Goal: Information Seeking & Learning: Learn about a topic

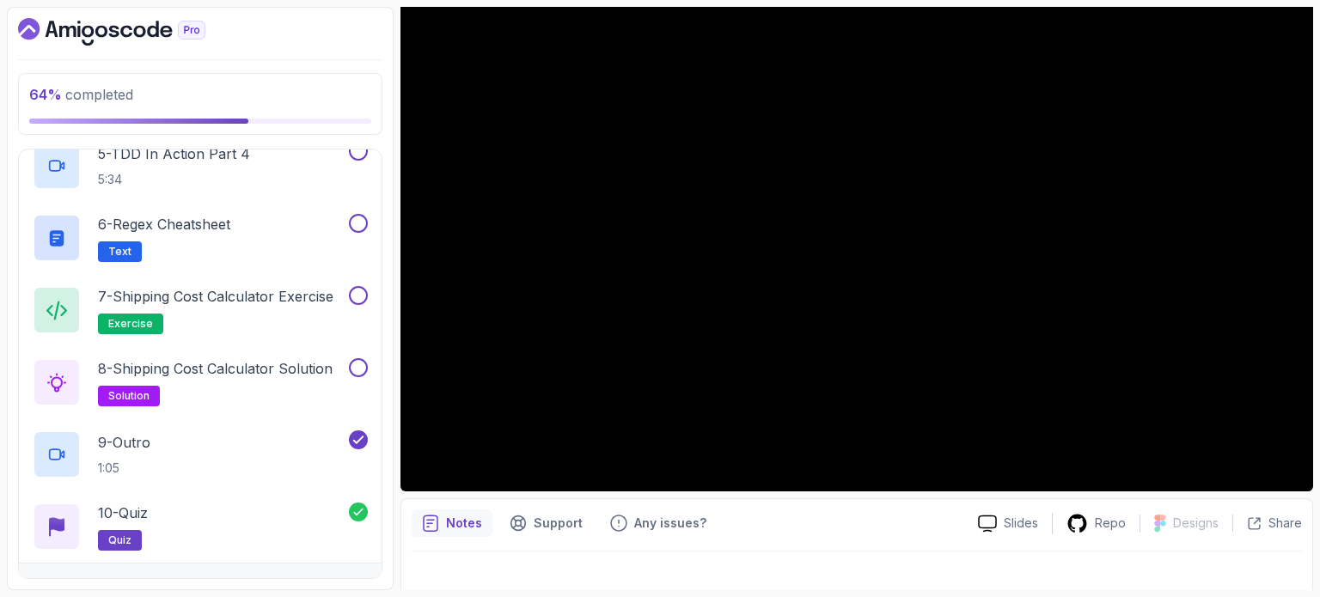
scroll to position [848, 0]
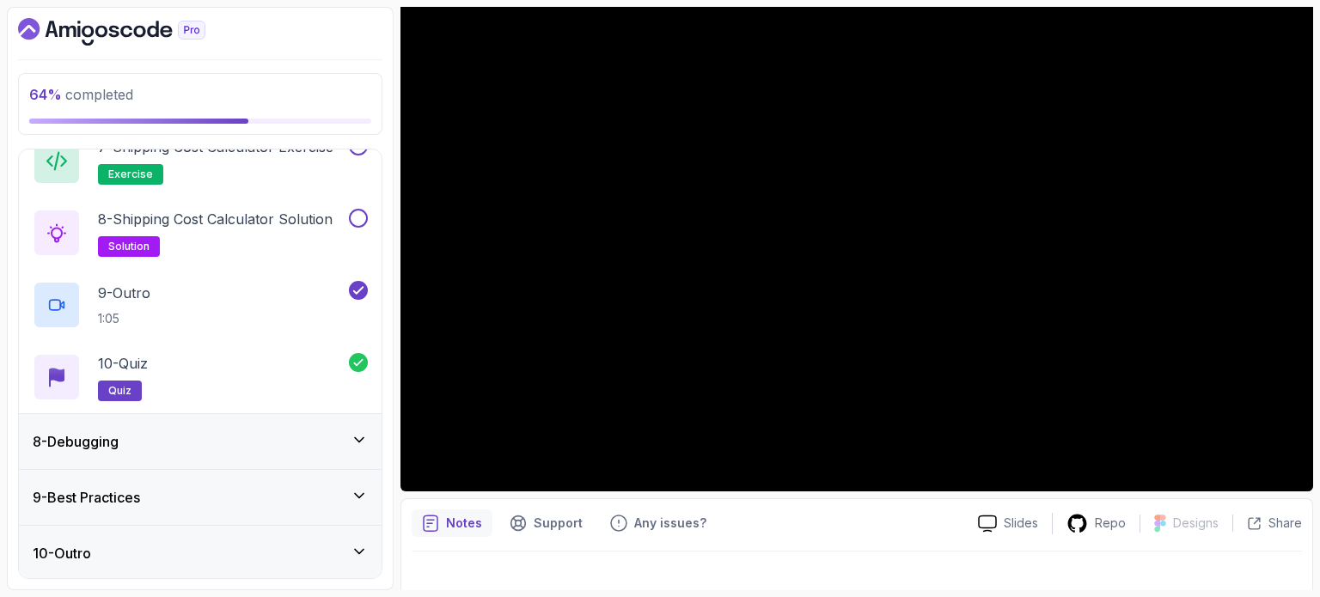
click at [252, 453] on div "8 - Debugging" at bounding box center [200, 441] width 363 height 55
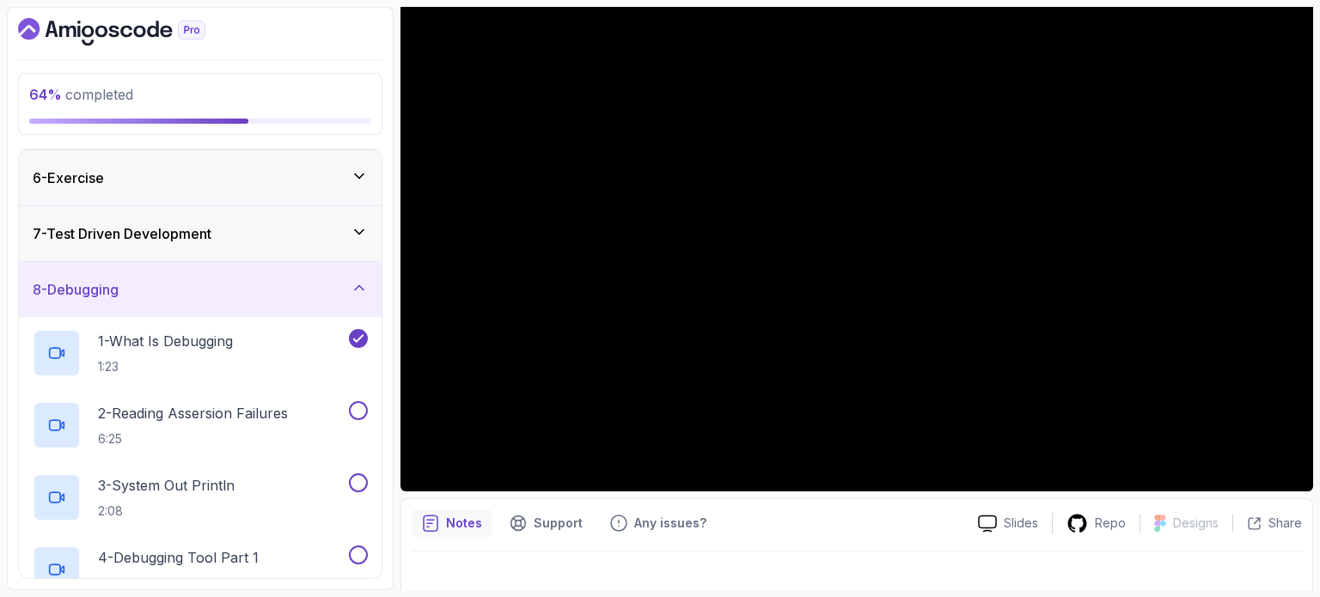
scroll to position [278, 0]
click at [206, 419] on p "2 - Reading Assersion Failures" at bounding box center [193, 414] width 190 height 21
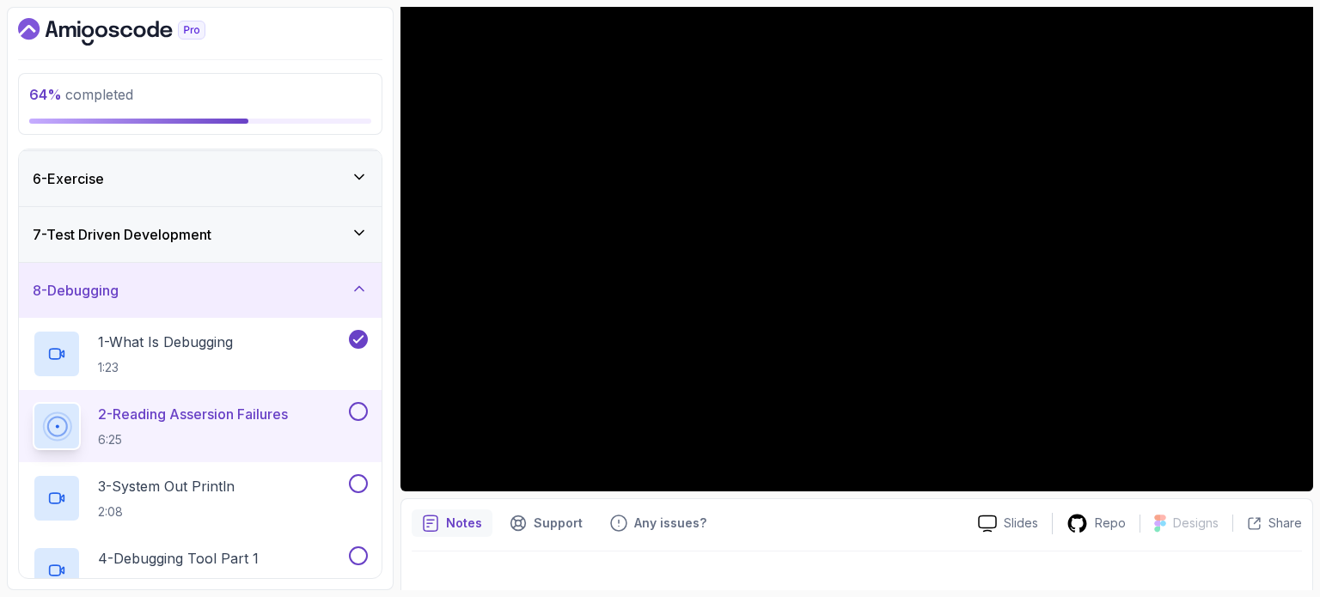
click at [202, 247] on div "7 - Test Driven Development" at bounding box center [200, 234] width 363 height 55
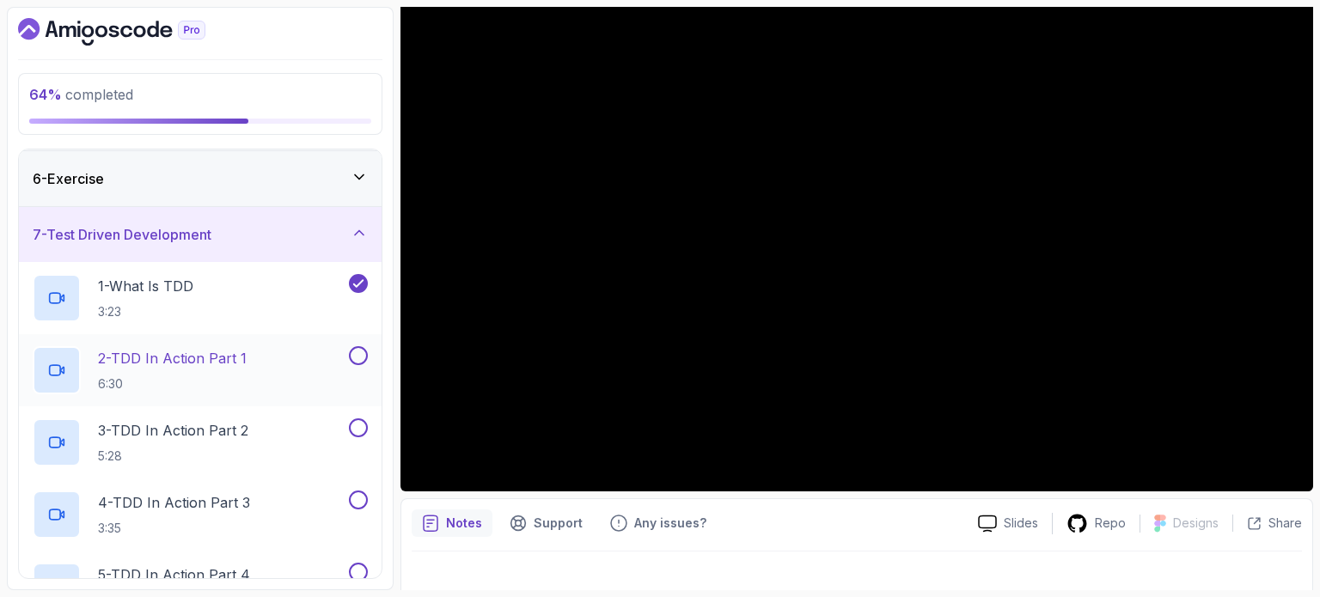
click at [175, 364] on p "2 - TDD In Action Part 1" at bounding box center [172, 358] width 149 height 21
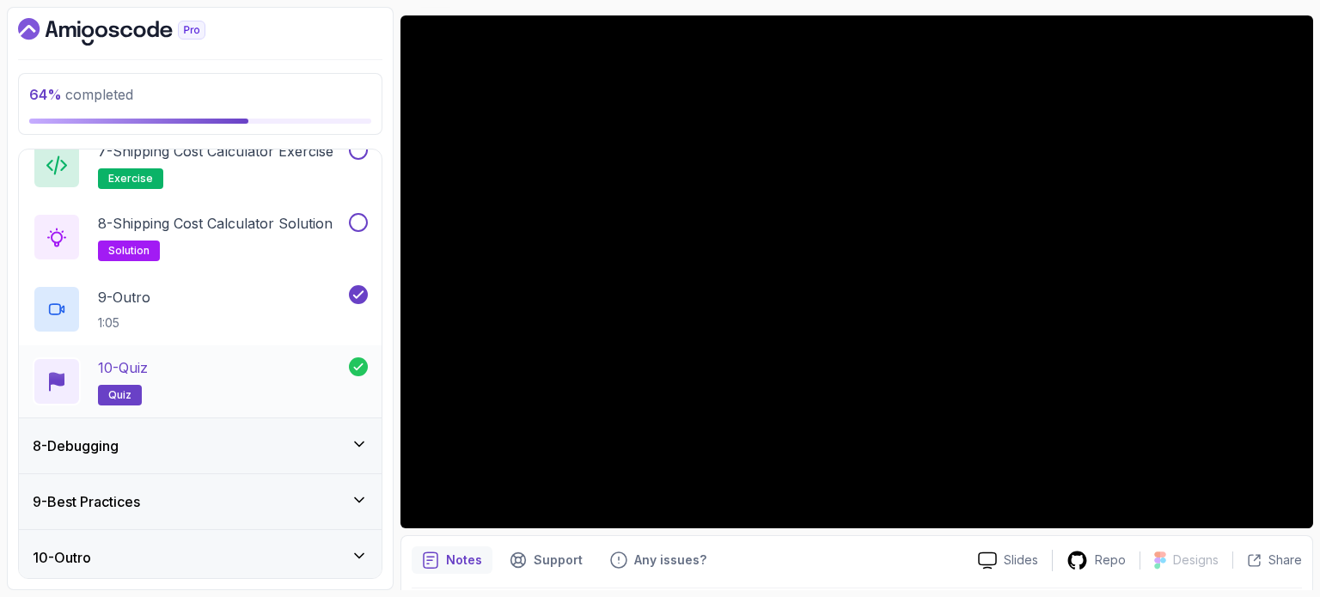
scroll to position [848, 0]
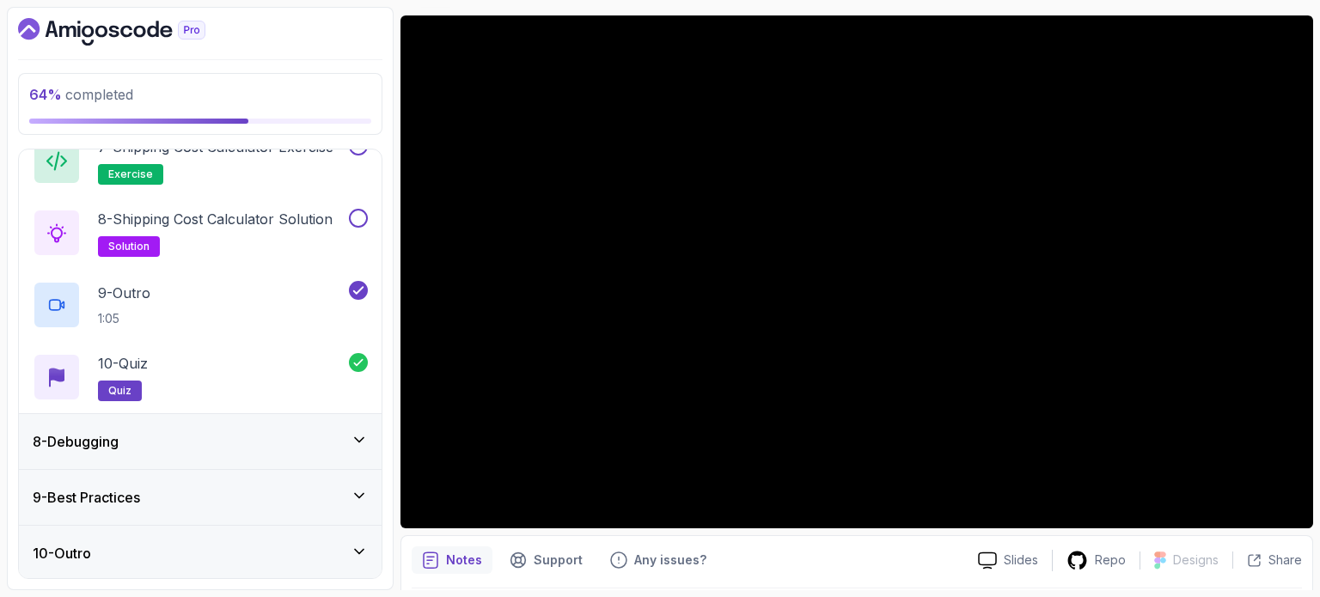
click at [175, 492] on div "9 - Best Practices" at bounding box center [200, 497] width 335 height 21
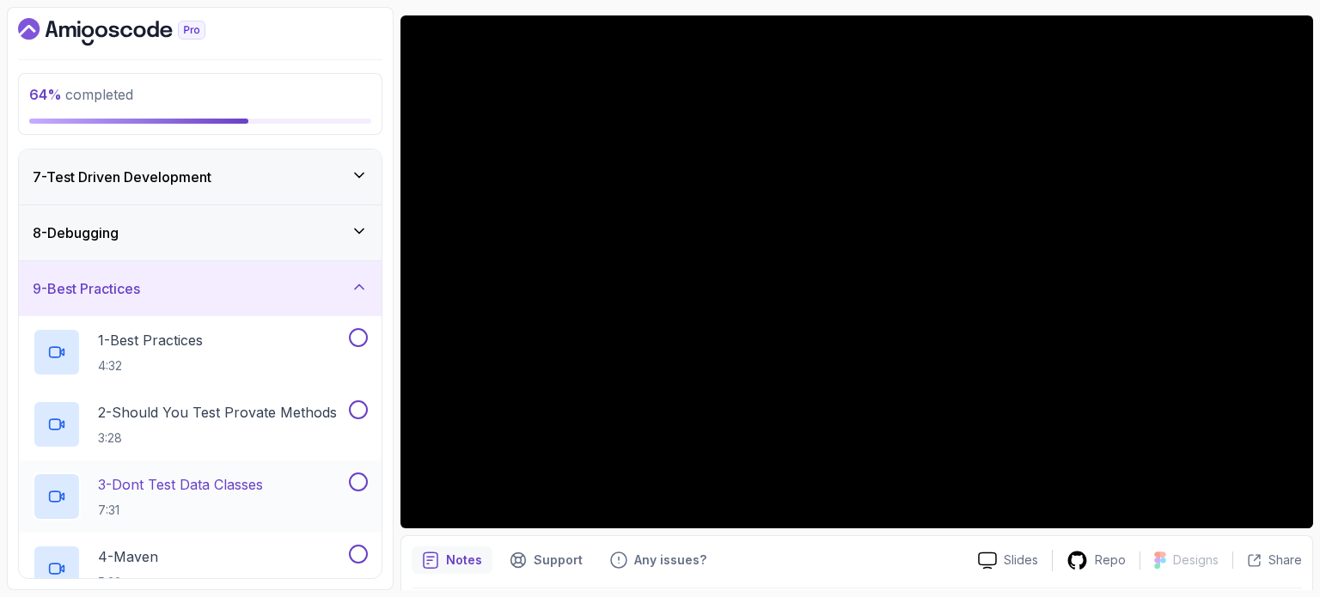
scroll to position [430, 0]
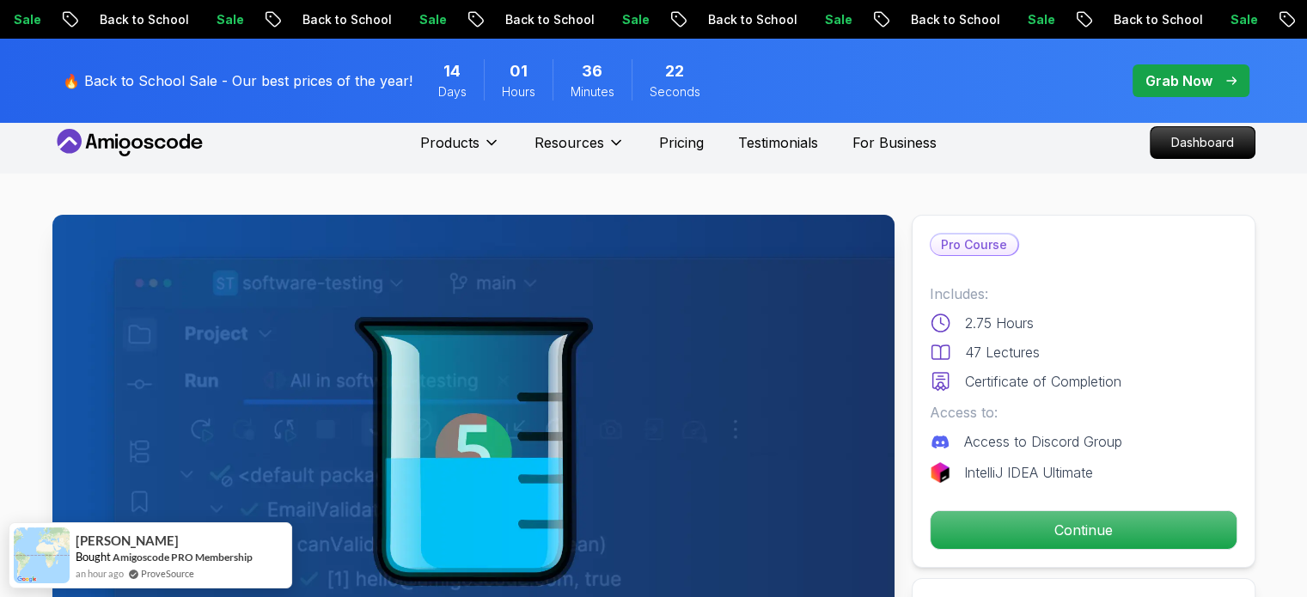
scroll to position [10, 0]
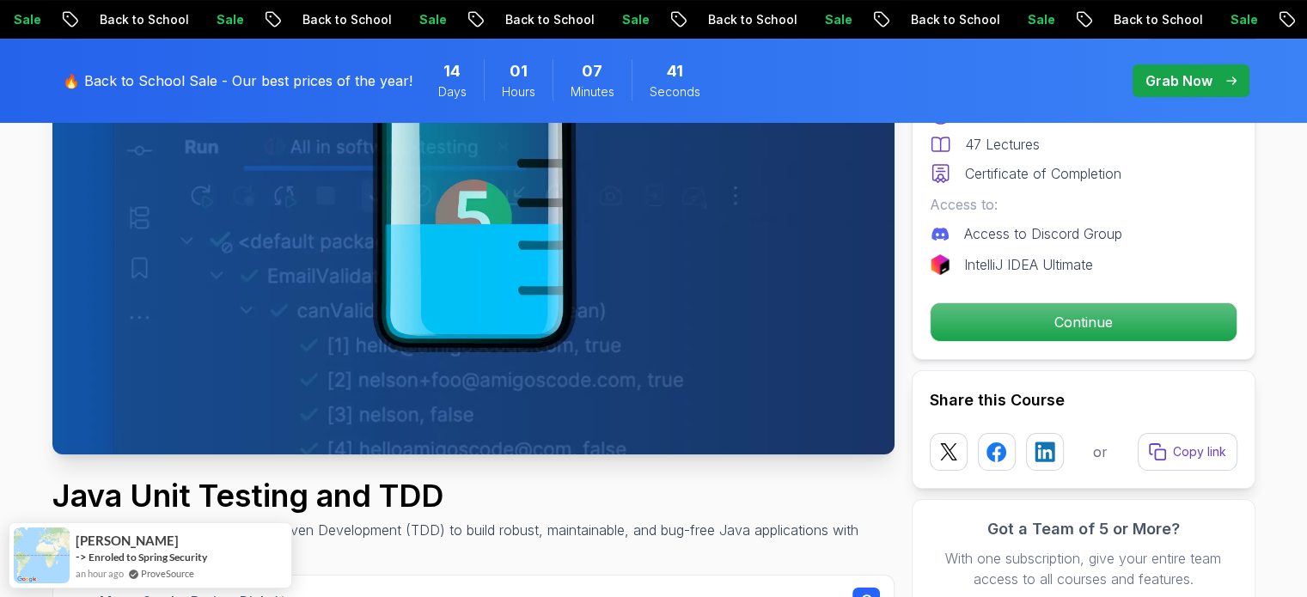
scroll to position [258, 0]
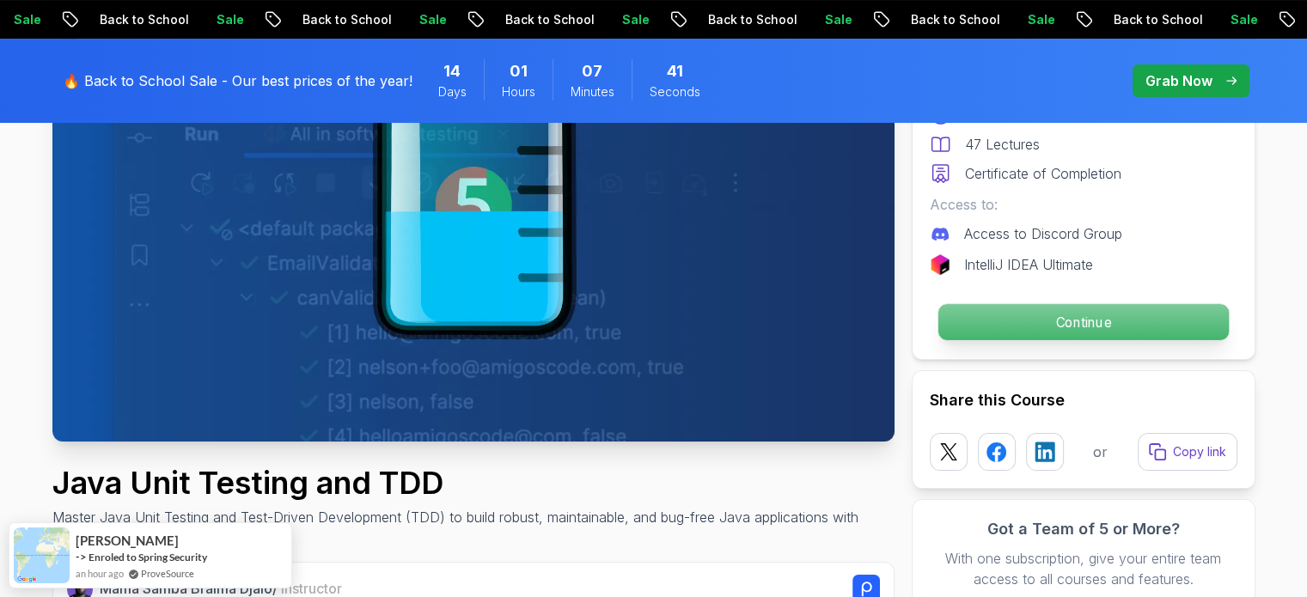
click at [972, 327] on p "Continue" at bounding box center [1083, 322] width 291 height 36
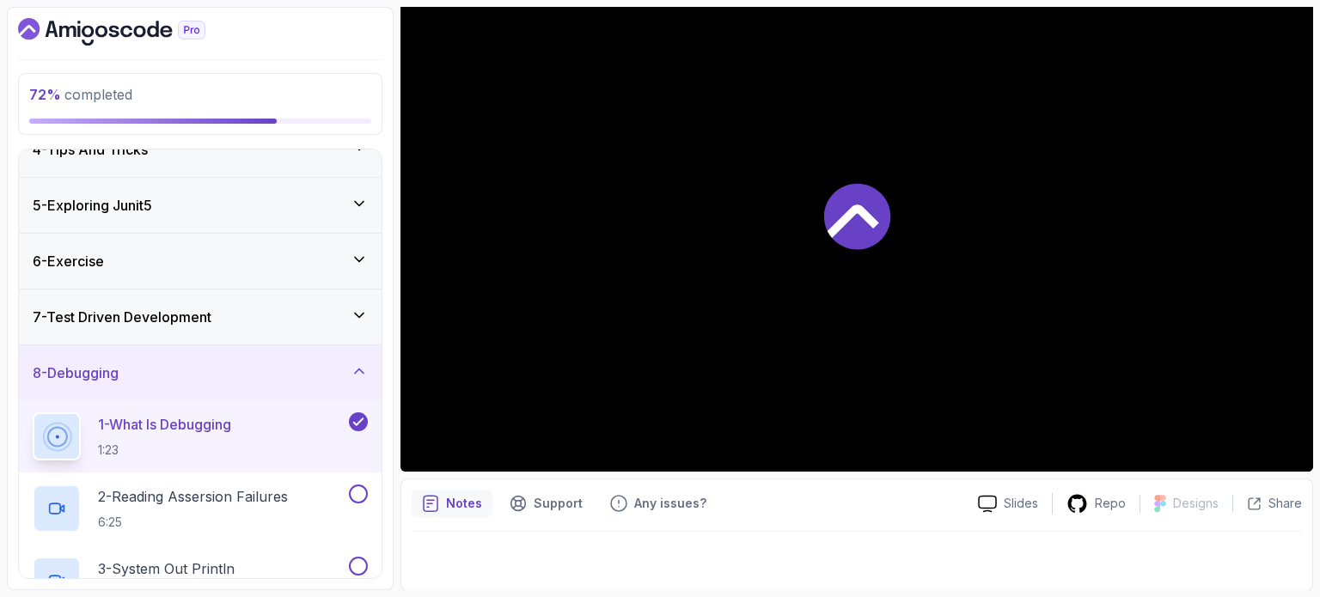
scroll to position [258, 0]
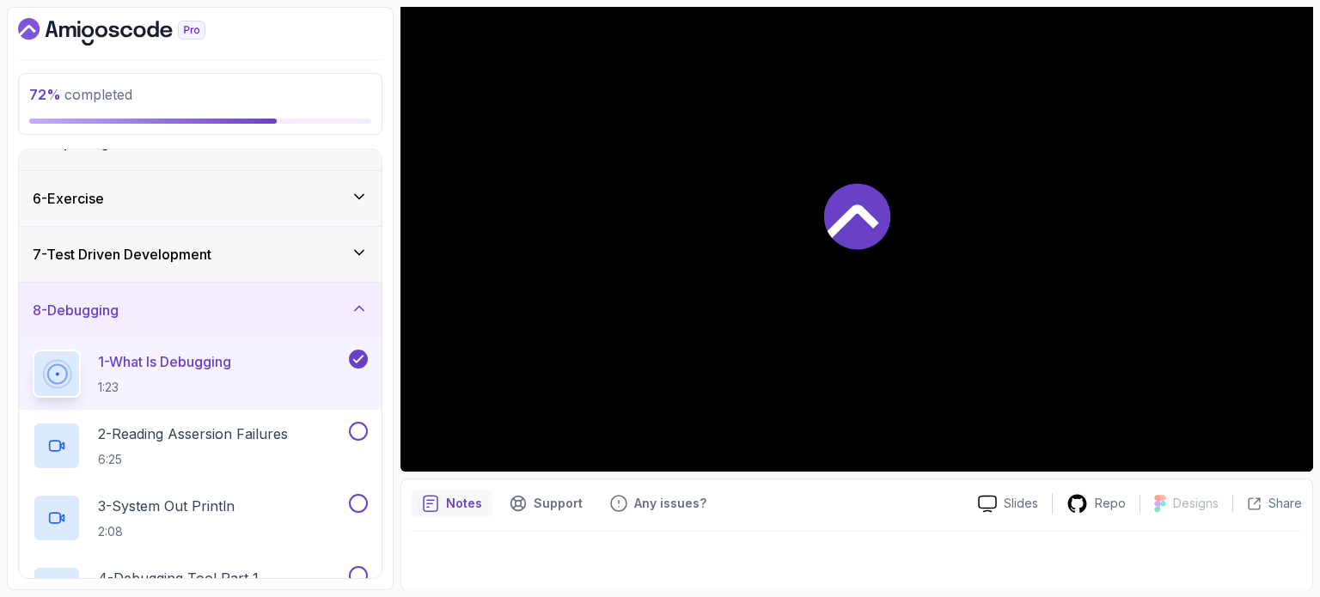
click at [216, 265] on div "7 - Test Driven Development" at bounding box center [200, 254] width 363 height 55
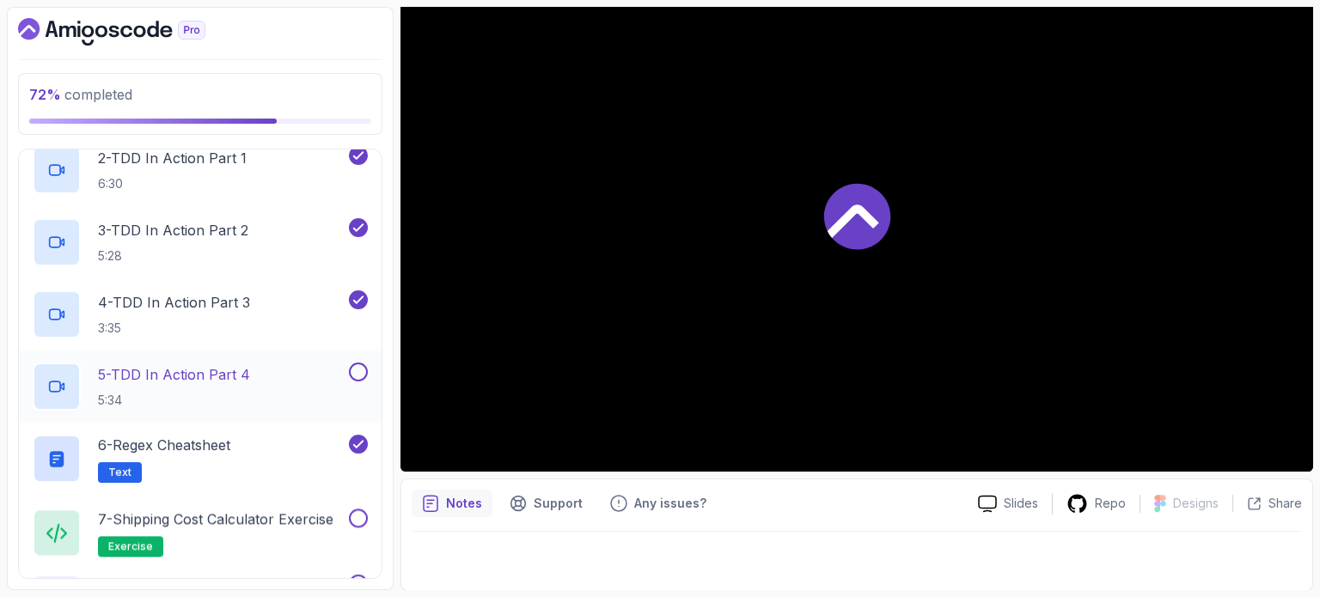
scroll to position [516, 0]
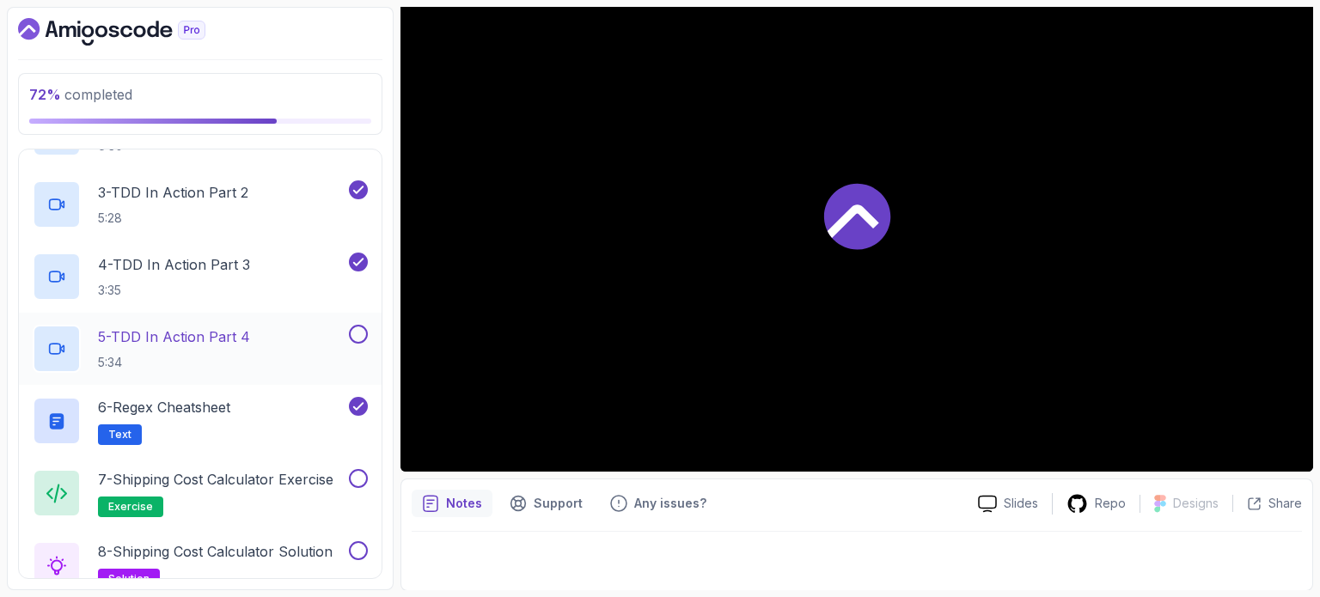
click at [245, 358] on p "5:34" at bounding box center [174, 362] width 152 height 17
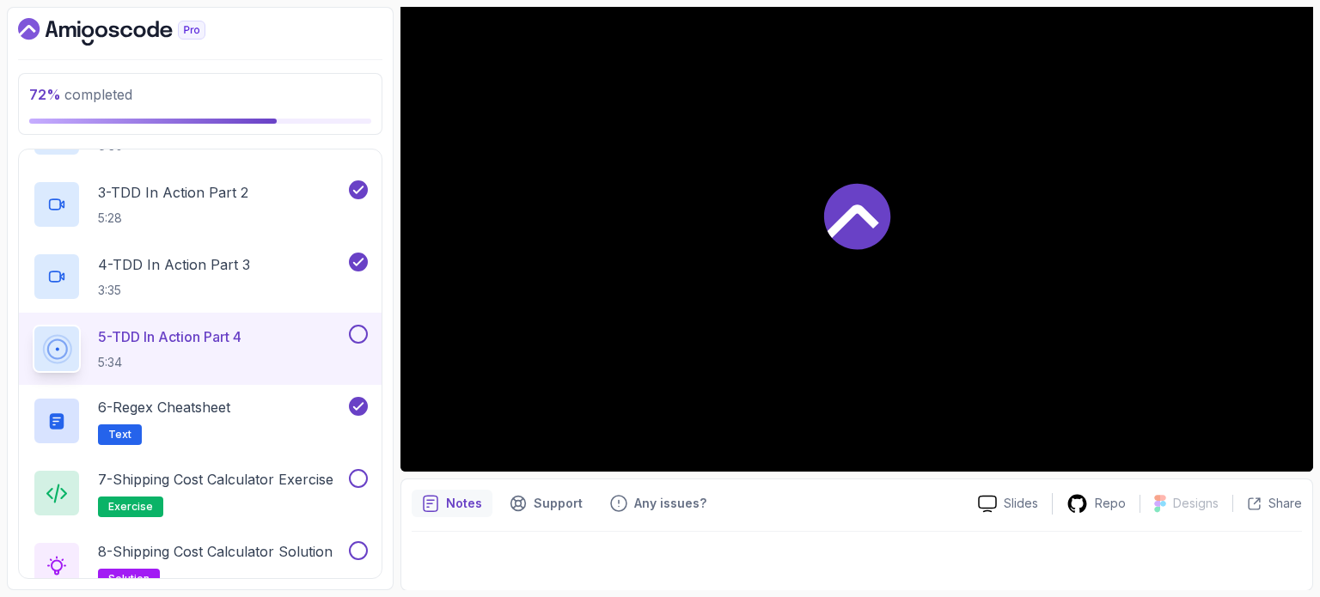
click at [289, 358] on div "5 - TDD In Action Part 4 5:34" at bounding box center [189, 349] width 313 height 48
click at [597, 376] on div at bounding box center [857, 215] width 913 height 513
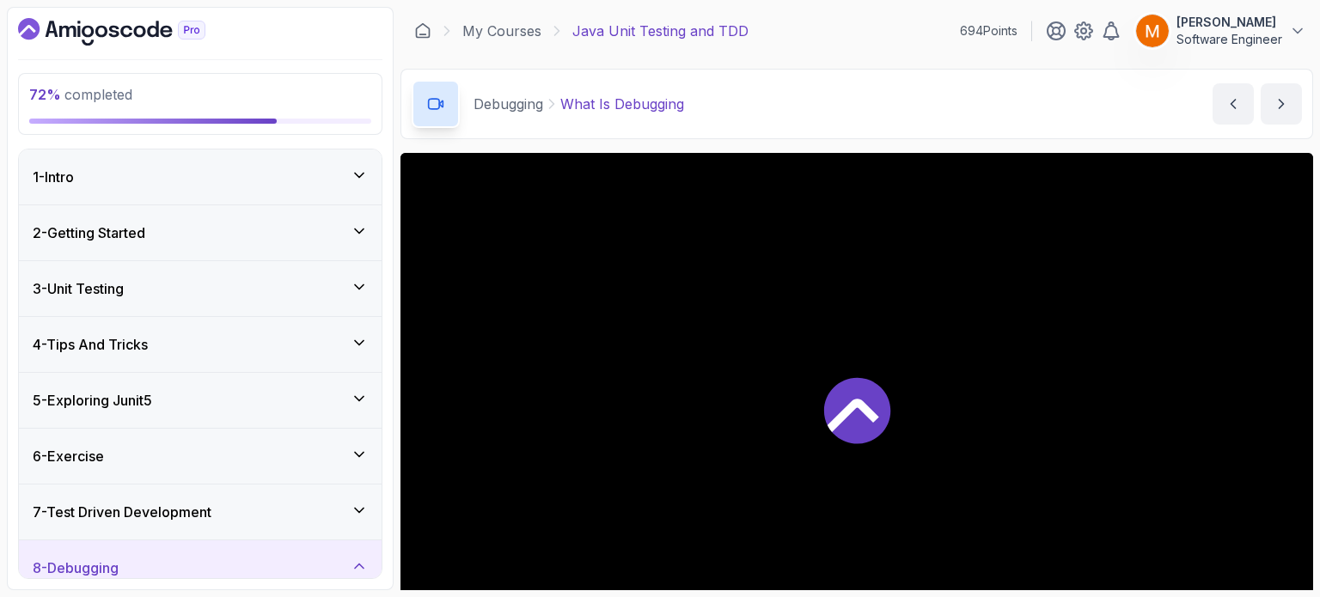
scroll to position [344, 0]
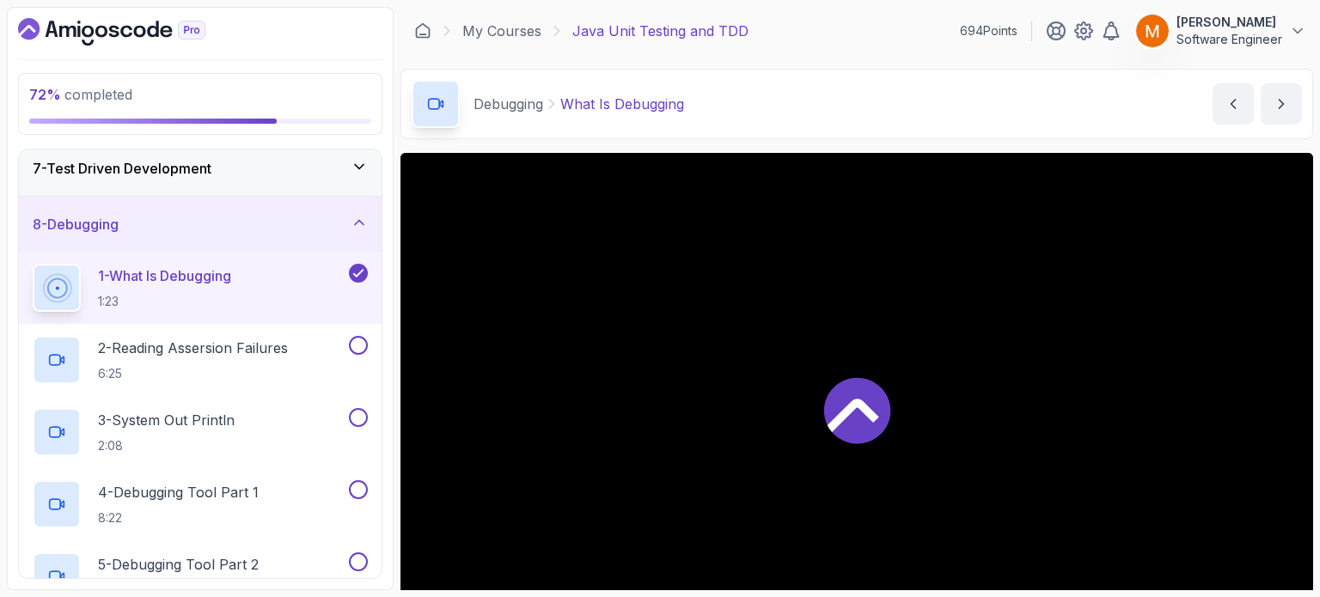
click at [189, 181] on div "7 - Test Driven Development" at bounding box center [200, 168] width 363 height 55
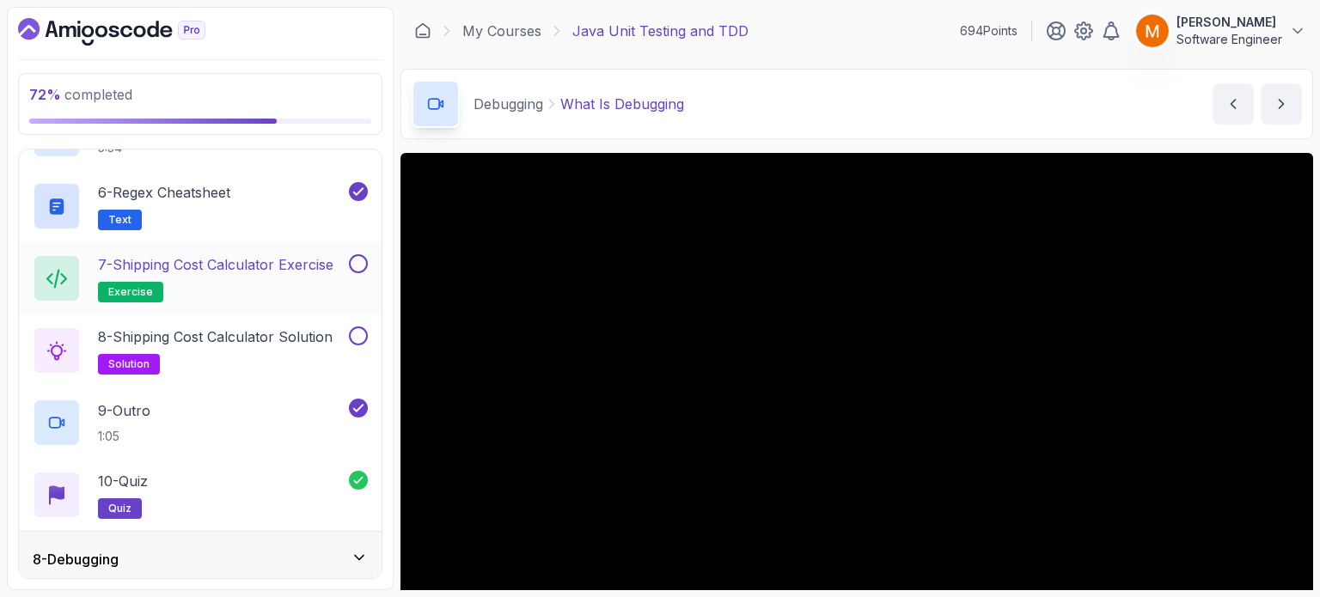
scroll to position [676, 0]
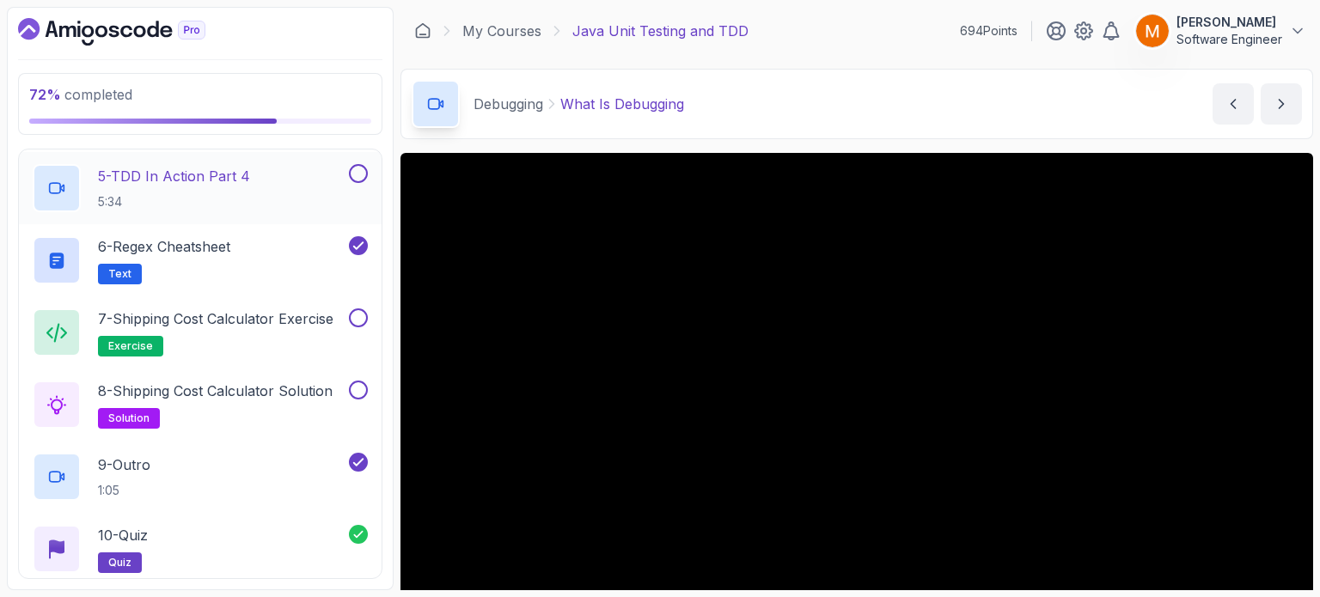
click at [199, 186] on h2 "5 - TDD In Action Part 4 5:34" at bounding box center [174, 188] width 152 height 45
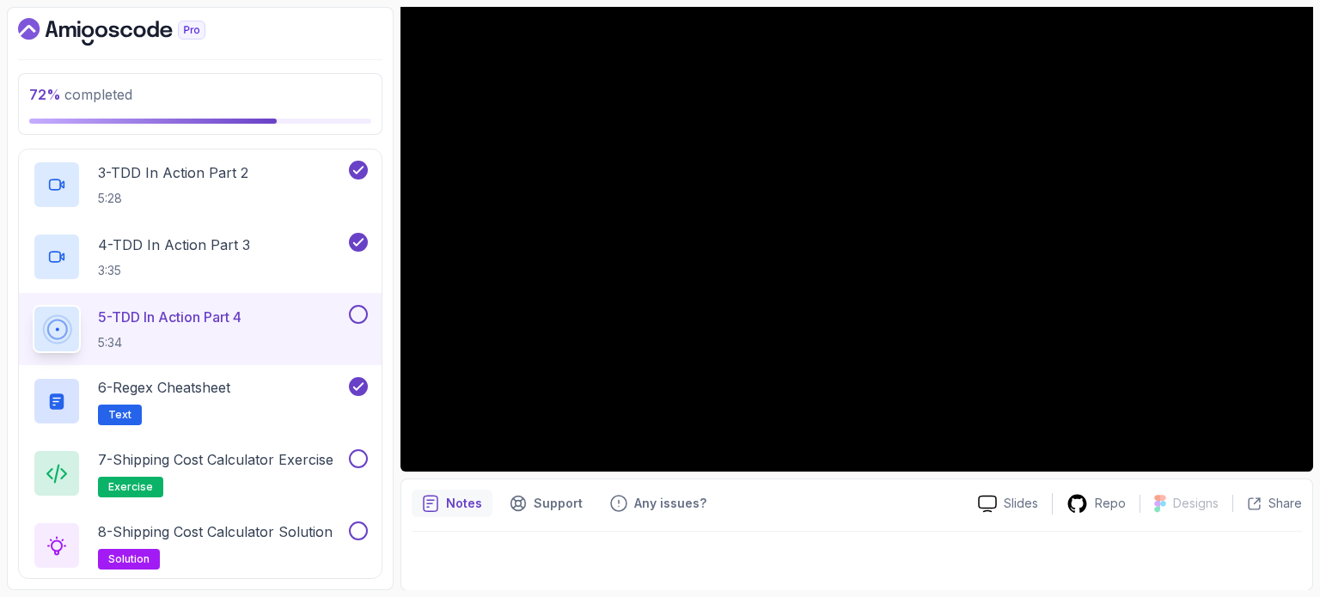
scroll to position [505, 0]
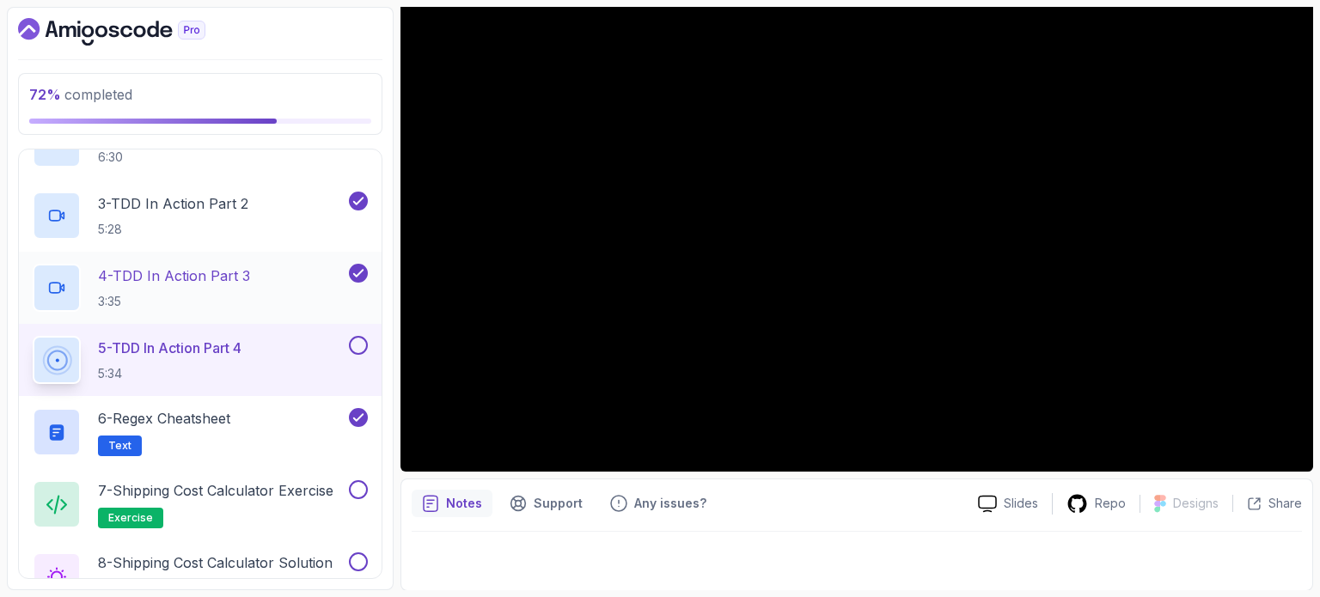
click at [229, 289] on h2 "4 - TDD In Action Part 3 3:35" at bounding box center [174, 288] width 152 height 45
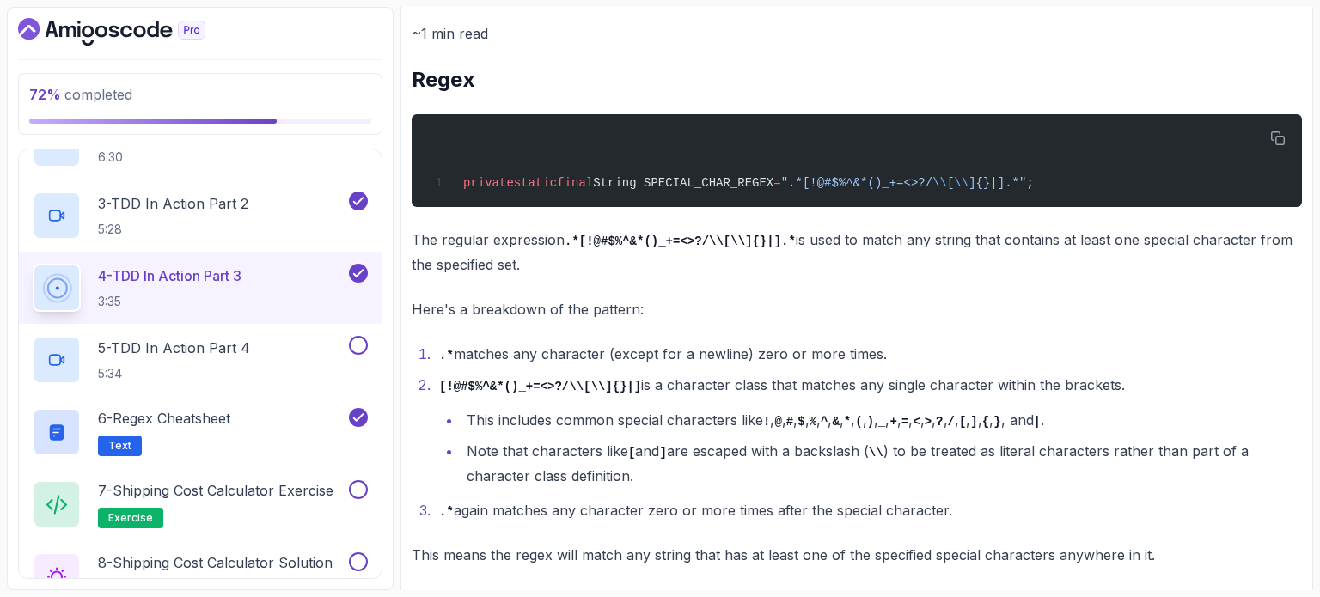
scroll to position [738, 0]
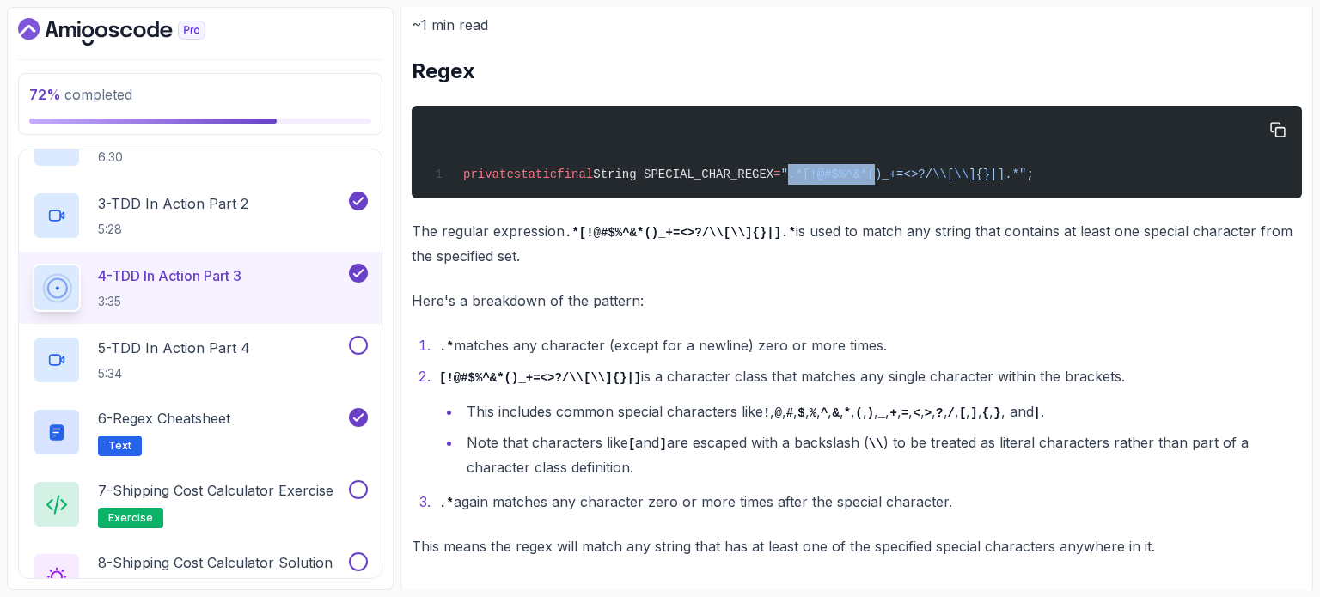
drag, startPoint x: 817, startPoint y: 176, endPoint x: 894, endPoint y: 181, distance: 77.5
click at [894, 181] on div "private static final String SPECIAL_CHAR_REGEX = ".*[!@#$%^&*()_+=<>?/ \\ [ \\ …" at bounding box center [856, 152] width 863 height 72
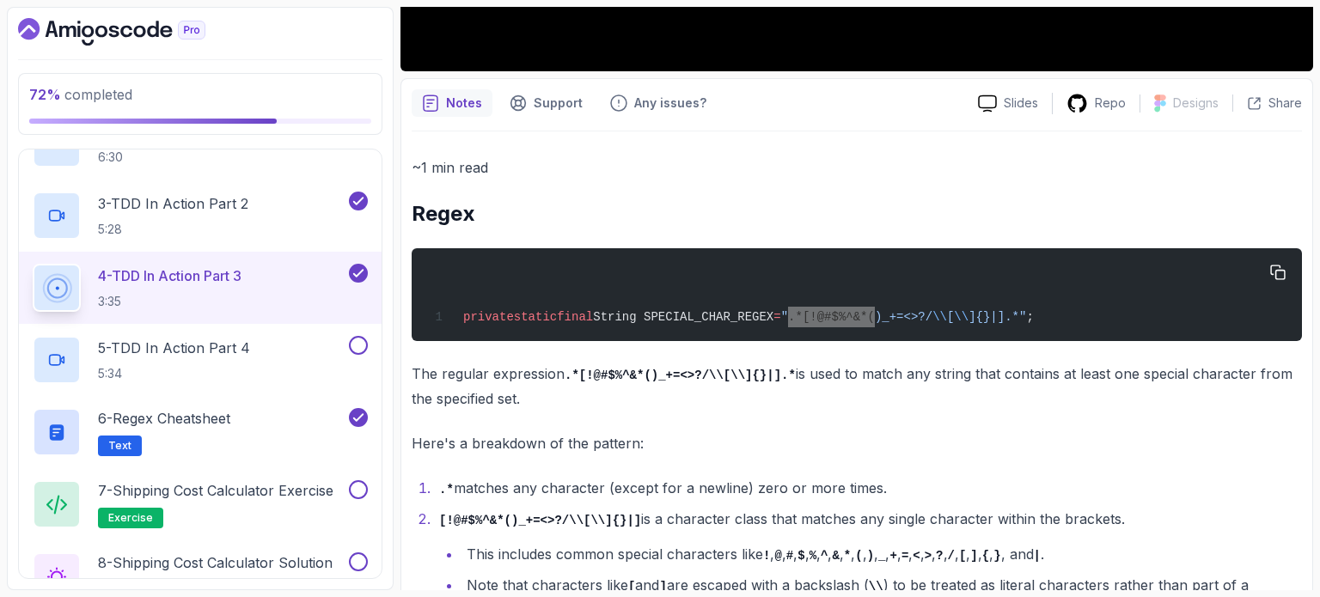
scroll to position [566, 0]
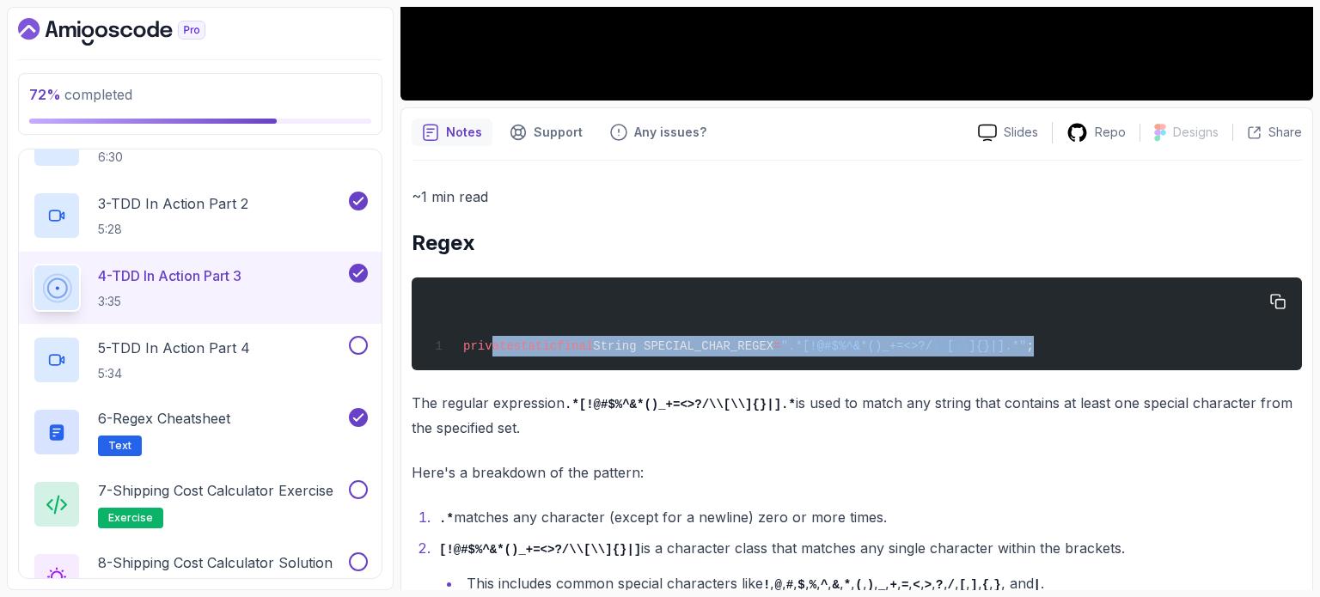
drag, startPoint x: 491, startPoint y: 346, endPoint x: 1056, endPoint y: 347, distance: 564.7
click at [1056, 347] on div "private static final String SPECIAL_CHAR_REGEX = ".*[!@#$%^&*()_+=<>?/ \\ [ \\ …" at bounding box center [856, 324] width 863 height 72
copy span "private static final String SPECIAL_CHAR_REGEX = ".*[!@#$%^&*()_+=<>?/ \\ [ \\ …"
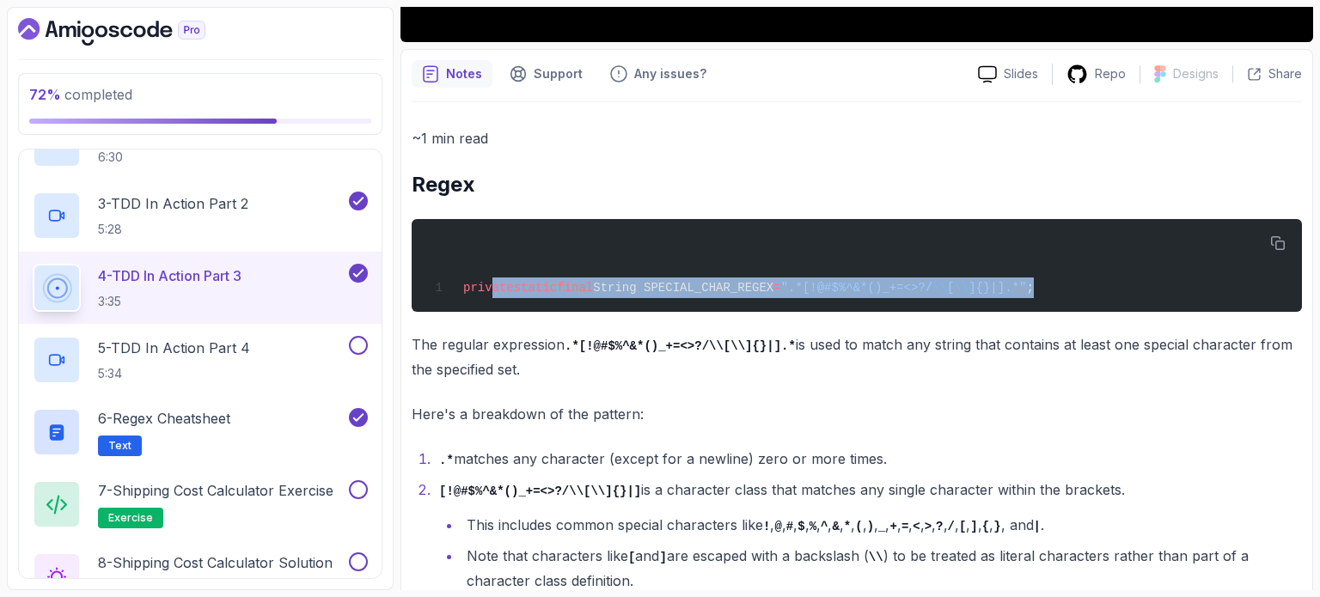
scroll to position [738, 0]
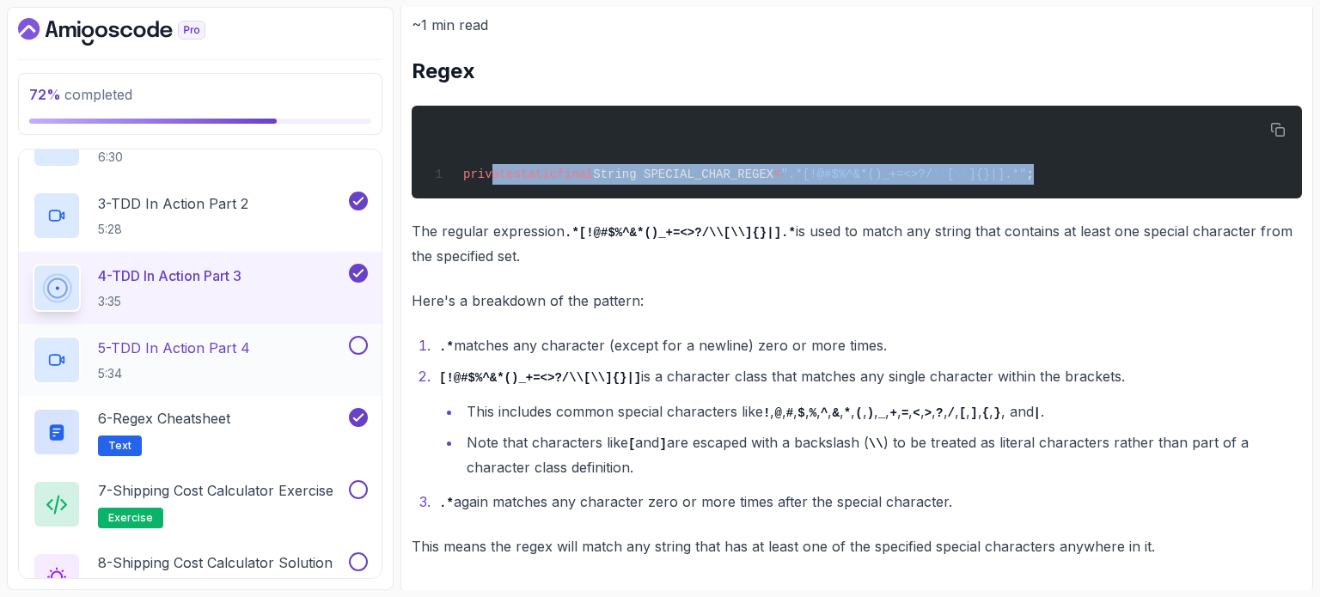
click at [279, 343] on div "5 - TDD In Action Part 4 5:34" at bounding box center [189, 360] width 313 height 48
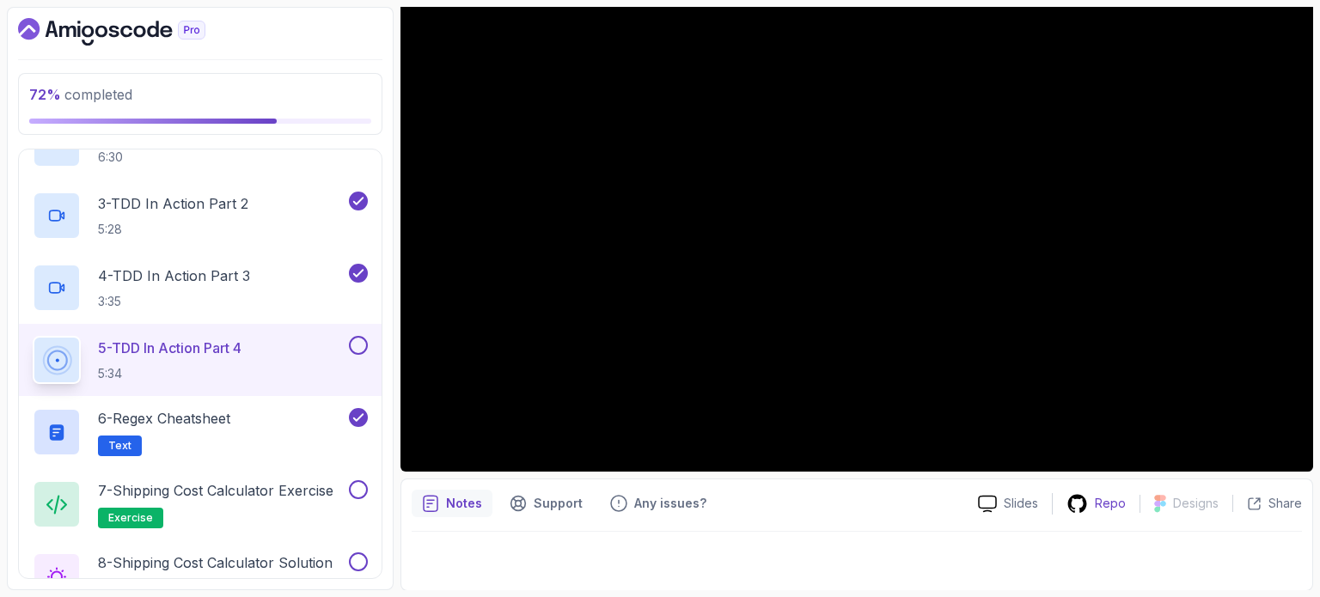
click at [1082, 508] on icon at bounding box center [1077, 503] width 21 height 21
click at [368, 350] on div "5 - TDD In Action Part 4 5:34" at bounding box center [200, 360] width 363 height 72
click at [364, 349] on button at bounding box center [358, 345] width 19 height 19
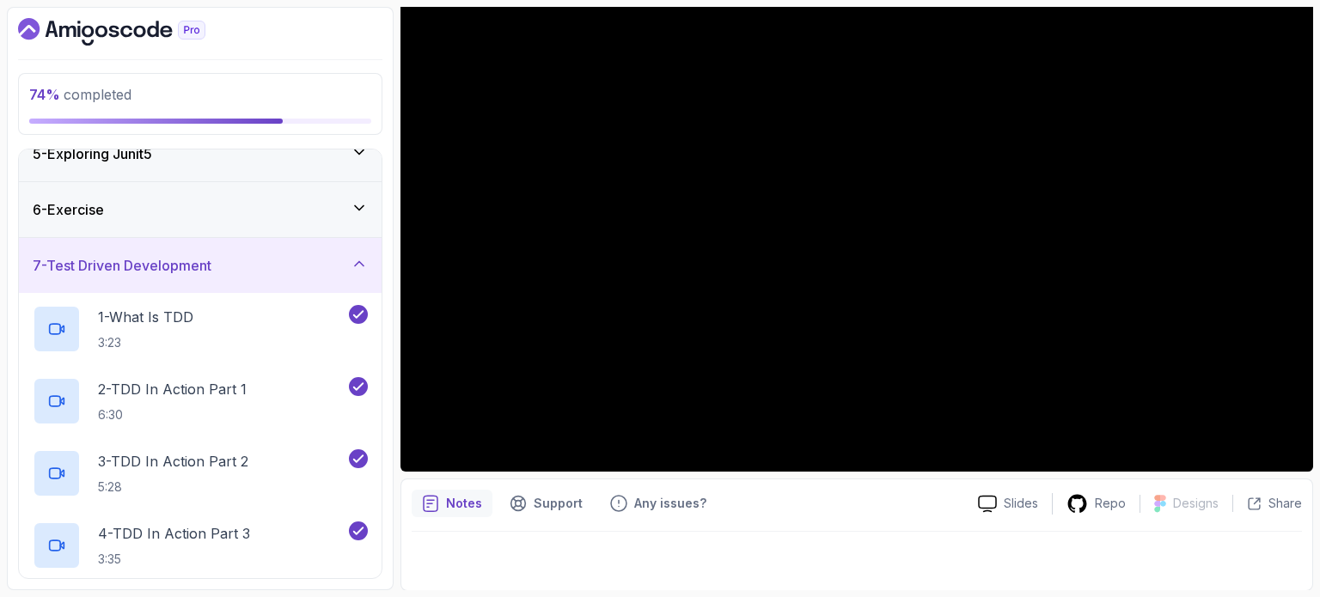
click at [320, 257] on div "7 - Test Driven Development" at bounding box center [200, 265] width 335 height 21
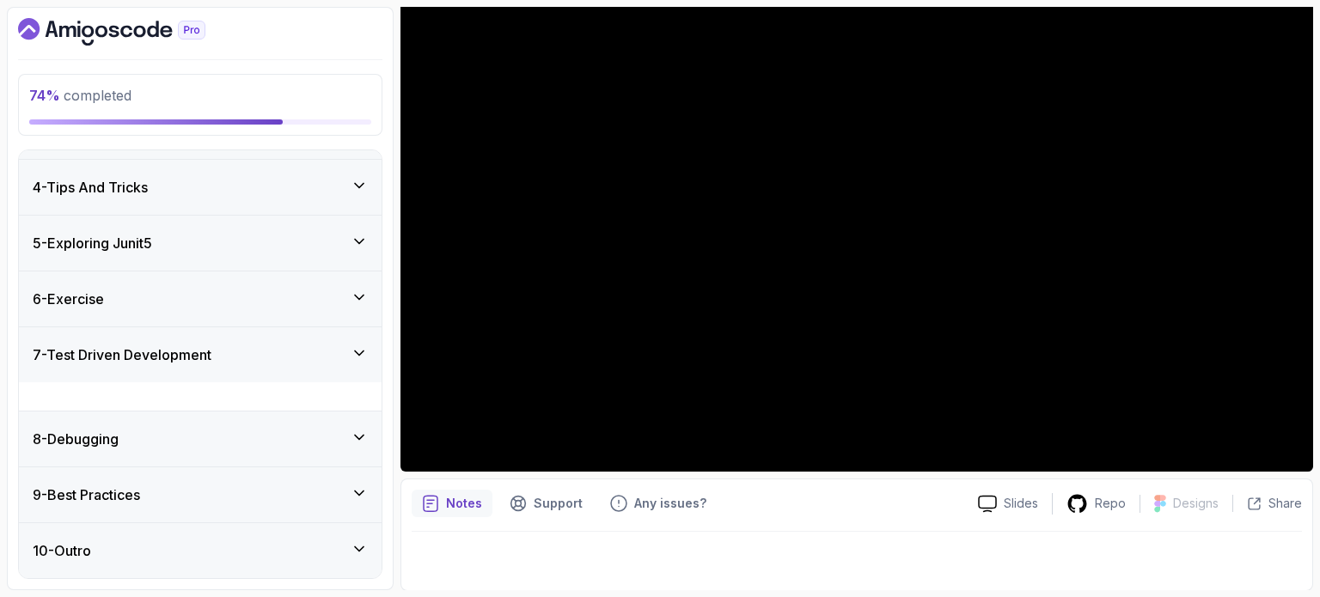
scroll to position [126, 0]
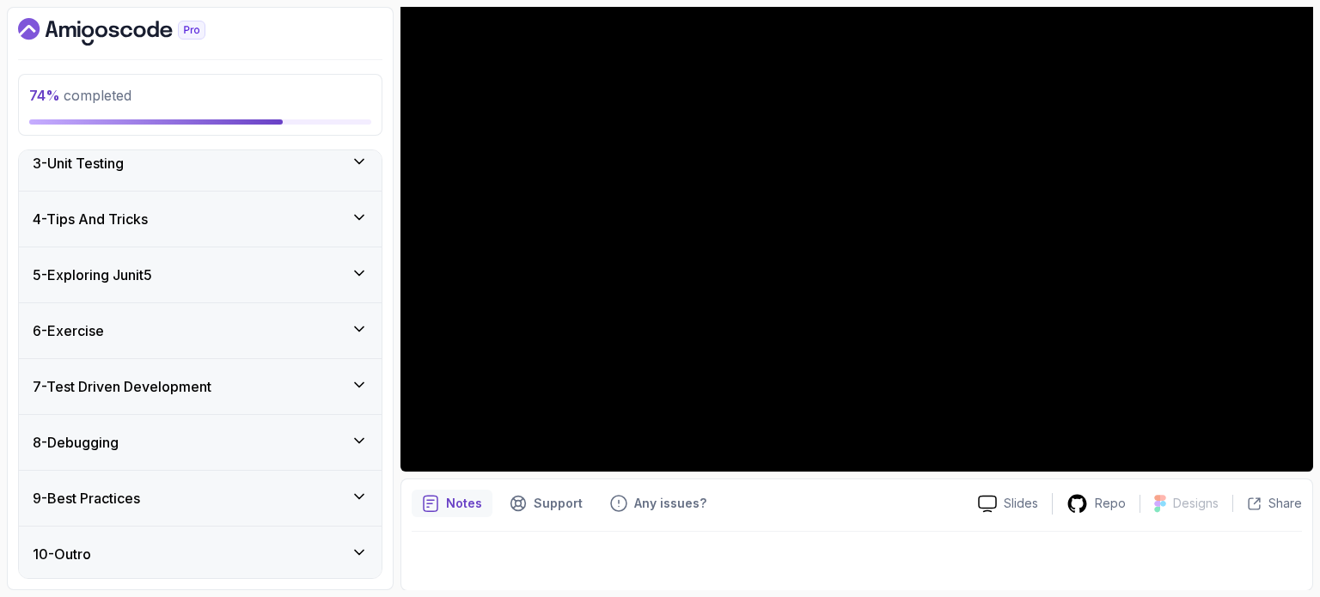
click at [199, 439] on div "8 - Debugging" at bounding box center [200, 442] width 335 height 21
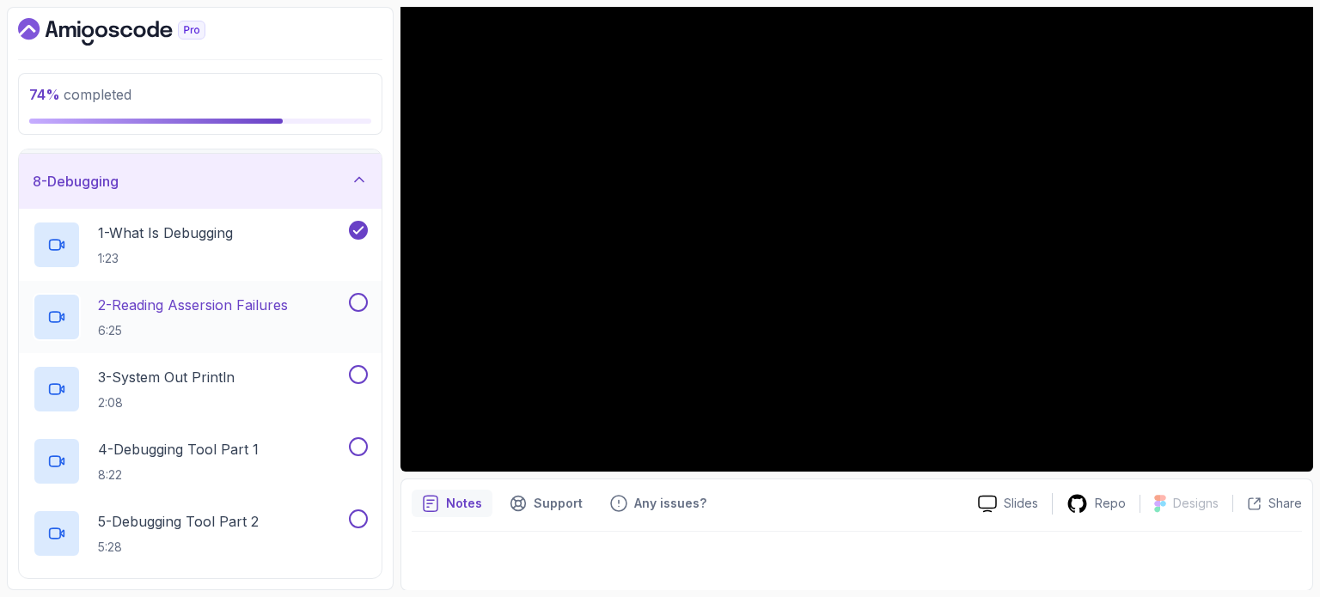
scroll to position [384, 0]
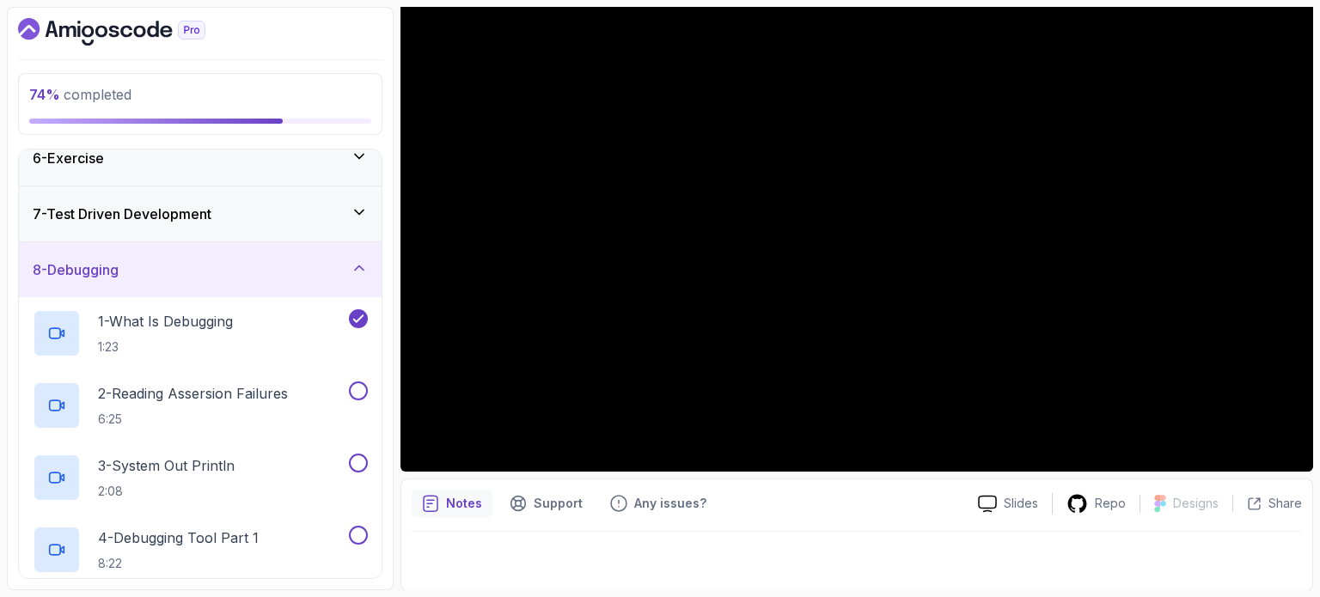
click at [186, 223] on div "7 - Test Driven Development" at bounding box center [200, 214] width 363 height 55
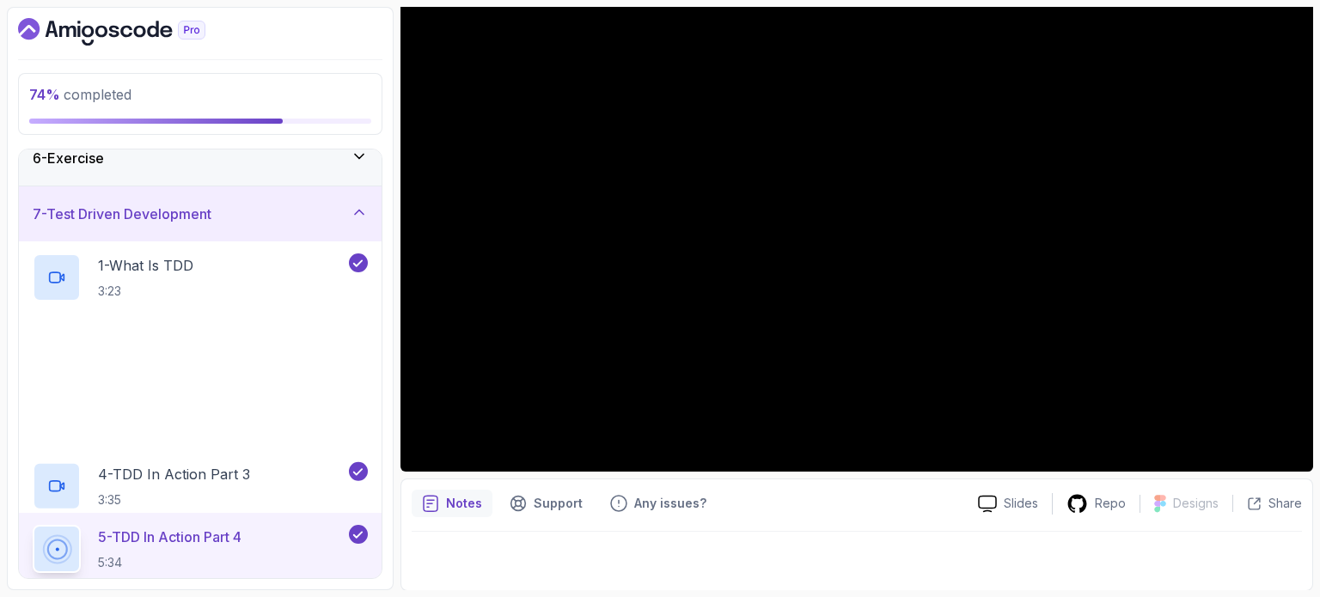
scroll to position [642, 0]
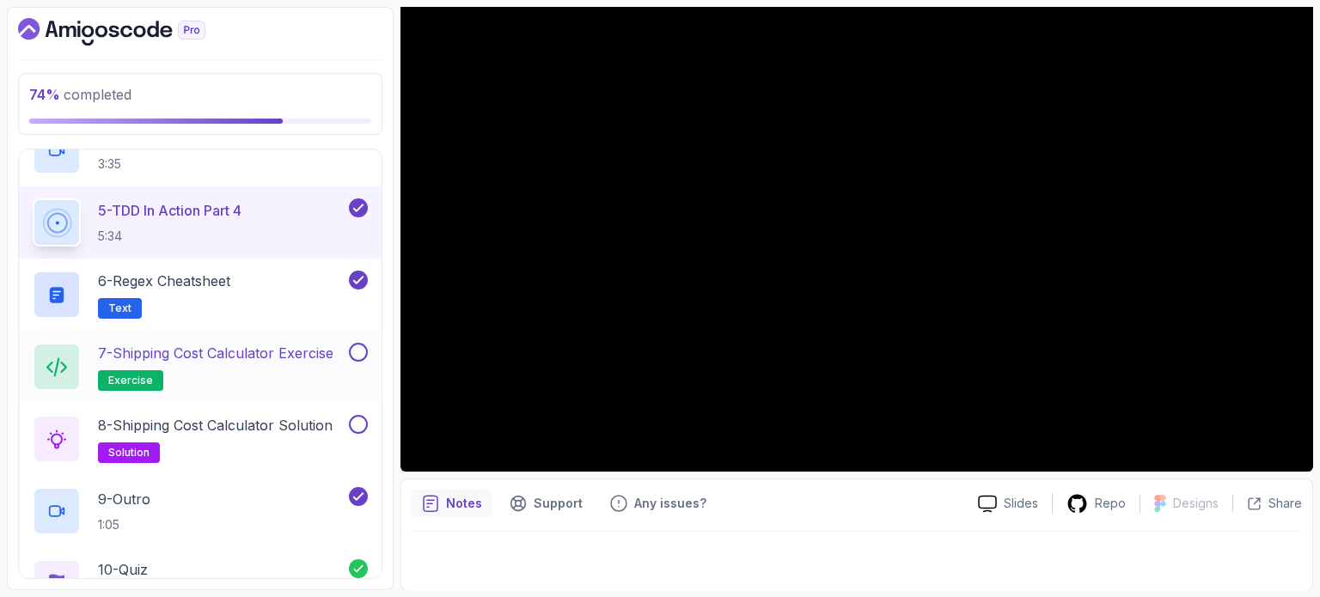
click at [230, 352] on p "7 - Shipping Cost Calculator Exercise" at bounding box center [216, 353] width 236 height 21
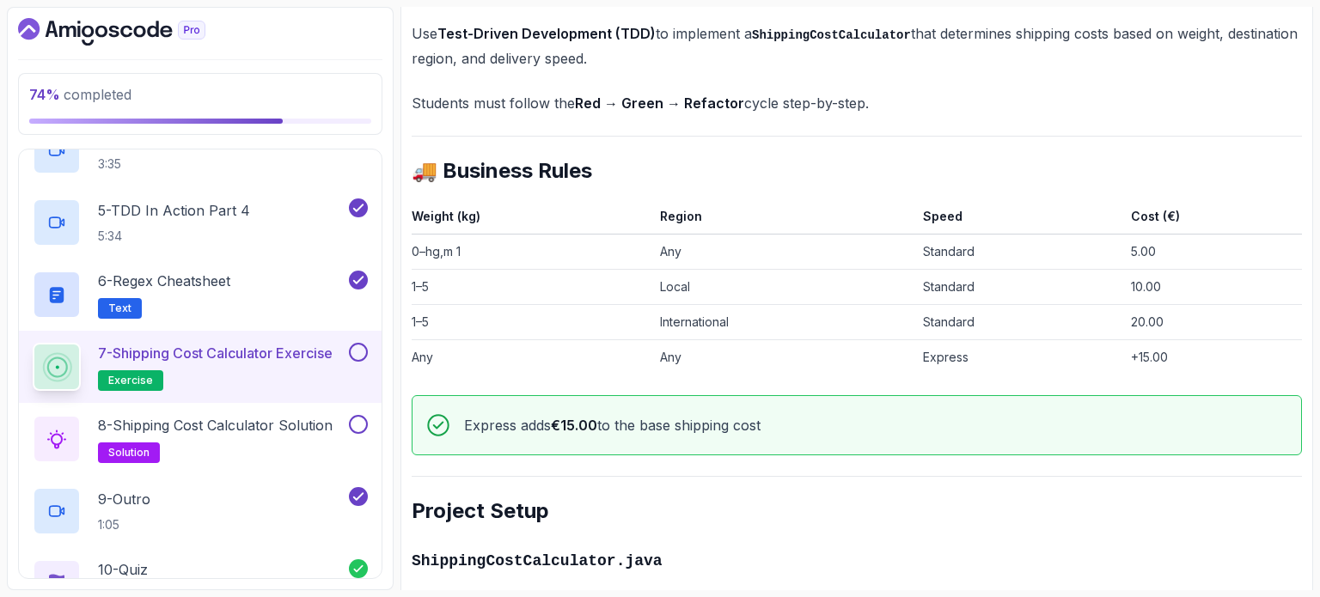
scroll to position [710, 0]
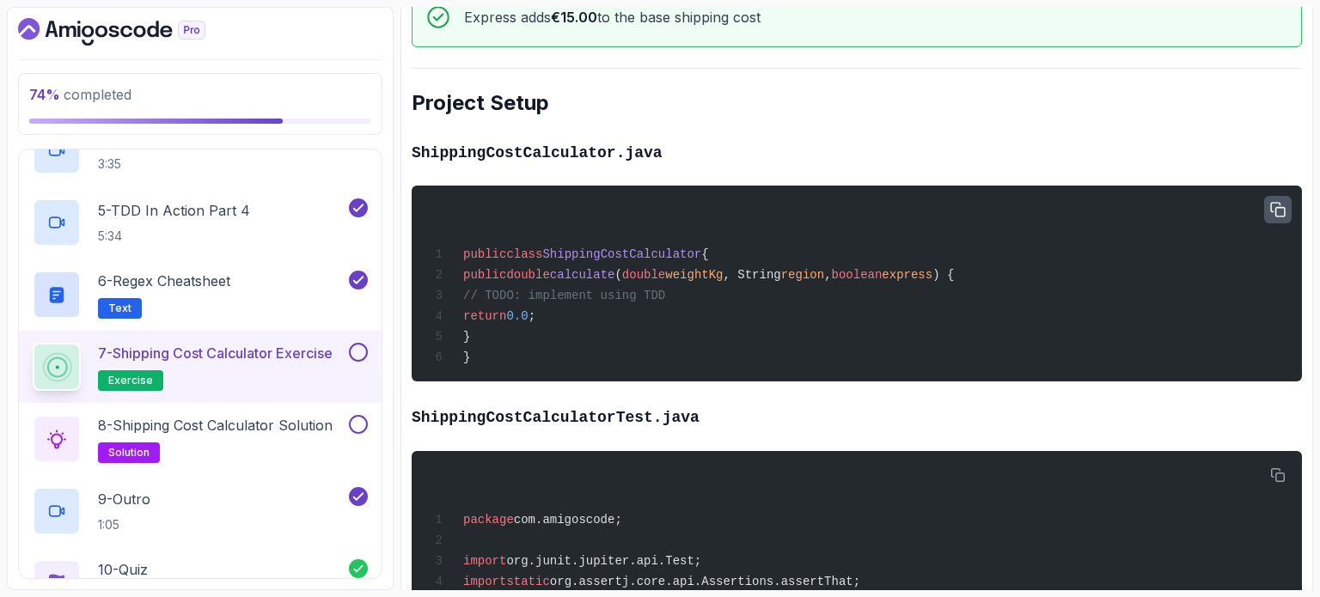
click at [1283, 213] on icon "button" at bounding box center [1278, 210] width 14 height 14
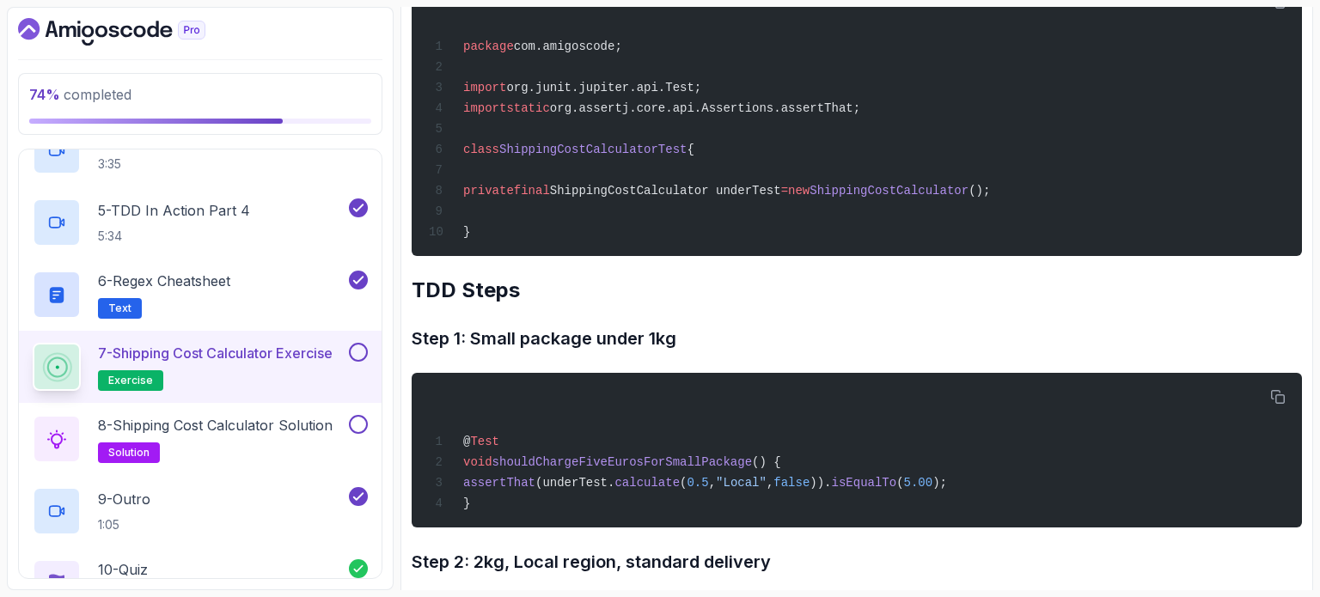
scroll to position [1135, 0]
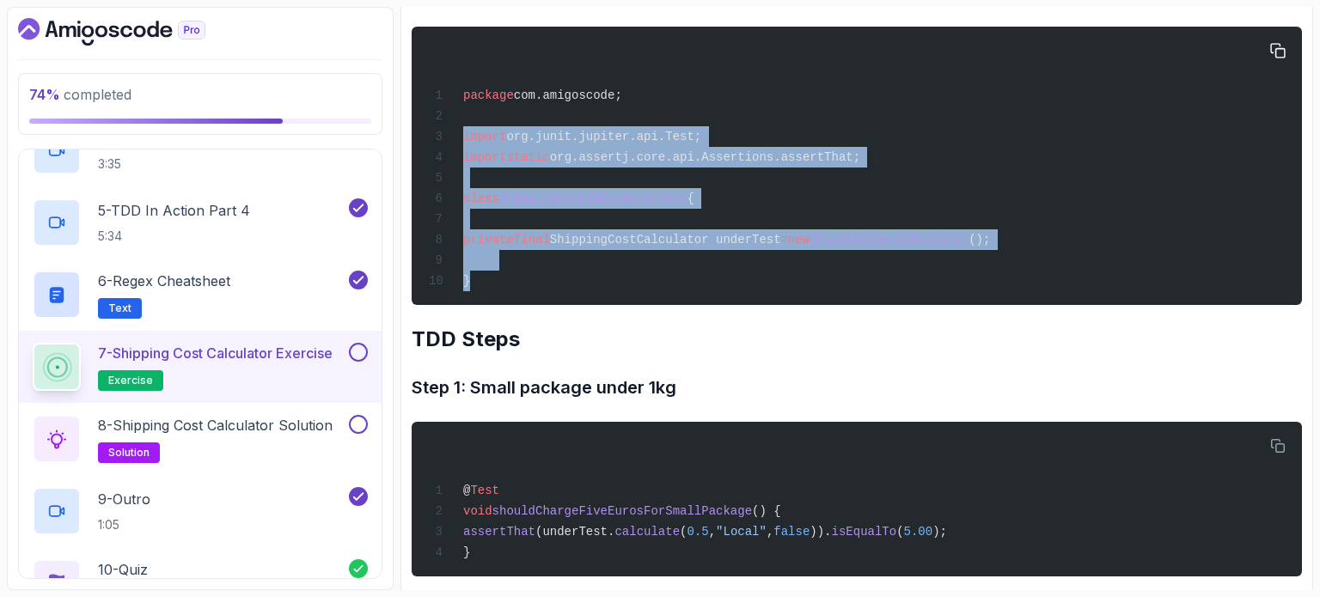
drag, startPoint x: 492, startPoint y: 271, endPoint x: 466, endPoint y: 144, distance: 129.8
click at [449, 128] on div "package com.amigoscode; import org.junit.jupiter.api.Test; import static org.as…" at bounding box center [856, 166] width 863 height 258
copy code "import org.junit.jupiter.api.Test; import static org.assertj.core.api.Assertion…"
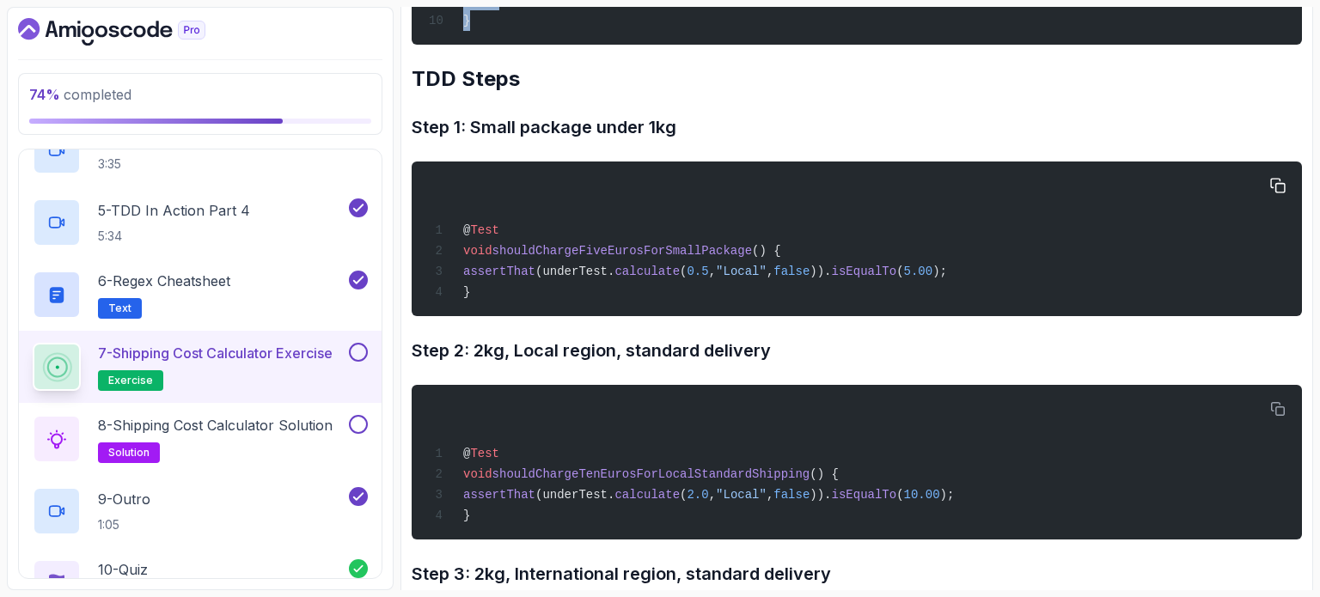
scroll to position [1392, 0]
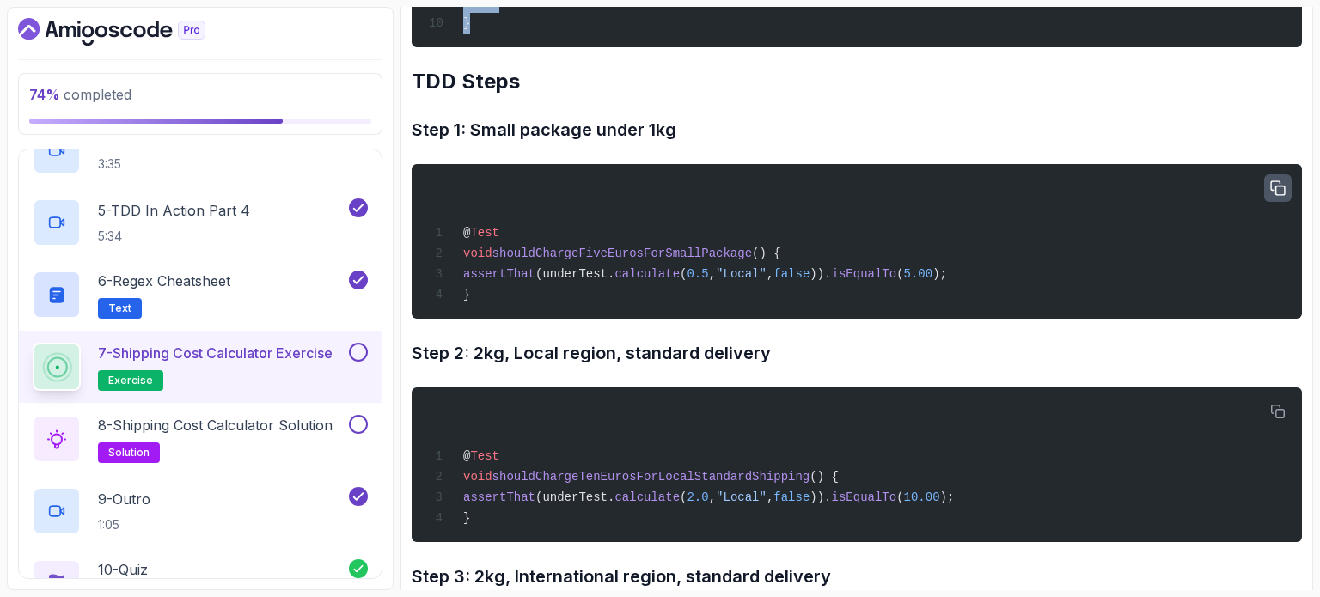
click at [1277, 185] on icon "button" at bounding box center [1277, 188] width 15 height 15
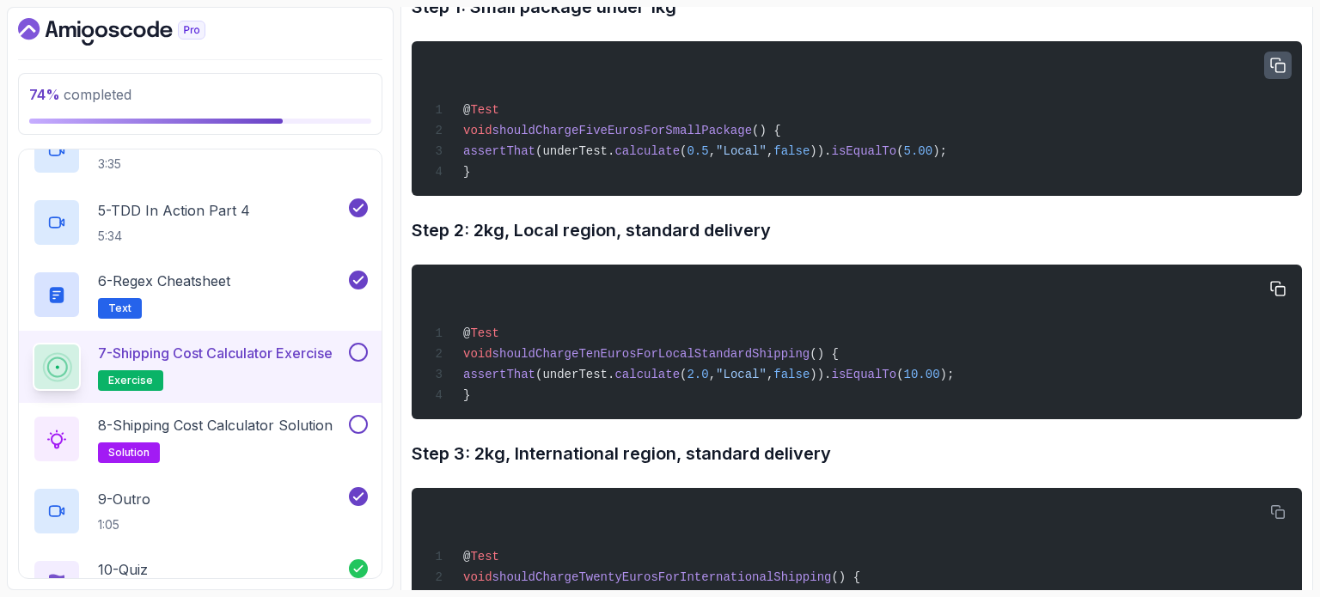
scroll to position [1564, 0]
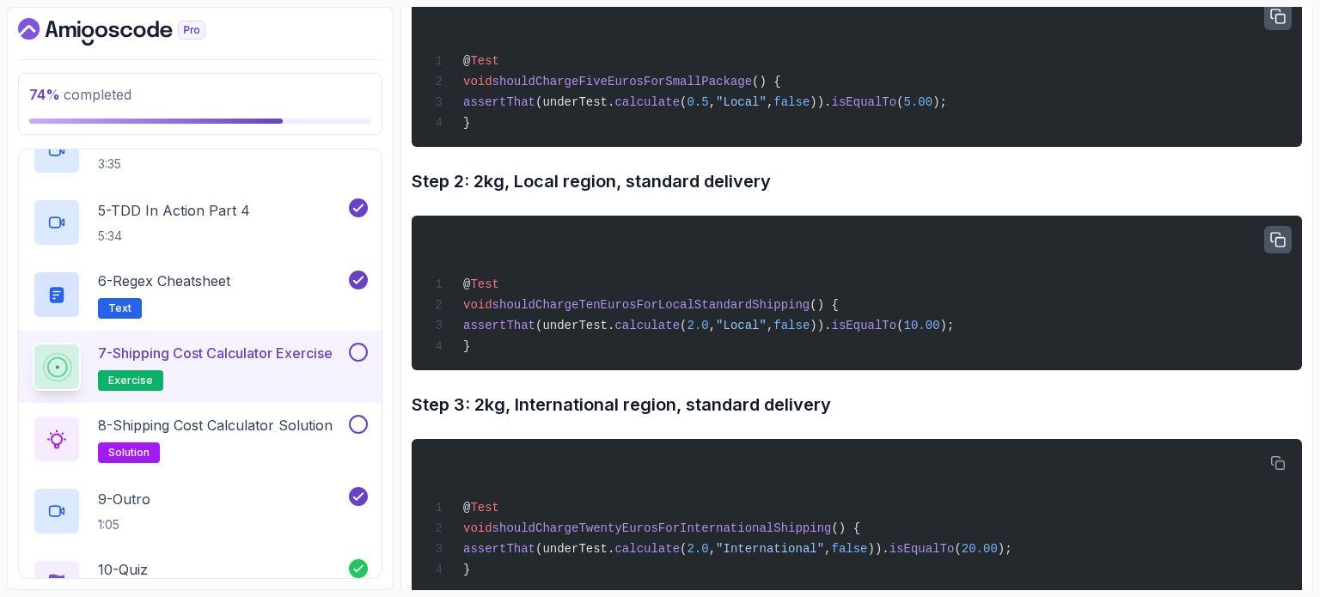
click at [1283, 236] on icon "button" at bounding box center [1277, 239] width 15 height 15
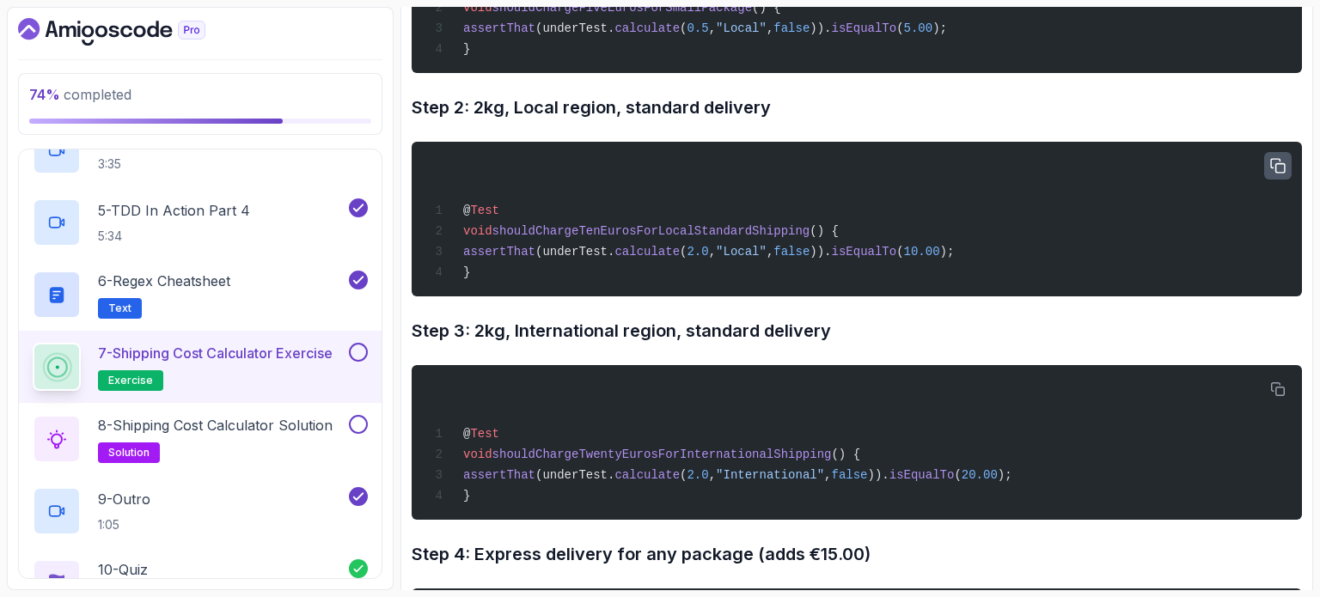
scroll to position [1822, 0]
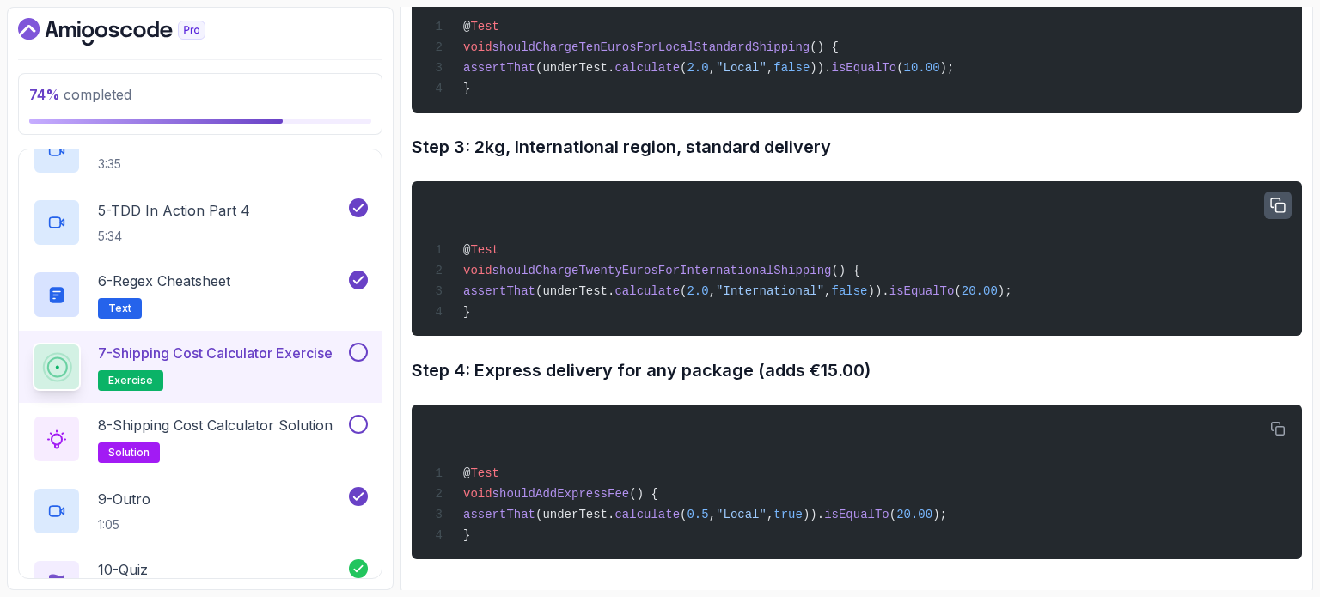
click at [1269, 196] on button "button" at bounding box center [1278, 206] width 28 height 28
click at [1289, 420] on button "button" at bounding box center [1278, 429] width 28 height 28
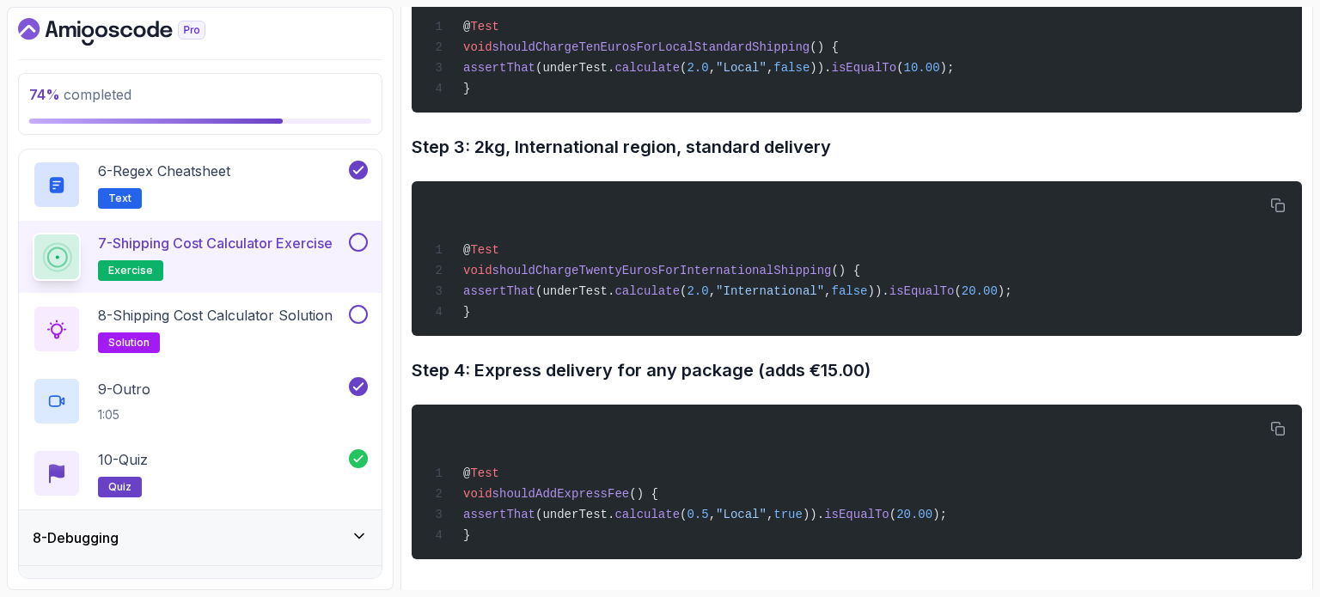
scroll to position [676, 0]
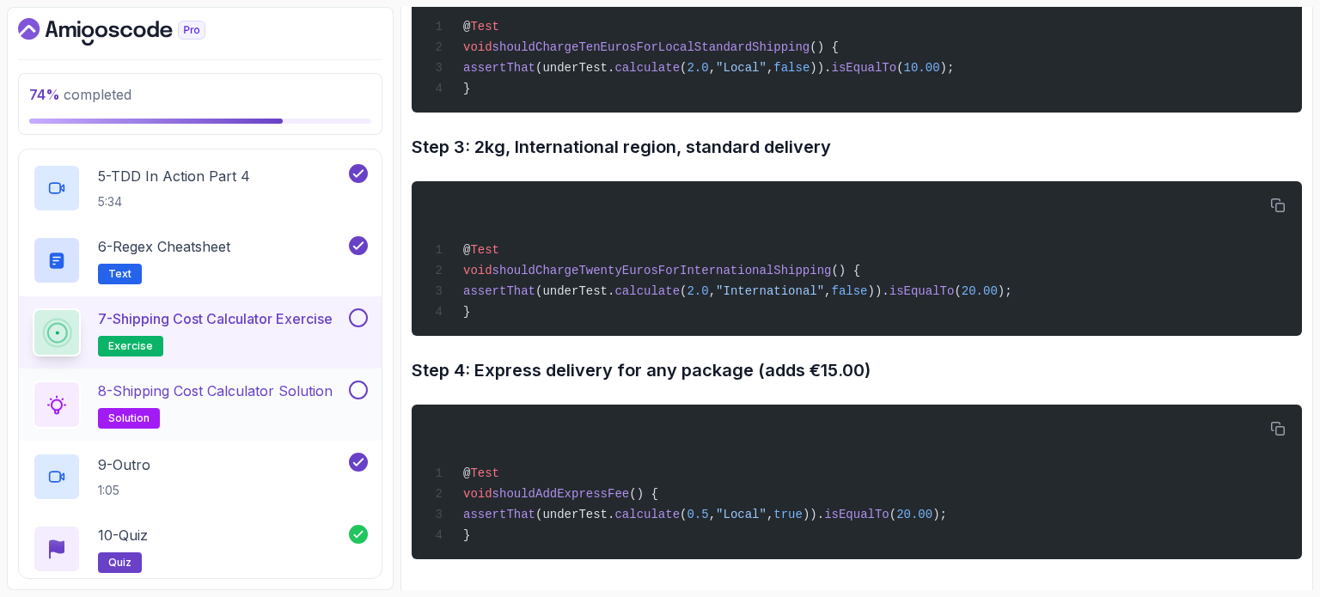
click at [363, 386] on button at bounding box center [358, 390] width 19 height 19
click at [358, 316] on button at bounding box center [358, 318] width 19 height 19
drag, startPoint x: 358, startPoint y: 316, endPoint x: 397, endPoint y: 376, distance: 71.3
click at [397, 376] on div "79 % completed 1 - Intro 2 - Getting Started 3 - Unit Testing 4 - Tips And Tric…" at bounding box center [660, 299] width 1307 height 584
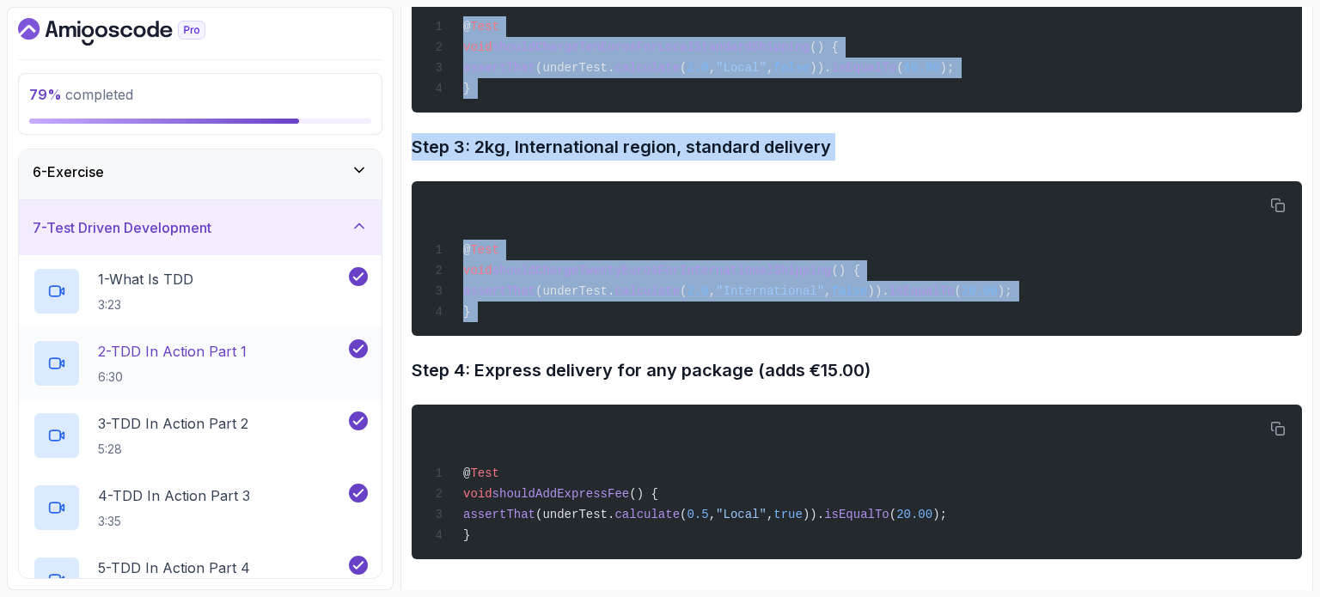
scroll to position [161, 0]
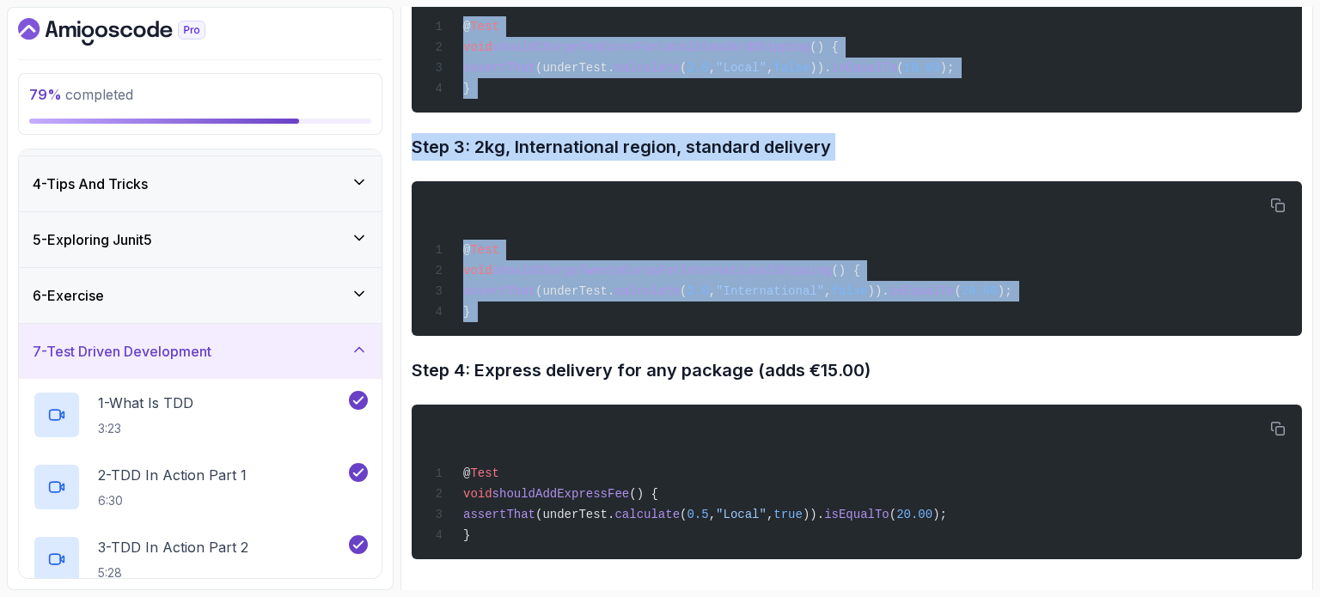
click at [361, 338] on div "7 - Test Driven Development" at bounding box center [200, 351] width 363 height 55
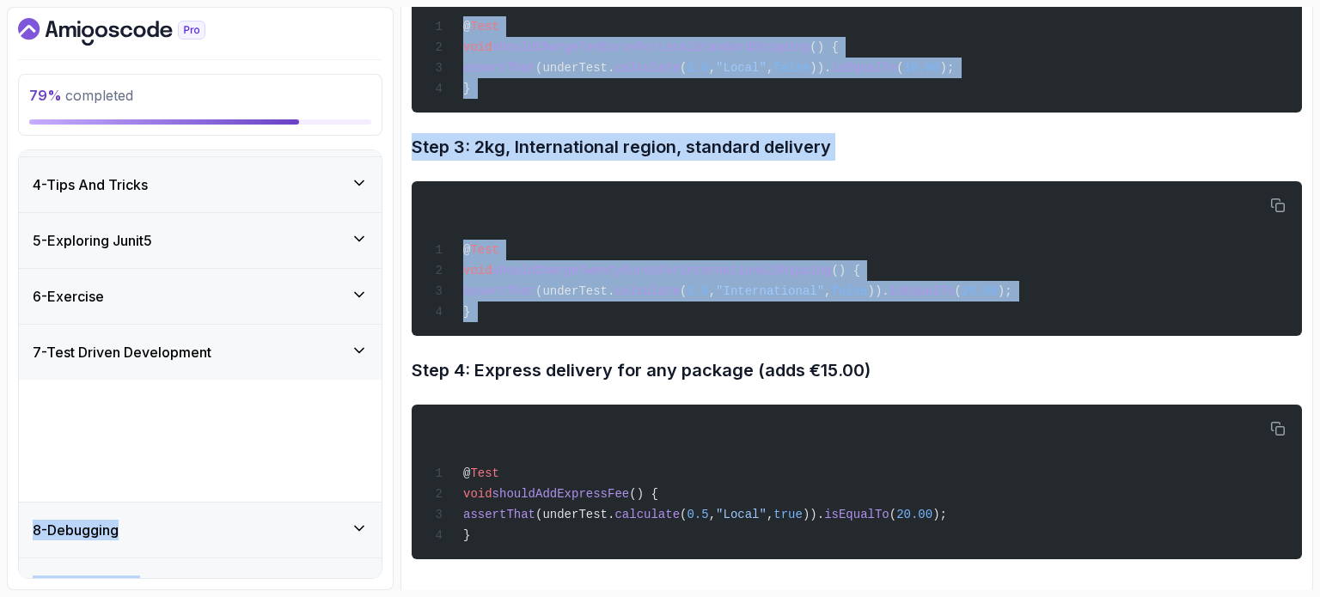
scroll to position [126, 0]
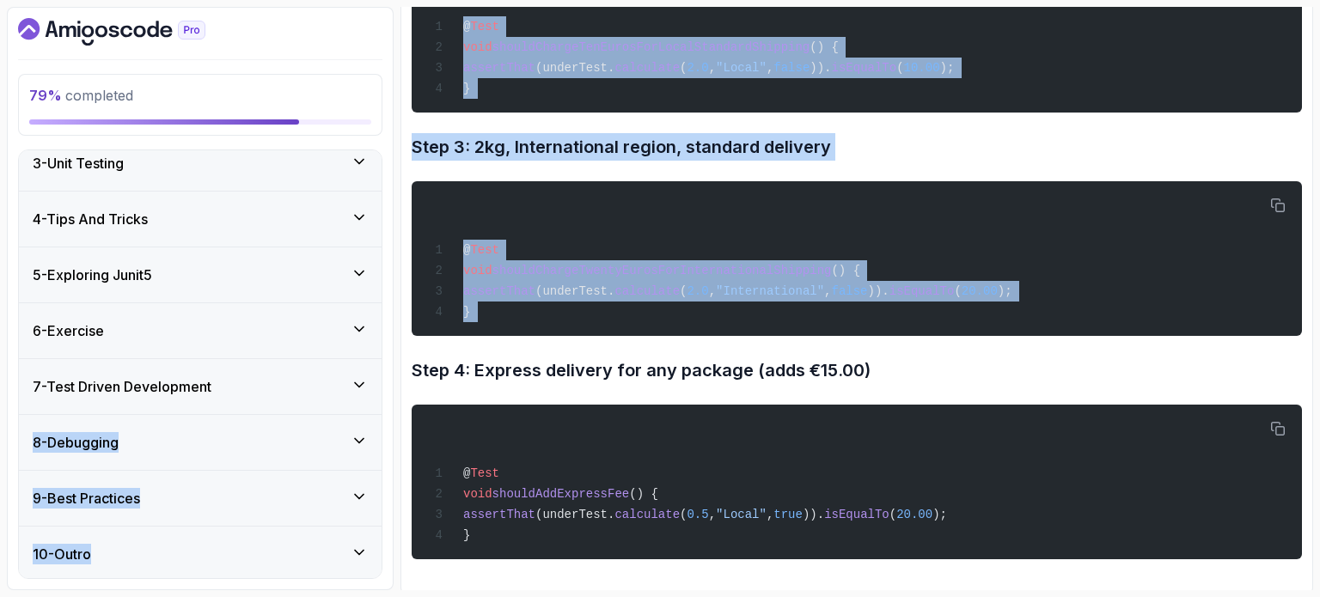
click at [295, 420] on div "8 - Debugging" at bounding box center [200, 442] width 363 height 55
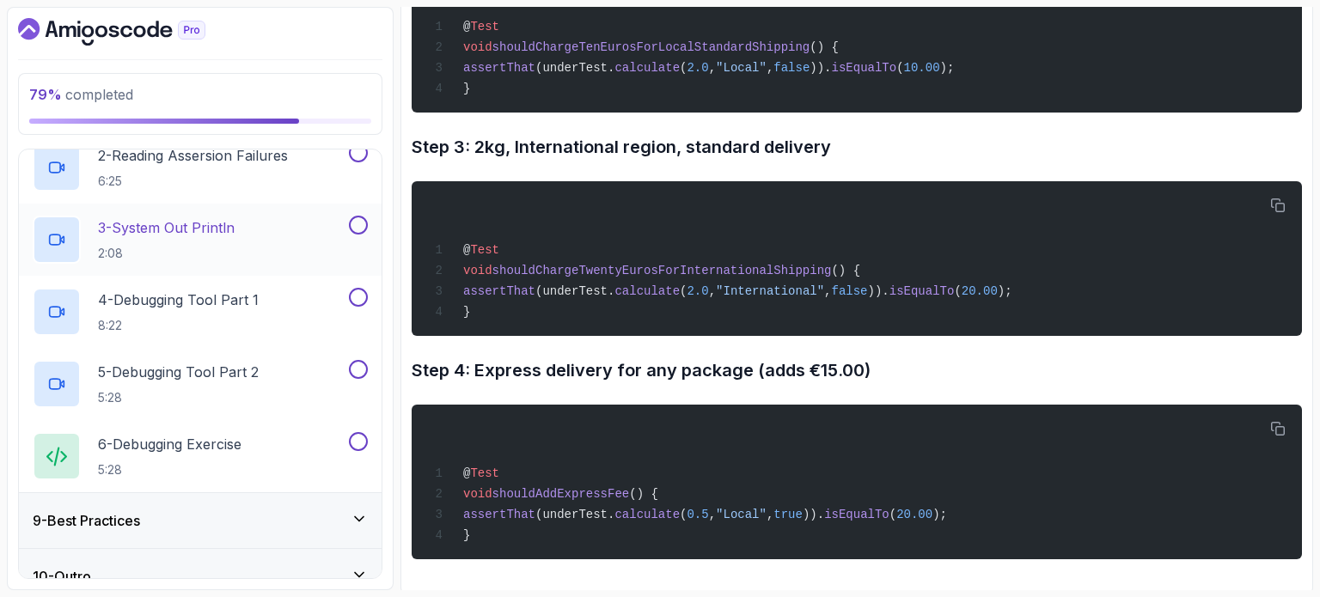
scroll to position [560, 0]
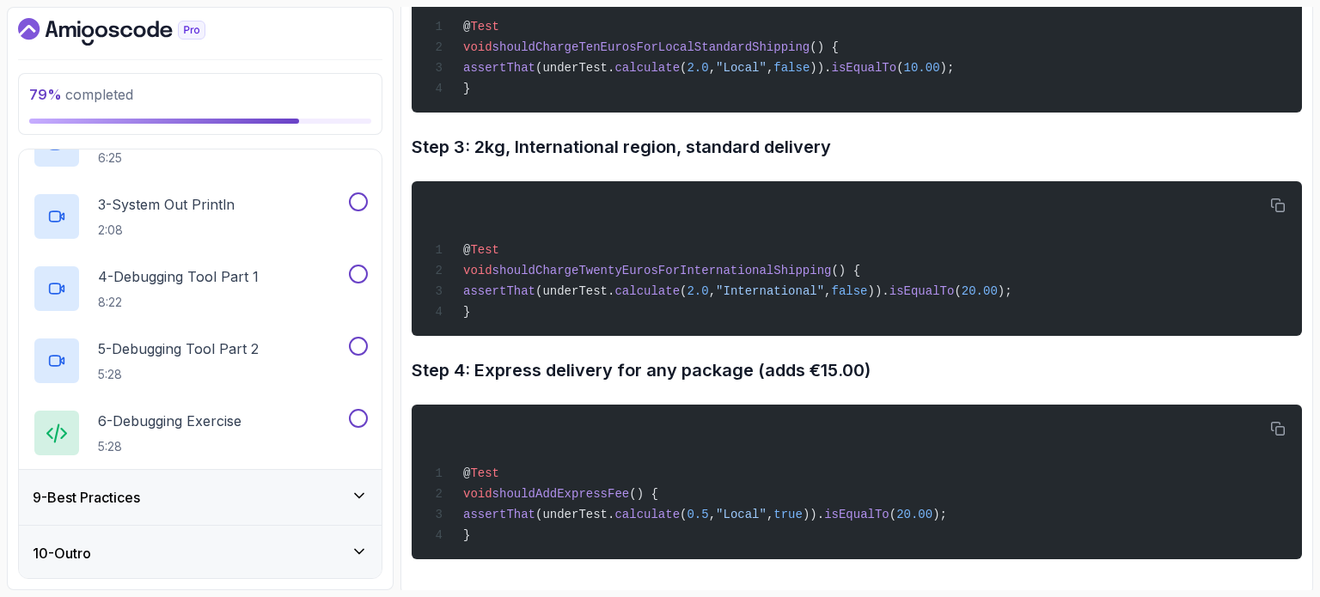
click at [265, 498] on div "9 - Best Practices" at bounding box center [200, 497] width 335 height 21
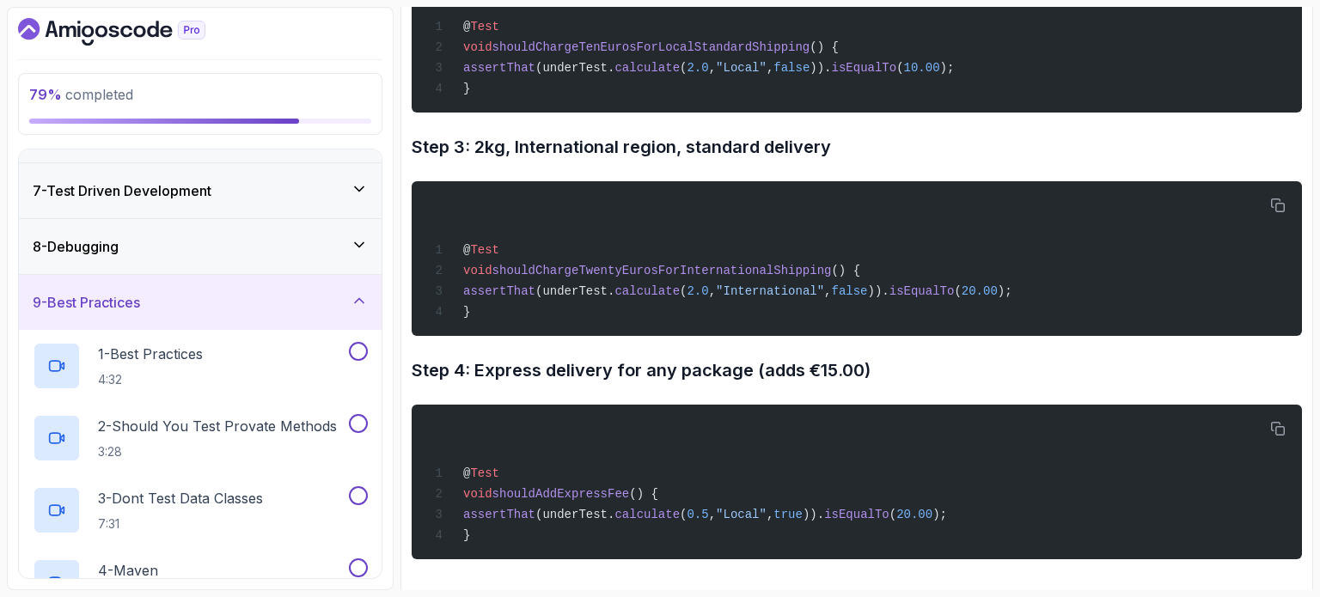
scroll to position [315, 0]
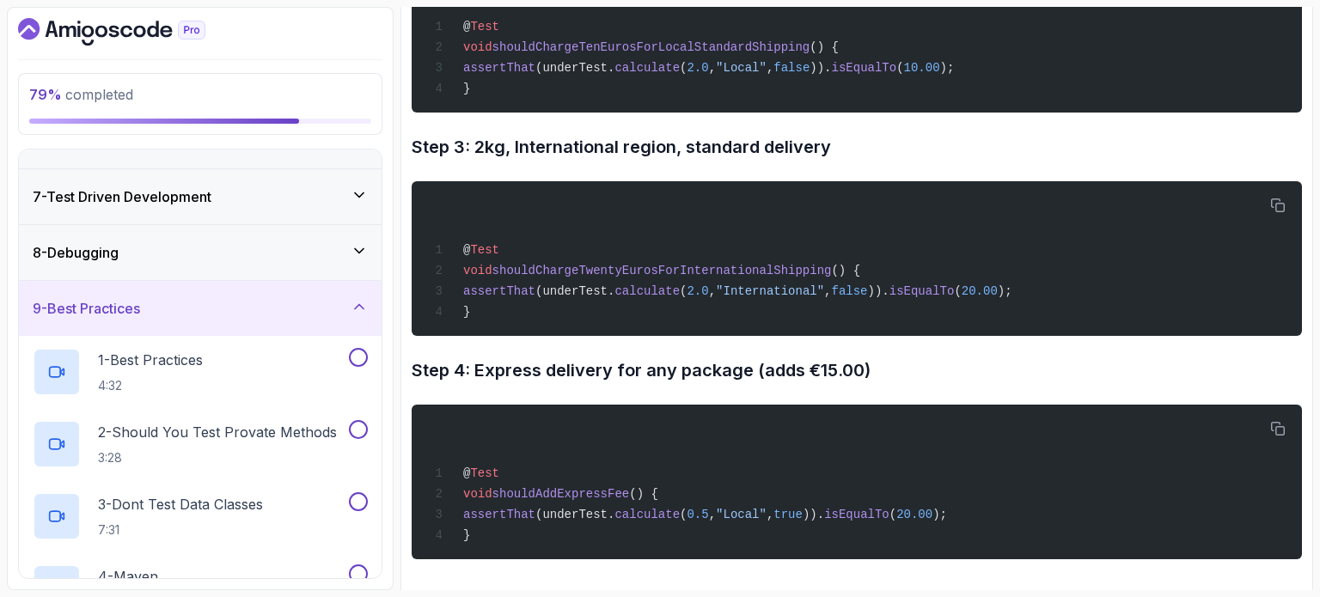
click at [187, 263] on div "8 - Debugging" at bounding box center [200, 252] width 363 height 55
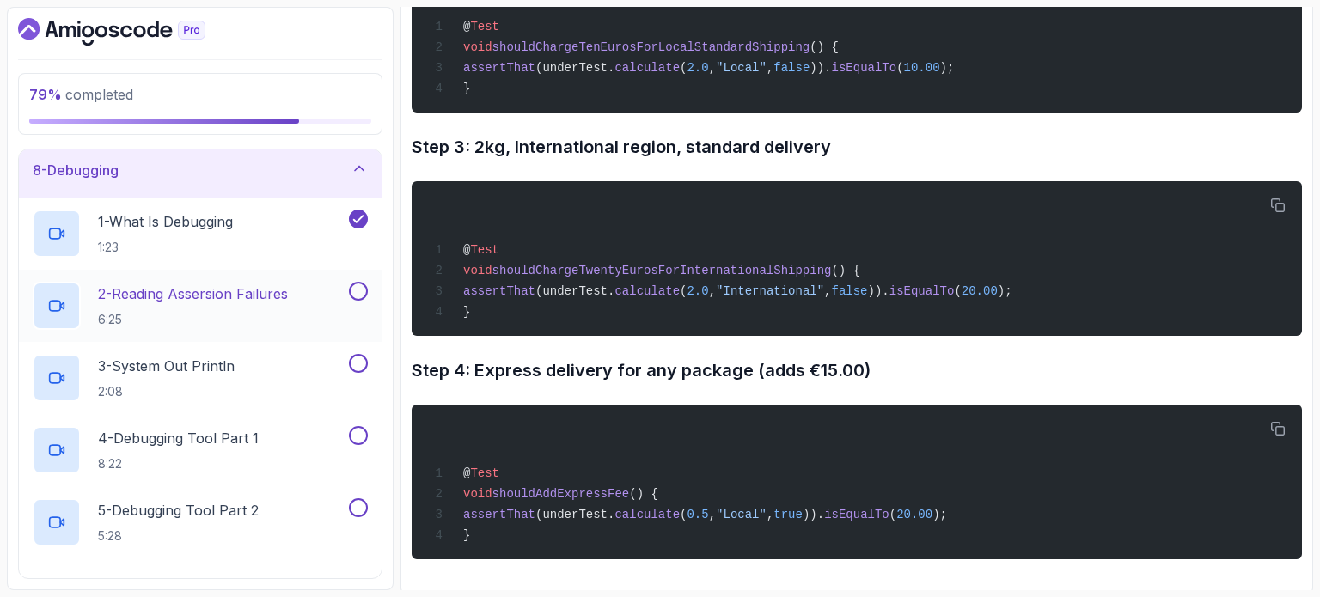
scroll to position [401, 0]
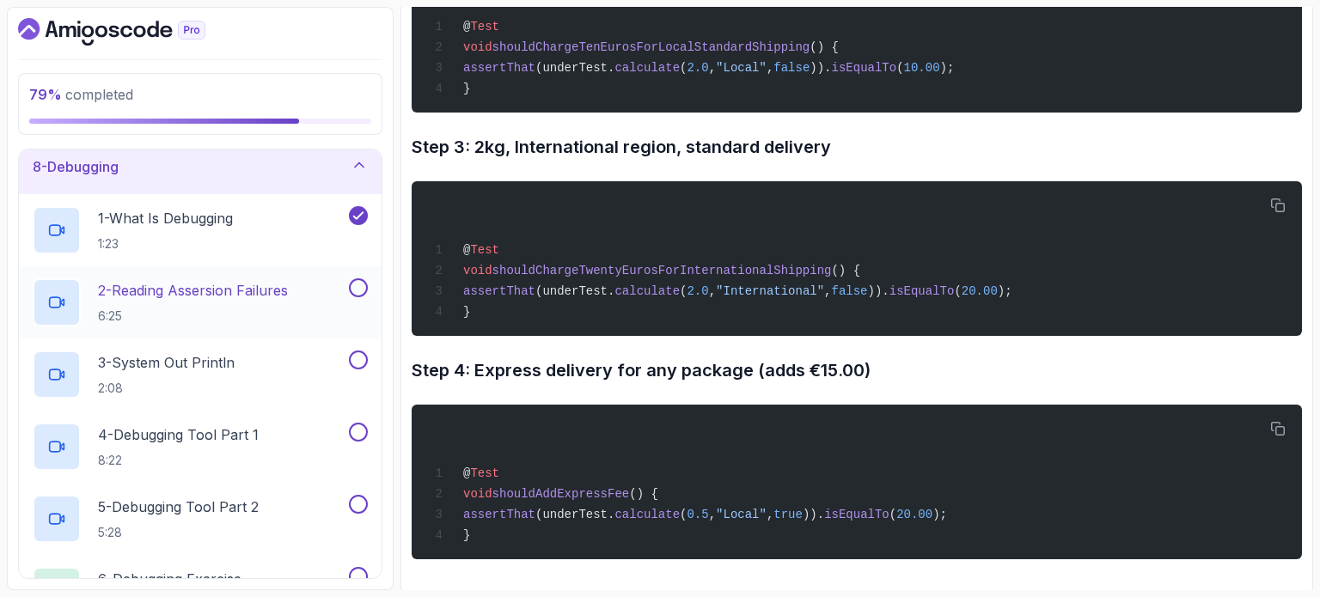
click at [356, 288] on button at bounding box center [358, 287] width 19 height 19
click at [227, 370] on p "3 - System Out Println" at bounding box center [166, 362] width 137 height 21
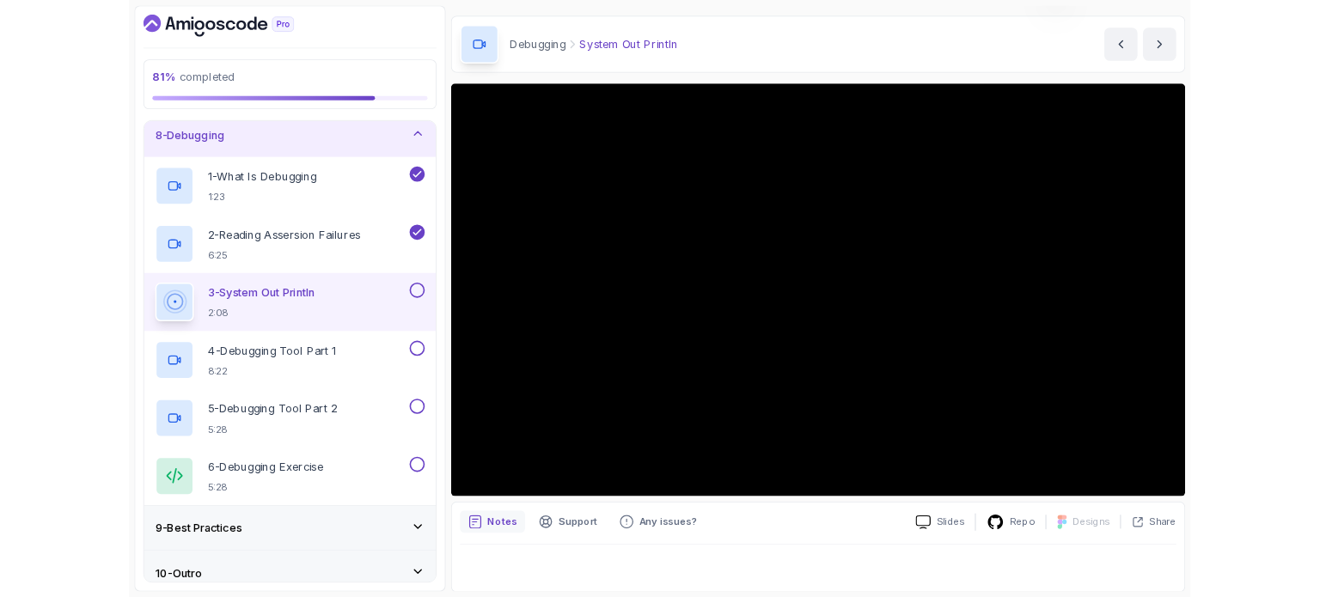
scroll to position [86, 0]
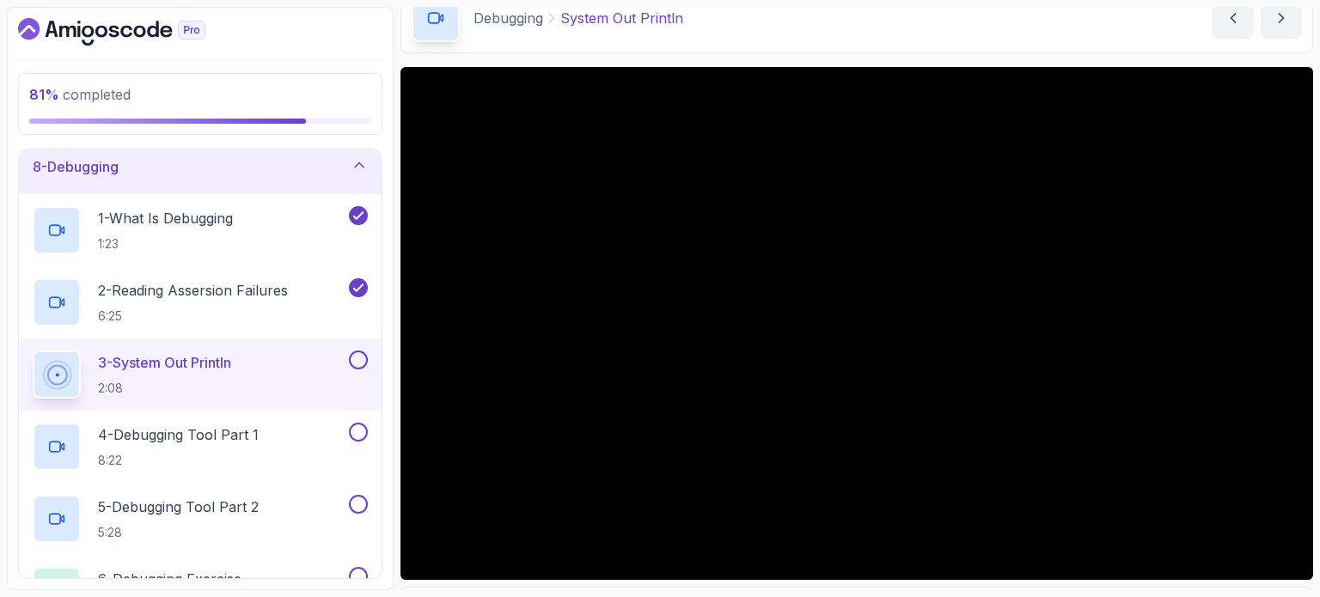
click at [358, 360] on button at bounding box center [358, 360] width 19 height 19
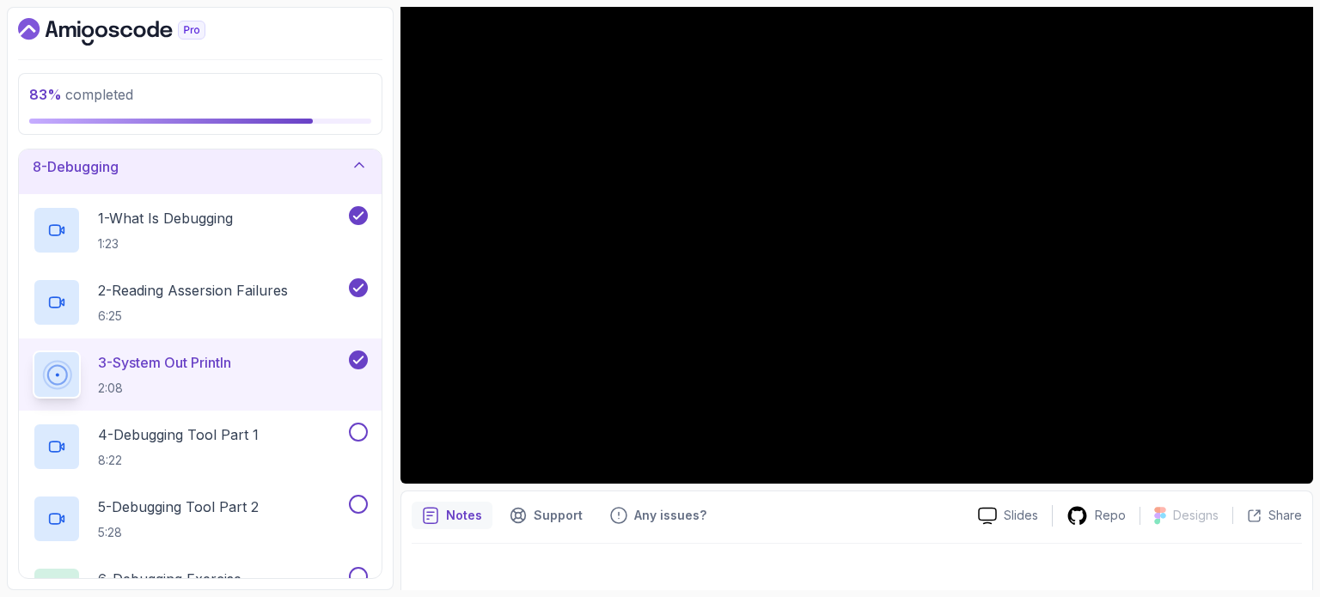
scroll to position [194, 0]
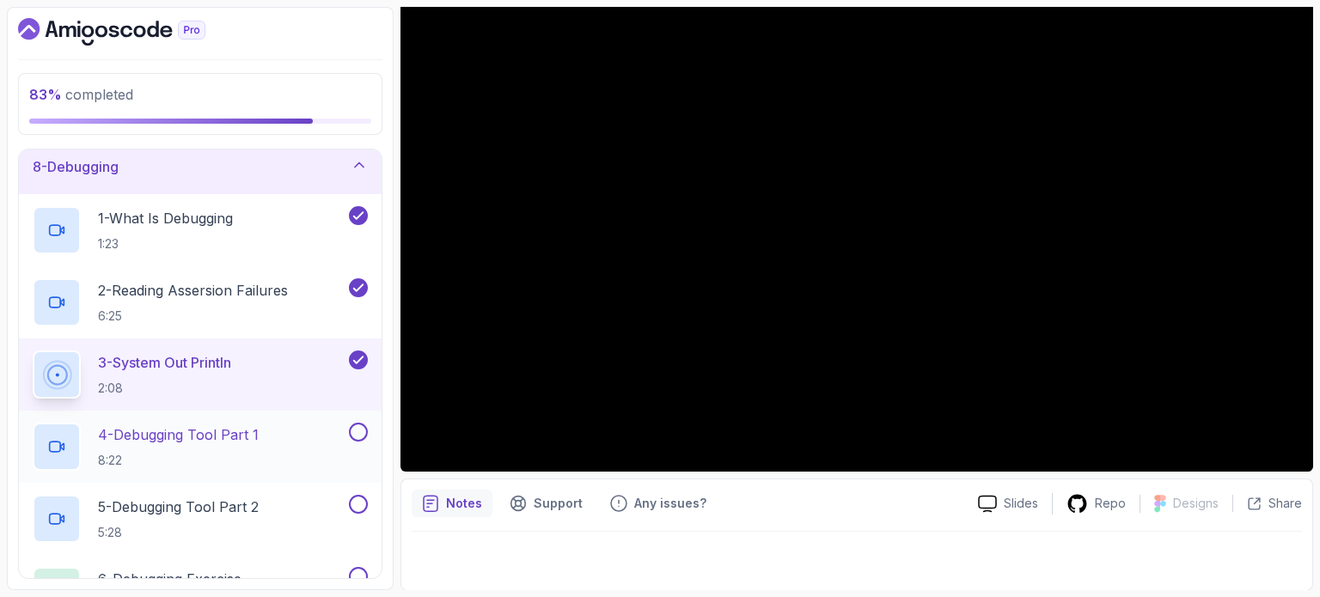
click at [275, 427] on div "4 - Debugging Tool Part 1 8:22" at bounding box center [189, 447] width 313 height 48
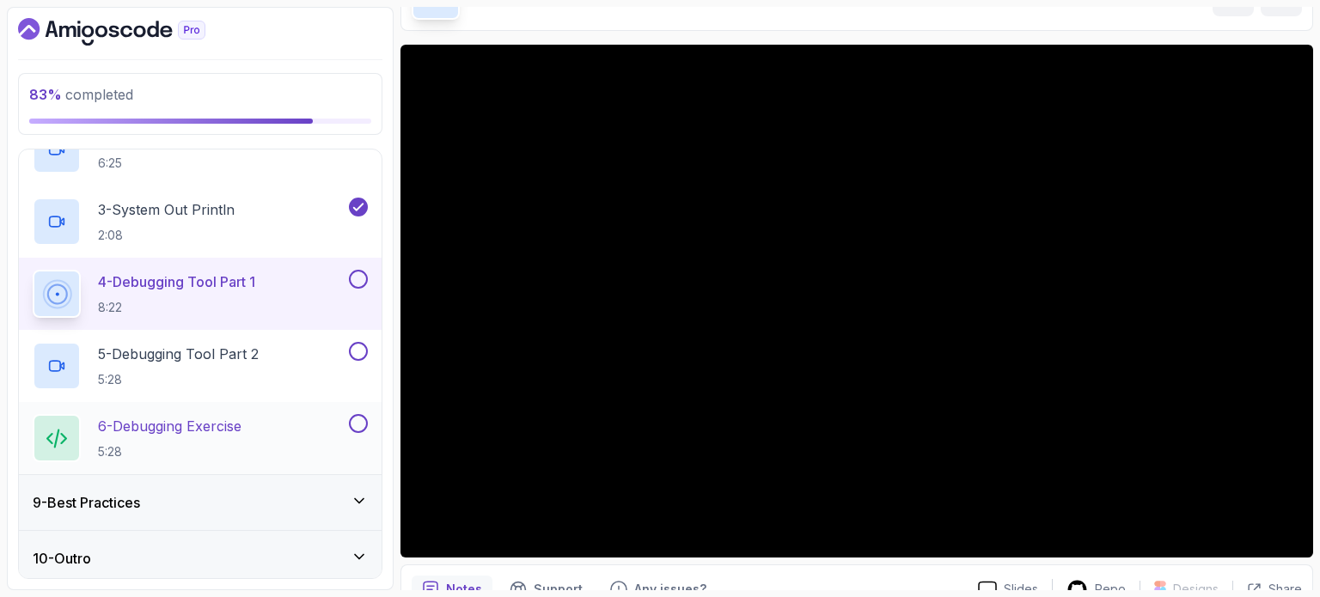
scroll to position [560, 0]
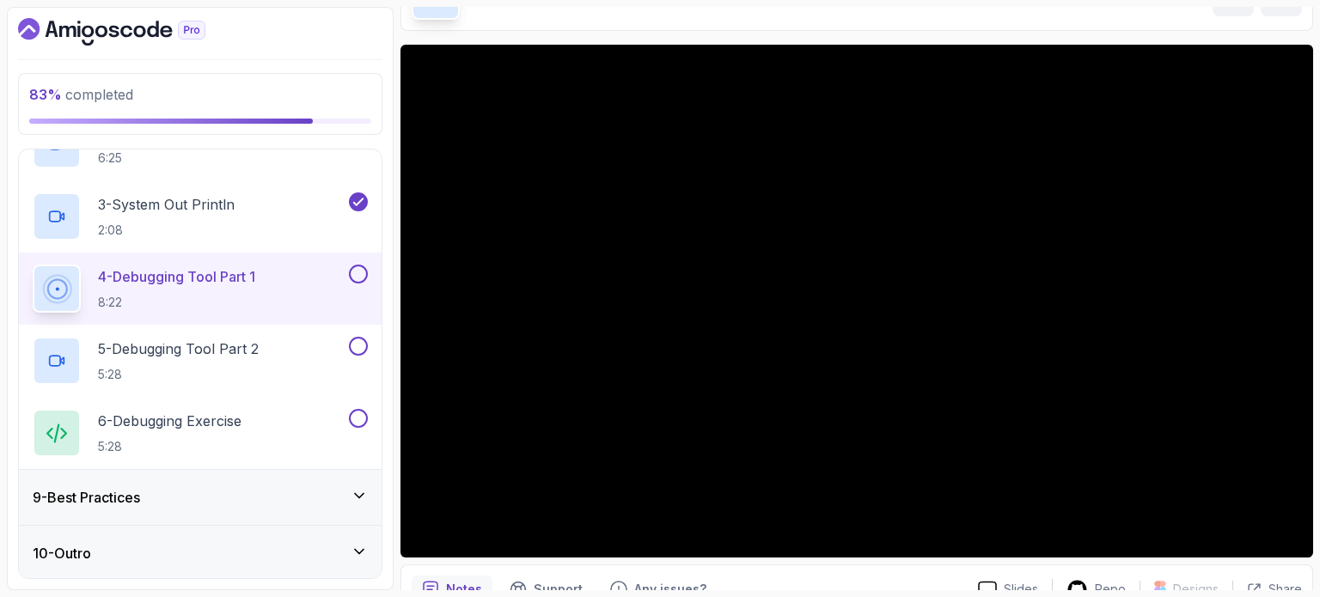
click at [184, 502] on div "9 - Best Practices" at bounding box center [200, 497] width 335 height 21
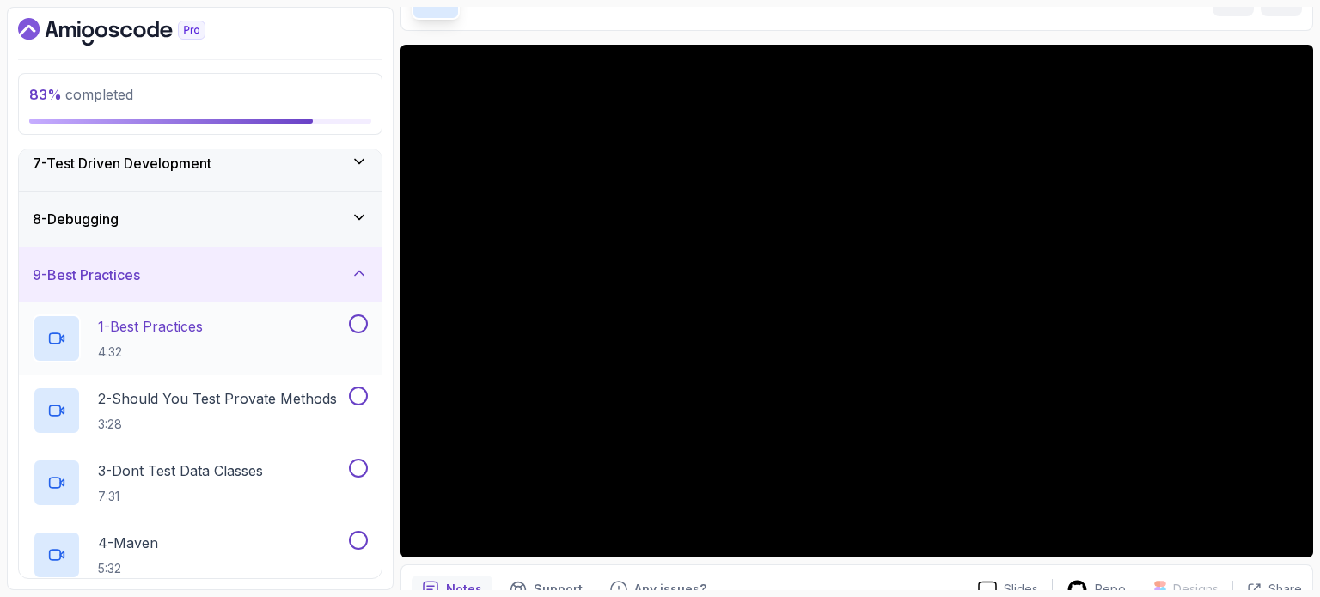
scroll to position [384, 0]
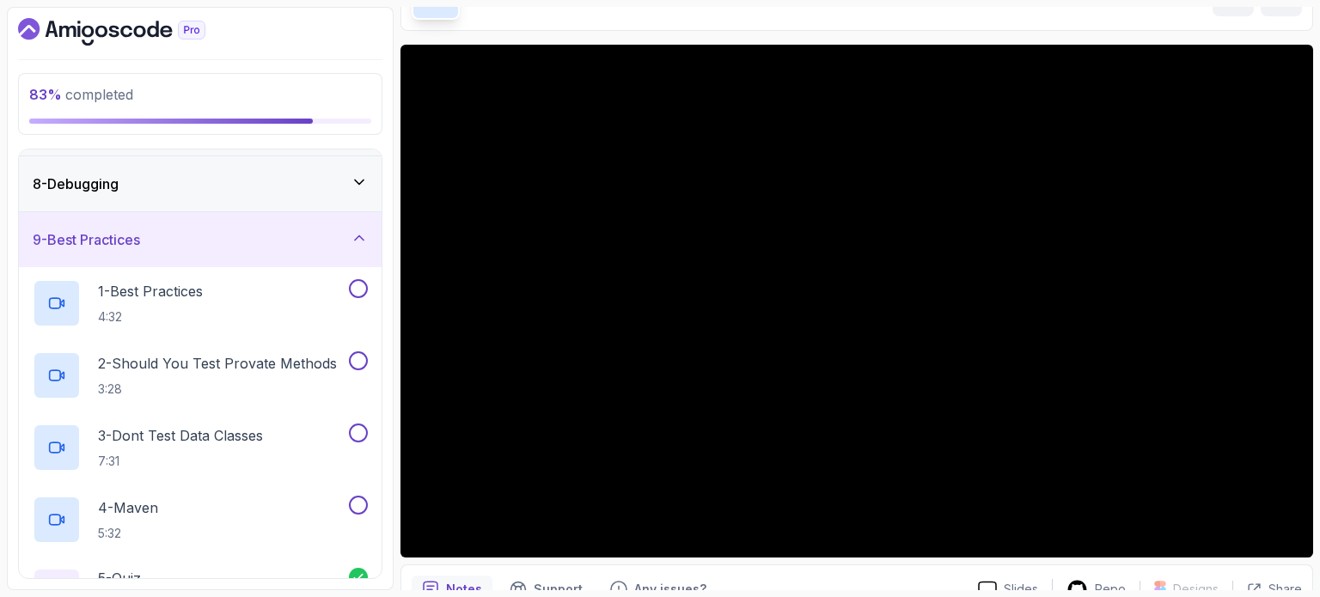
click at [249, 243] on div "9 - Best Practices" at bounding box center [200, 240] width 335 height 21
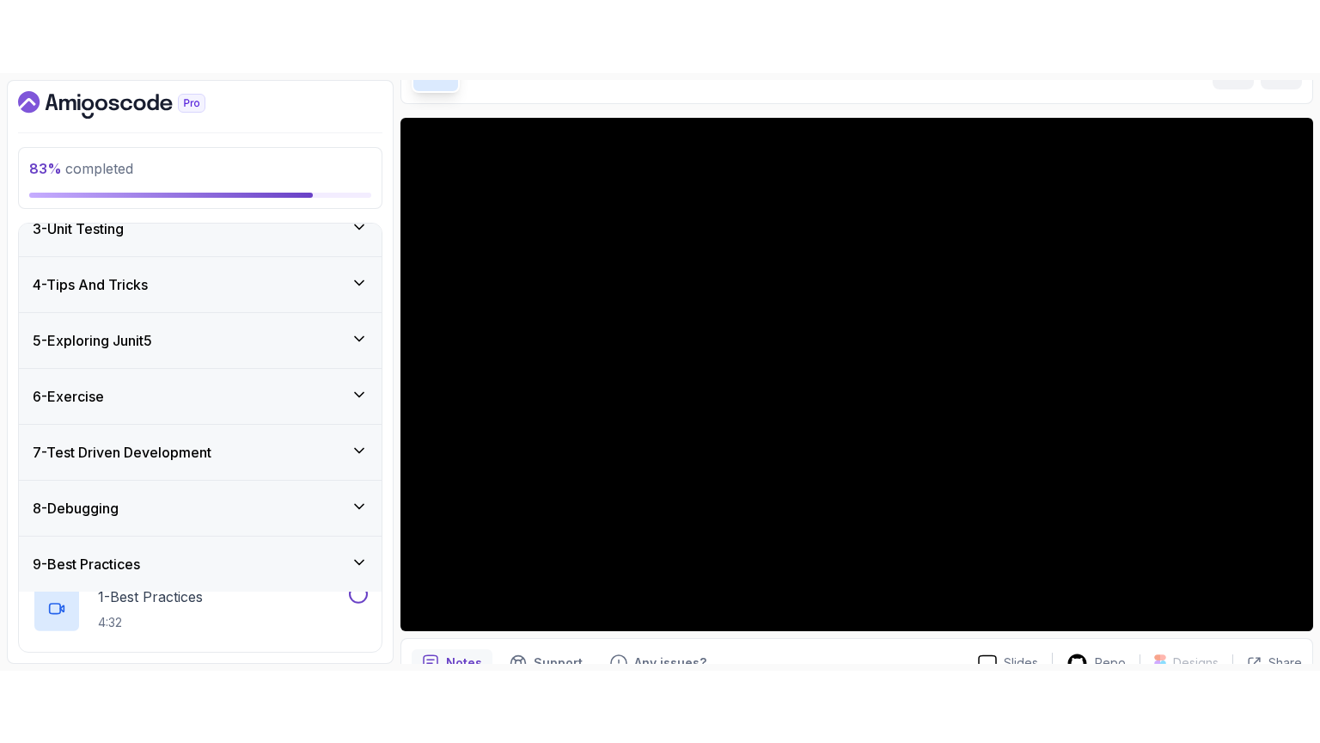
scroll to position [126, 0]
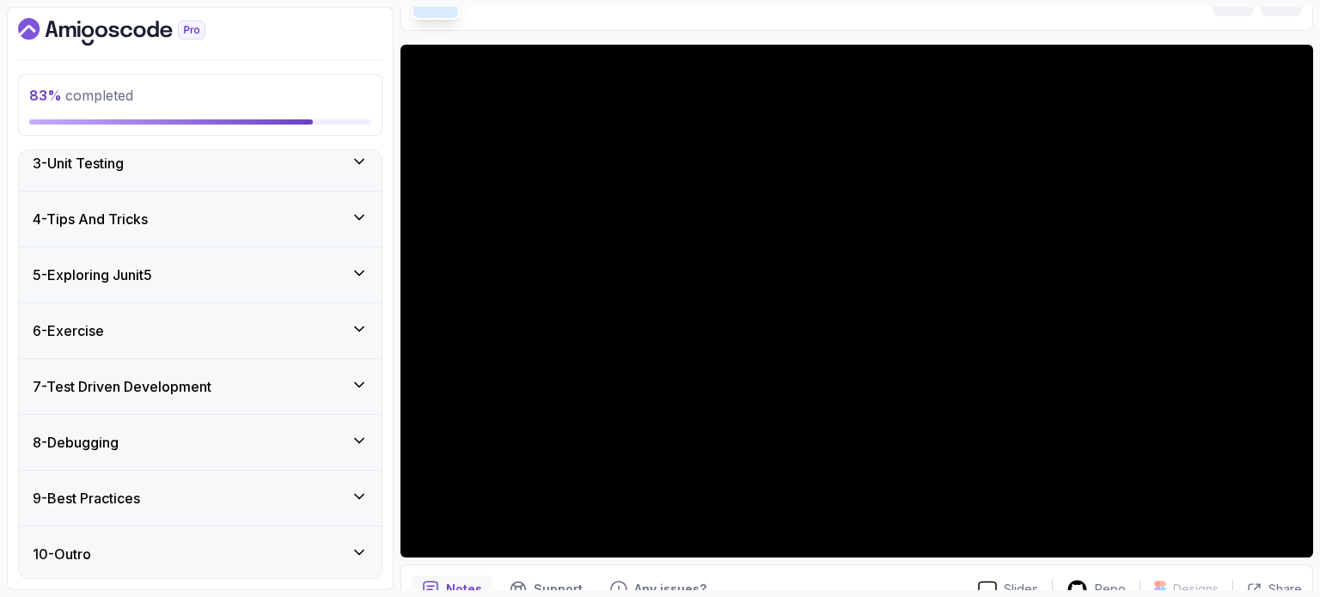
click at [229, 436] on div "8 - Debugging" at bounding box center [200, 442] width 335 height 21
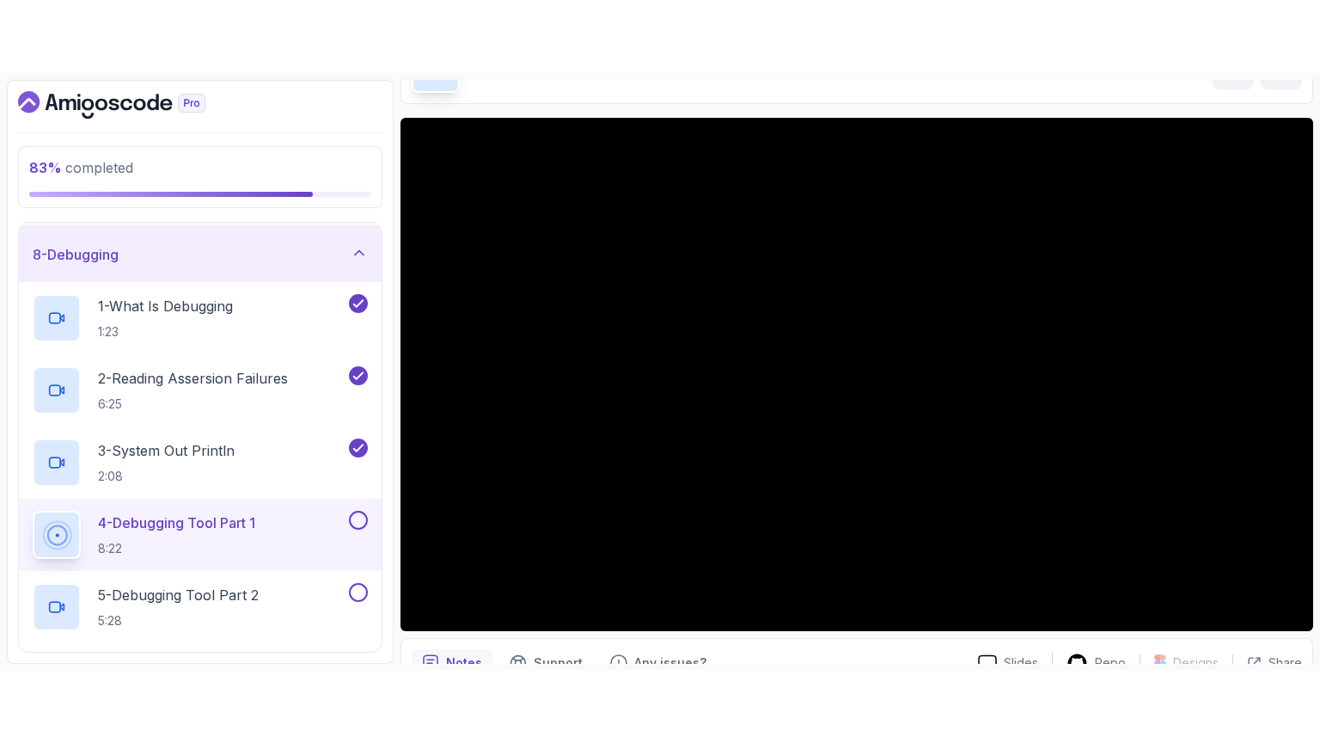
scroll to position [556, 0]
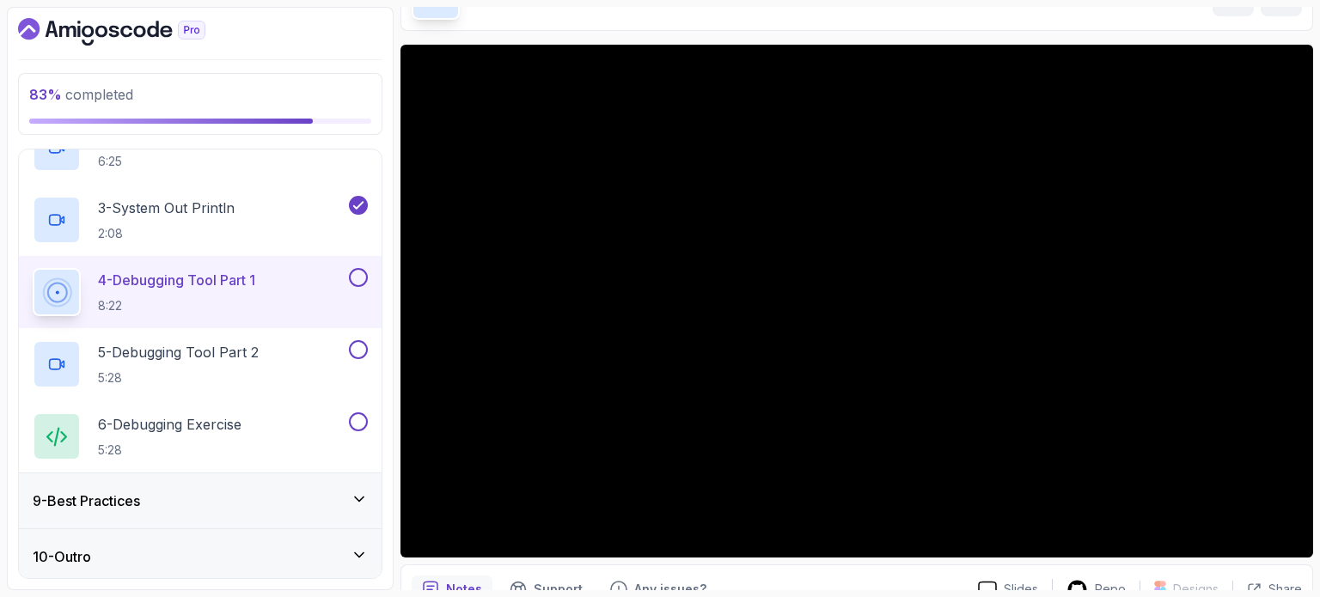
click at [359, 271] on button at bounding box center [358, 277] width 19 height 19
click at [271, 344] on div "5 - Debugging Tool Part 2 5:28" at bounding box center [189, 364] width 313 height 48
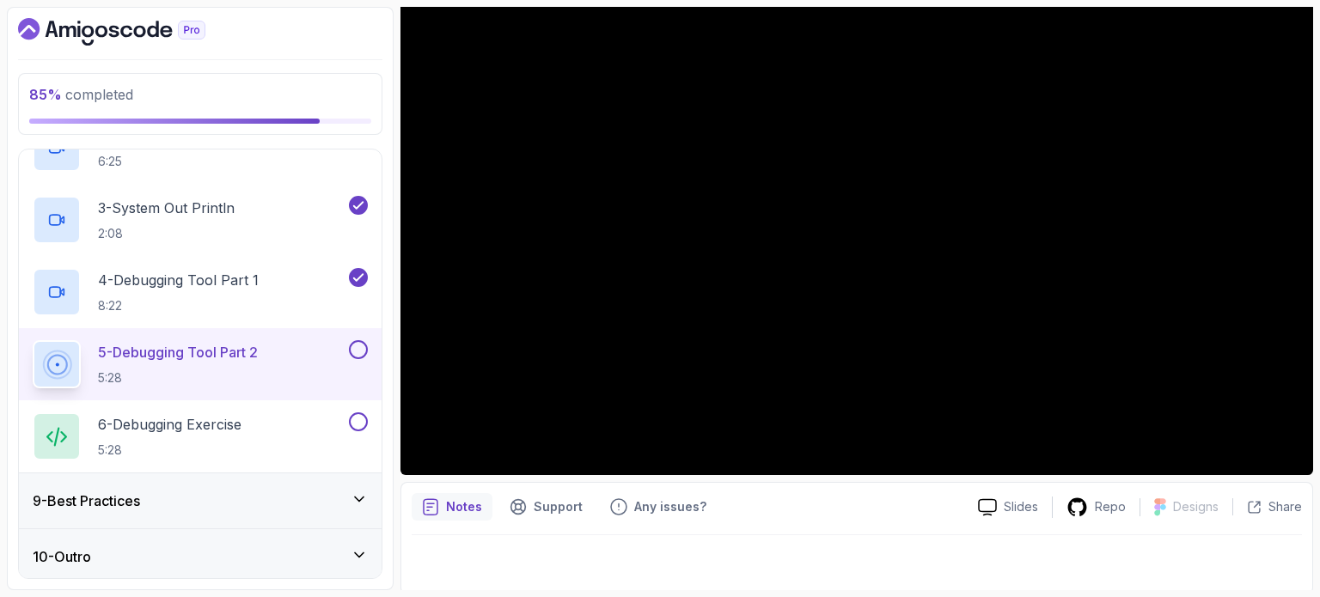
scroll to position [194, 0]
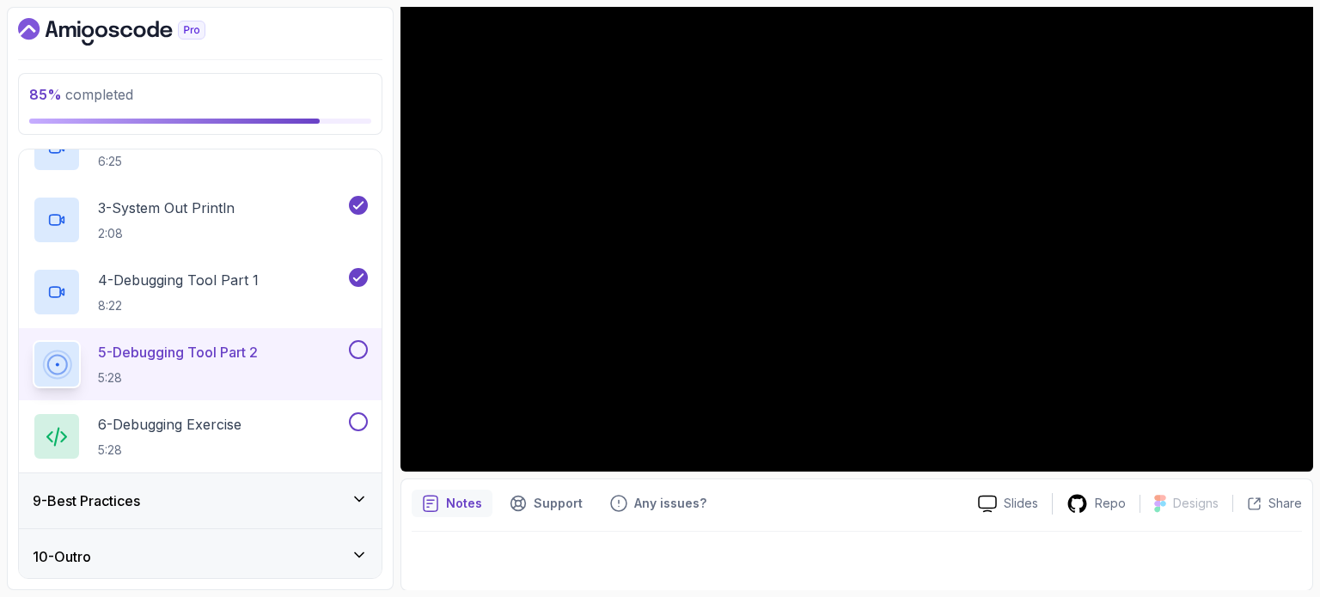
click at [358, 346] on button at bounding box center [358, 349] width 19 height 19
click at [299, 432] on div "6 - Debugging Exercise 5:28" at bounding box center [189, 437] width 313 height 48
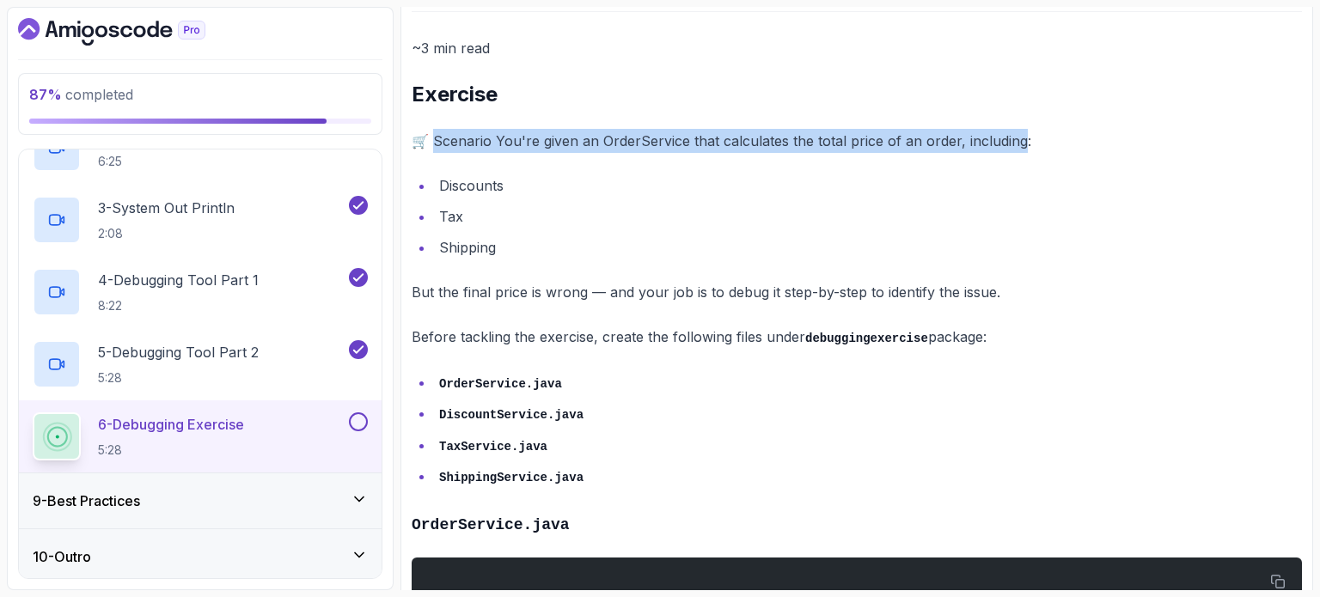
drag, startPoint x: 432, startPoint y: 134, endPoint x: 1019, endPoint y: 113, distance: 586.6
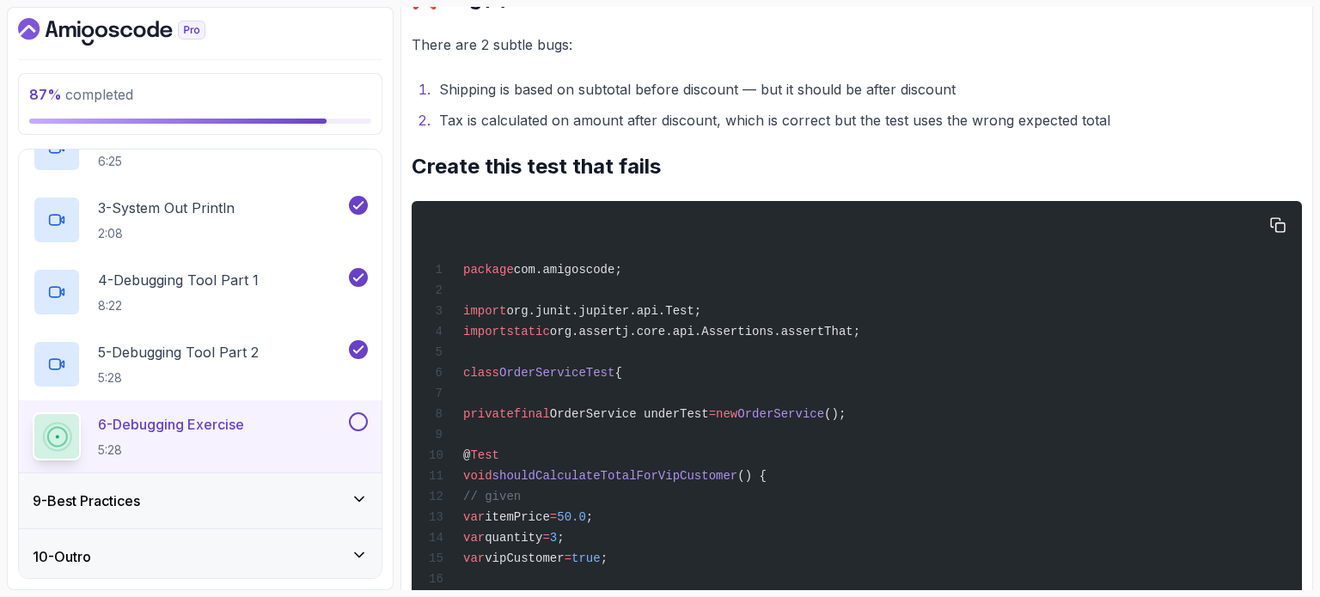
scroll to position [2085, 0]
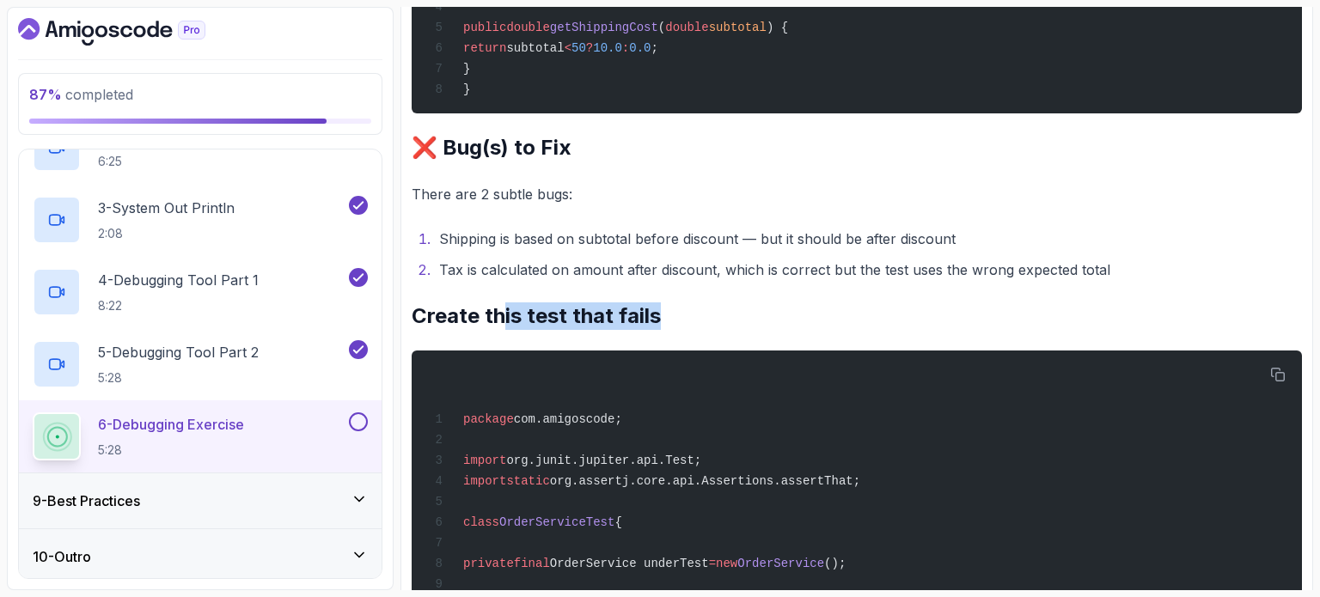
drag, startPoint x: 633, startPoint y: 302, endPoint x: 708, endPoint y: 297, distance: 75.8
click at [708, 303] on h2 "Create this test that fails" at bounding box center [857, 317] width 891 height 28
click at [733, 303] on h2 "Create this test that fails" at bounding box center [857, 317] width 891 height 28
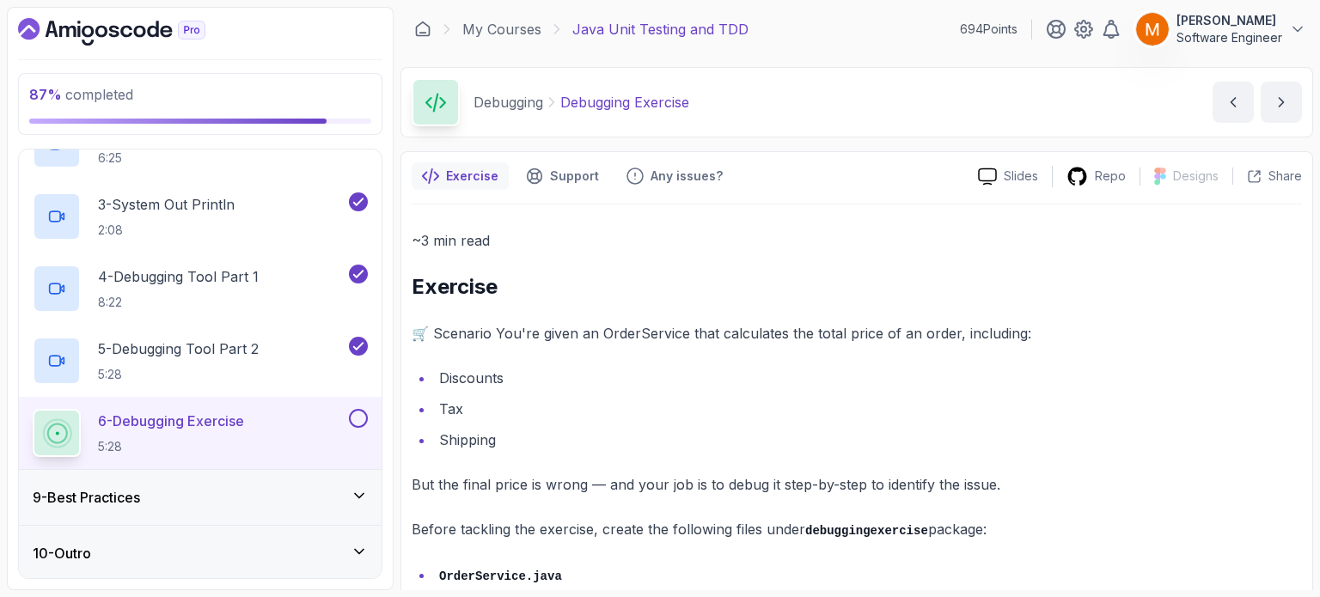
scroll to position [0, 0]
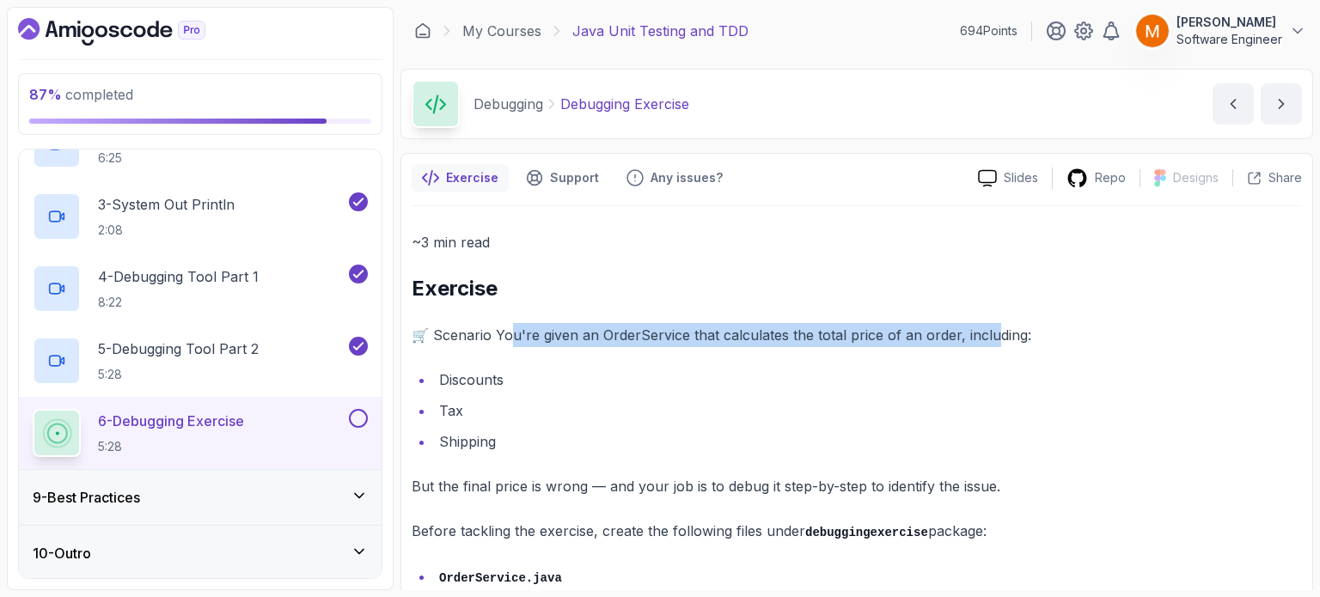
drag, startPoint x: 514, startPoint y: 317, endPoint x: 992, endPoint y: 333, distance: 478.2
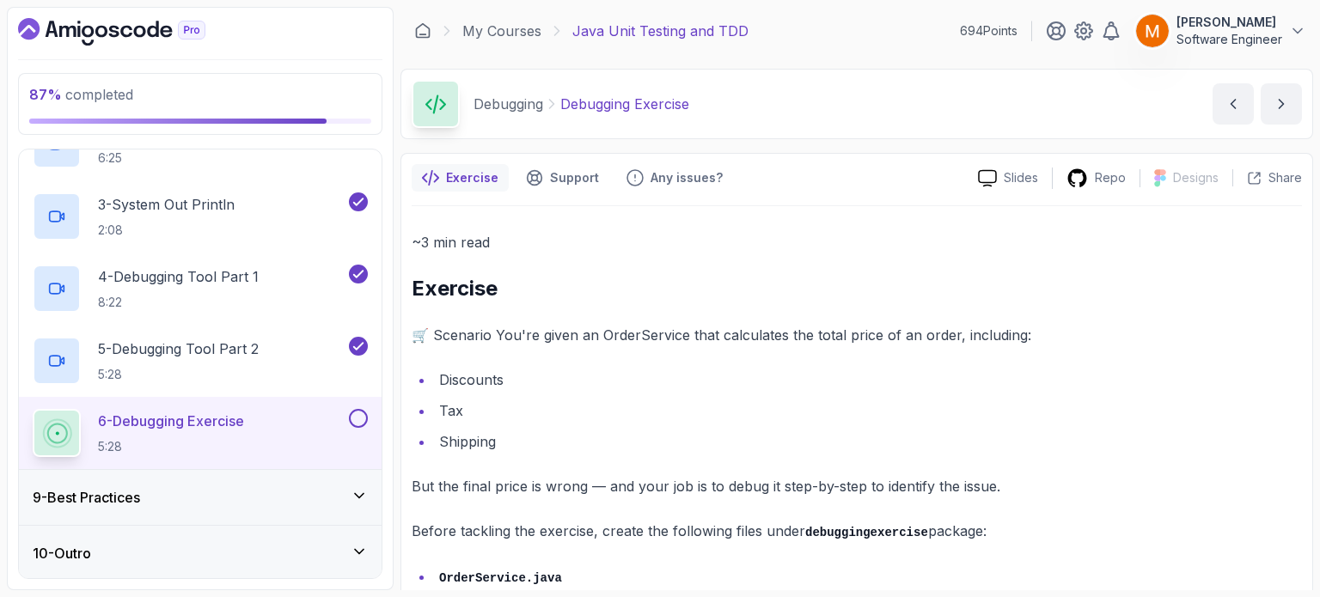
click at [996, 342] on p "🛒 Scenario You're given an OrderService that calculates the total price of an o…" at bounding box center [857, 335] width 891 height 24
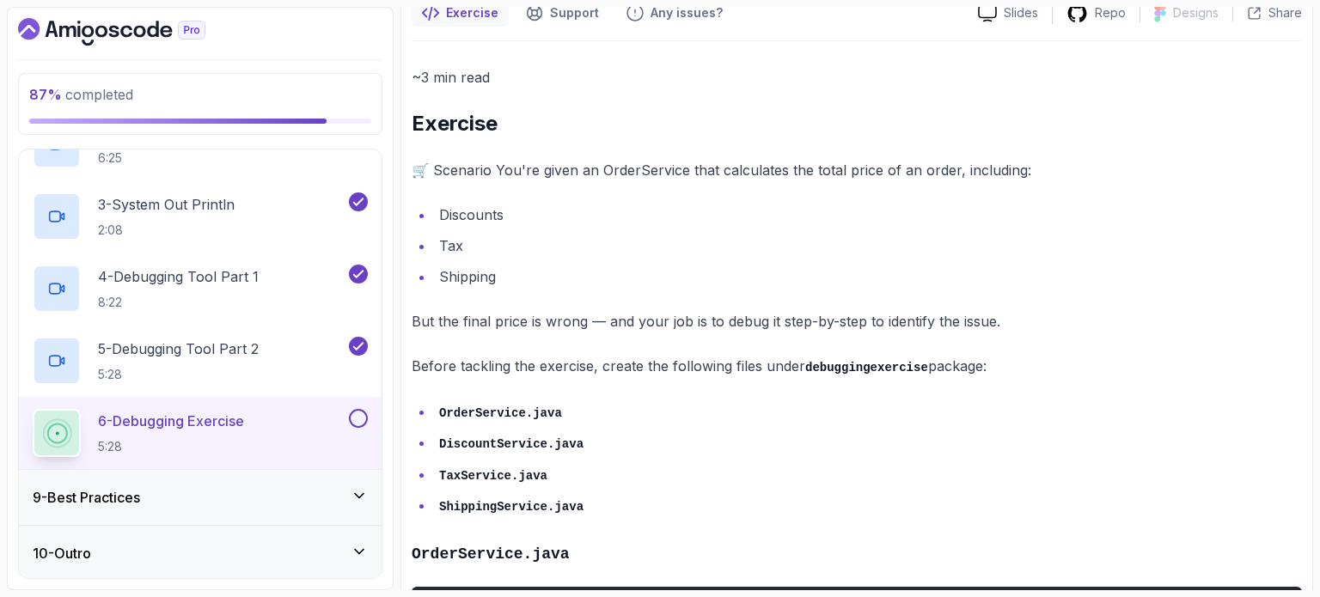
scroll to position [172, 0]
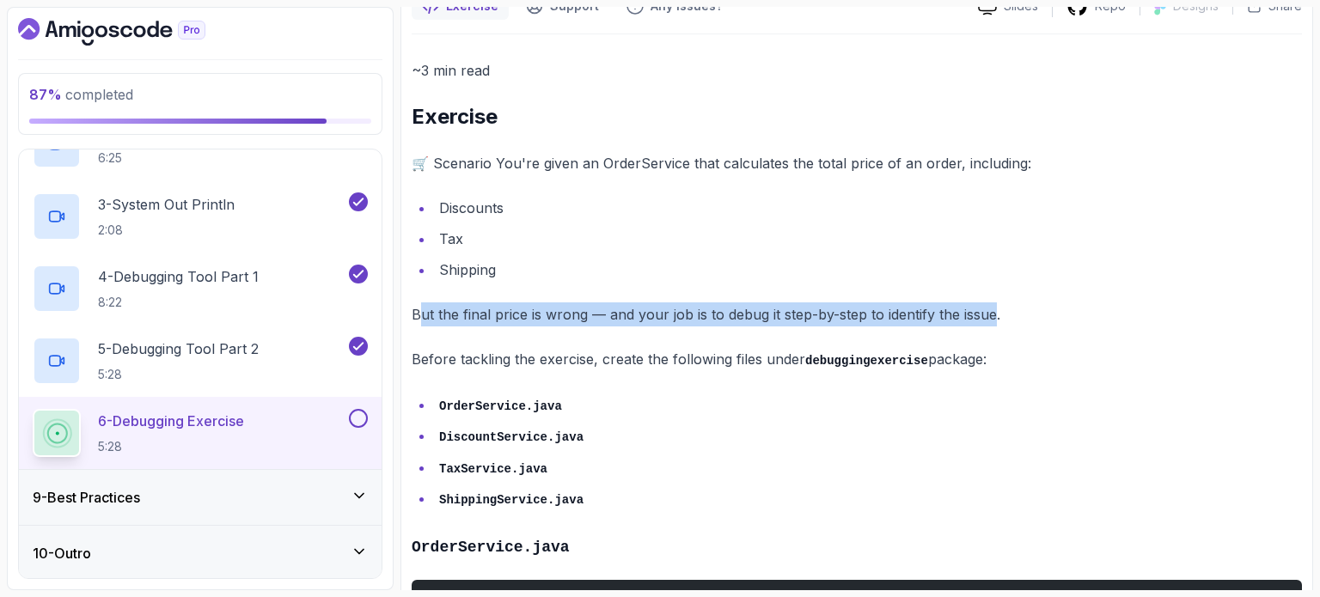
drag, startPoint x: 419, startPoint y: 315, endPoint x: 991, endPoint y: 319, distance: 571.6
click at [991, 319] on p "But the final price is wrong — and your job is to debug it step-by-step to iden…" at bounding box center [857, 315] width 891 height 24
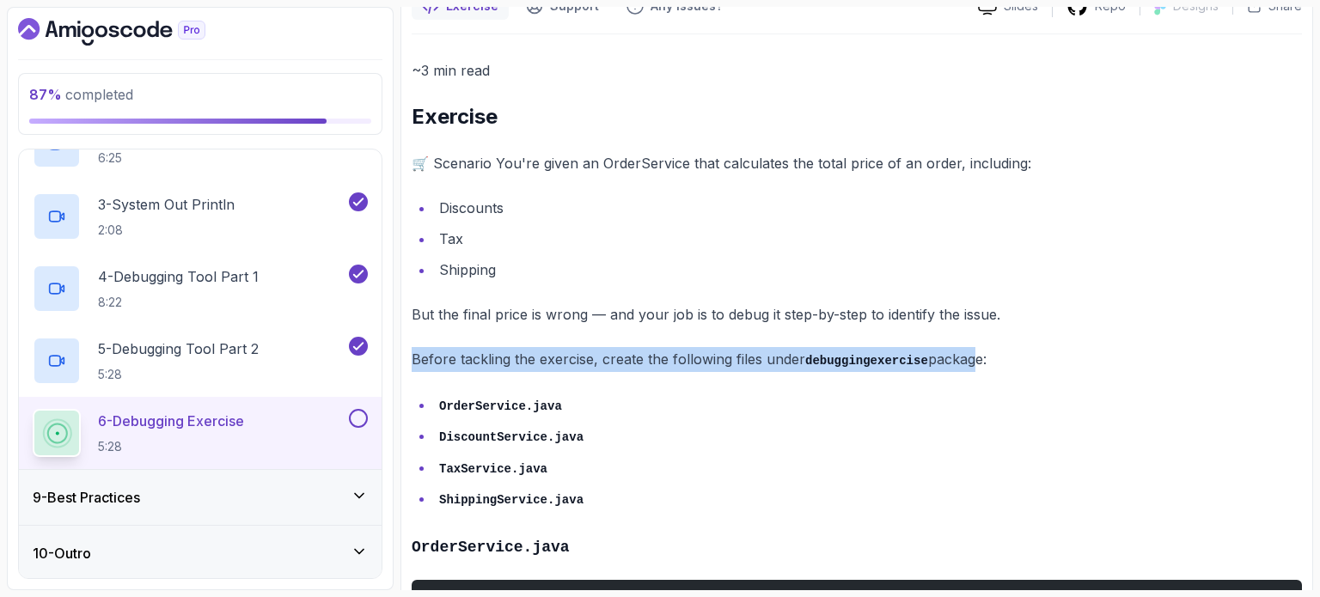
drag, startPoint x: 401, startPoint y: 366, endPoint x: 958, endPoint y: 360, distance: 557.0
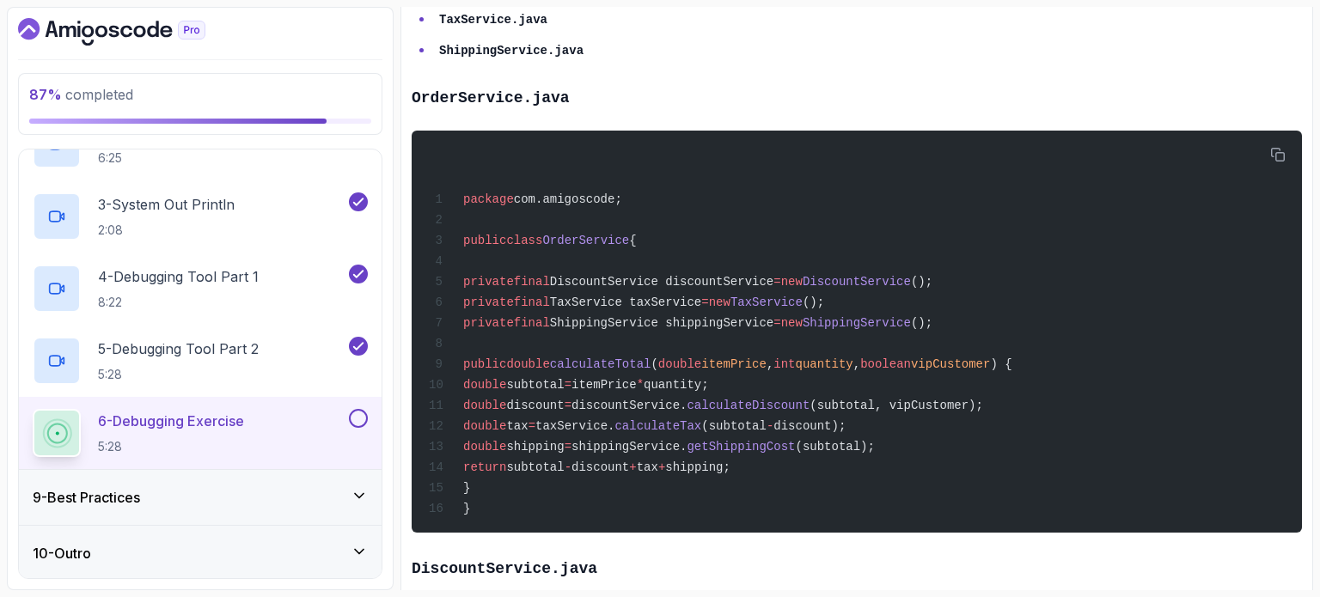
scroll to position [430, 0]
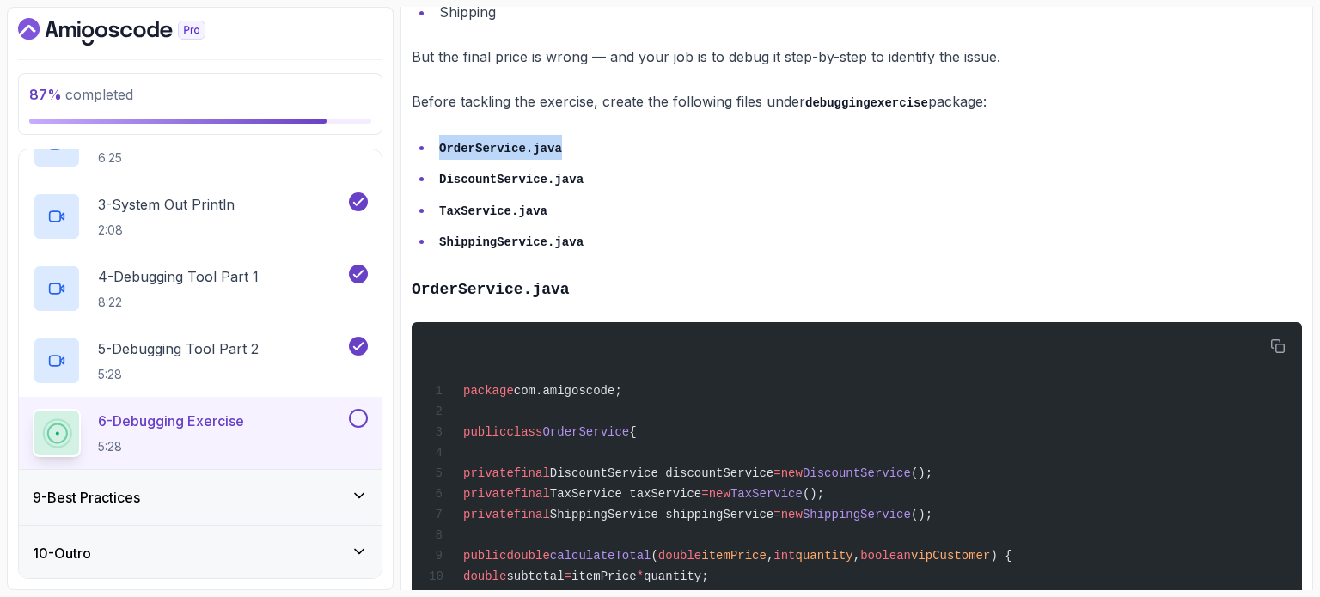
drag, startPoint x: 441, startPoint y: 144, endPoint x: 604, endPoint y: 144, distance: 163.3
click at [606, 145] on li "OrderService.java" at bounding box center [868, 147] width 868 height 25
click at [1279, 340] on icon "button" at bounding box center [1278, 347] width 14 height 14
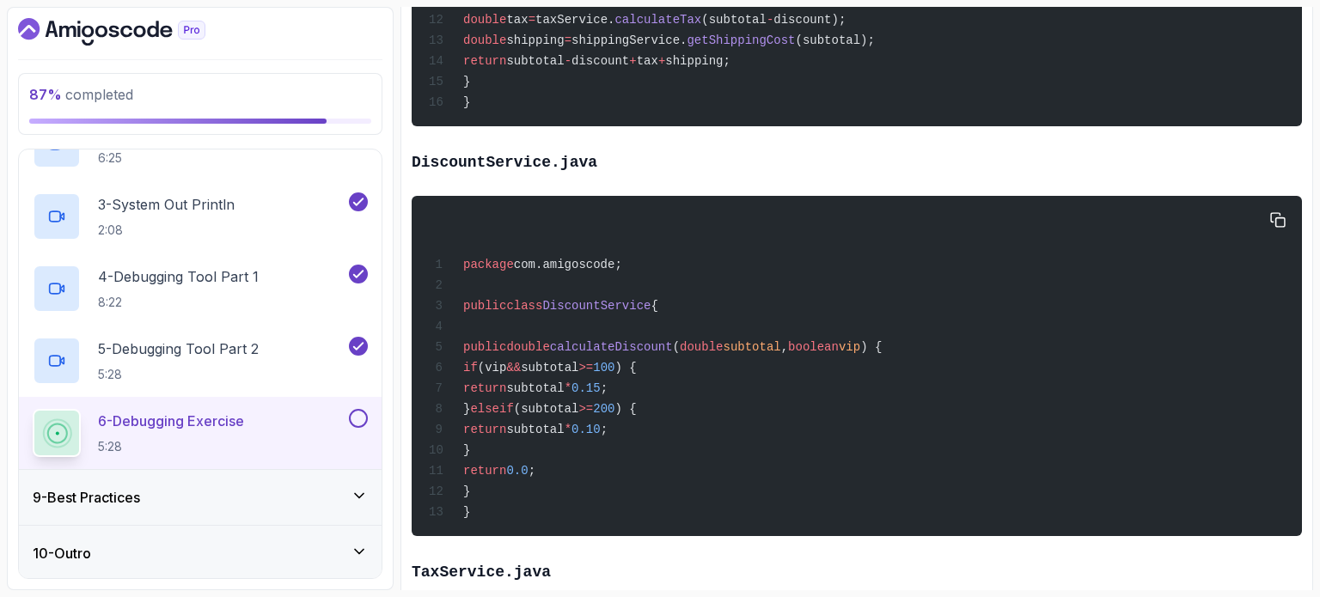
scroll to position [1031, 0]
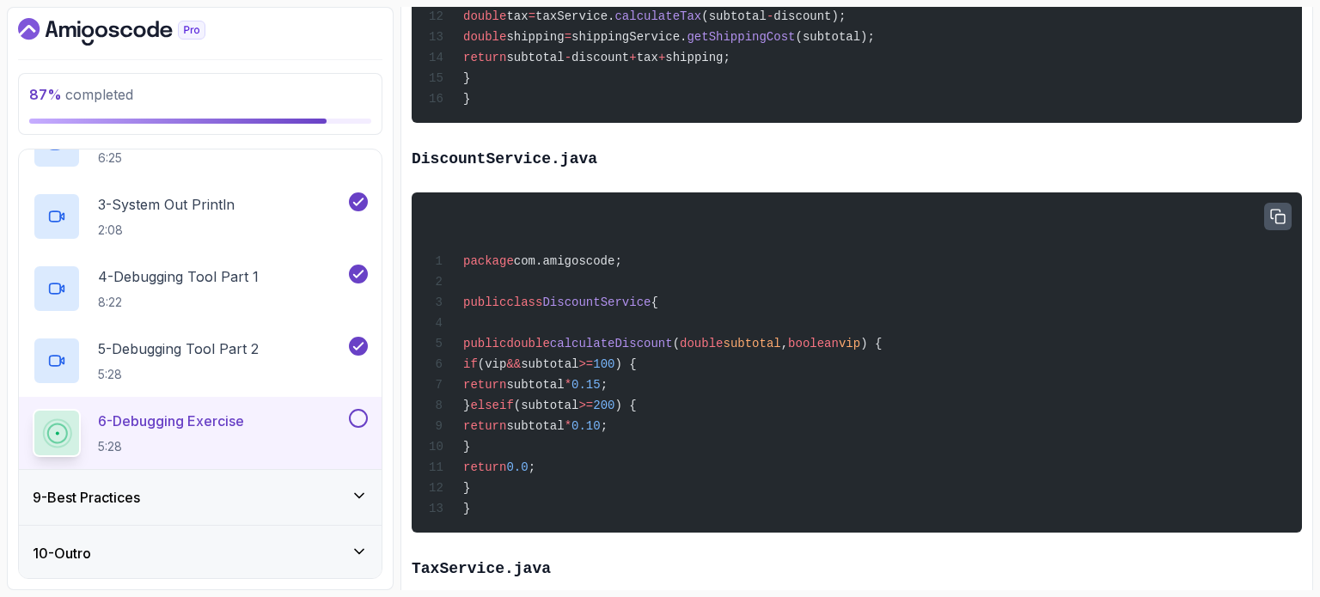
click at [1282, 209] on icon "button" at bounding box center [1277, 216] width 15 height 15
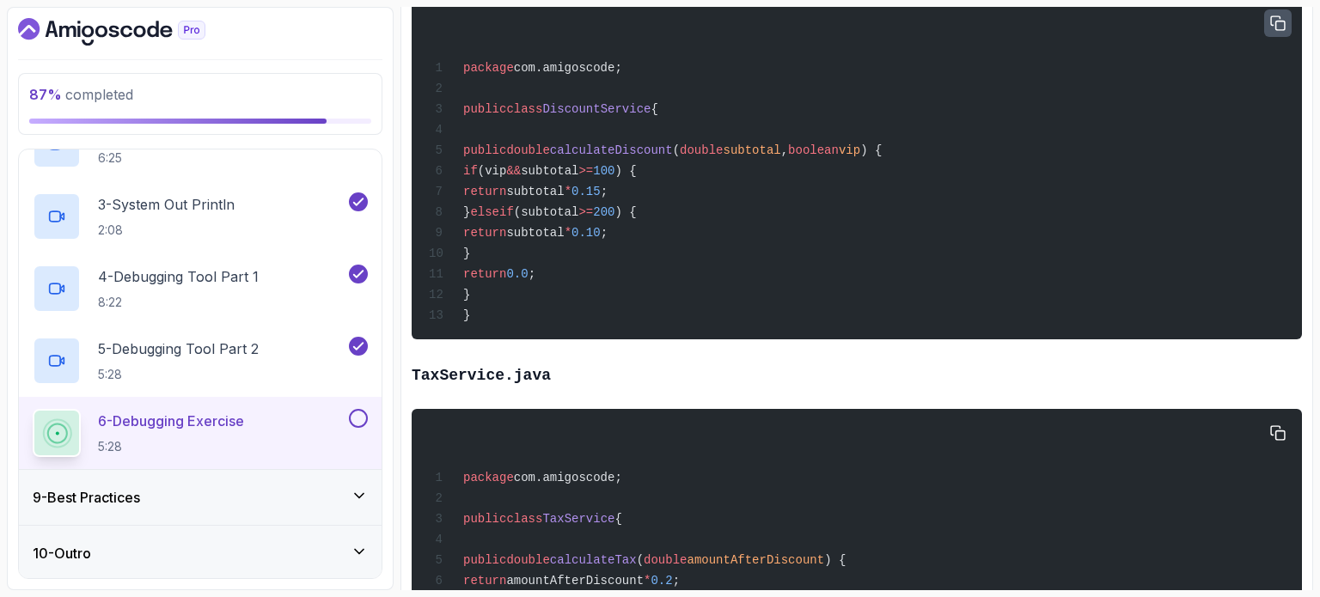
scroll to position [1461, 0]
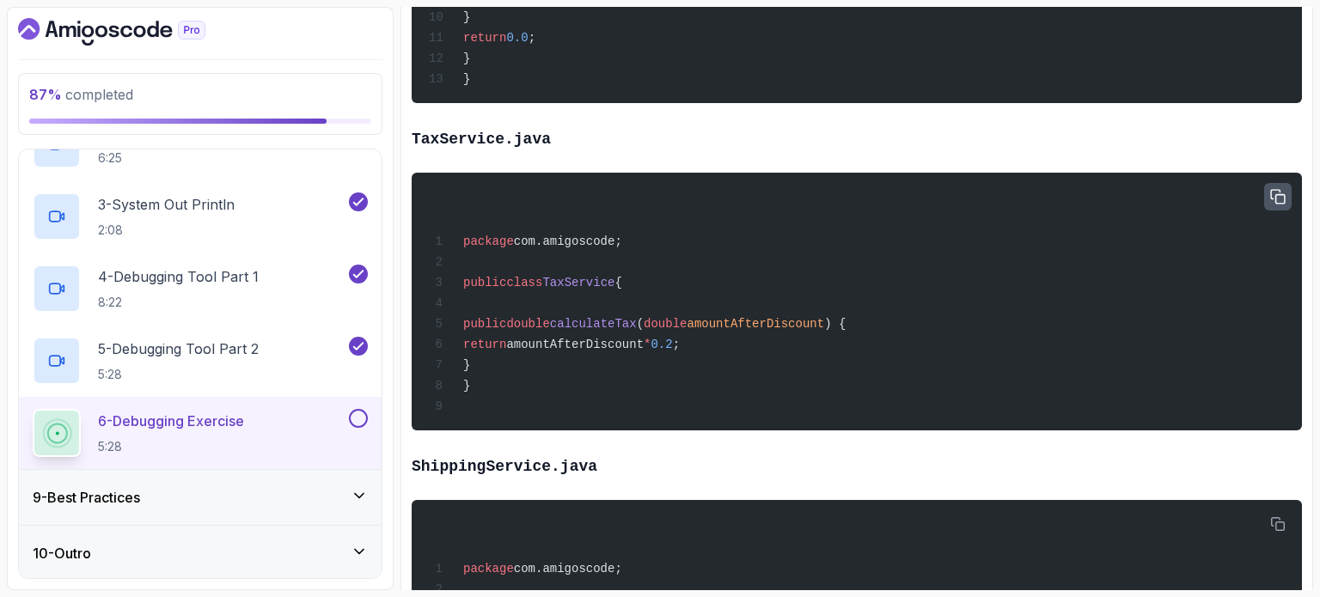
click at [1282, 183] on button "button" at bounding box center [1278, 197] width 28 height 28
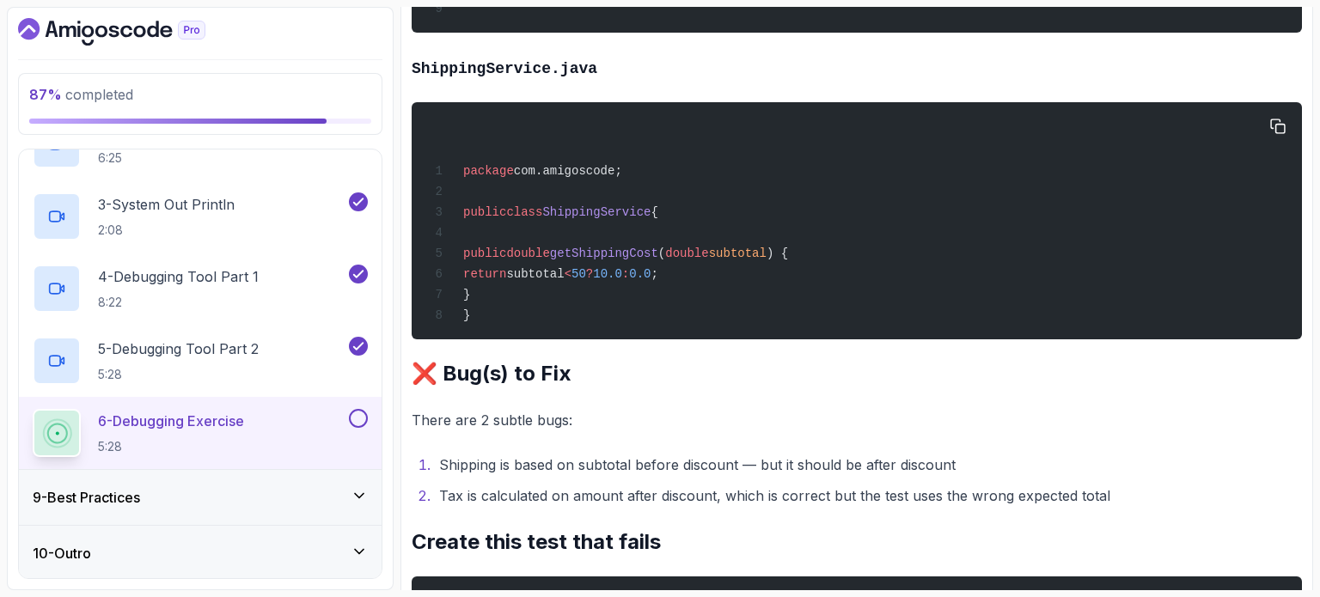
scroll to position [1805, 0]
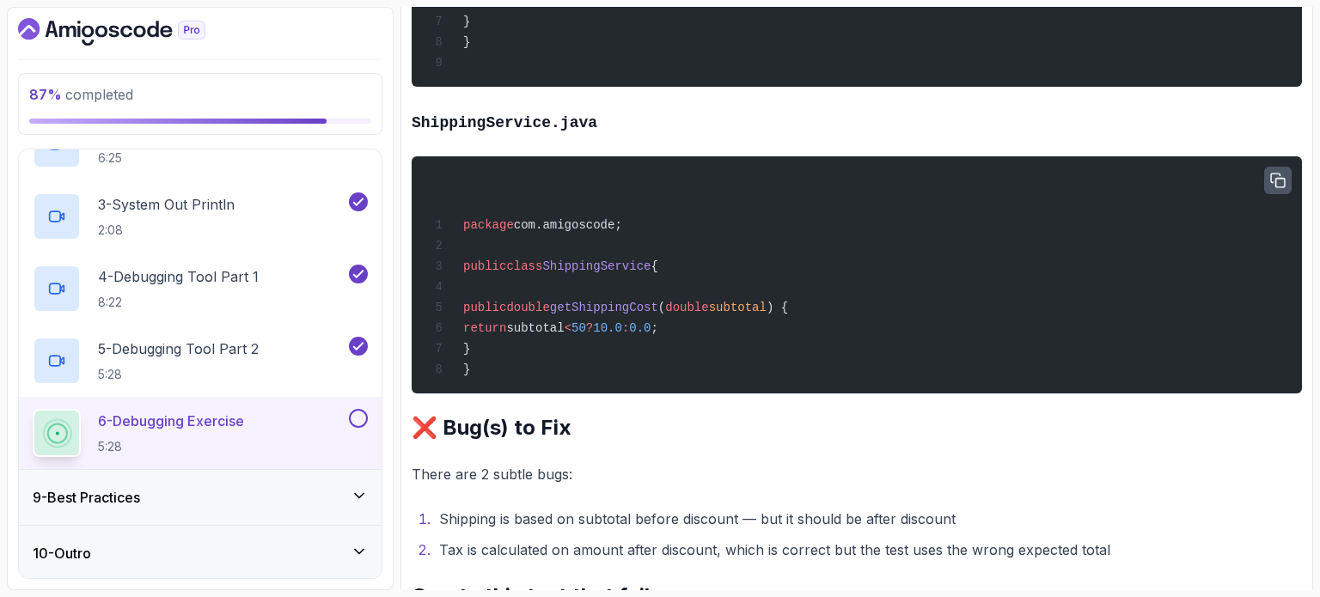
drag, startPoint x: 1279, startPoint y: 176, endPoint x: 1186, endPoint y: 287, distance: 144.6
click at [1276, 177] on icon "button" at bounding box center [1277, 180] width 15 height 15
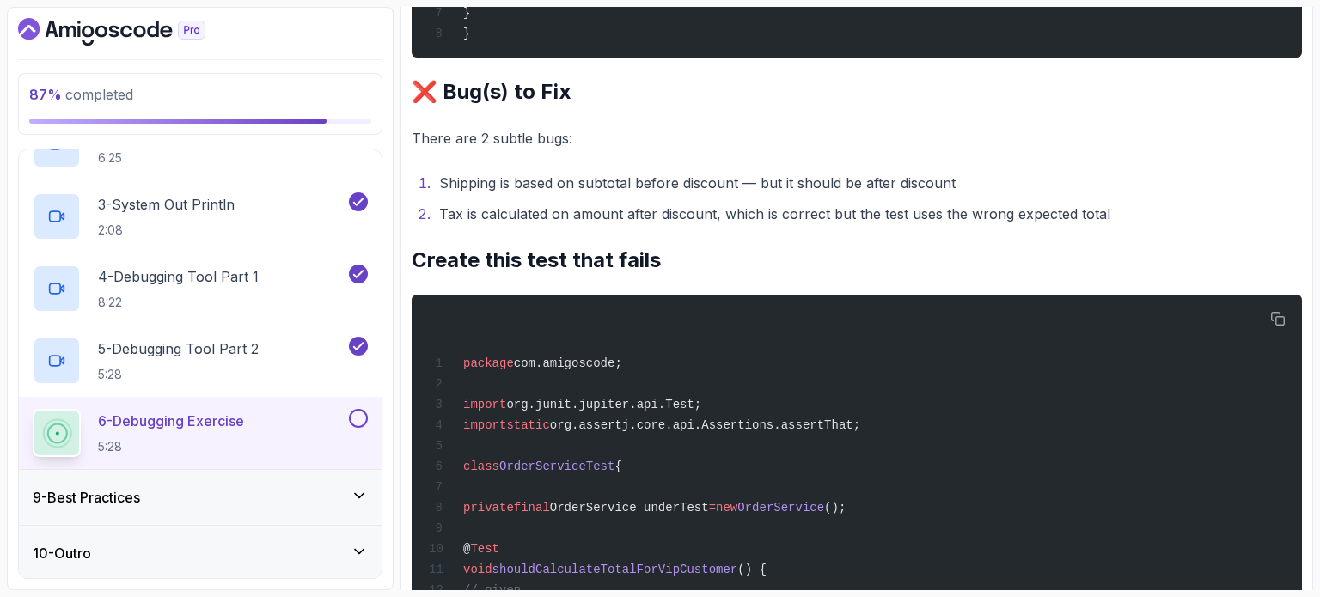
scroll to position [2149, 0]
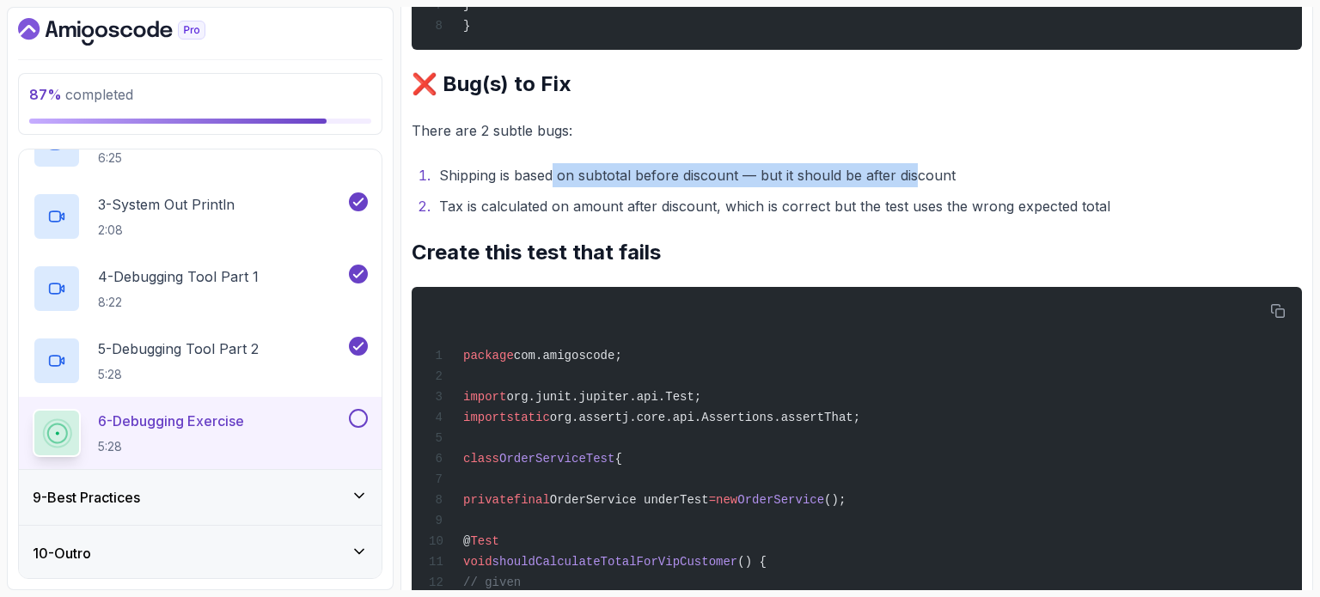
drag, startPoint x: 555, startPoint y: 171, endPoint x: 915, endPoint y: 155, distance: 360.5
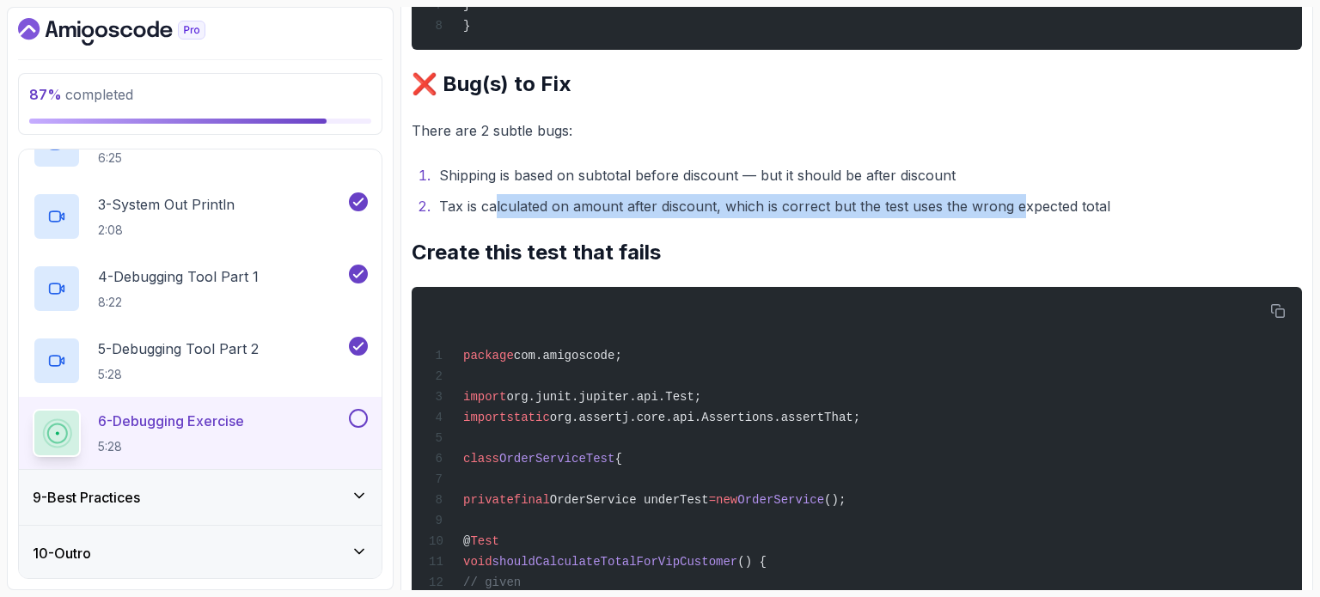
drag, startPoint x: 497, startPoint y: 195, endPoint x: 1042, endPoint y: 200, distance: 545.0
click at [1019, 198] on li "Tax is calculated on amount after discount, which is correct but the test uses …" at bounding box center [868, 206] width 868 height 24
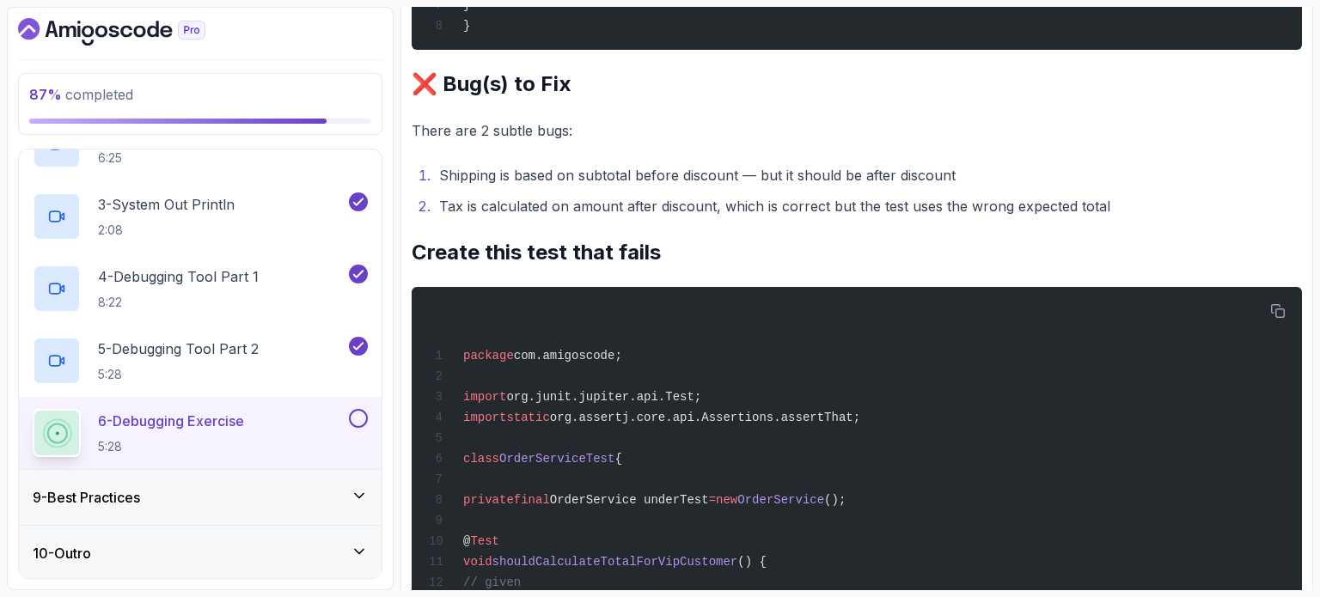
click at [1052, 203] on li "Tax is calculated on amount after discount, which is correct but the test uses …" at bounding box center [868, 206] width 868 height 24
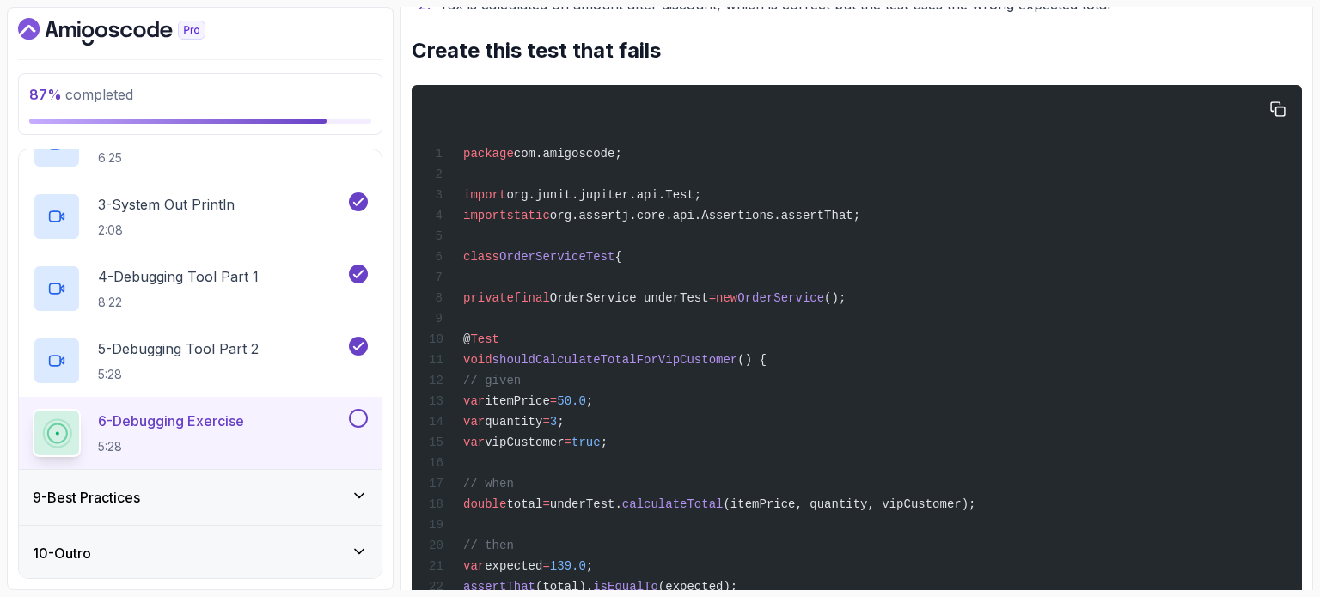
scroll to position [2235, 0]
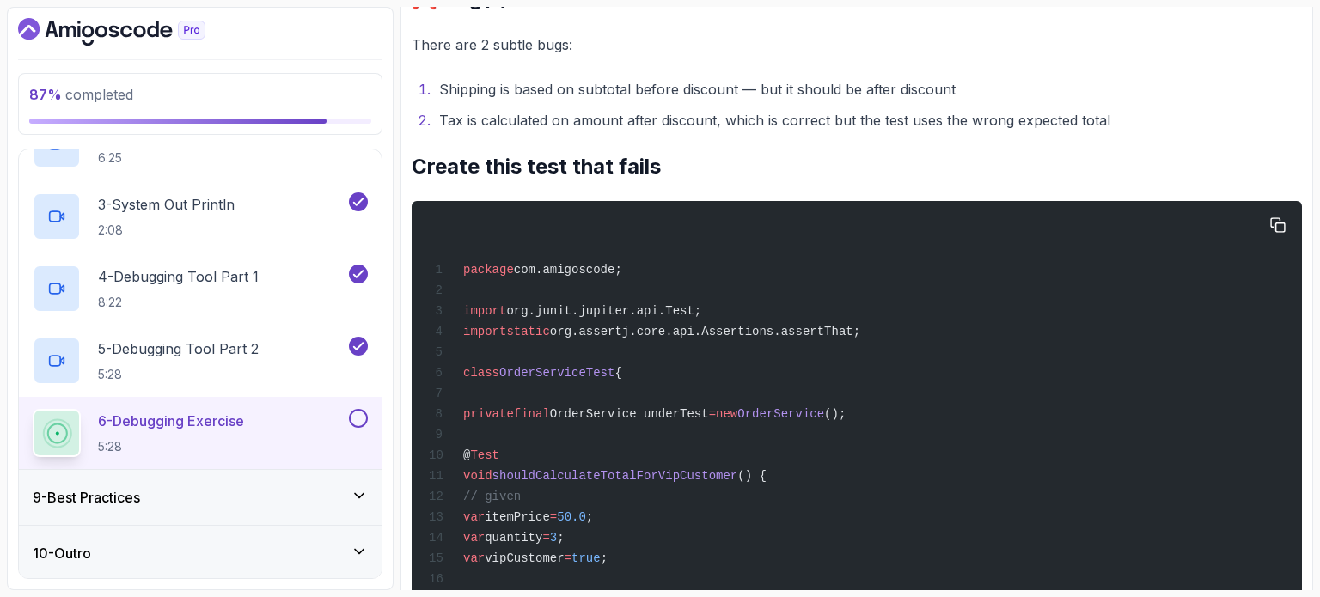
click at [1294, 218] on pre "package com.amigoscode; import org.junit.jupiter.api.Test; import static org.as…" at bounding box center [857, 484] width 891 height 567
click at [1290, 218] on button "button" at bounding box center [1278, 225] width 28 height 28
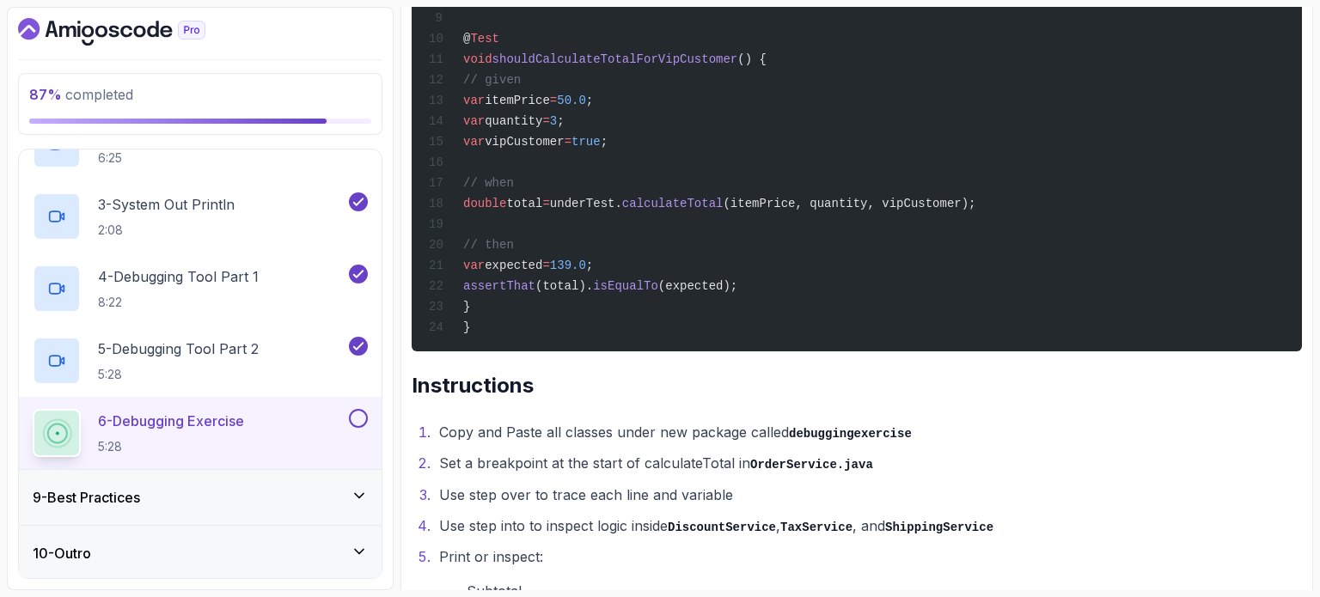
scroll to position [2888, 0]
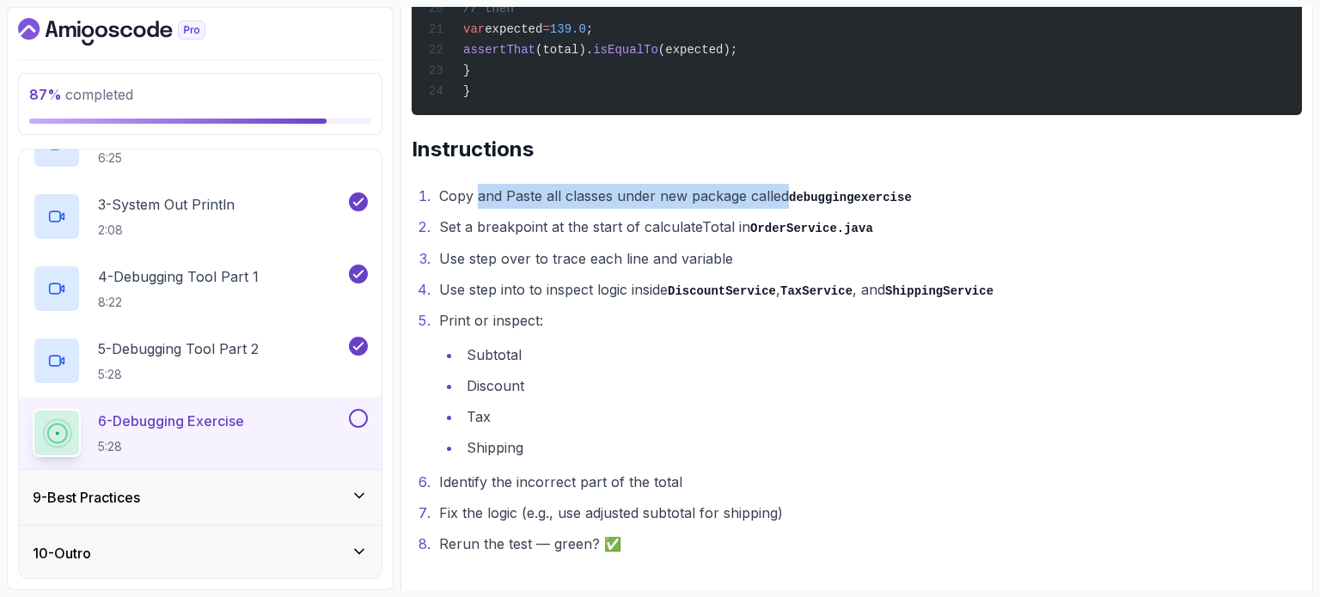
drag, startPoint x: 480, startPoint y: 183, endPoint x: 834, endPoint y: 195, distance: 354.3
click at [791, 184] on li "Copy and Paste all classes under new package called debuggingexercise" at bounding box center [868, 196] width 868 height 25
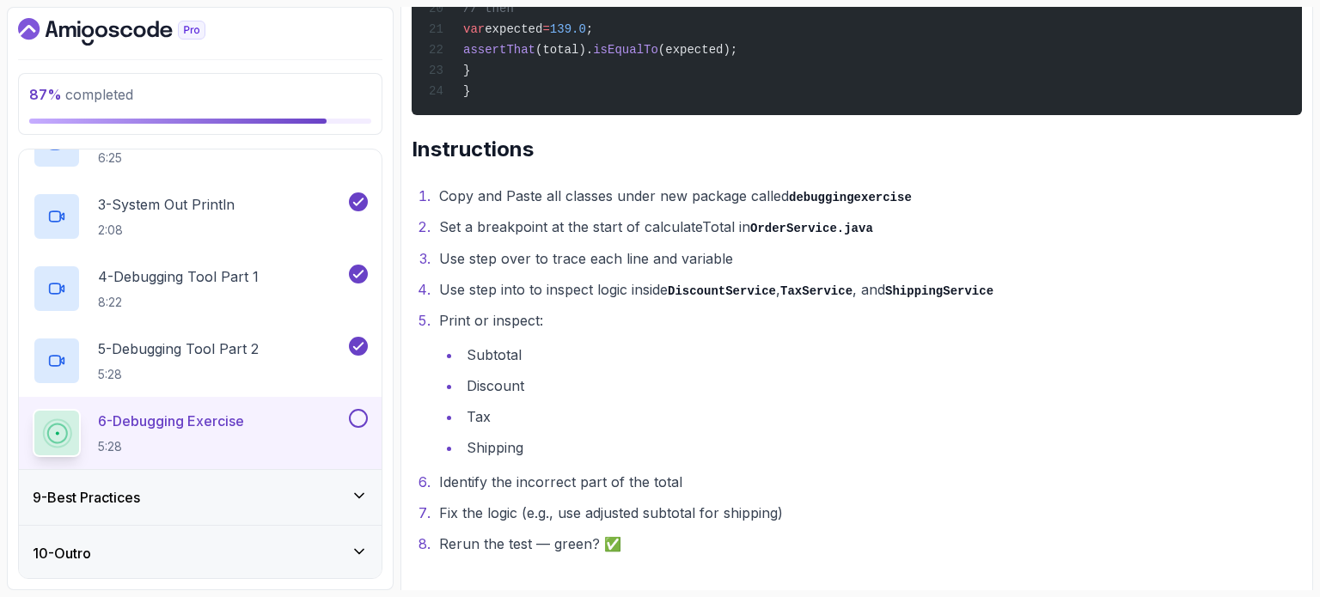
click at [847, 205] on ol "Copy and Paste all classes under new package called debuggingexercise Set a bre…" at bounding box center [857, 370] width 891 height 373
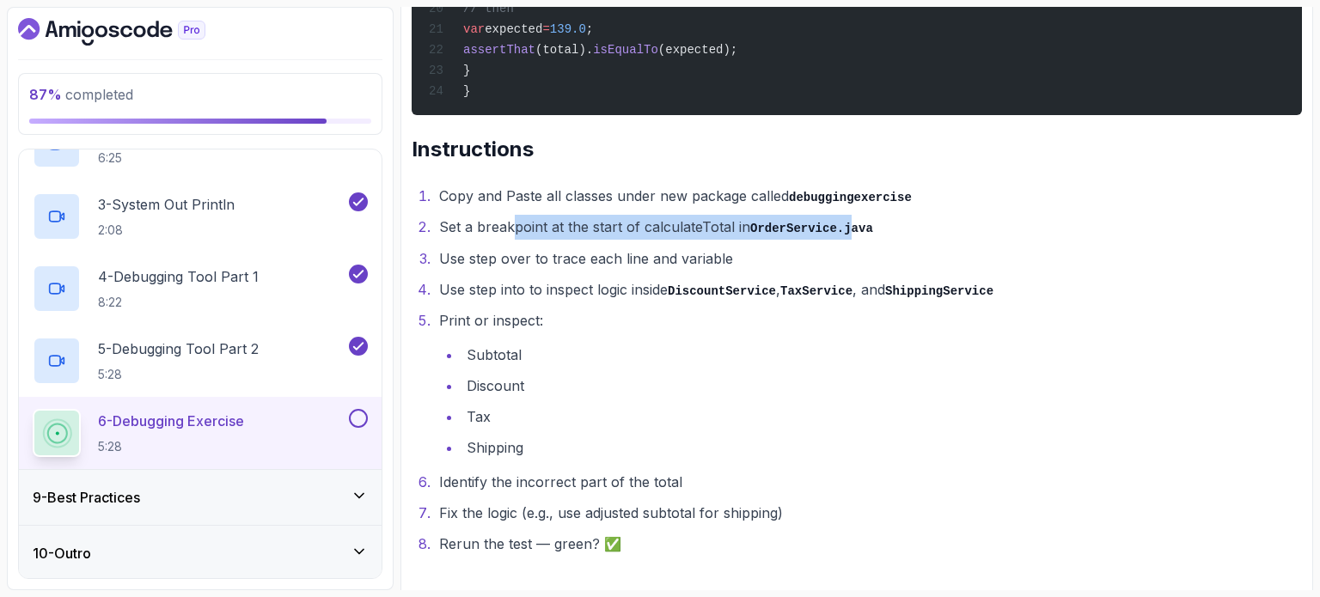
drag, startPoint x: 524, startPoint y: 223, endPoint x: 894, endPoint y: 231, distance: 369.7
click at [842, 225] on li "Set a breakpoint at the start of calculateTotal in OrderService.java" at bounding box center [868, 227] width 868 height 25
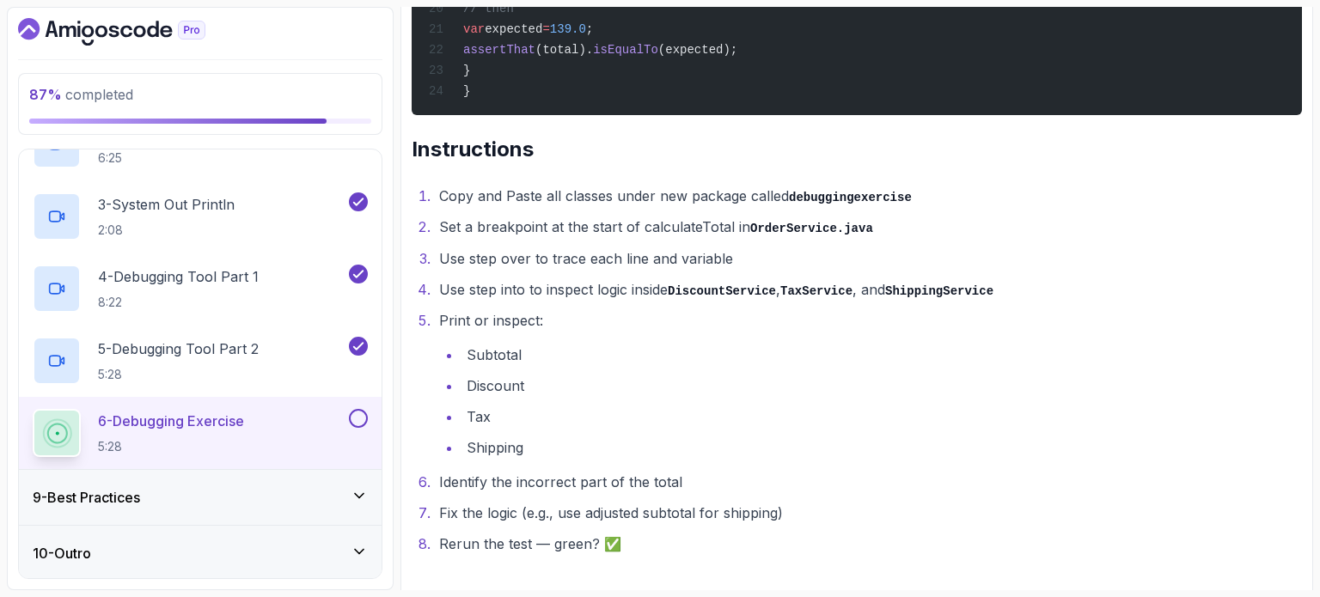
click at [896, 236] on ol "Copy and Paste all classes under new package called debuggingexercise Set a bre…" at bounding box center [857, 370] width 891 height 373
drag, startPoint x: 452, startPoint y: 249, endPoint x: 713, endPoint y: 258, distance: 260.6
click at [689, 252] on li "Use step over to trace each line and variable" at bounding box center [868, 259] width 868 height 24
click at [713, 258] on li "Use step over to trace each line and variable" at bounding box center [868, 259] width 868 height 24
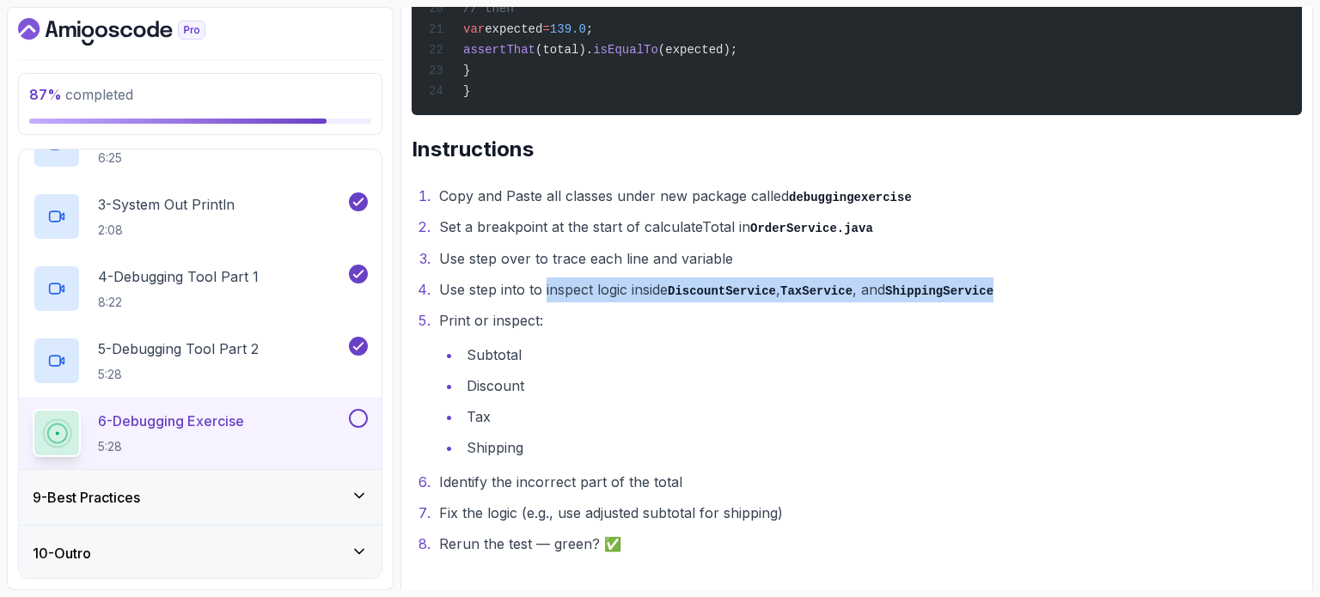
drag, startPoint x: 585, startPoint y: 275, endPoint x: 1028, endPoint y: 267, distance: 442.7
click at [1028, 267] on ol "Copy and Paste all classes under new package called debuggingexercise Set a bre…" at bounding box center [857, 370] width 891 height 373
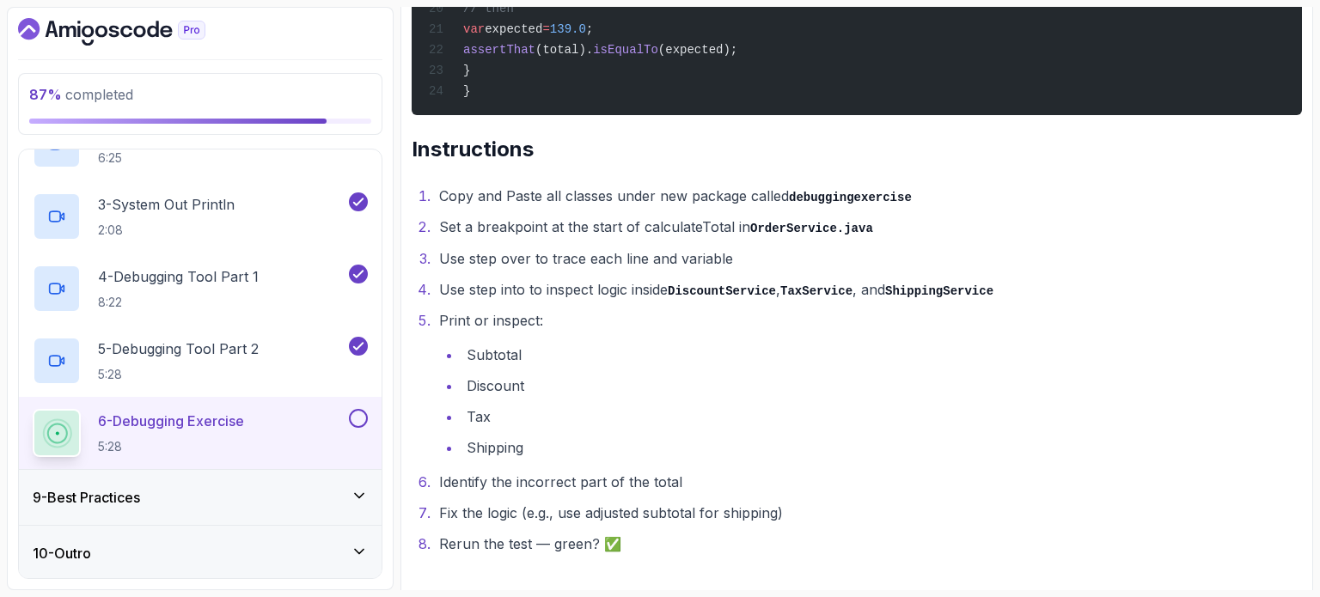
click at [695, 298] on ol "Copy and Paste all classes under new package called debuggingexercise Set a bre…" at bounding box center [857, 370] width 891 height 373
drag, startPoint x: 468, startPoint y: 311, endPoint x: 530, endPoint y: 354, distance: 76.1
click at [527, 333] on li "Print or inspect: Subtotal Discount Tax Shipping" at bounding box center [868, 384] width 868 height 151
click at [530, 355] on li "Subtotal" at bounding box center [882, 355] width 841 height 24
click at [539, 357] on li "Subtotal" at bounding box center [882, 355] width 841 height 24
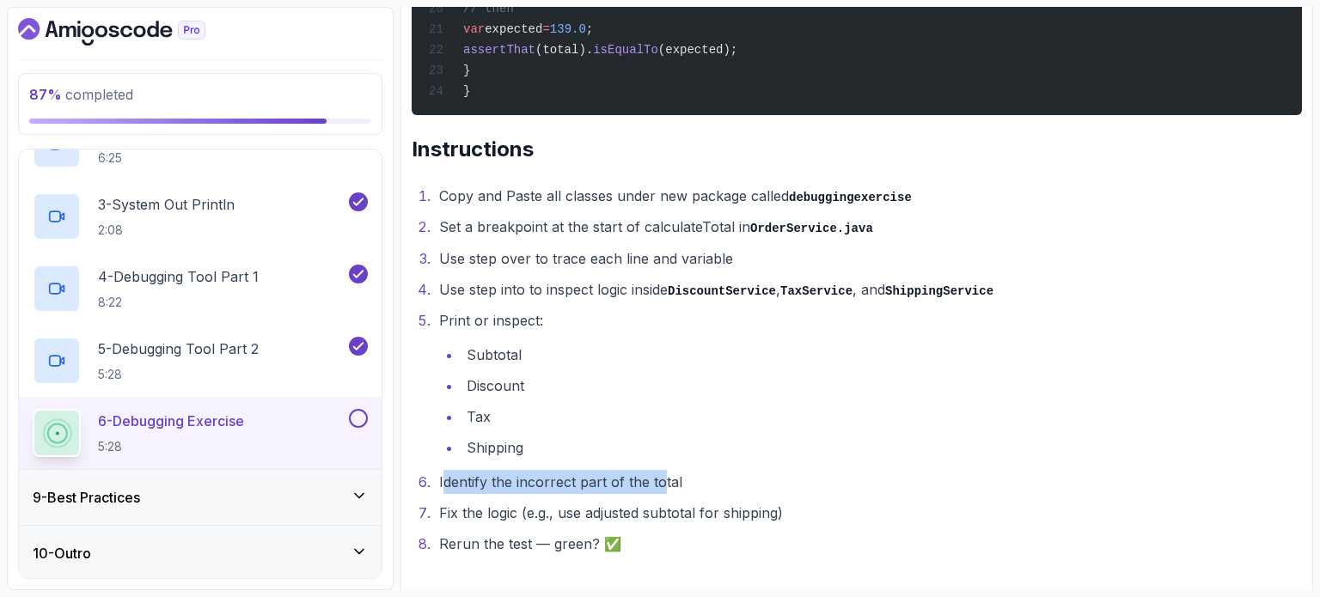
drag, startPoint x: 444, startPoint y: 473, endPoint x: 674, endPoint y: 470, distance: 230.4
click at [670, 470] on li "Identify the incorrect part of the total" at bounding box center [868, 482] width 868 height 24
click at [685, 473] on li "Identify the incorrect part of the total" at bounding box center [868, 482] width 868 height 24
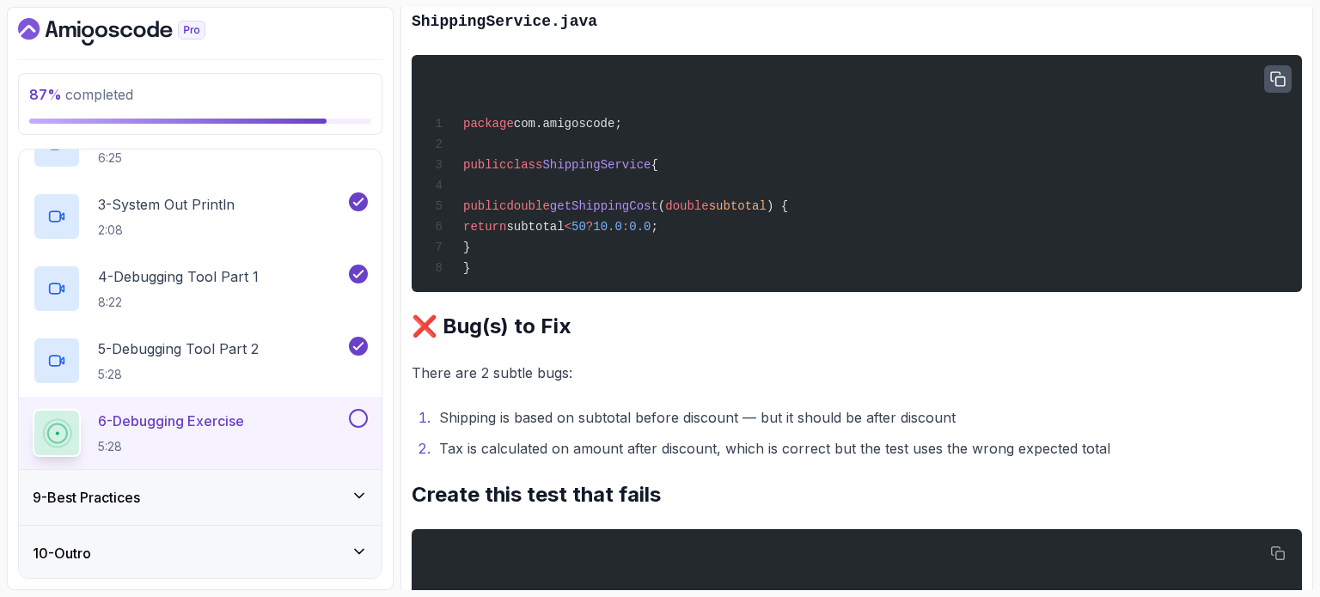
scroll to position [1857, 0]
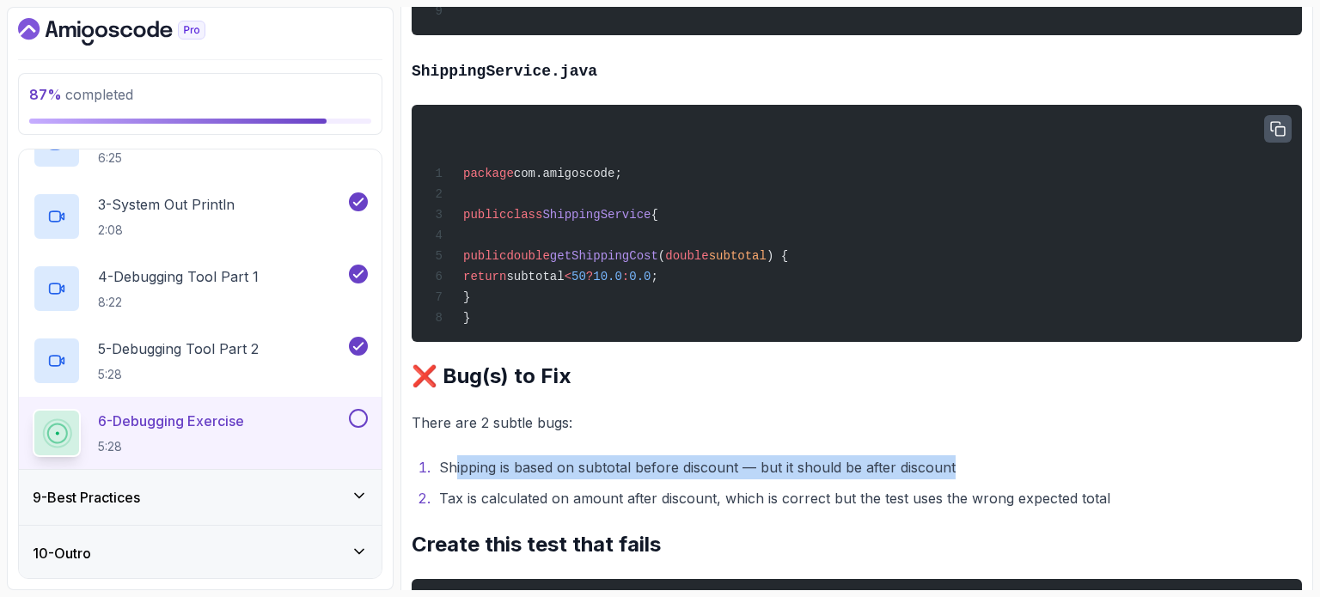
drag, startPoint x: 536, startPoint y: 470, endPoint x: 985, endPoint y: 462, distance: 449.6
click at [985, 462] on li "Shipping is based on subtotal before discount — but it should be after discount" at bounding box center [868, 468] width 868 height 24
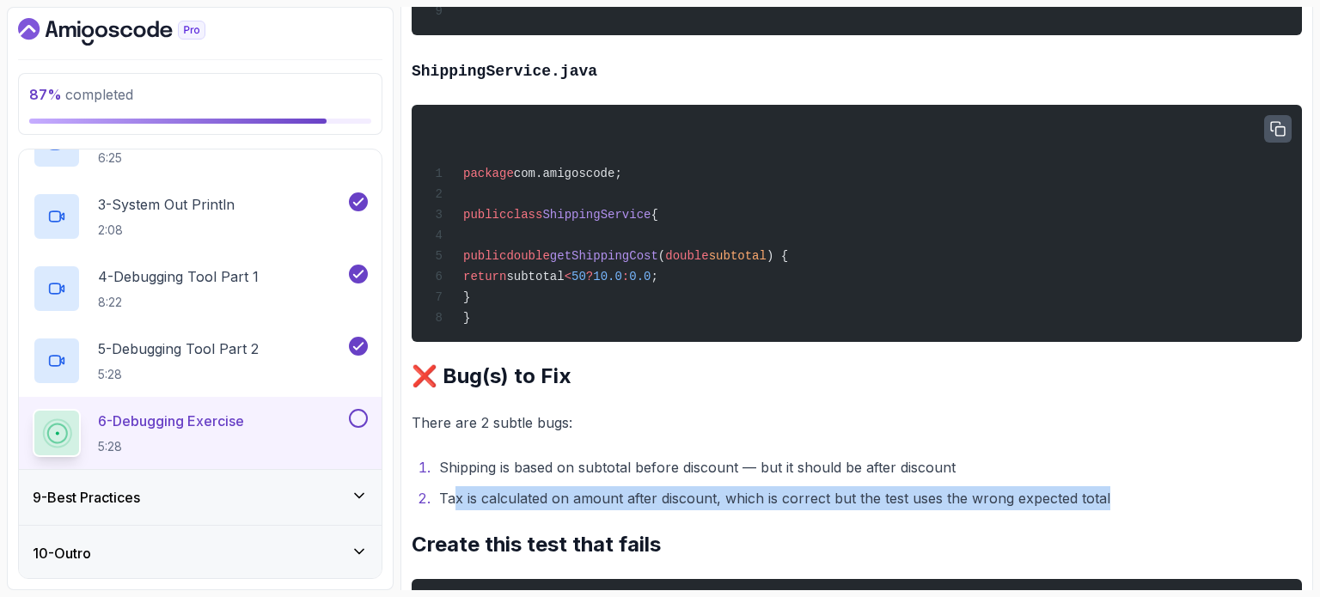
drag, startPoint x: 492, startPoint y: 495, endPoint x: 1115, endPoint y: 490, distance: 623.2
click at [1105, 491] on li "Tax is calculated on amount after discount, which is correct but the test uses …" at bounding box center [868, 499] width 868 height 24
click at [1115, 490] on li "Tax is calculated on amount after discount, which is correct but the test uses …" at bounding box center [868, 499] width 868 height 24
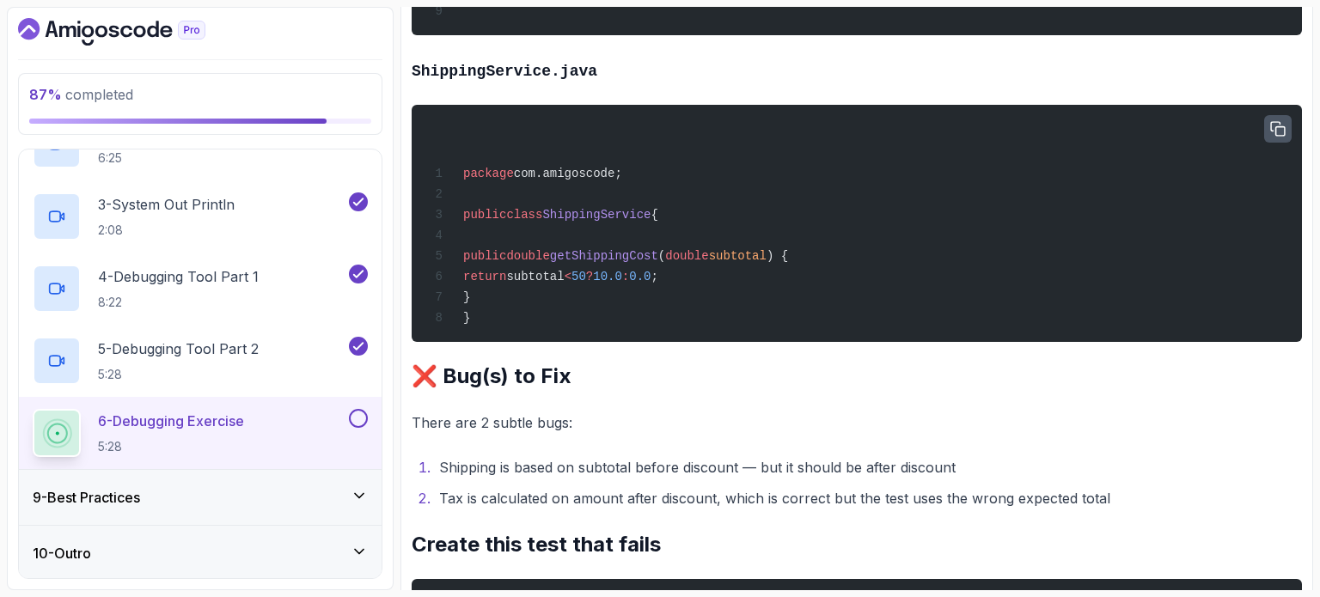
click at [362, 413] on button at bounding box center [358, 418] width 19 height 19
click at [292, 492] on div "9 - Best Practices" at bounding box center [200, 497] width 335 height 21
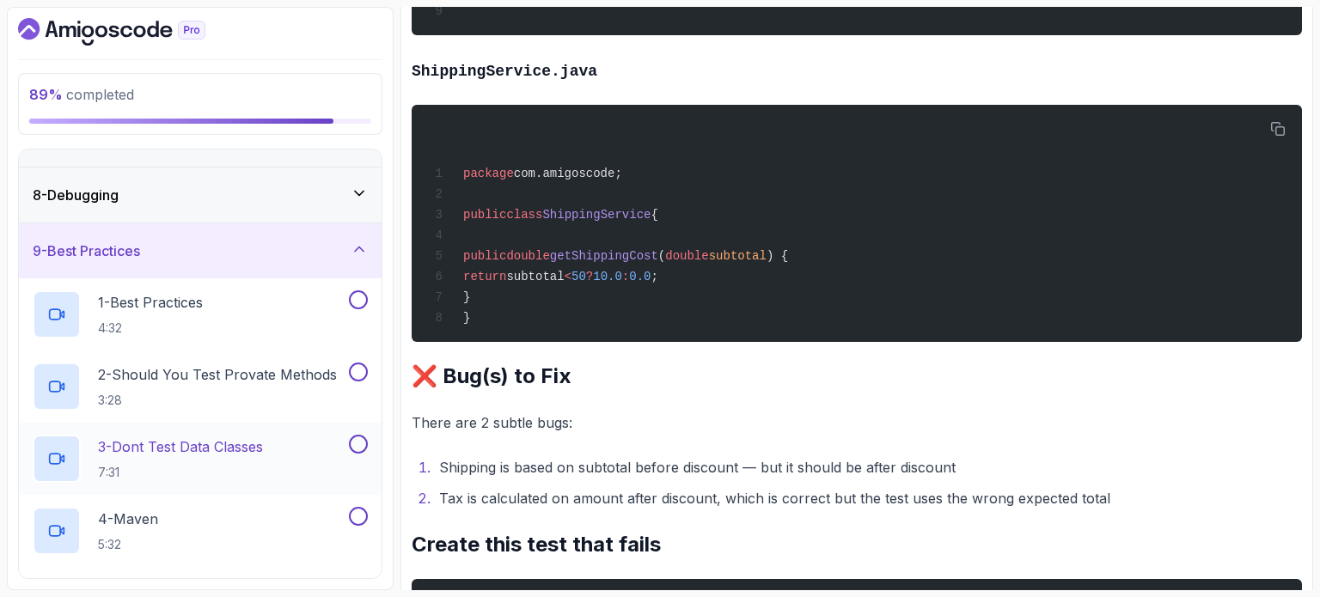
scroll to position [487, 0]
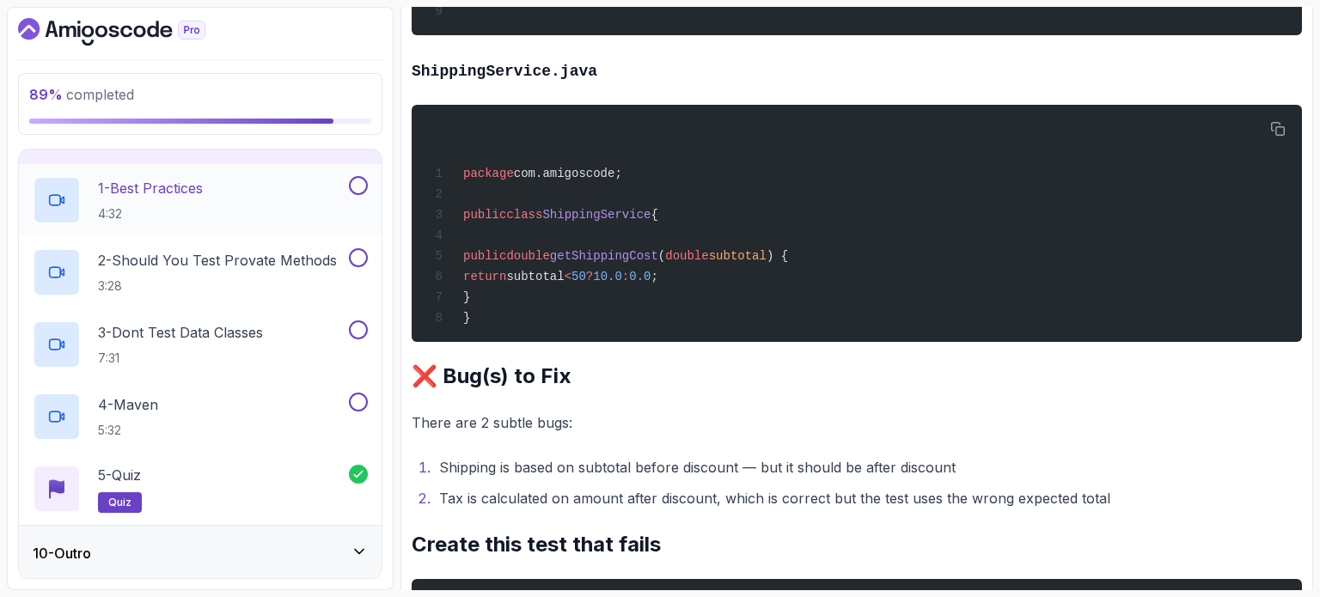
click at [186, 208] on p "4:32" at bounding box center [150, 213] width 105 height 17
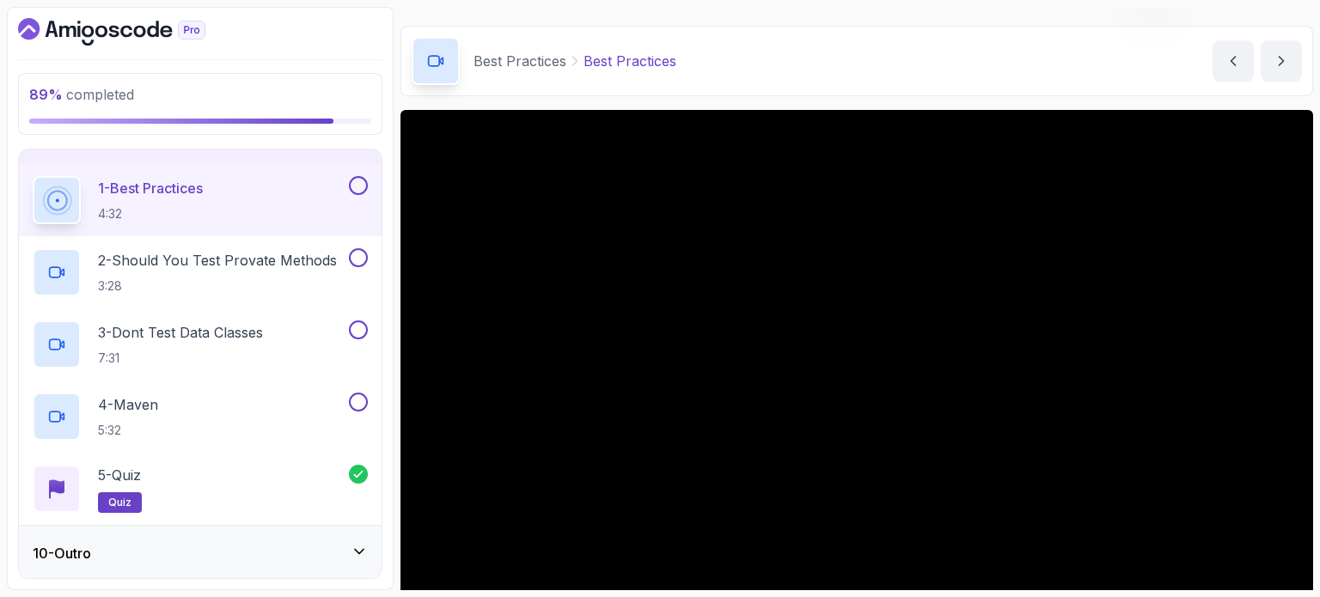
scroll to position [86, 0]
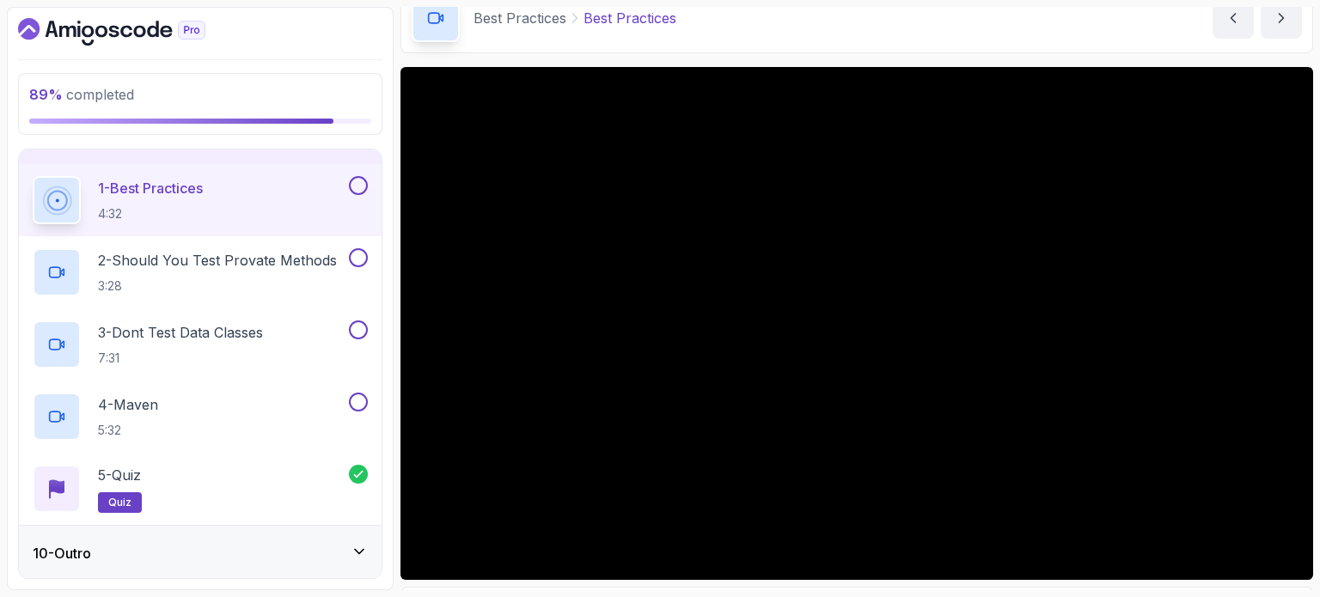
click at [352, 179] on button at bounding box center [358, 185] width 19 height 19
click at [253, 278] on p "3:28" at bounding box center [217, 286] width 239 height 17
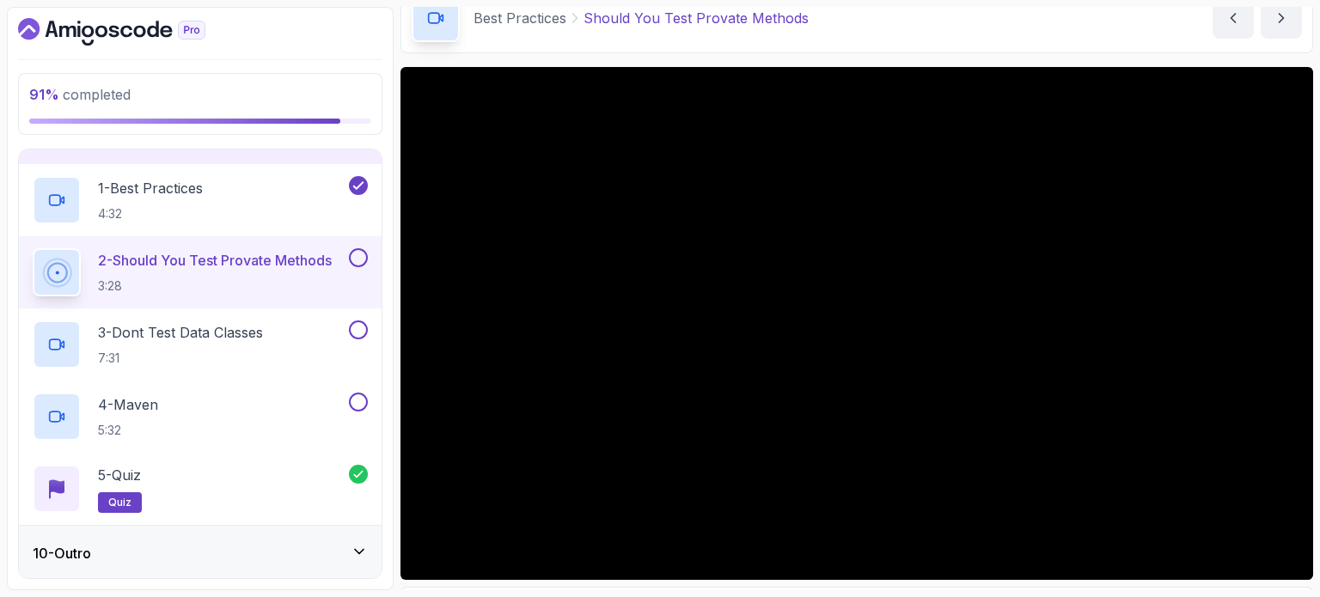
click at [358, 261] on button at bounding box center [358, 257] width 19 height 19
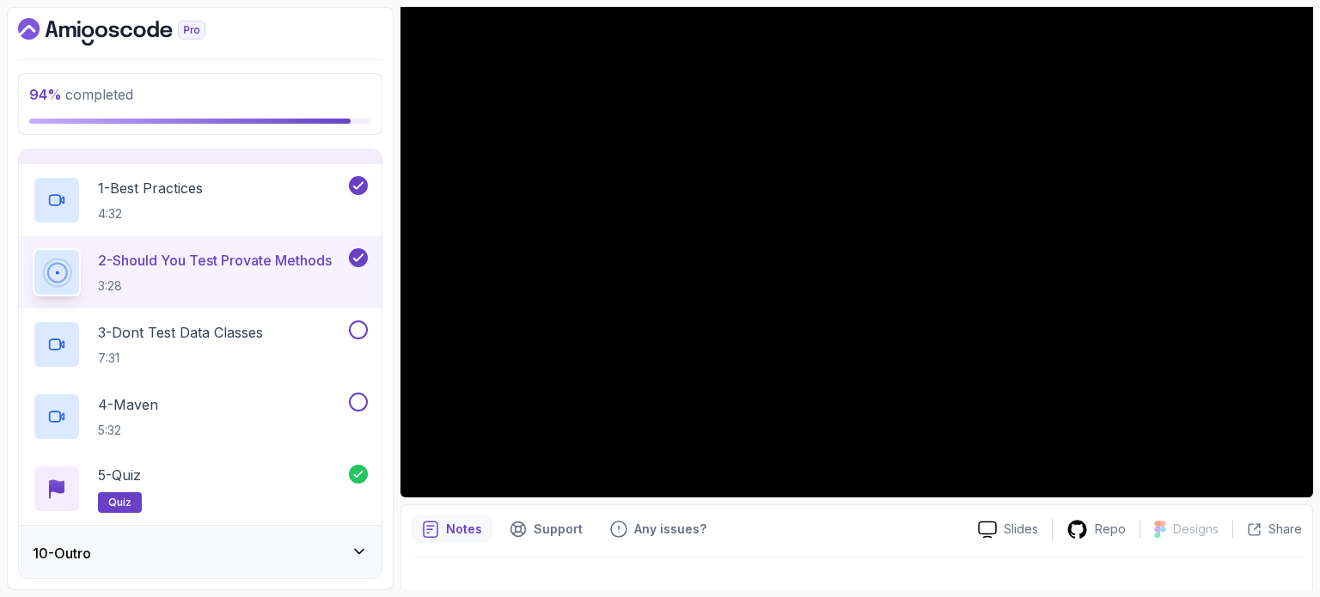
scroll to position [172, 0]
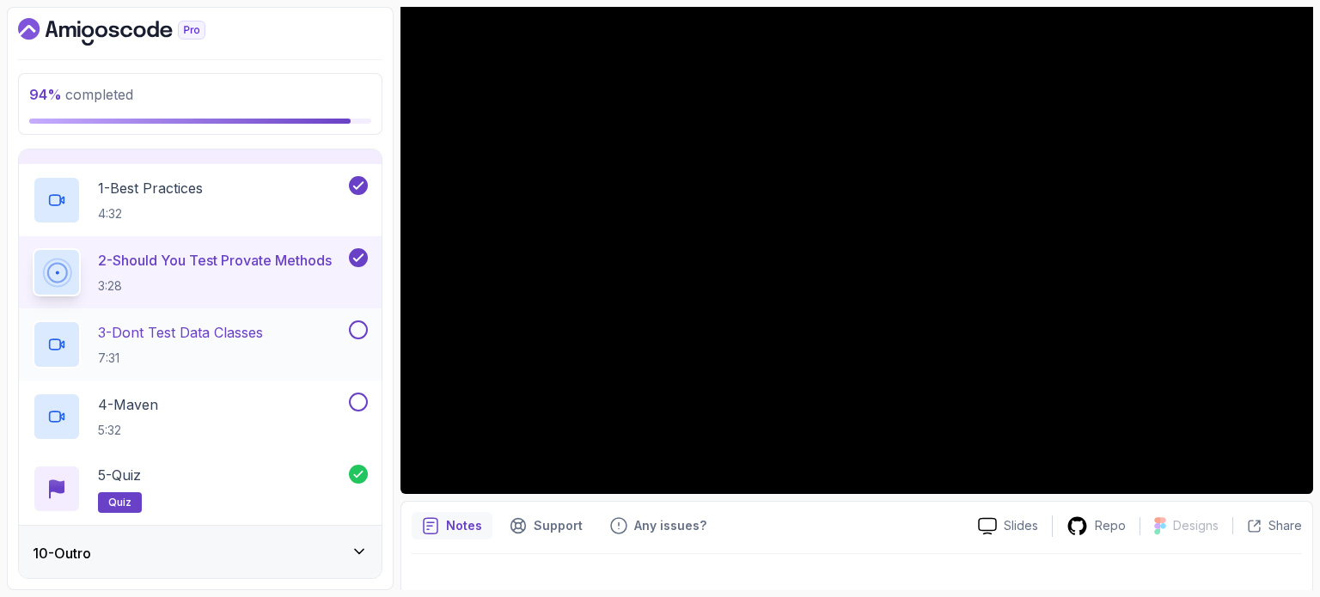
click at [272, 331] on div "3 - Dont Test Data Classes 7:31" at bounding box center [189, 345] width 313 height 48
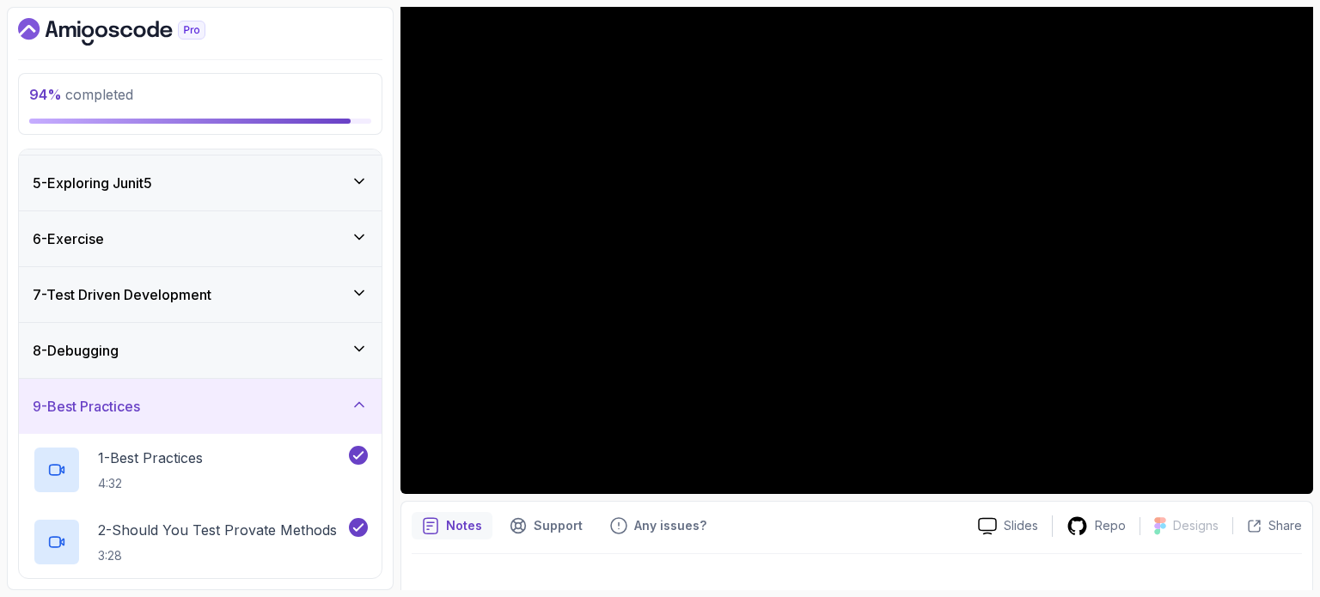
scroll to position [487, 0]
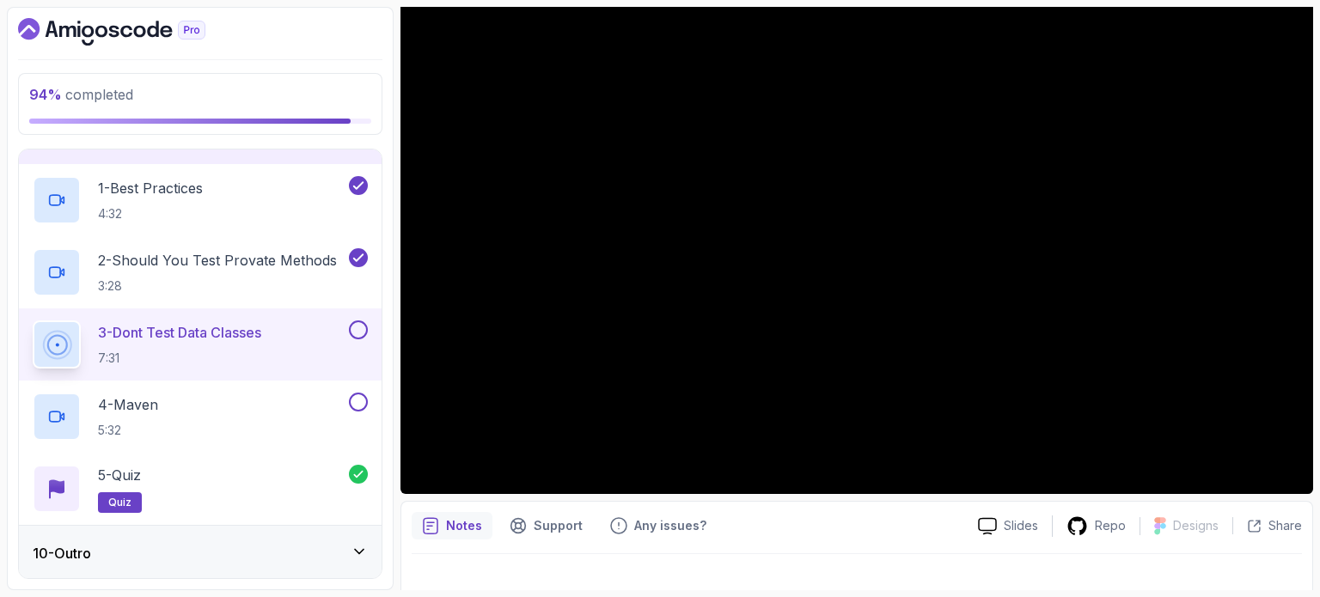
click at [357, 331] on button at bounding box center [358, 330] width 19 height 19
click at [217, 422] on div "4 - Maven 5:32" at bounding box center [189, 417] width 313 height 48
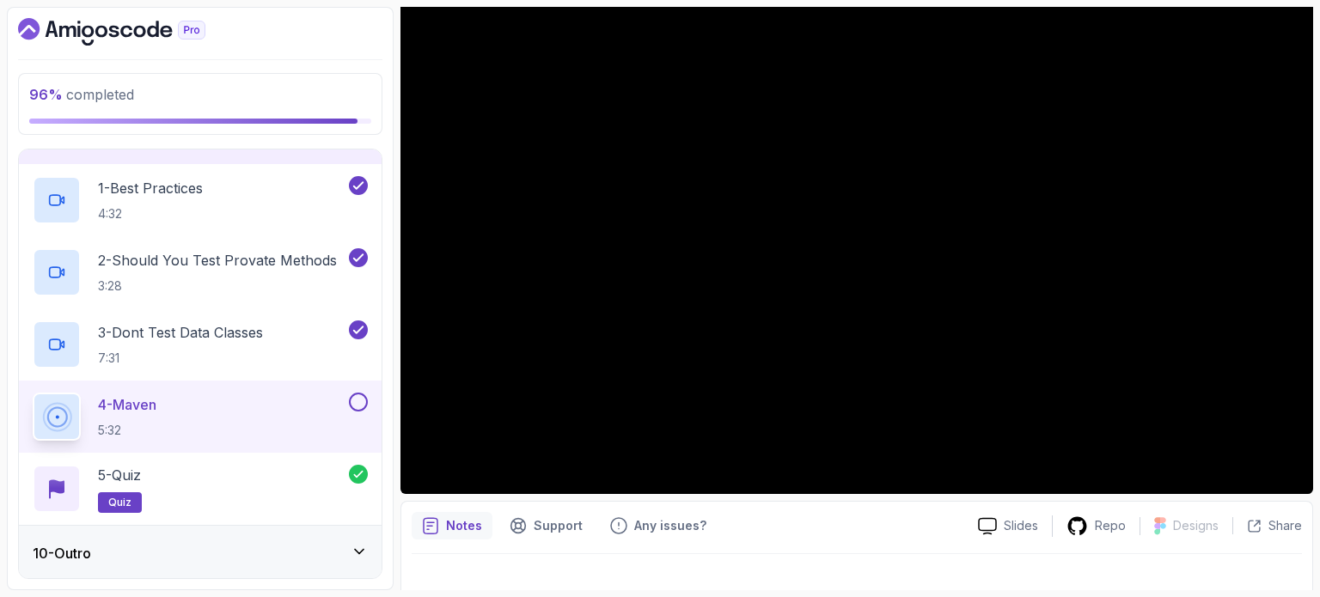
click at [354, 405] on button at bounding box center [358, 402] width 19 height 19
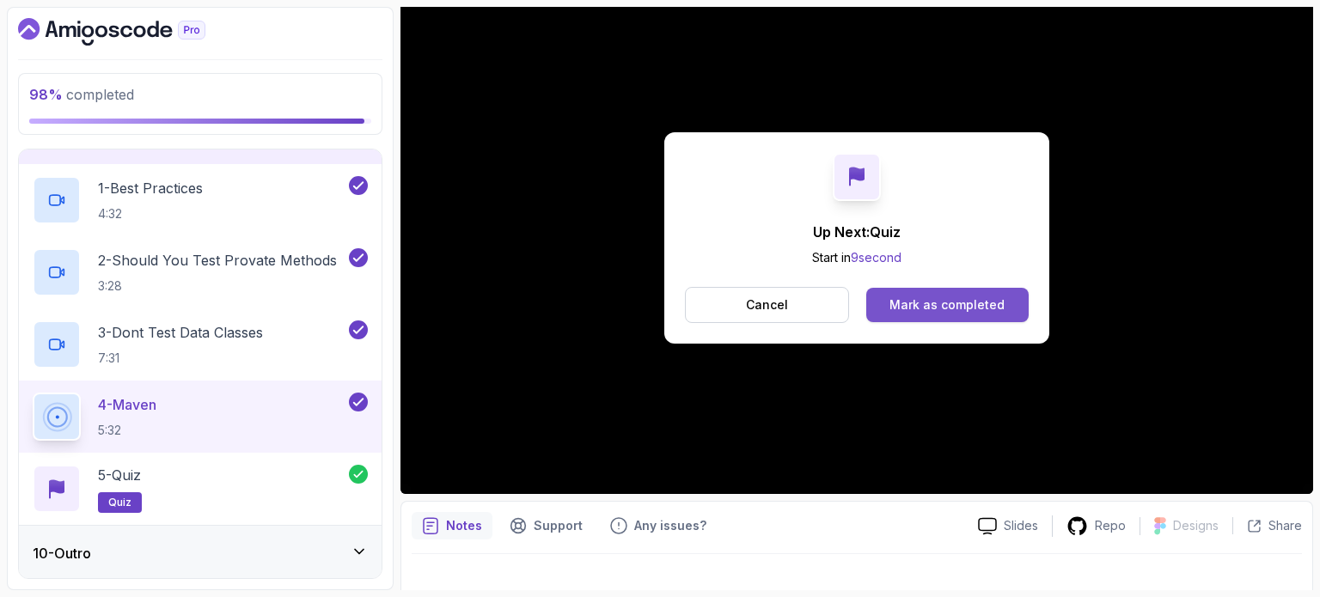
click at [889, 306] on button "Mark as completed" at bounding box center [947, 305] width 162 height 34
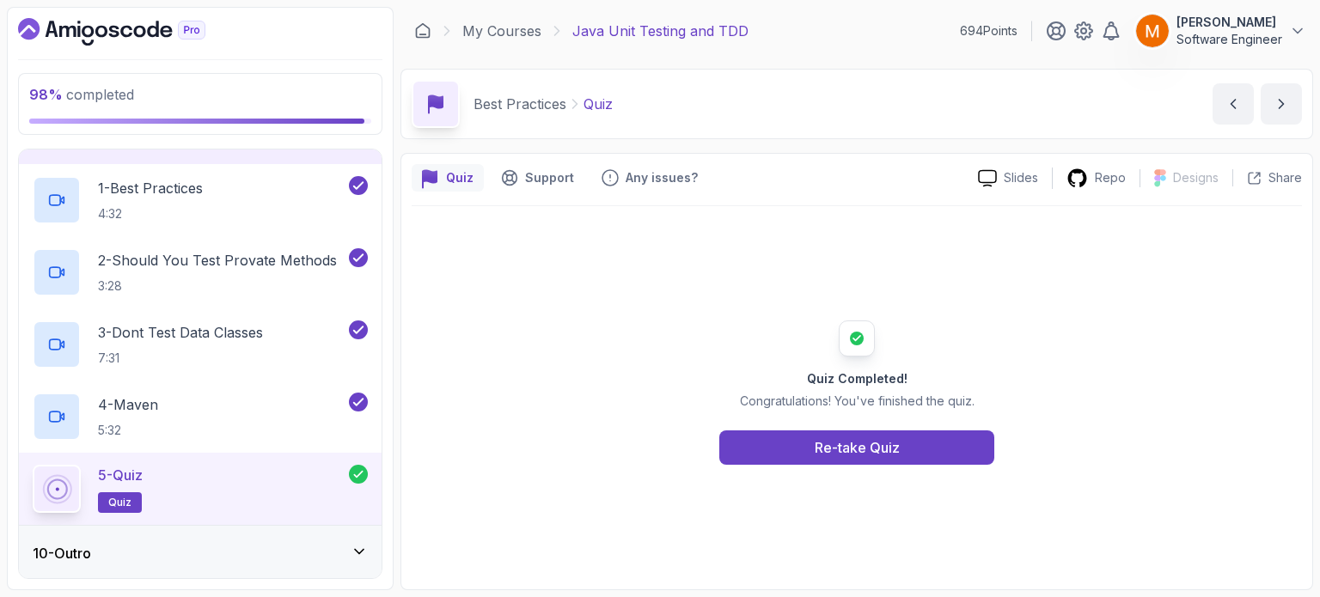
click at [259, 539] on div "10 - Outro" at bounding box center [200, 553] width 363 height 55
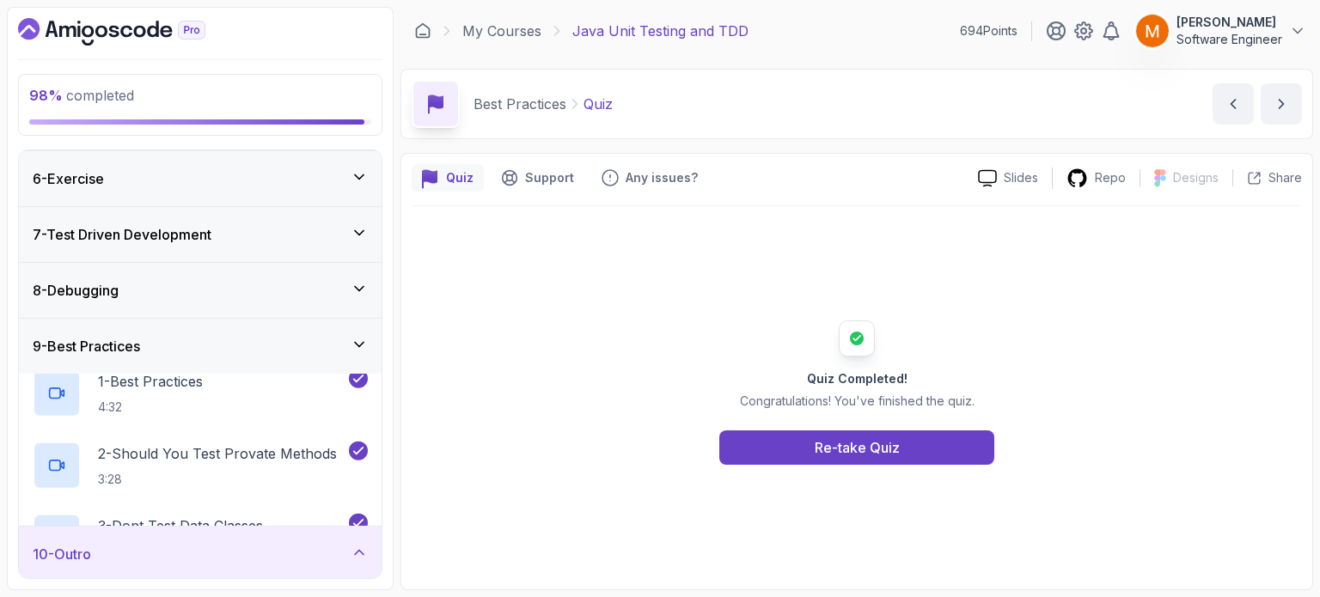
scroll to position [271, 0]
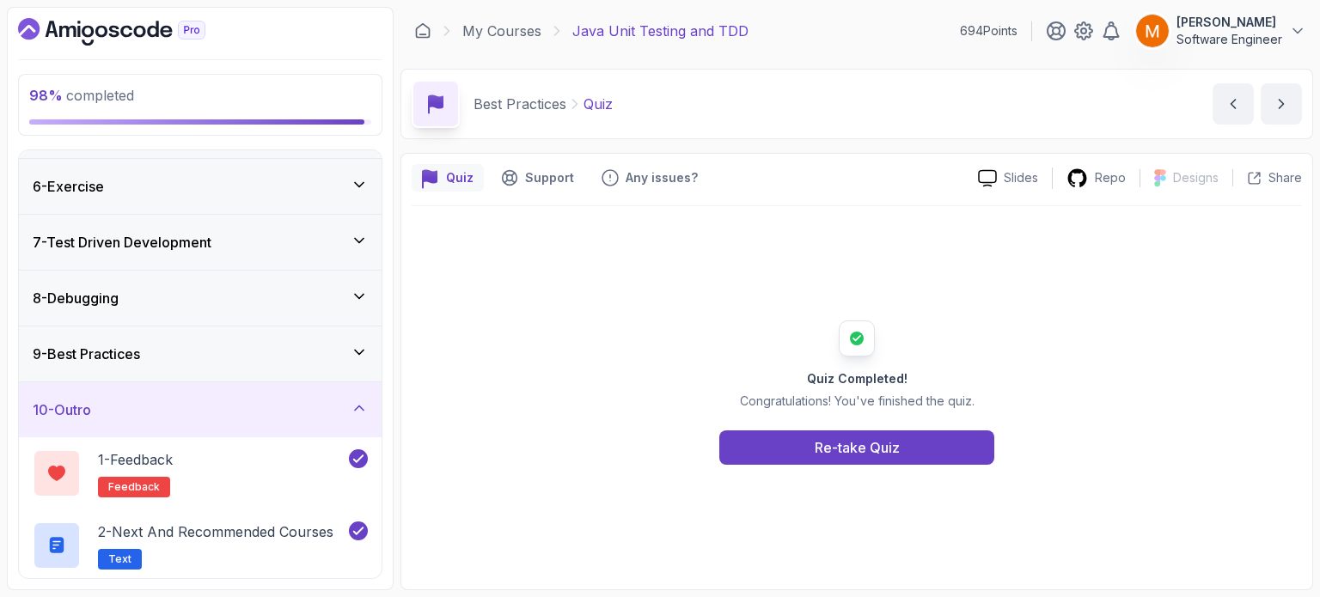
click at [223, 302] on div "8 - Debugging" at bounding box center [200, 298] width 335 height 21
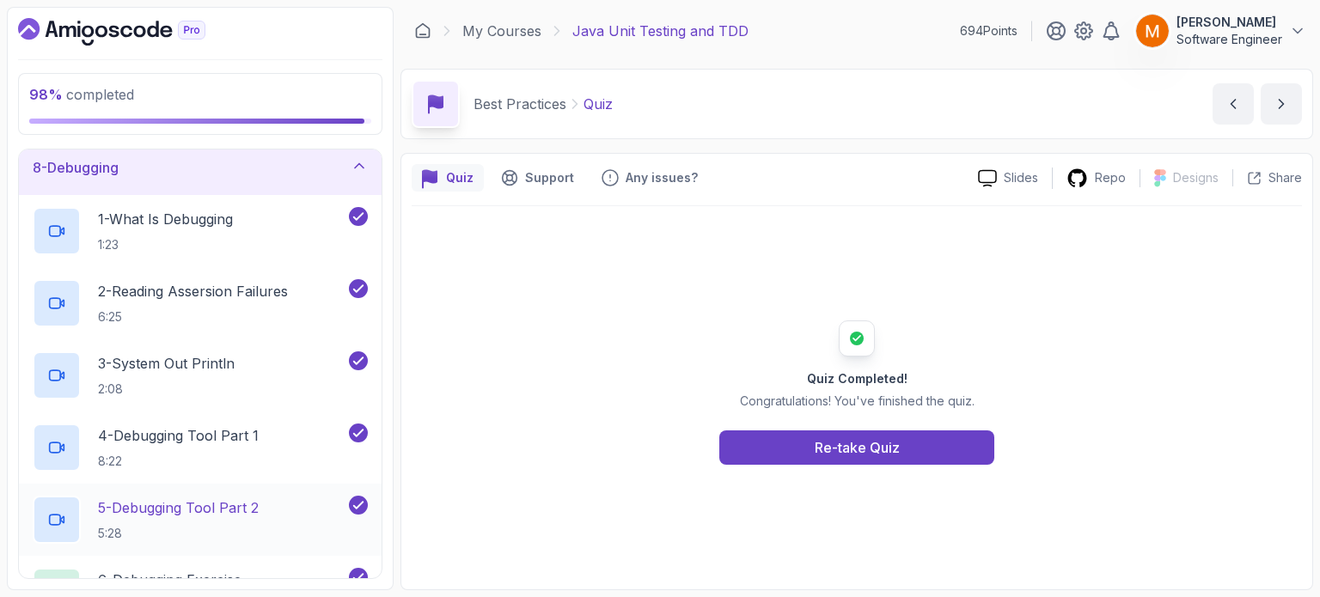
scroll to position [216, 0]
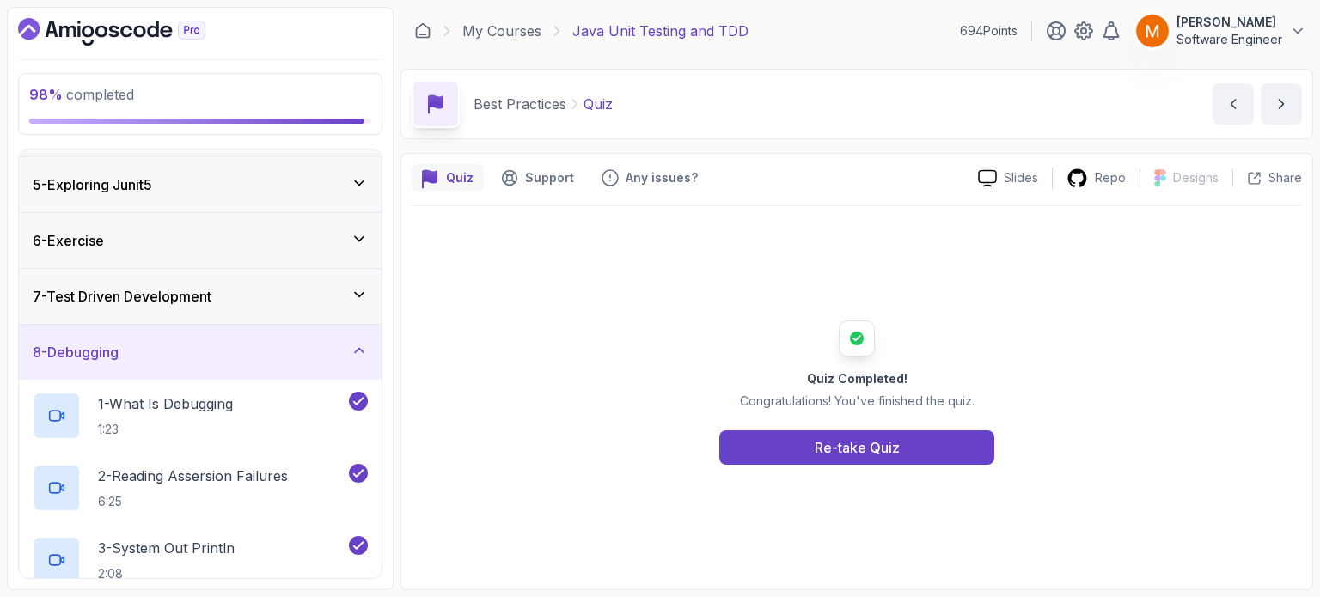
click at [254, 302] on div "7 - Test Driven Development" at bounding box center [200, 296] width 335 height 21
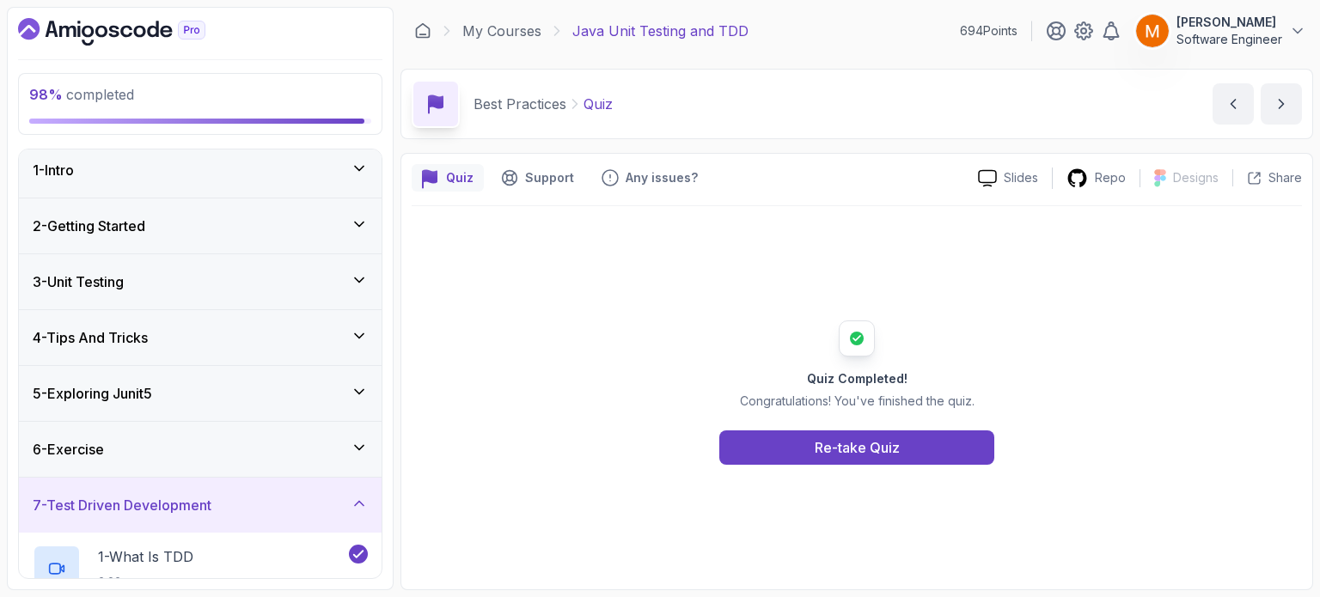
scroll to position [0, 0]
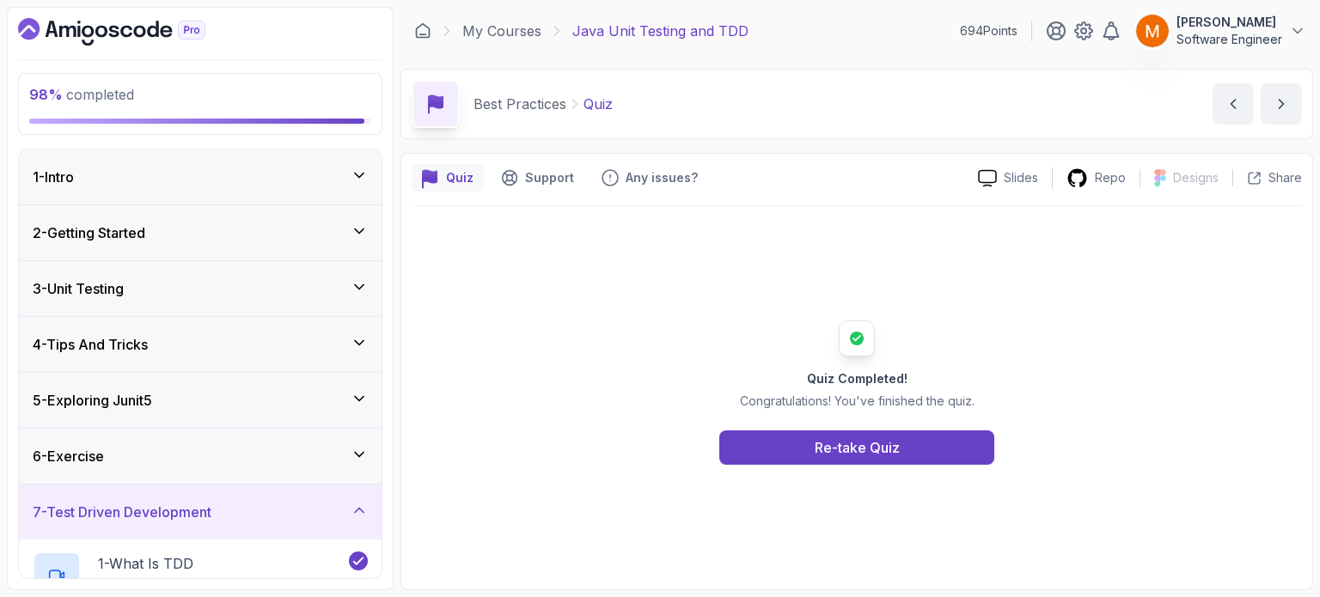
click at [254, 447] on div "6 - Exercise" at bounding box center [200, 456] width 335 height 21
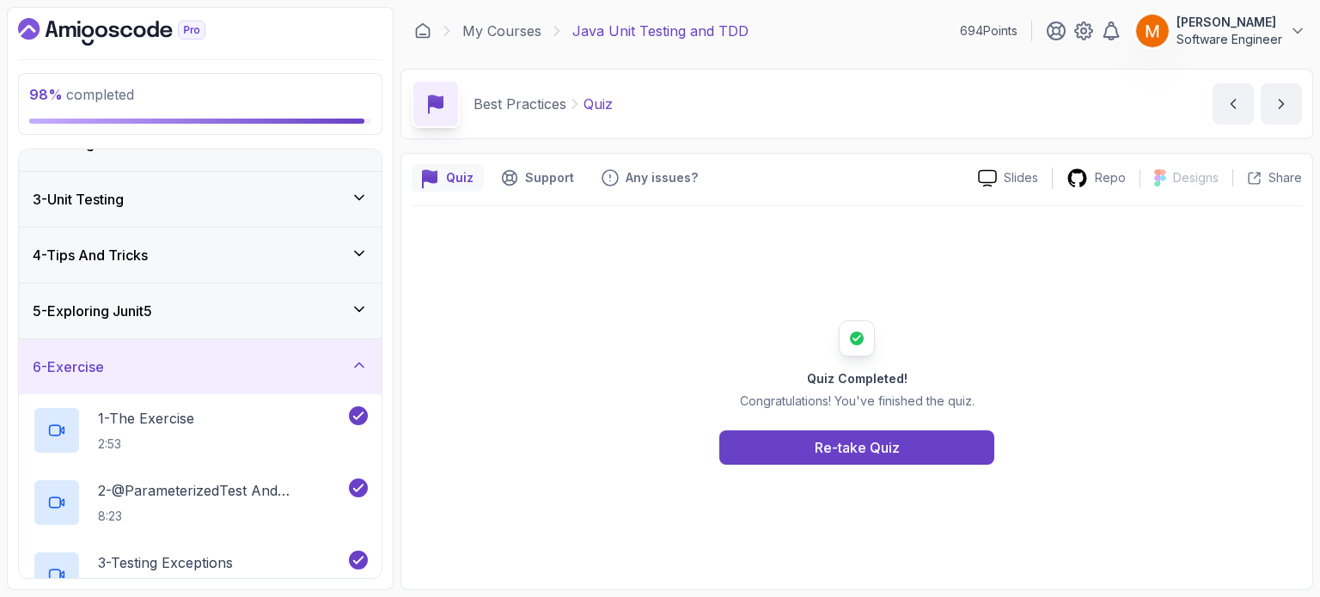
scroll to position [86, 0]
click at [225, 309] on div "5 - Exploring Junit5" at bounding box center [200, 314] width 335 height 21
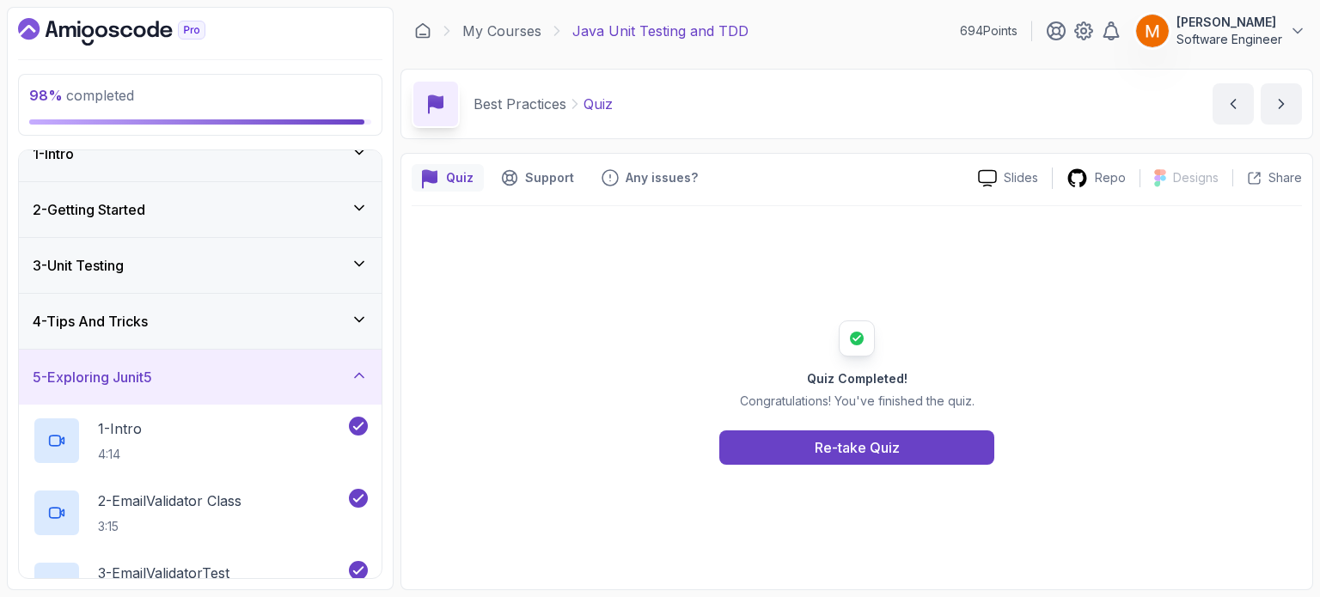
scroll to position [0, 0]
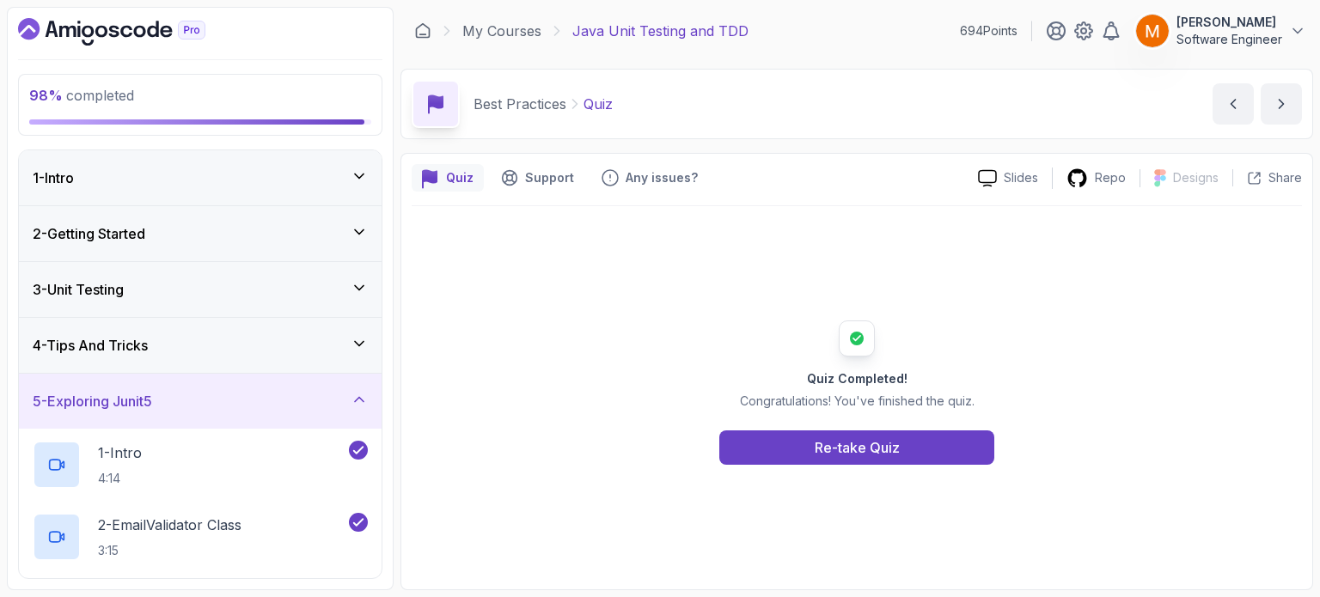
click at [213, 354] on div "4 - Tips And Tricks" at bounding box center [200, 345] width 363 height 55
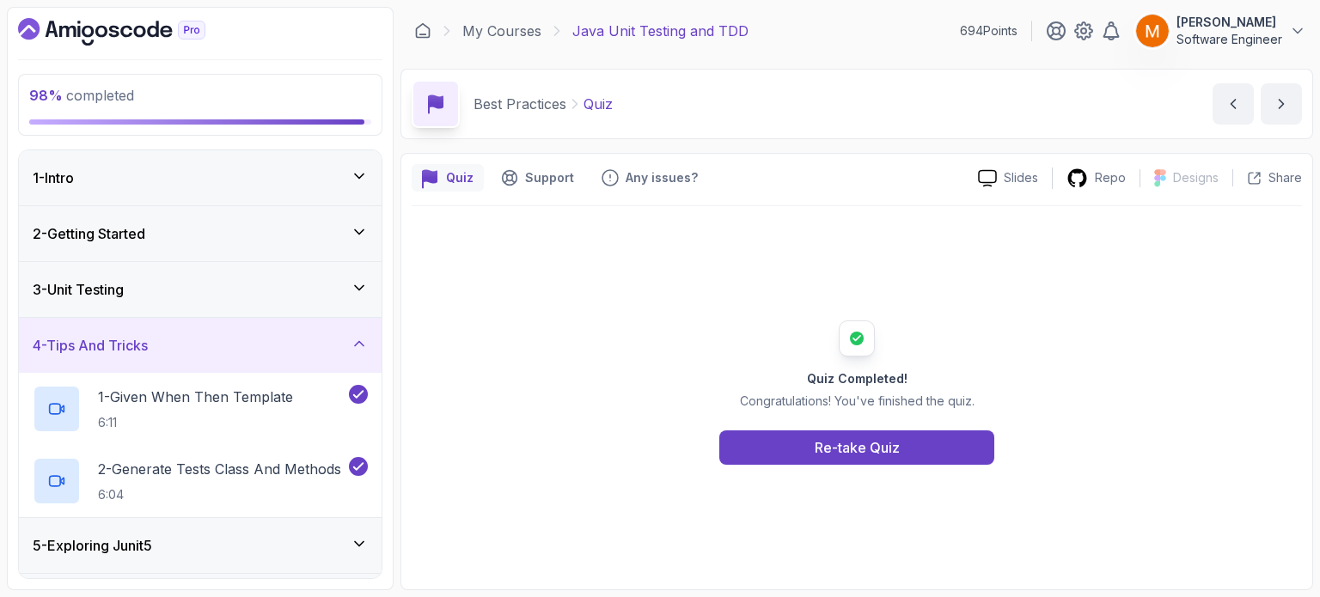
click at [246, 296] on div "3 - Unit Testing" at bounding box center [200, 289] width 335 height 21
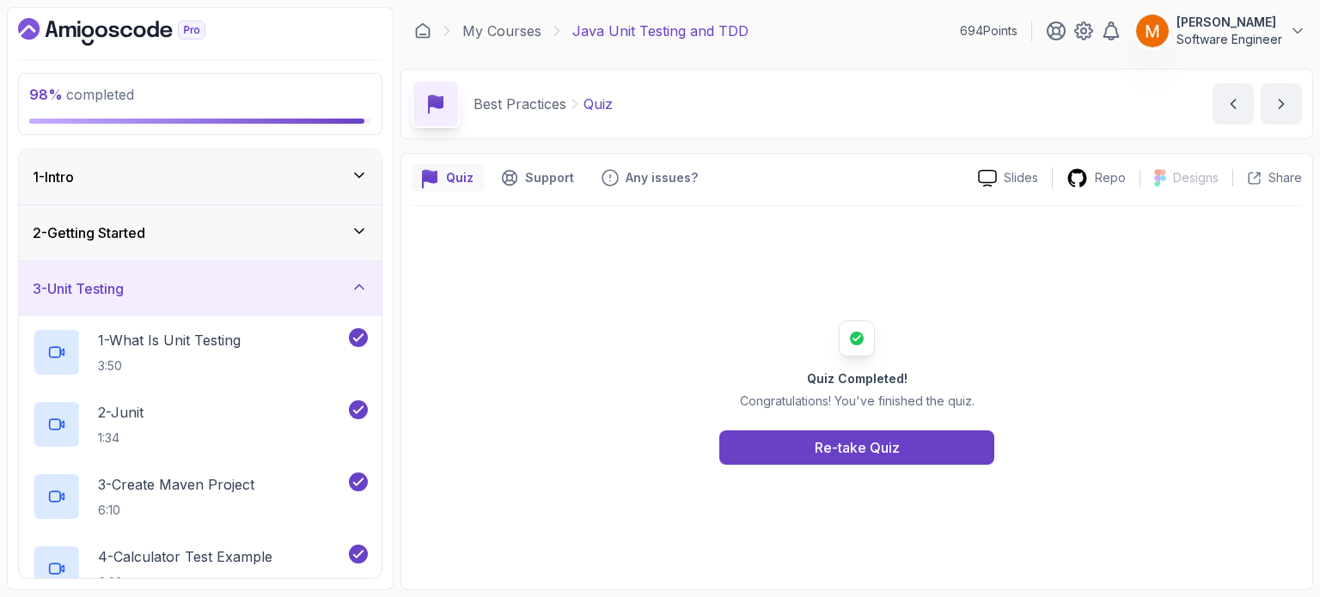
click at [248, 234] on div "2 - Getting Started" at bounding box center [200, 233] width 335 height 21
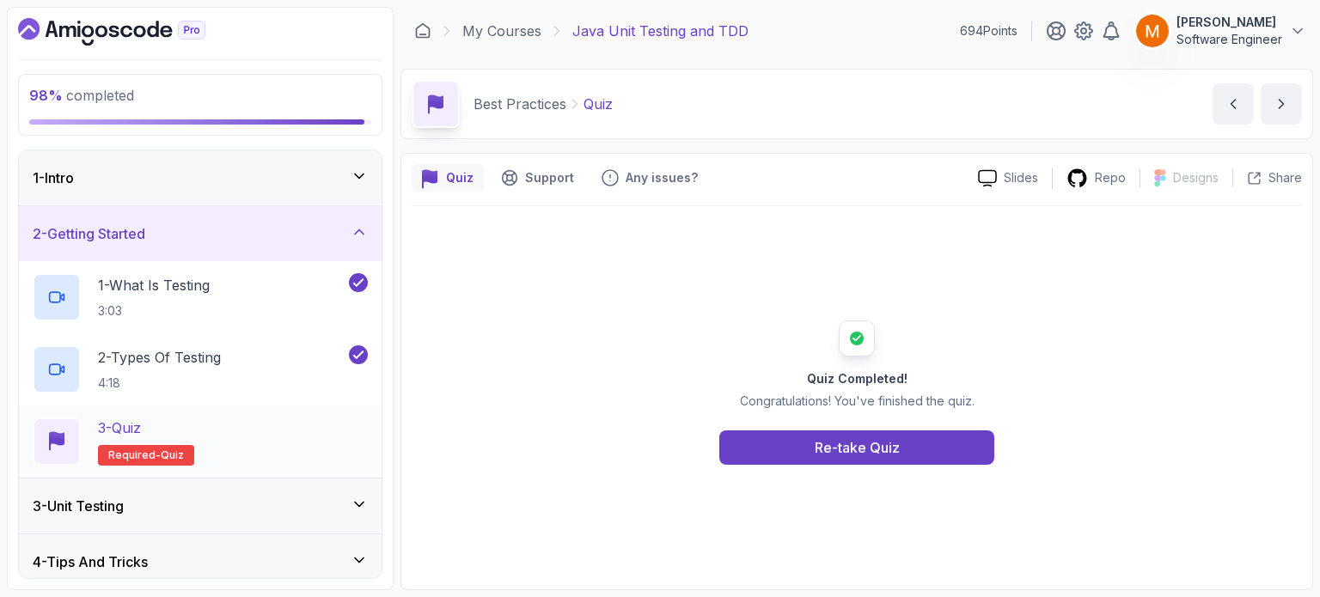
click at [254, 450] on div "3 - Quiz Required- quiz" at bounding box center [200, 442] width 335 height 48
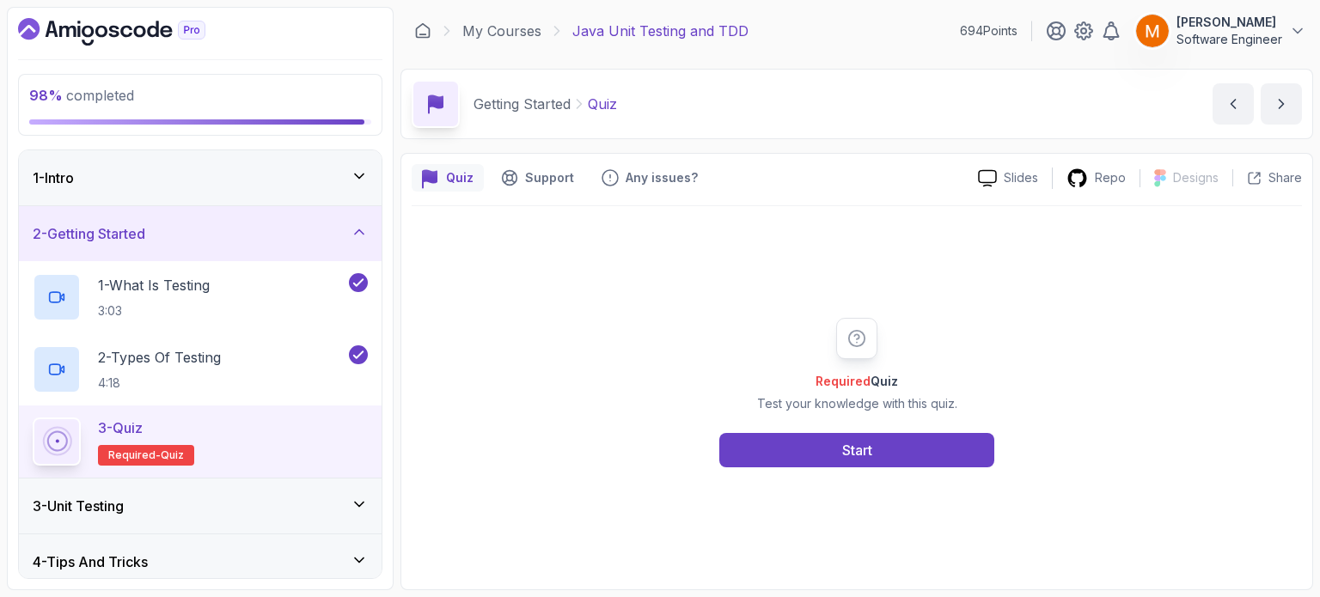
click at [253, 422] on div "3 - Quiz Required- quiz" at bounding box center [200, 442] width 335 height 48
click at [806, 455] on button "Start" at bounding box center [856, 450] width 275 height 34
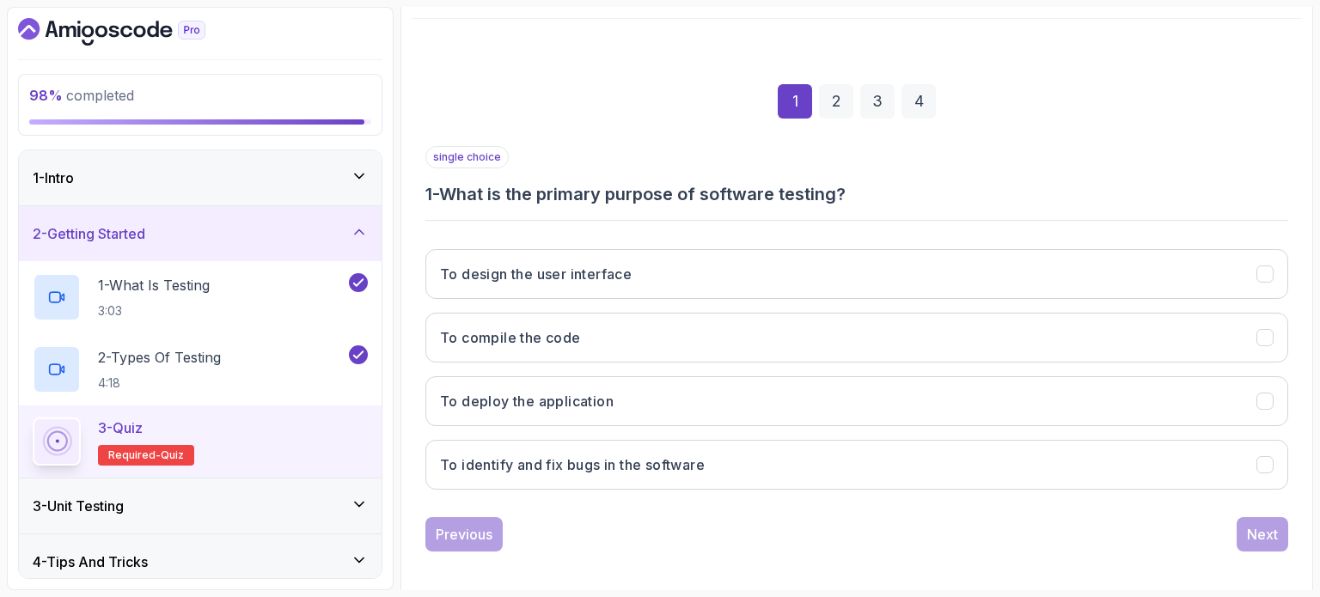
scroll to position [195, 0]
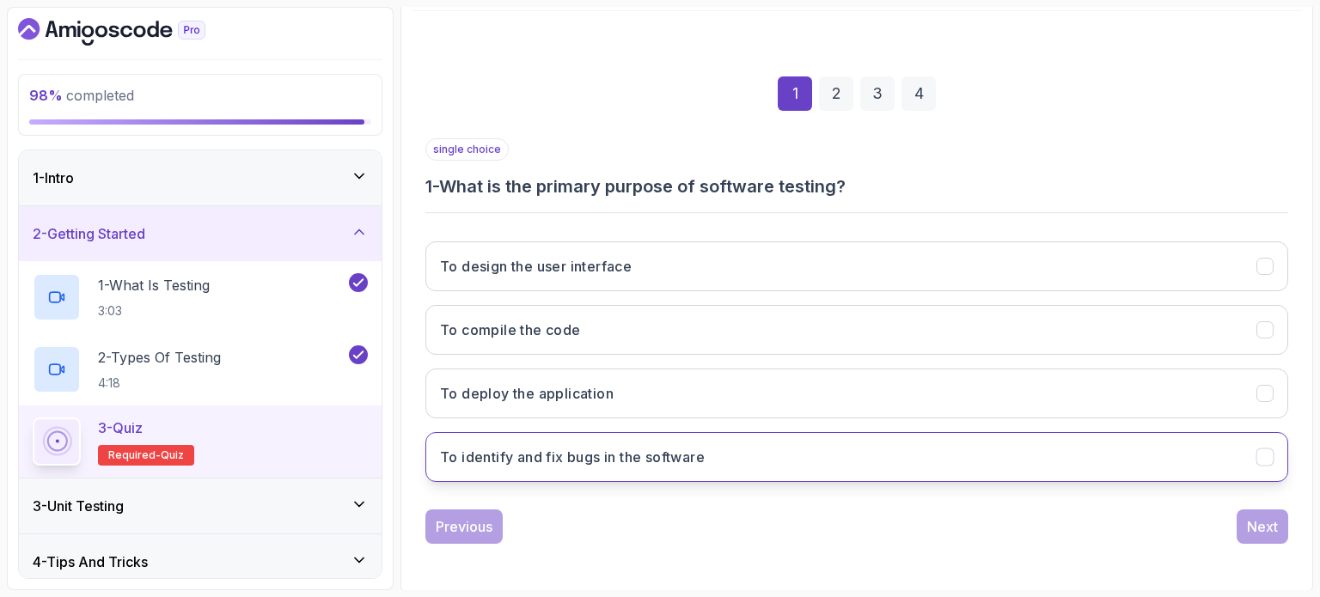
click at [777, 460] on button "To identify and fix bugs in the software" at bounding box center [856, 457] width 863 height 50
drag, startPoint x: 1250, startPoint y: 522, endPoint x: 1235, endPoint y: 514, distance: 16.5
click at [1251, 522] on div "Next" at bounding box center [1262, 527] width 31 height 21
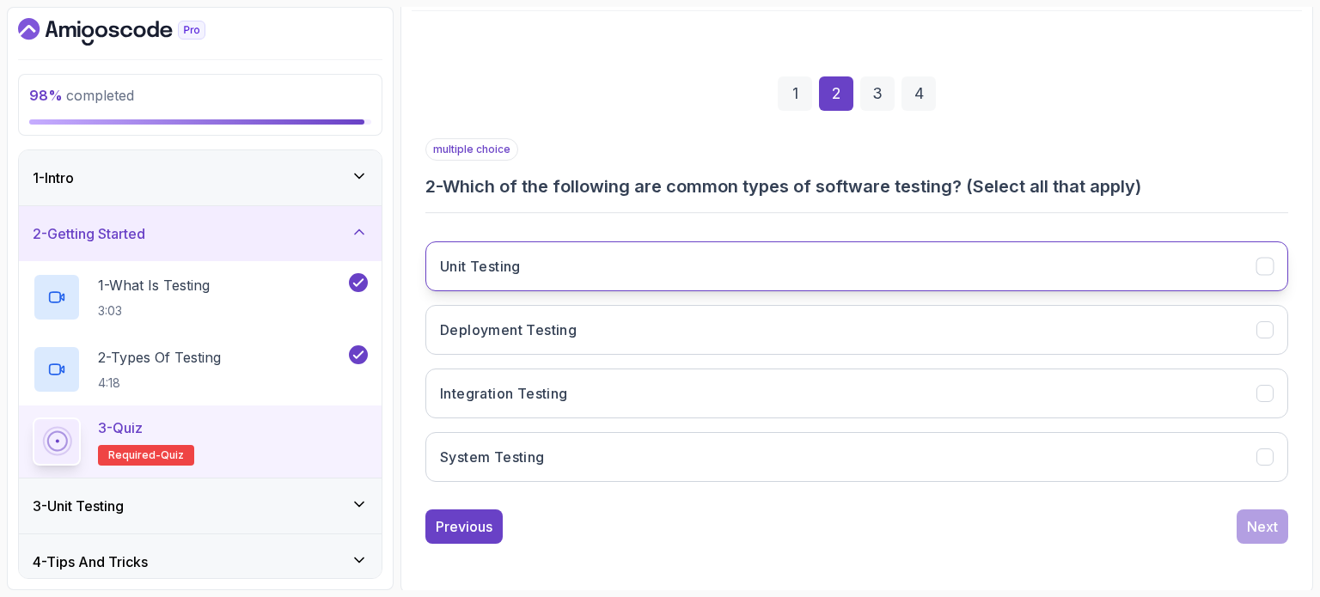
click at [574, 270] on button "Unit Testing" at bounding box center [856, 267] width 863 height 50
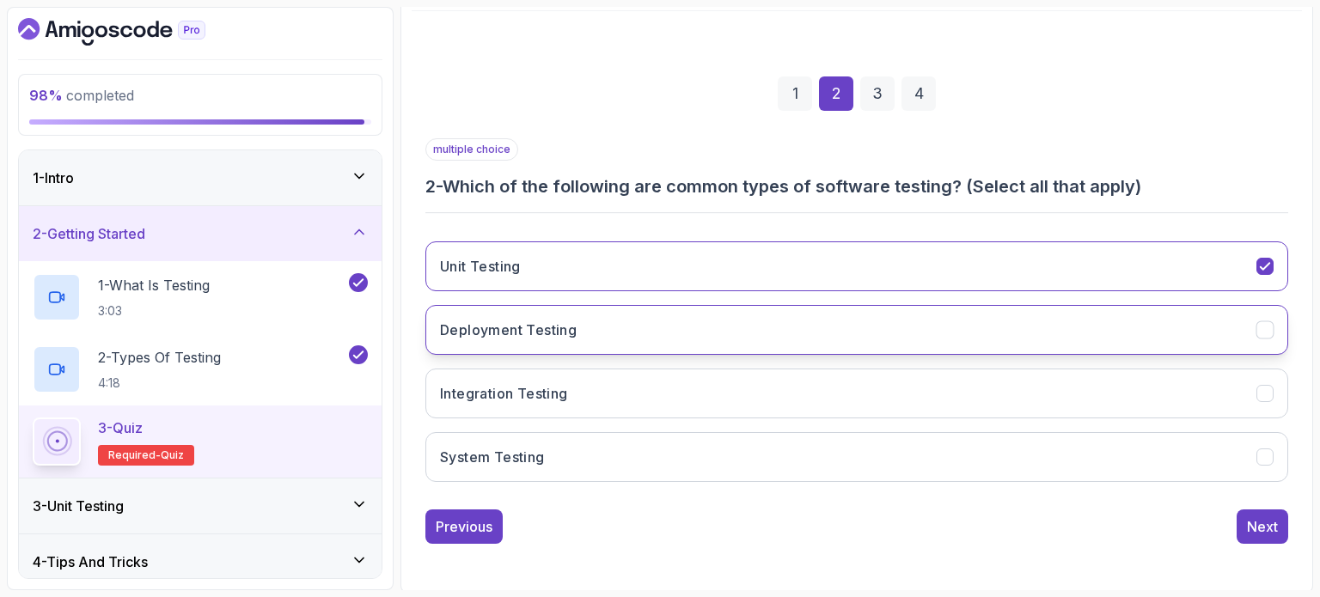
click at [564, 333] on h3 "Deployment Testing" at bounding box center [508, 330] width 137 height 21
click at [566, 331] on h3 "Deployment Testing" at bounding box center [508, 330] width 137 height 21
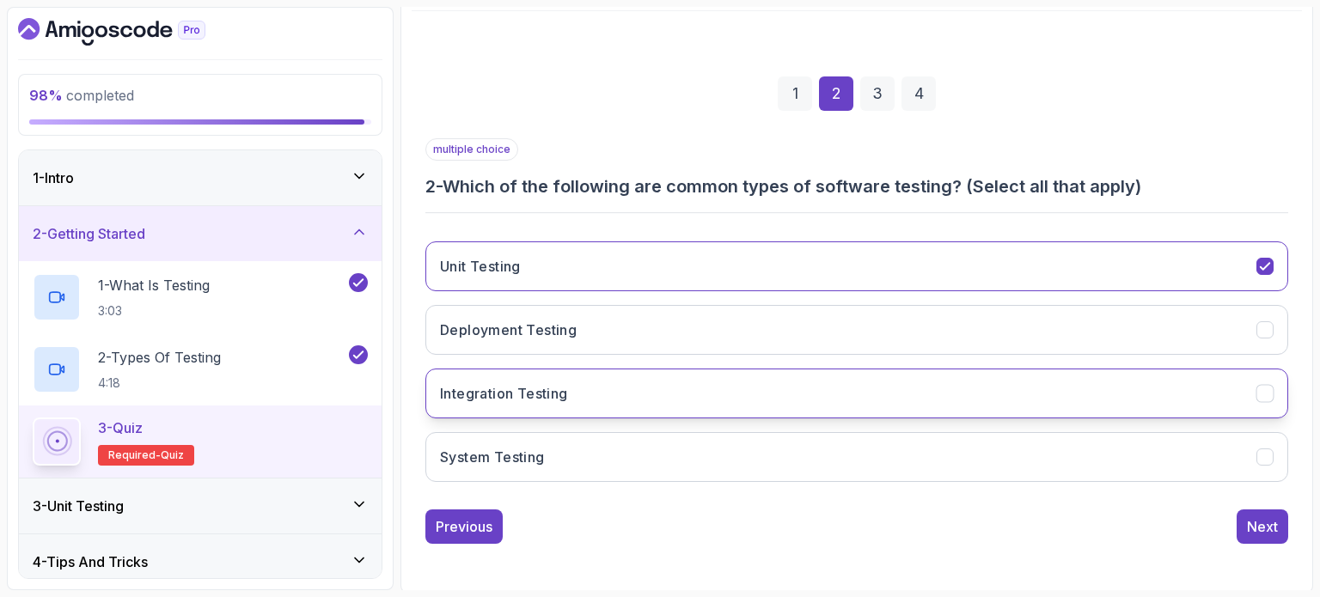
click at [578, 404] on button "Integration Testing" at bounding box center [856, 394] width 863 height 50
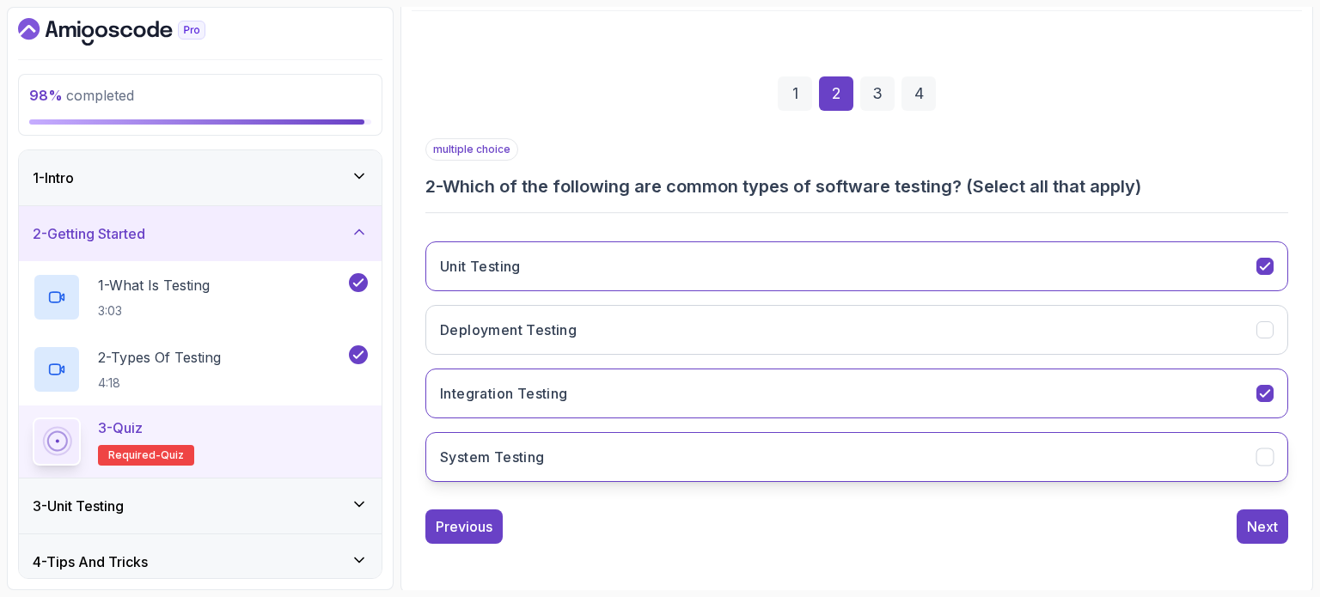
click at [621, 470] on button "System Testing" at bounding box center [856, 457] width 863 height 50
click at [1248, 529] on button "Next" at bounding box center [1263, 527] width 52 height 34
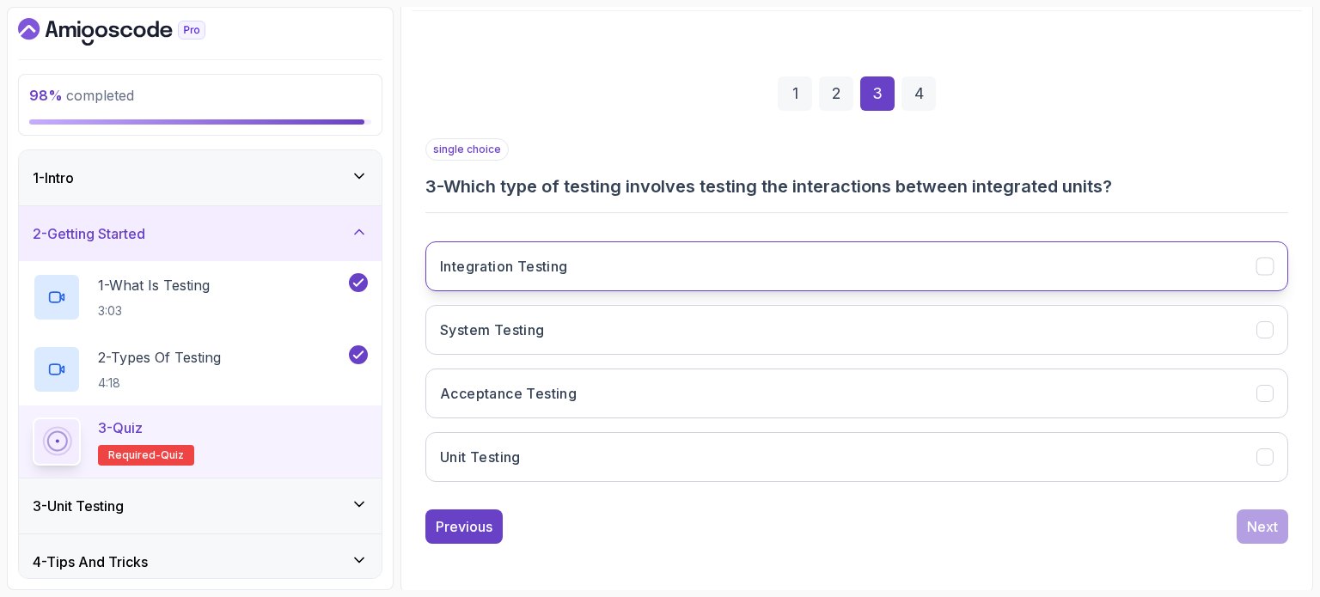
click at [541, 285] on button "Integration Testing" at bounding box center [856, 267] width 863 height 50
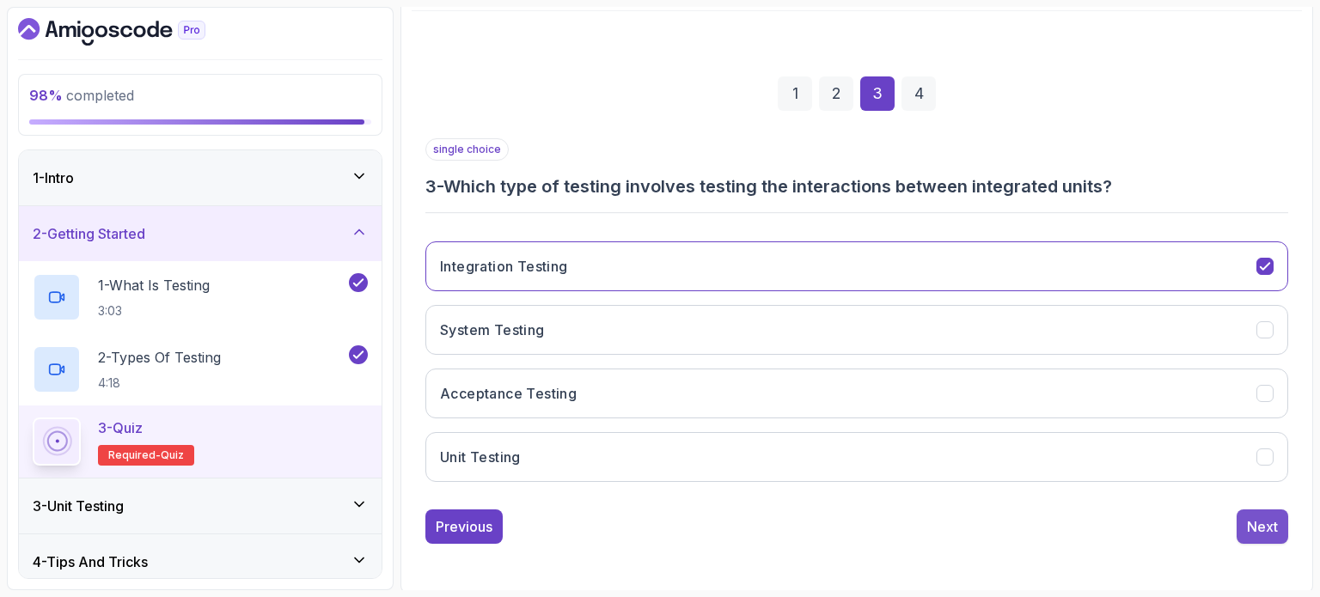
drag, startPoint x: 1248, startPoint y: 524, endPoint x: 1255, endPoint y: 518, distance: 9.1
click at [1249, 524] on div "Next" at bounding box center [1262, 527] width 31 height 21
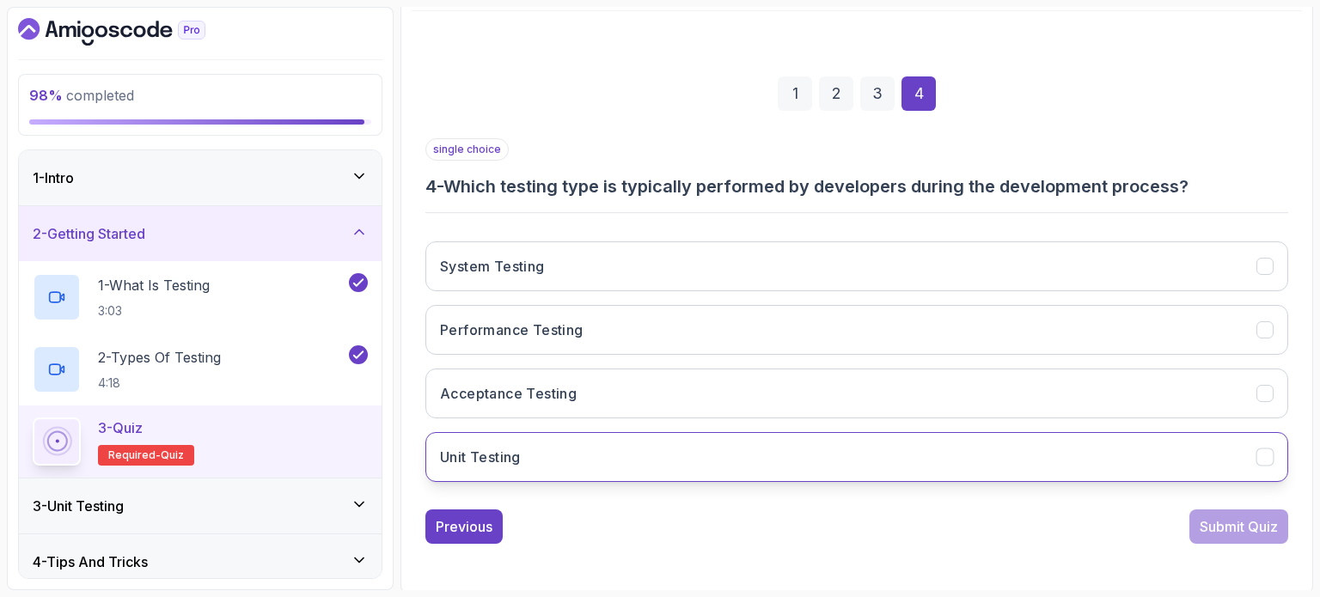
click at [570, 440] on button "Unit Testing" at bounding box center [856, 457] width 863 height 50
click at [1231, 538] on button "Submit Quiz" at bounding box center [1239, 527] width 99 height 34
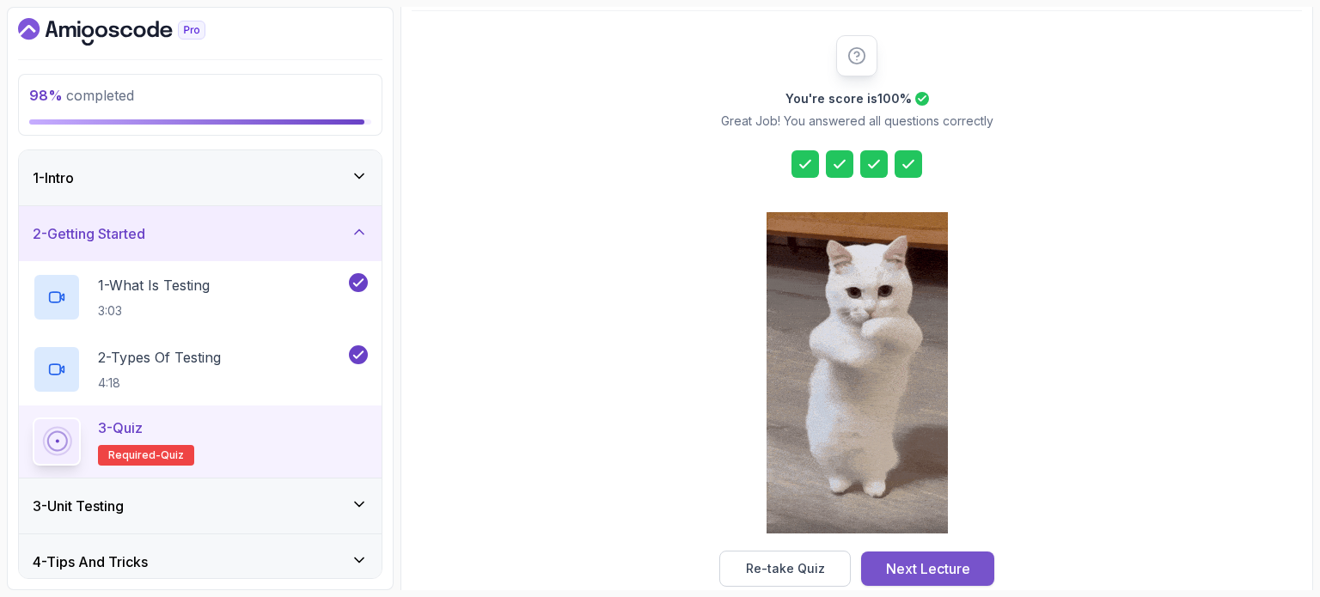
click at [932, 563] on div "Next Lecture" at bounding box center [928, 569] width 84 height 21
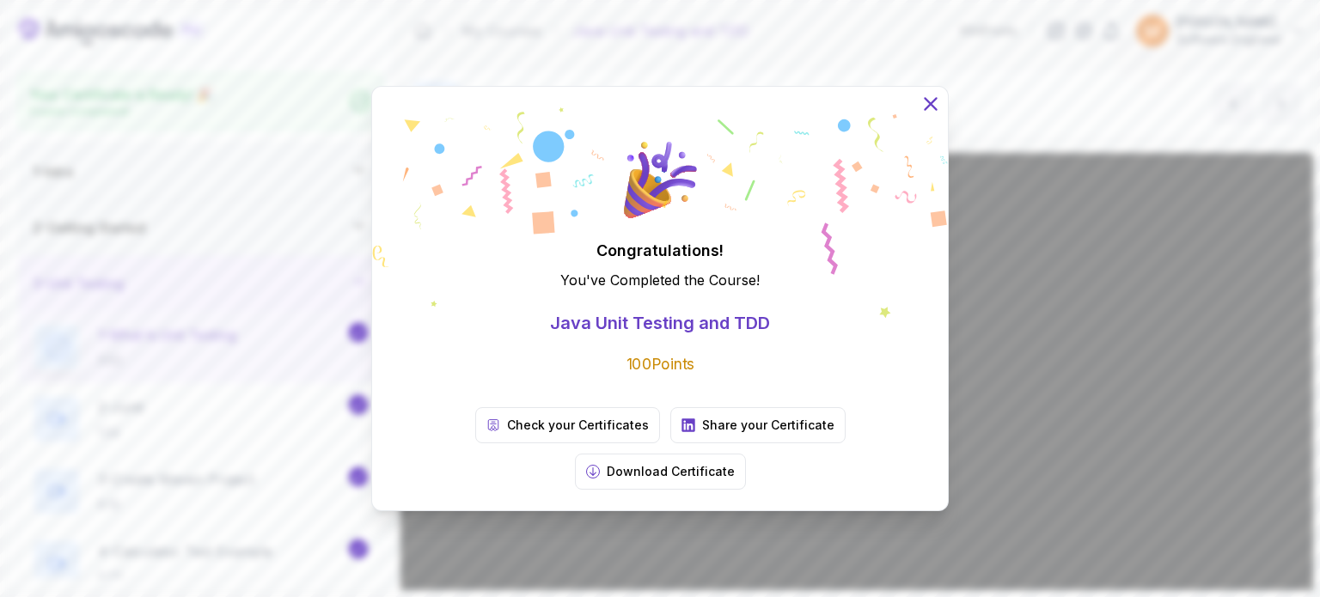
click at [933, 115] on icon at bounding box center [931, 104] width 22 height 22
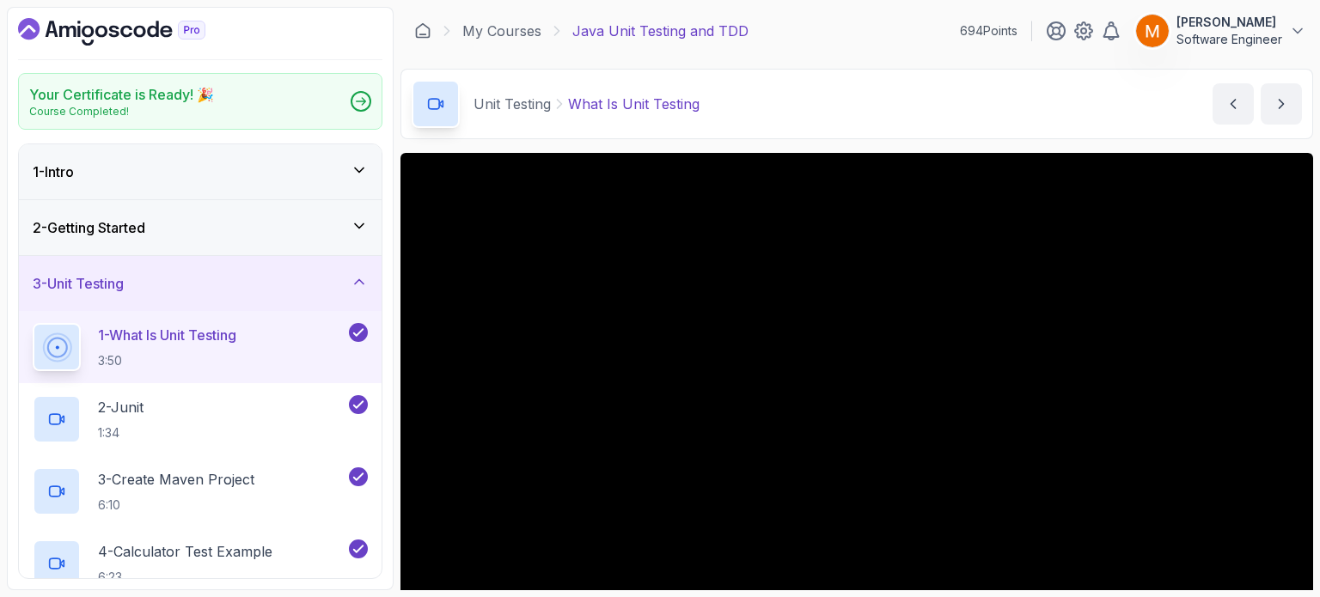
click at [52, 34] on icon "Dashboard" at bounding box center [111, 32] width 187 height 28
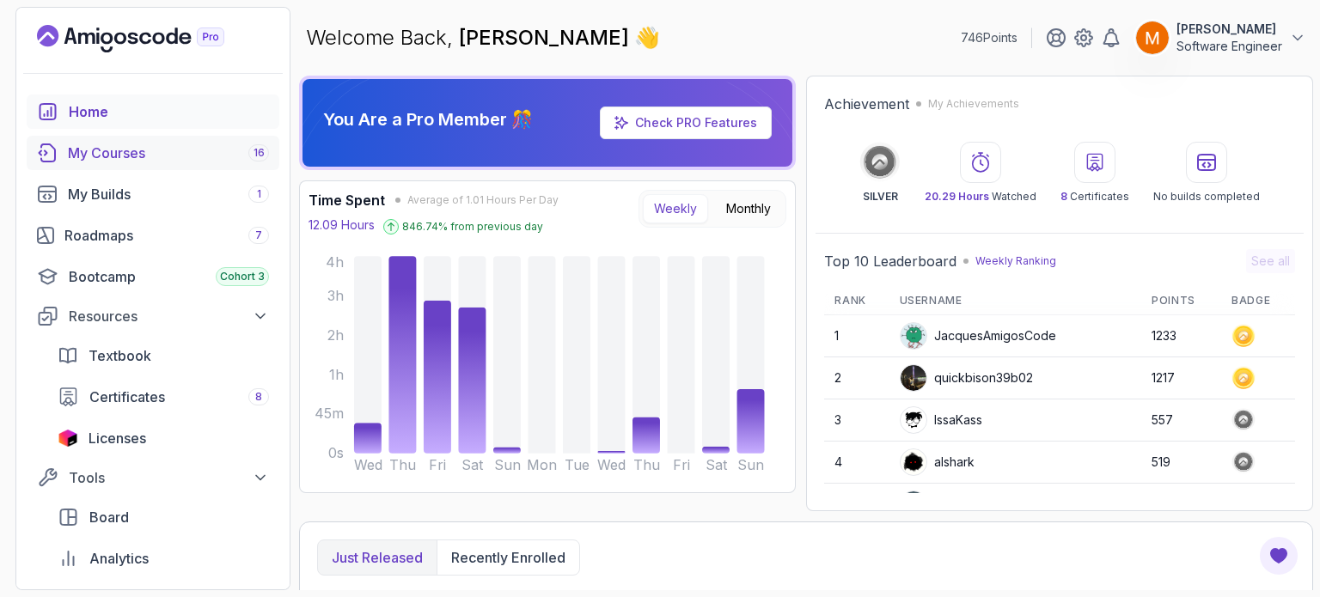
click at [96, 144] on div "My Courses 16" at bounding box center [168, 153] width 201 height 21
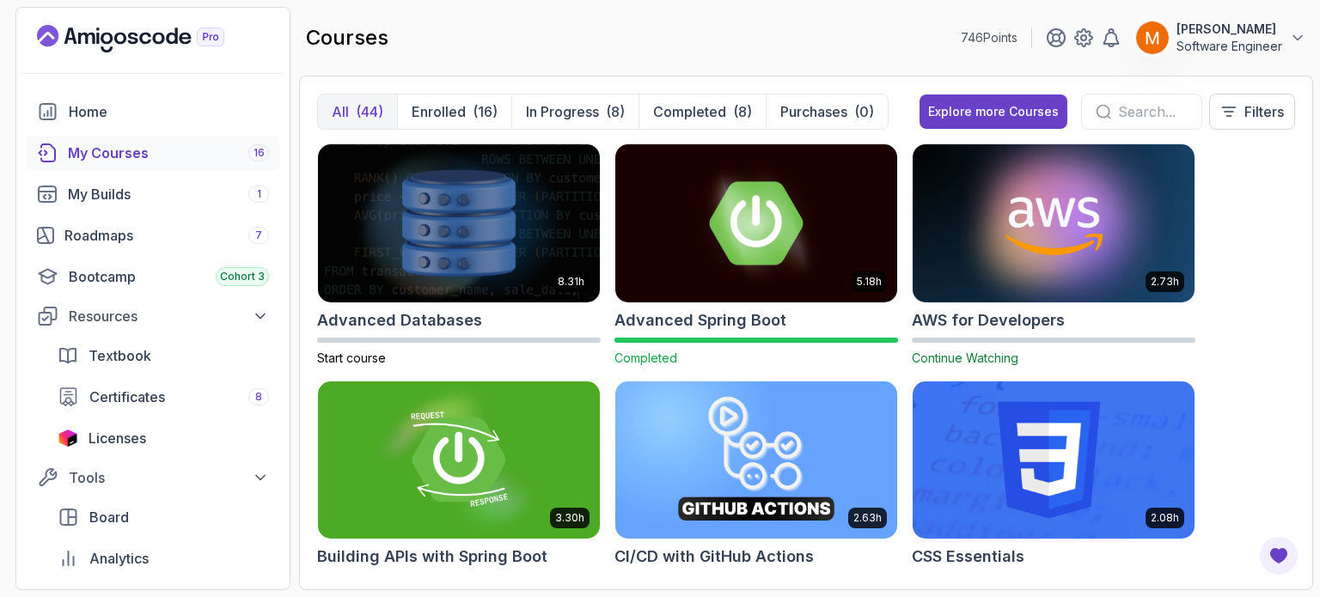
click at [1118, 113] on input "text" at bounding box center [1153, 111] width 70 height 21
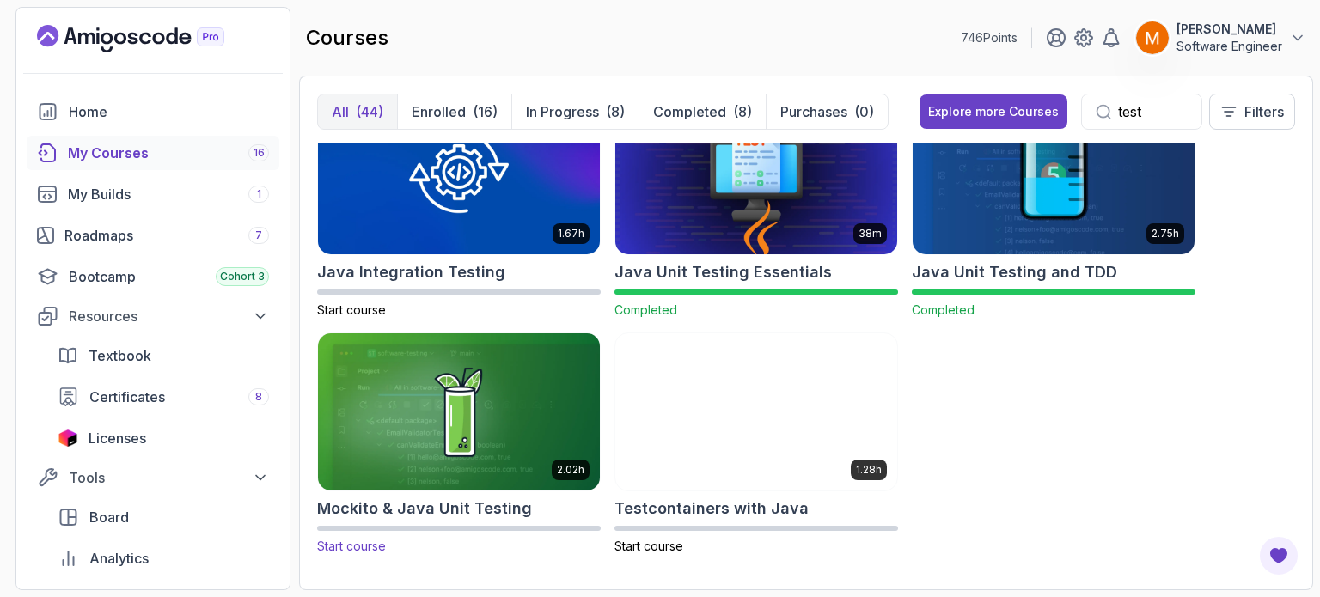
scroll to position [51, 0]
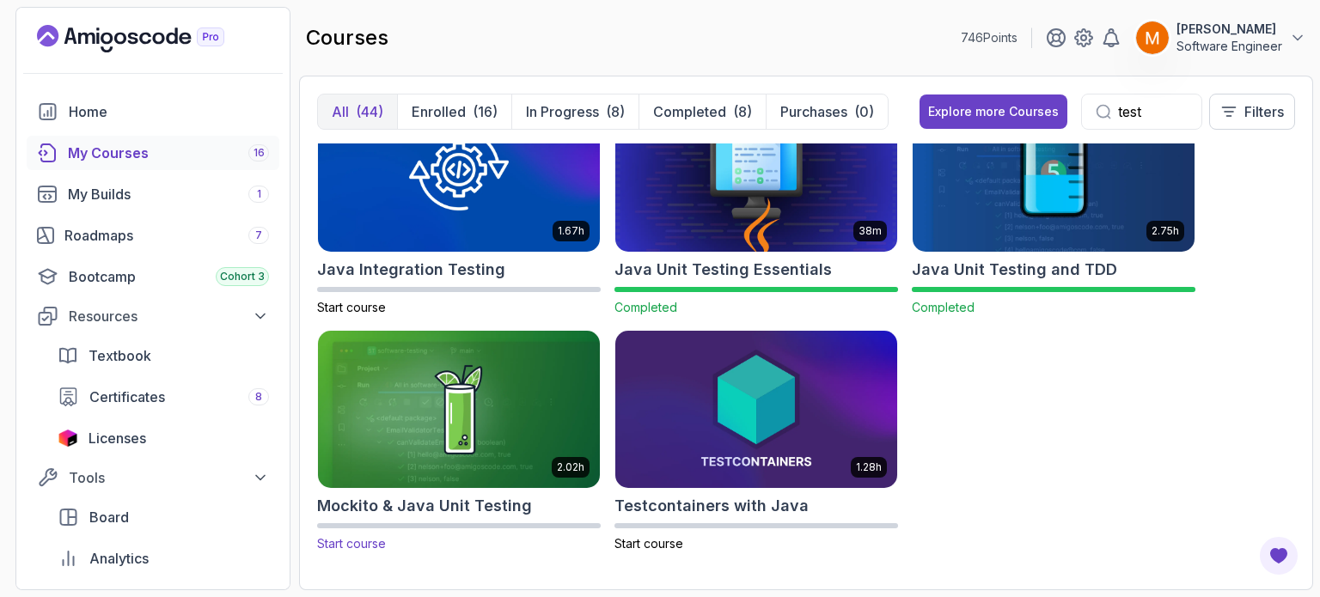
type input "test"
click at [481, 515] on h2 "Mockito & Java Unit Testing" at bounding box center [424, 506] width 215 height 24
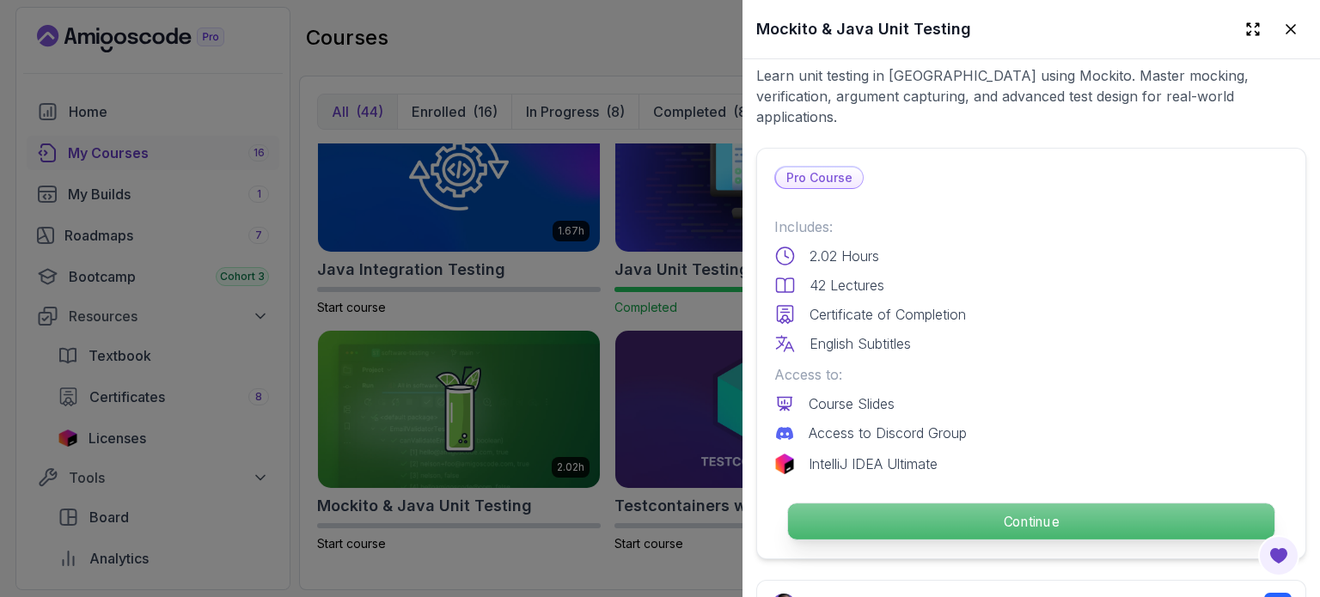
scroll to position [344, 0]
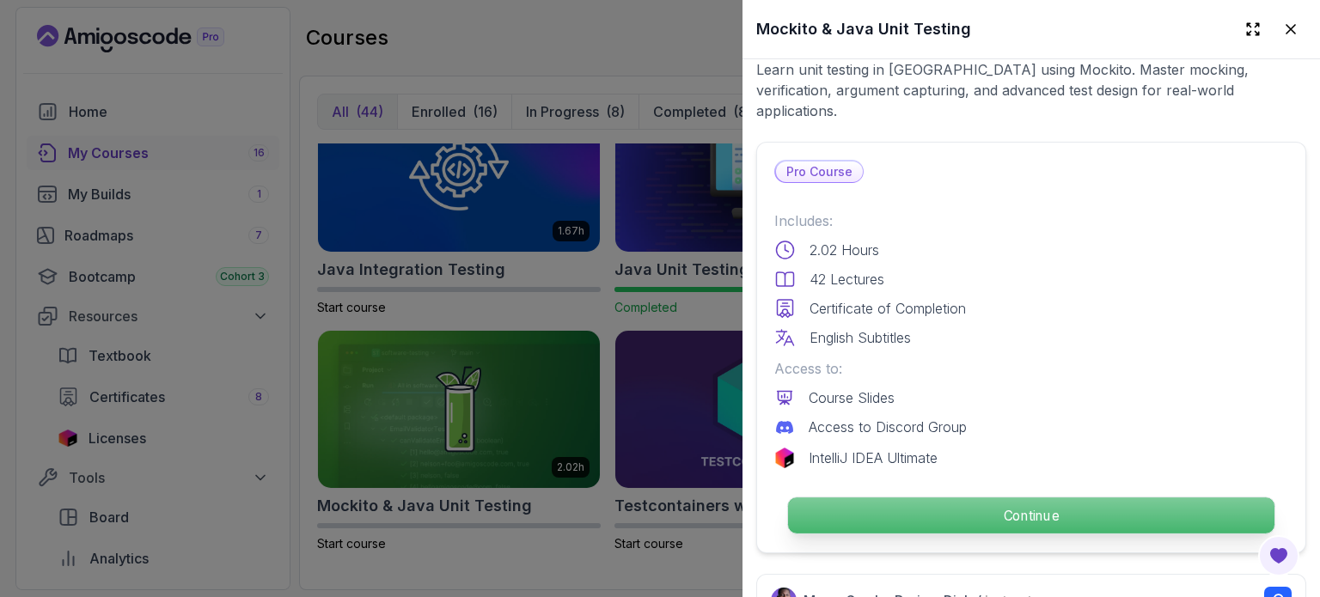
click at [849, 498] on p "Continue" at bounding box center [1031, 516] width 487 height 36
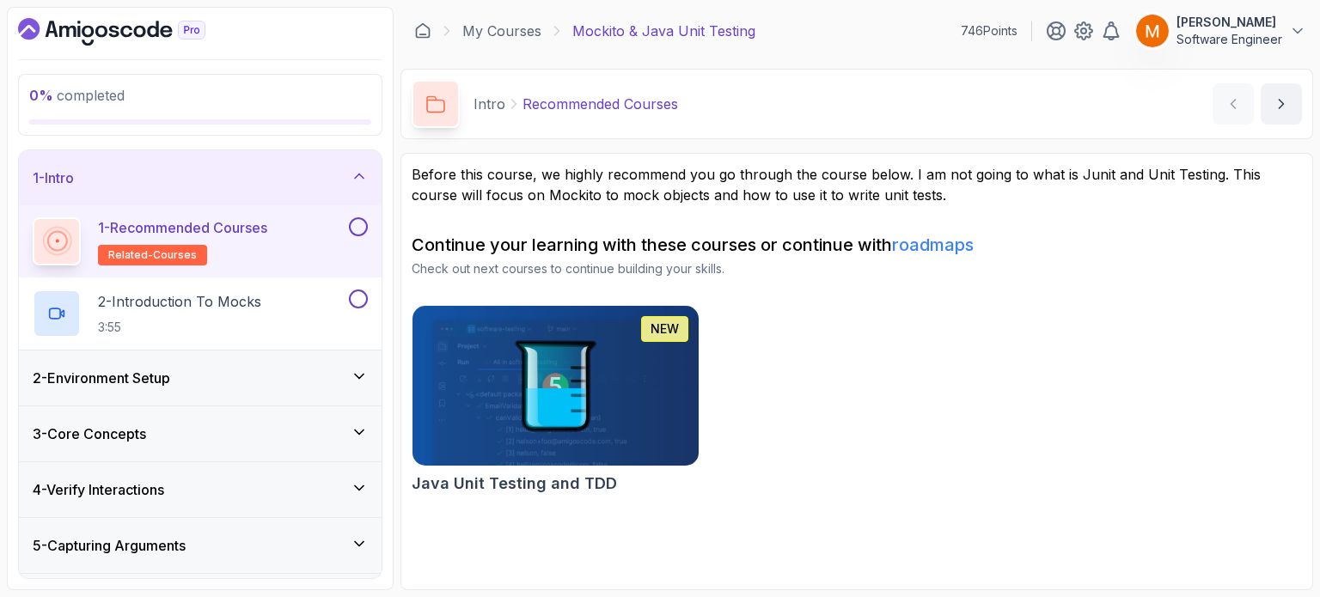
click at [361, 230] on button at bounding box center [358, 226] width 19 height 19
click at [279, 305] on div "2 - Introduction To Mocks 3:55" at bounding box center [189, 314] width 313 height 48
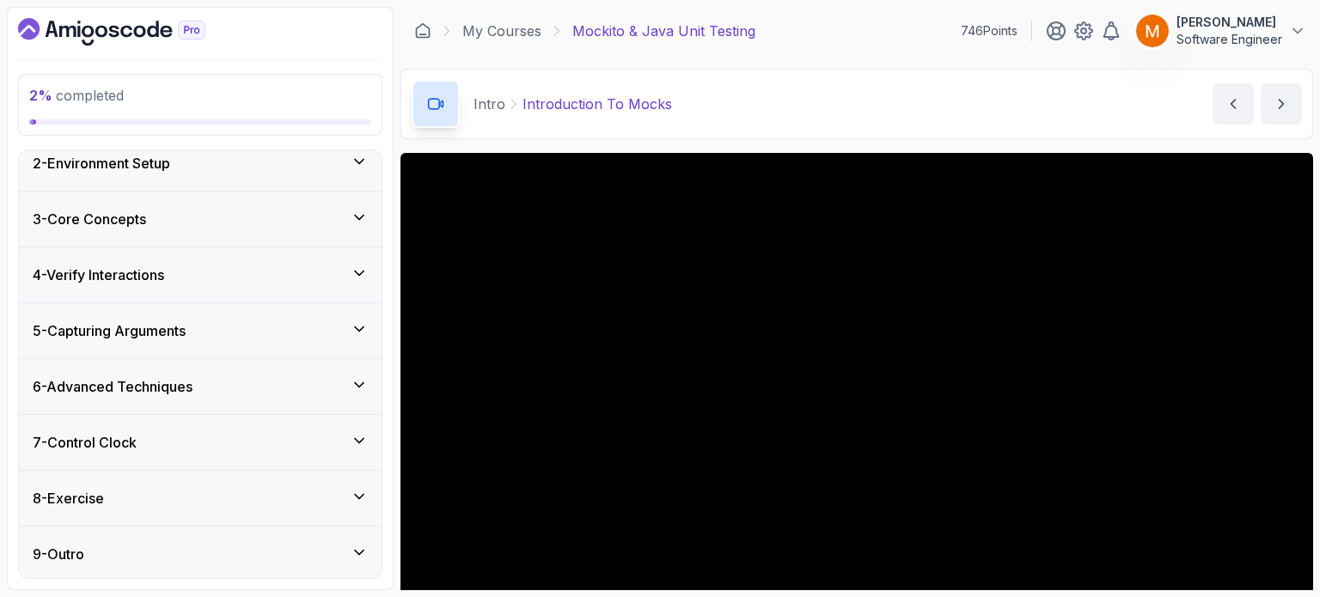
click at [231, 558] on div "9 - Outro" at bounding box center [200, 554] width 335 height 21
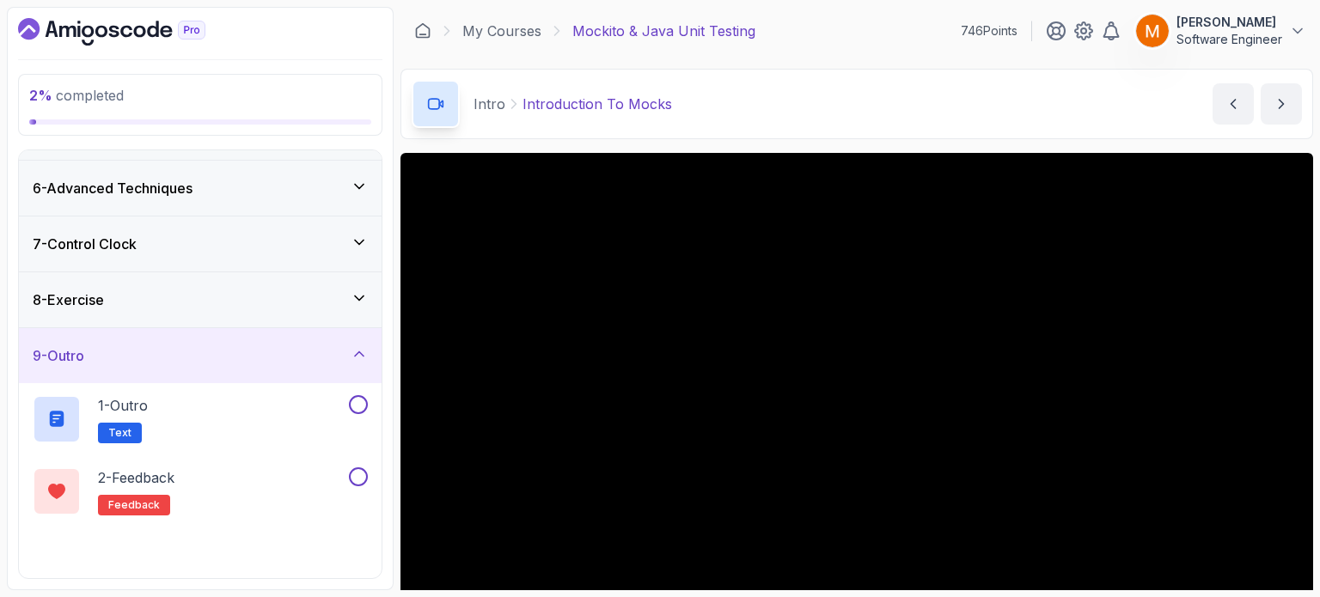
scroll to position [287, 0]
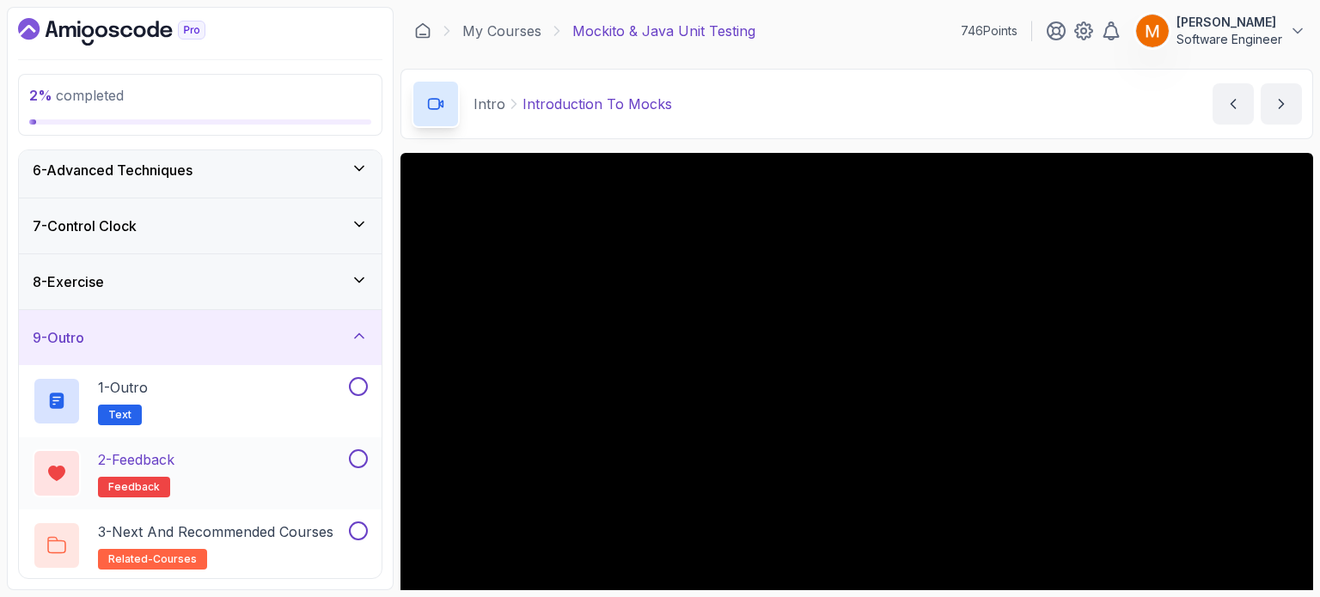
click at [363, 463] on button at bounding box center [358, 459] width 19 height 19
click at [314, 532] on p "3 - Next and Recommended Courses" at bounding box center [216, 532] width 236 height 21
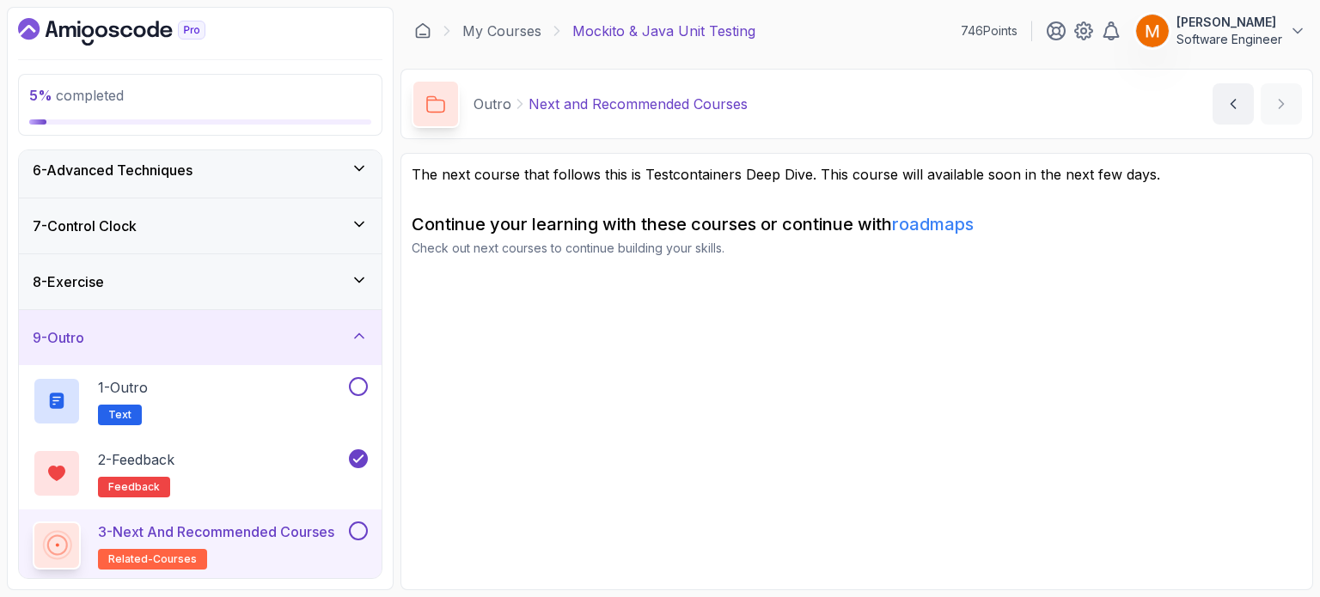
click at [351, 529] on button at bounding box center [358, 531] width 19 height 19
click at [264, 415] on div "1 - Outro Text" at bounding box center [189, 401] width 313 height 48
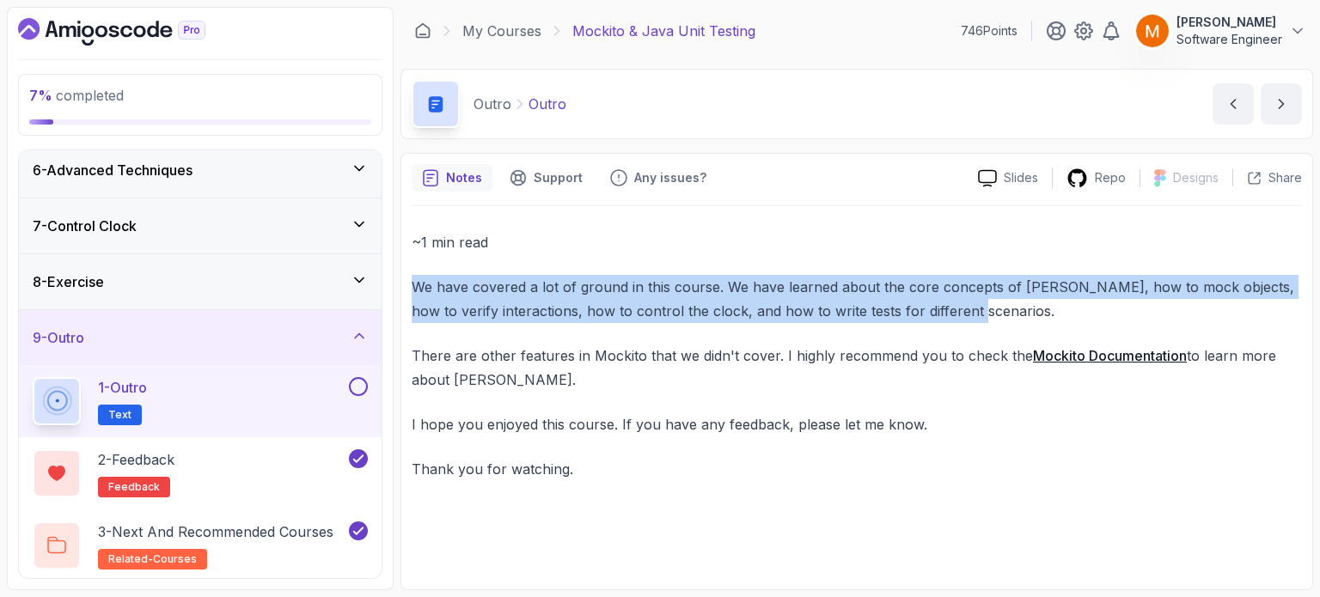
drag, startPoint x: 413, startPoint y: 289, endPoint x: 914, endPoint y: 308, distance: 501.5
click at [930, 306] on p "We have covered a lot of ground in this course. We have learned about the core …" at bounding box center [857, 299] width 891 height 48
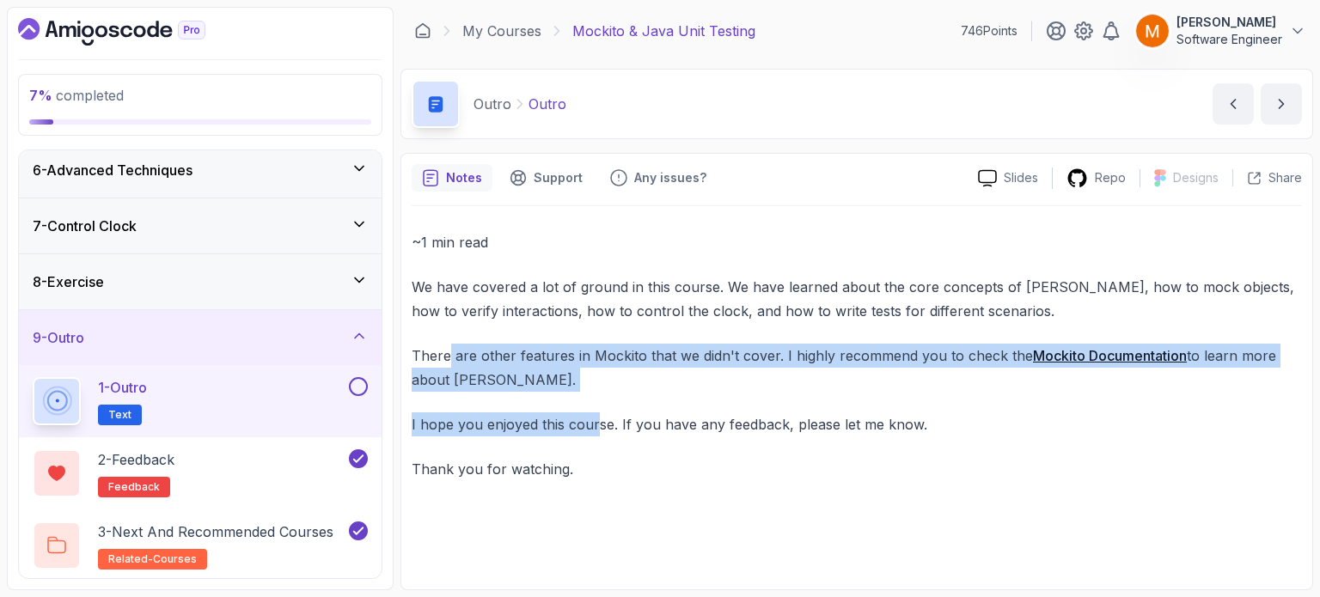
drag, startPoint x: 448, startPoint y: 356, endPoint x: 581, endPoint y: 403, distance: 141.4
click at [593, 397] on div "~1 min read We have covered a lot of ground in this course. We have learned abo…" at bounding box center [857, 355] width 891 height 251
click at [523, 422] on p "I hope you enjoyed this course. If you have any feedback, please let me know." at bounding box center [857, 425] width 891 height 24
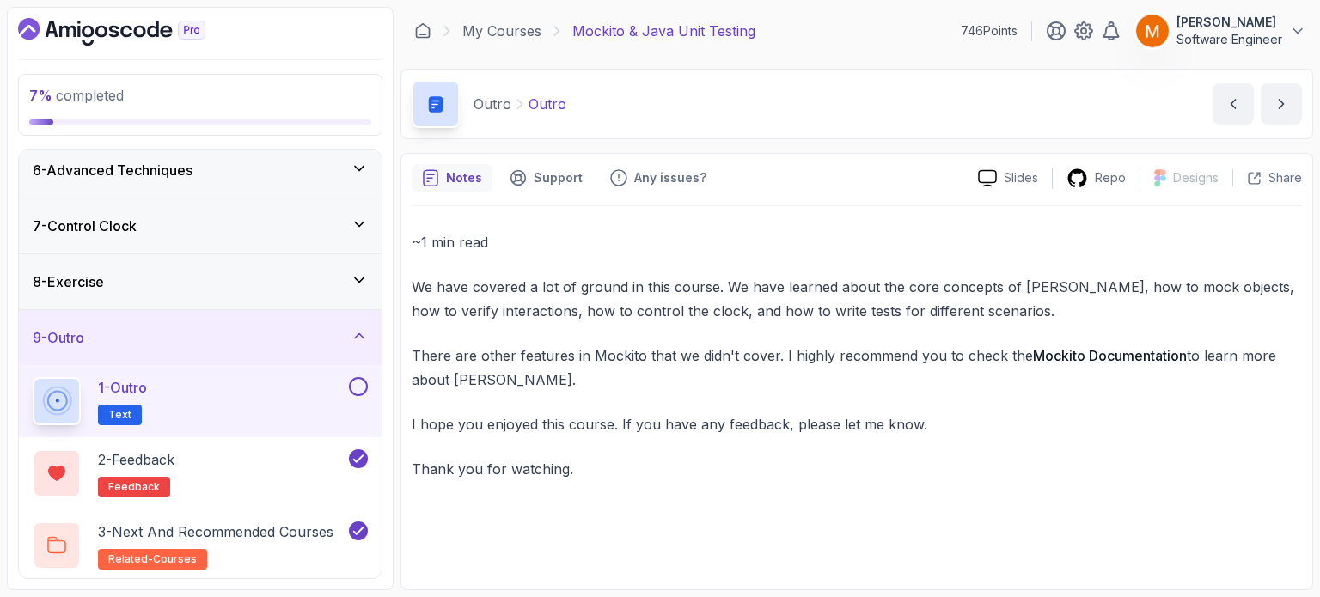
click at [602, 444] on div "~1 min read We have covered a lot of ground in this course. We have learned abo…" at bounding box center [857, 355] width 891 height 251
click at [359, 395] on button "1 - Outro Text" at bounding box center [200, 401] width 335 height 48
click at [350, 383] on button at bounding box center [358, 386] width 19 height 19
click at [358, 333] on icon at bounding box center [359, 335] width 17 height 17
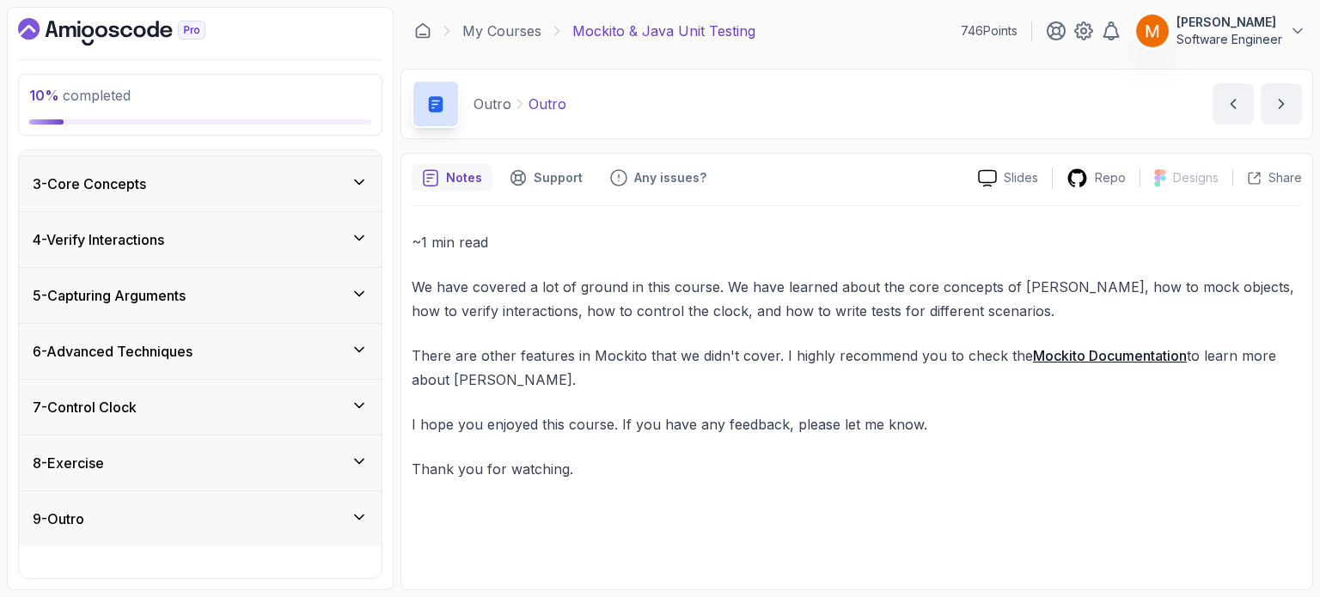
scroll to position [71, 0]
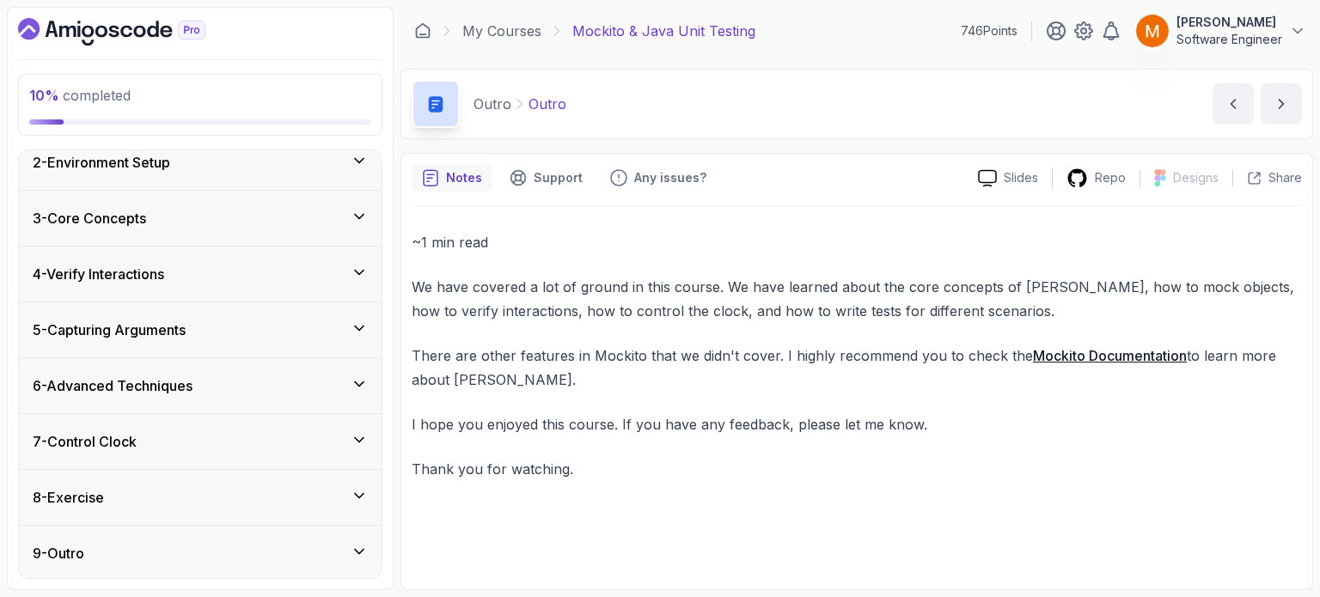
click at [260, 494] on div "8 - Exercise" at bounding box center [200, 497] width 335 height 21
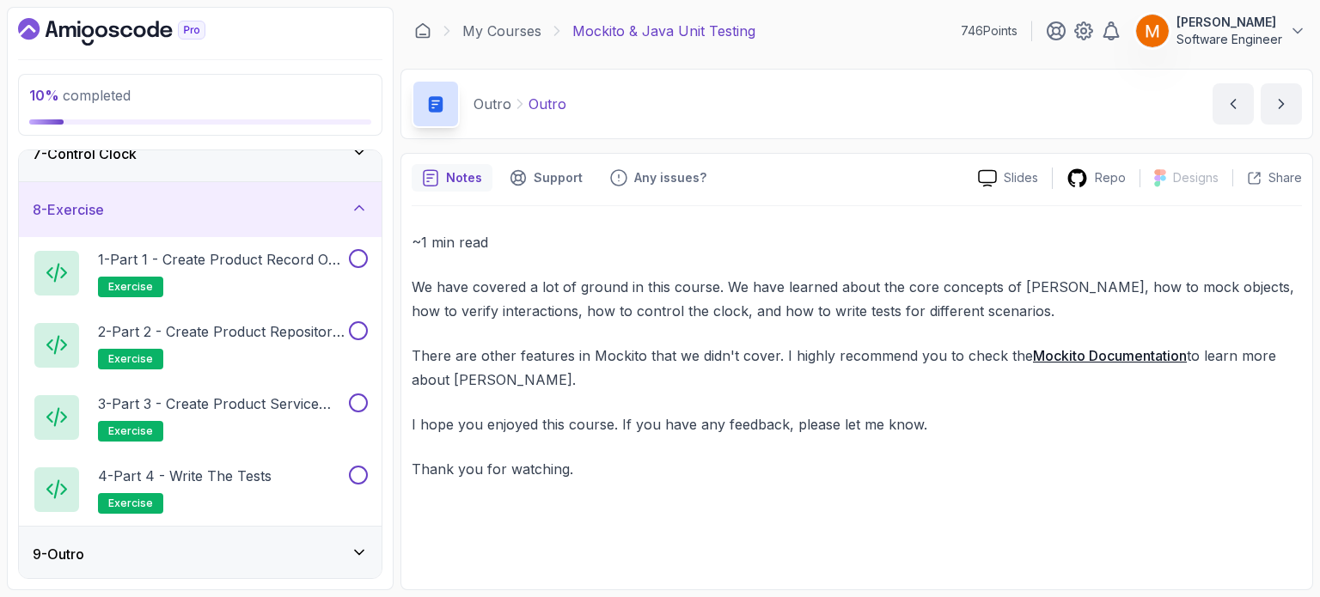
scroll to position [0, 0]
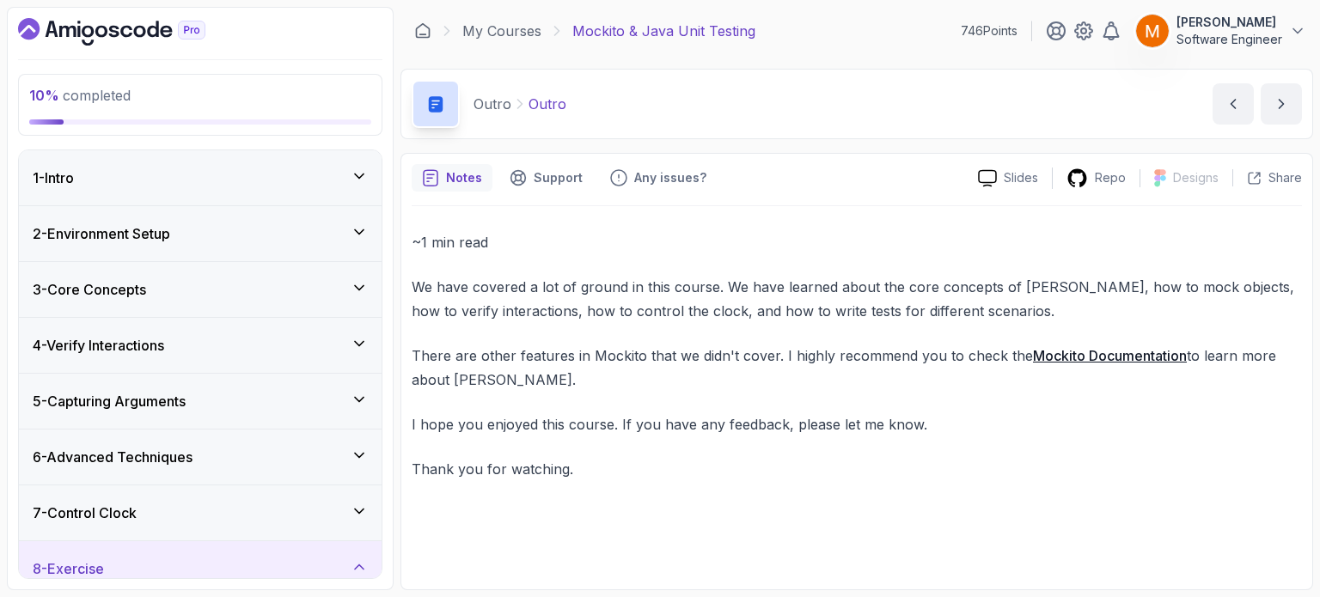
click at [195, 508] on div "7 - Control Clock" at bounding box center [200, 513] width 335 height 21
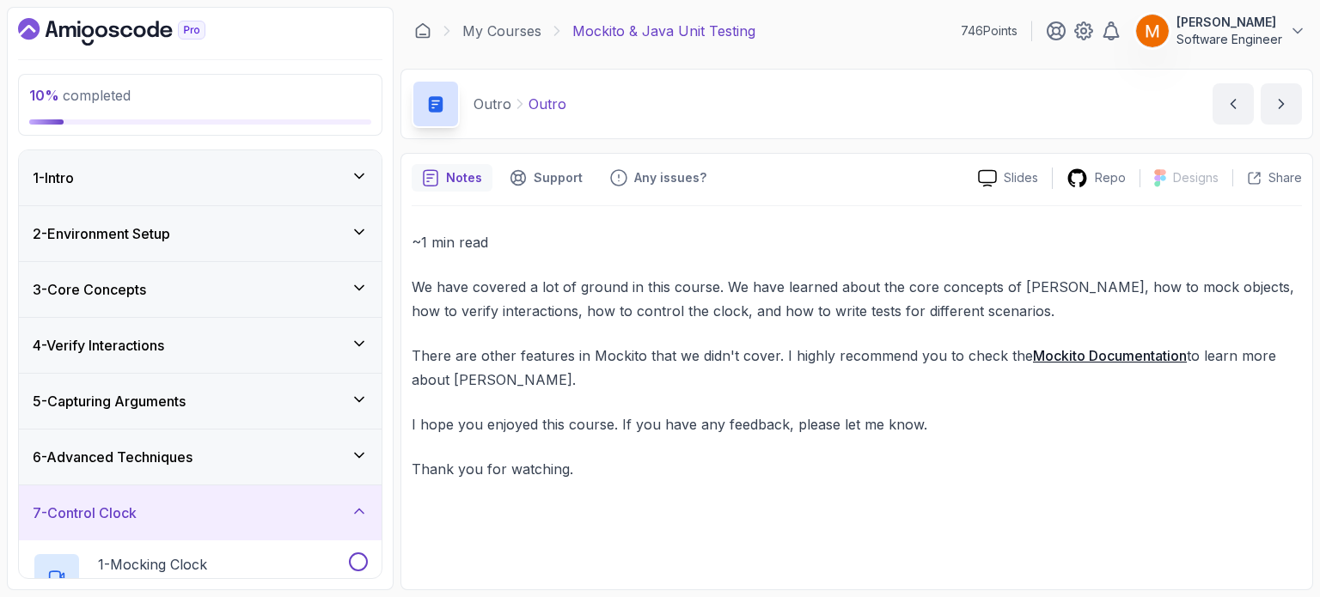
click at [222, 460] on div "6 - Advanced Techniques" at bounding box center [200, 457] width 335 height 21
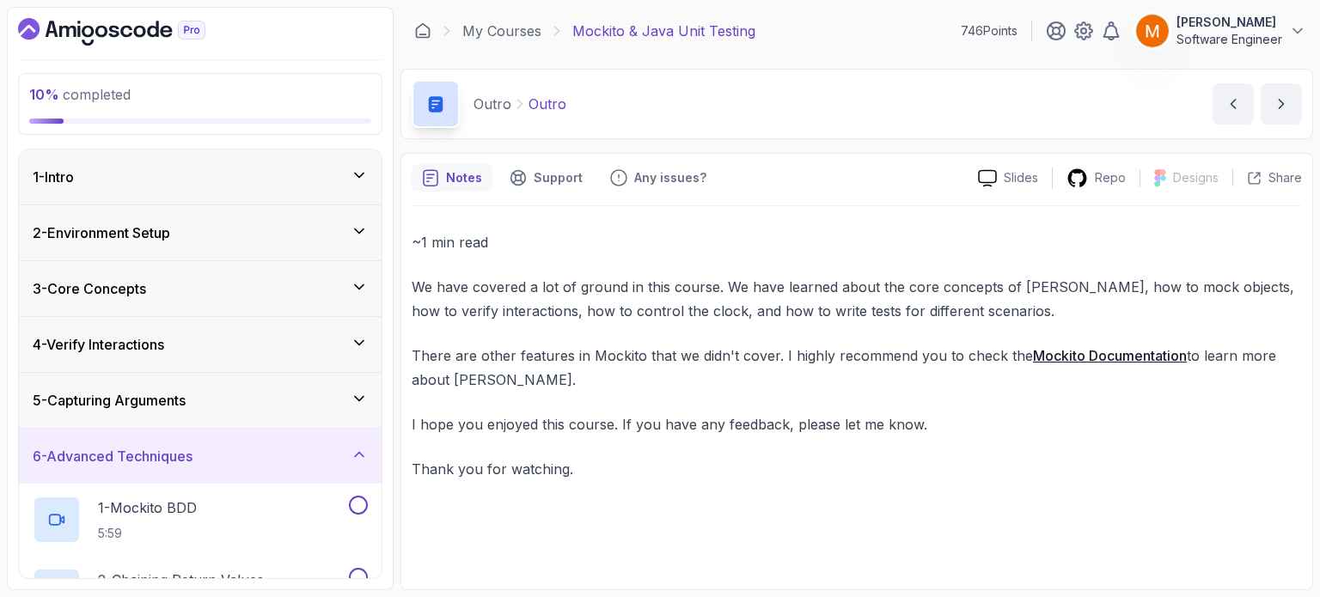
click at [234, 401] on div "5 - Capturing Arguments" at bounding box center [200, 400] width 335 height 21
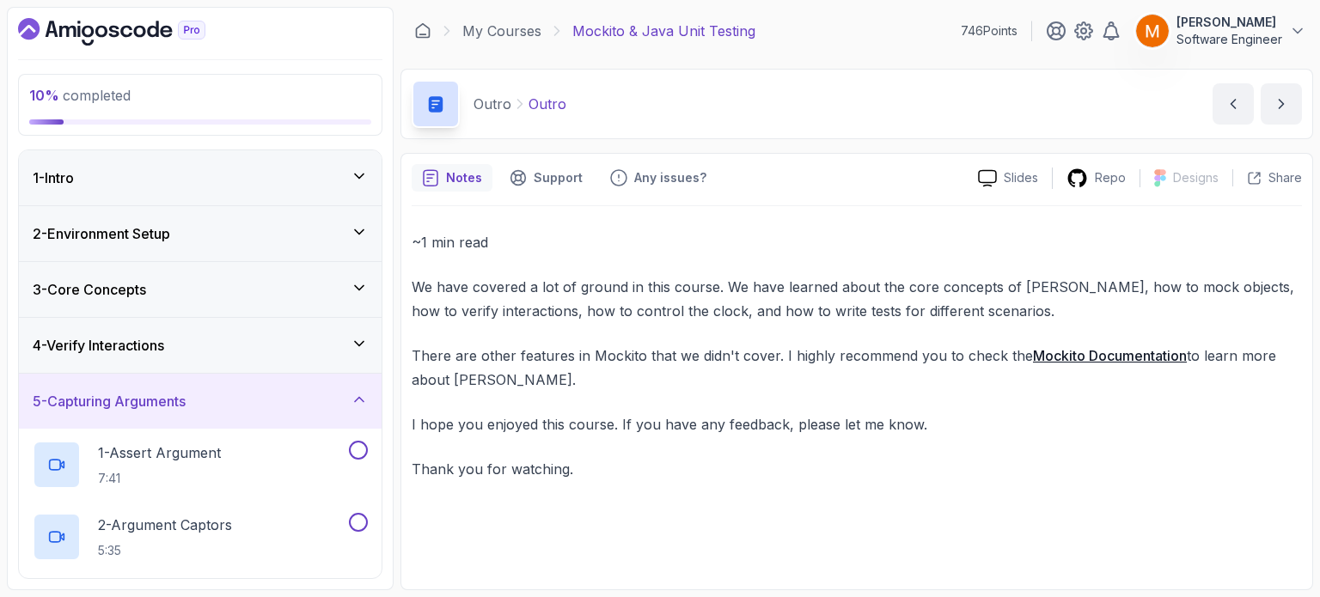
click at [227, 341] on div "4 - Verify Interactions" at bounding box center [200, 345] width 335 height 21
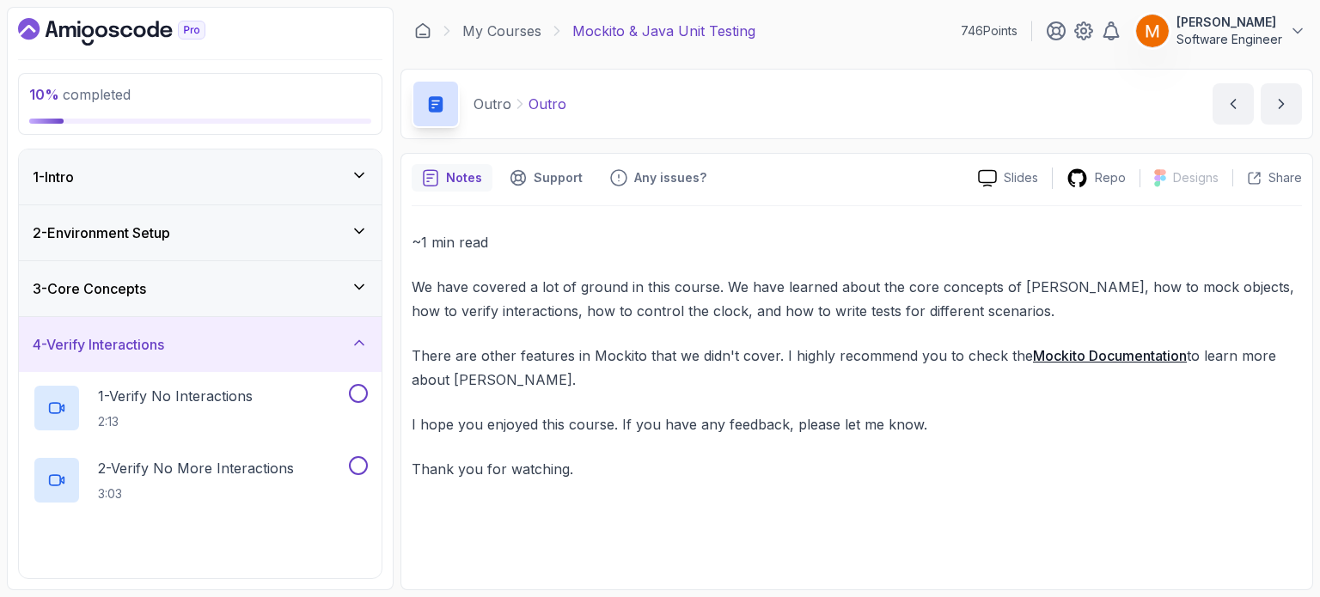
click at [216, 282] on div "3 - Core Concepts" at bounding box center [200, 288] width 335 height 21
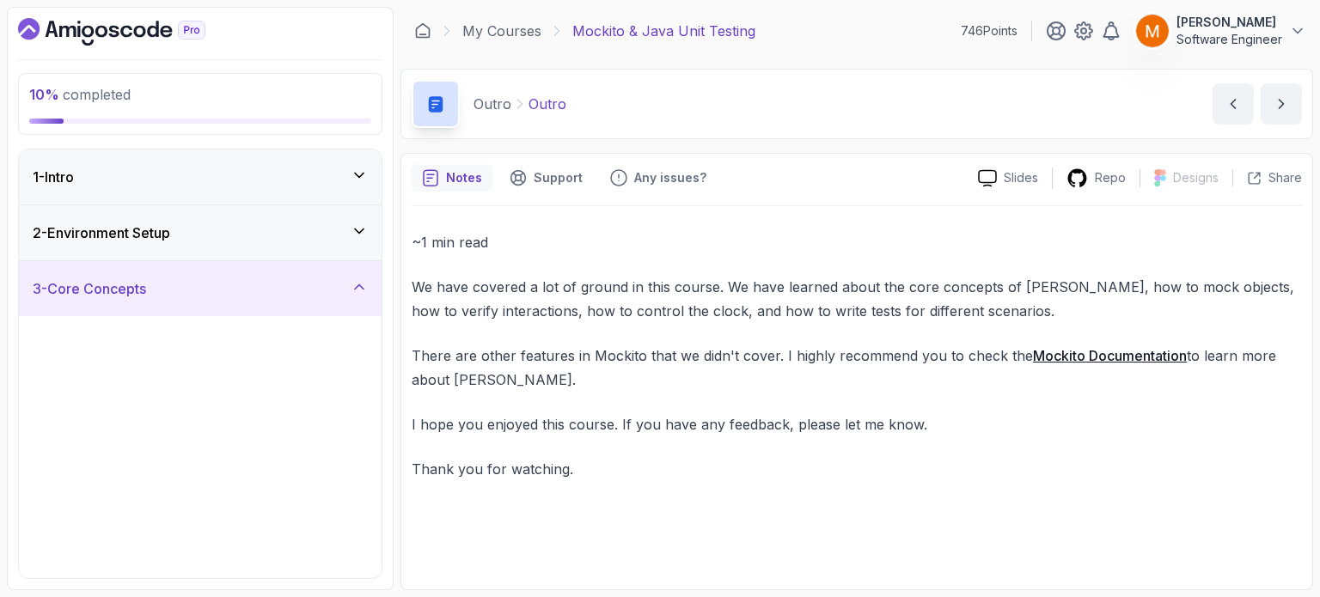
click at [214, 223] on div "2 - Environment Setup" at bounding box center [200, 233] width 335 height 21
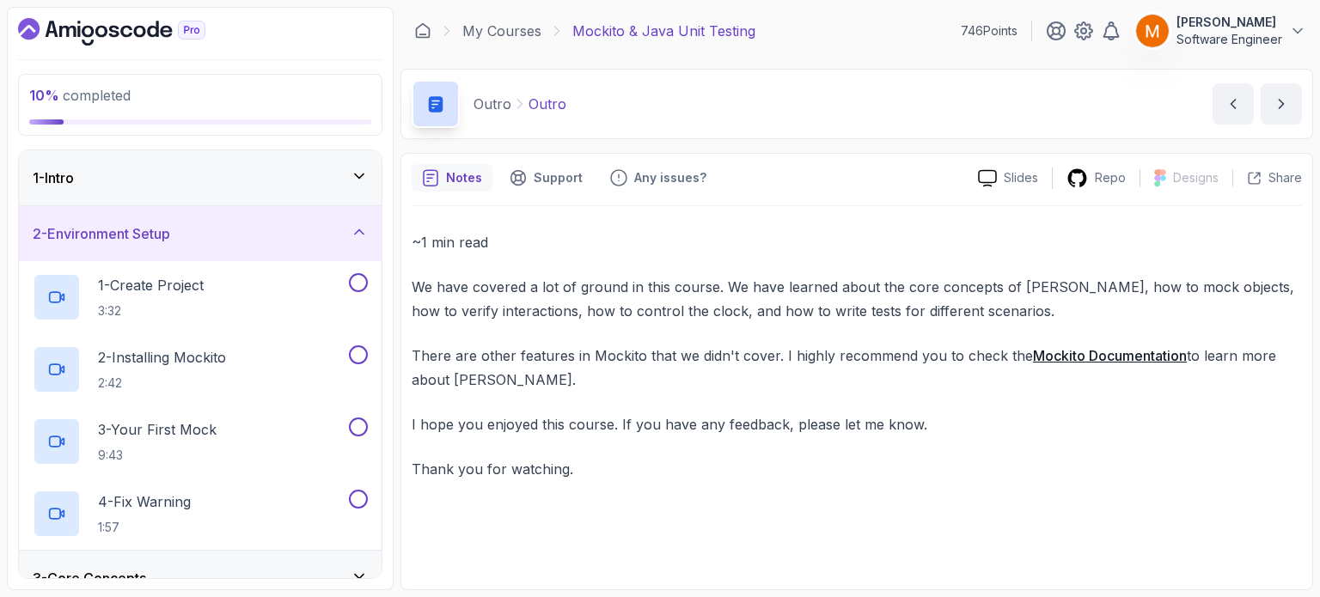
click at [230, 174] on div "1 - Intro" at bounding box center [200, 178] width 335 height 21
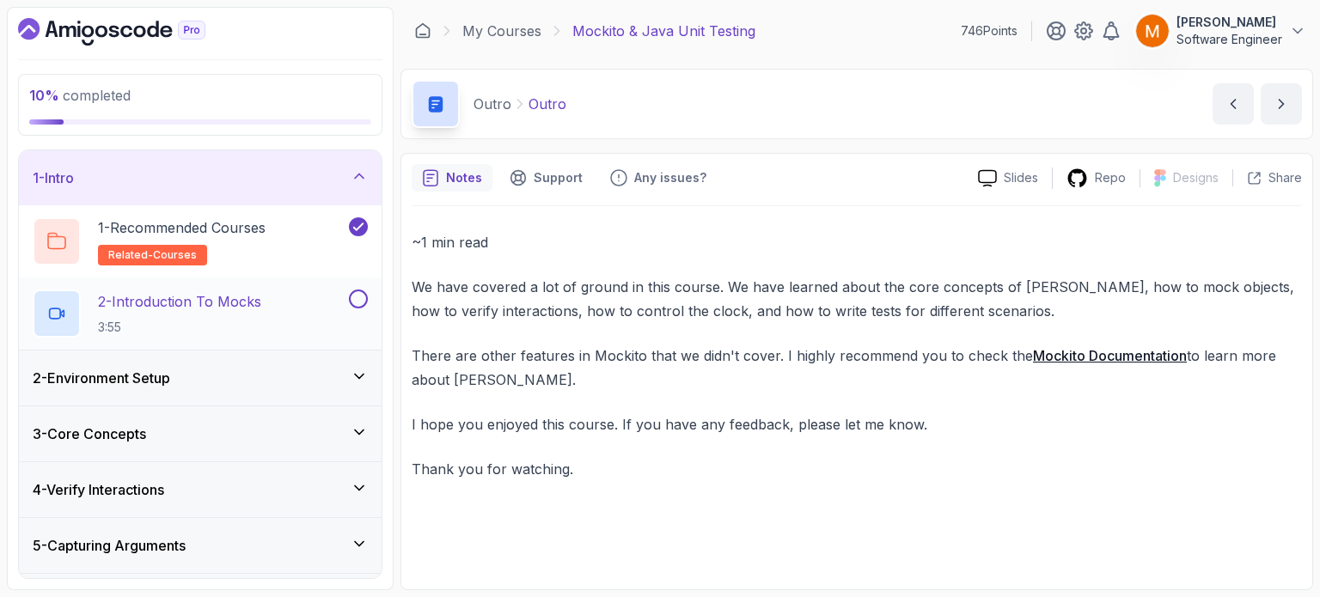
click at [275, 299] on div "2 - Introduction To Mocks 3:55" at bounding box center [189, 314] width 313 height 48
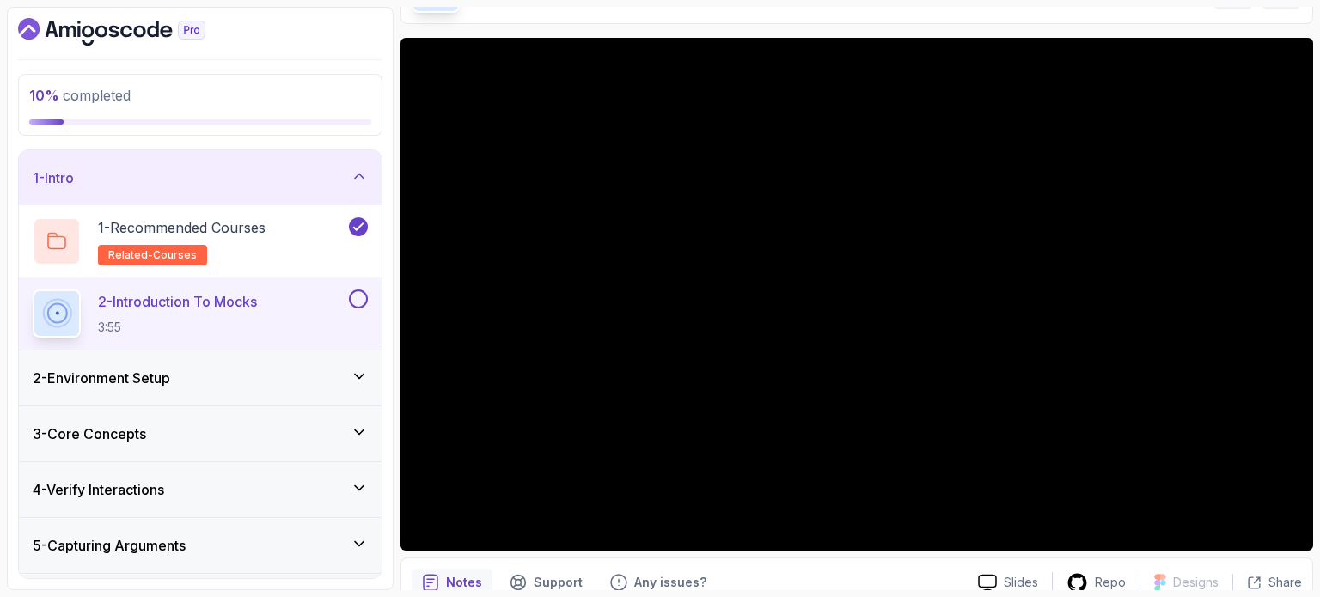
scroll to position [116, 0]
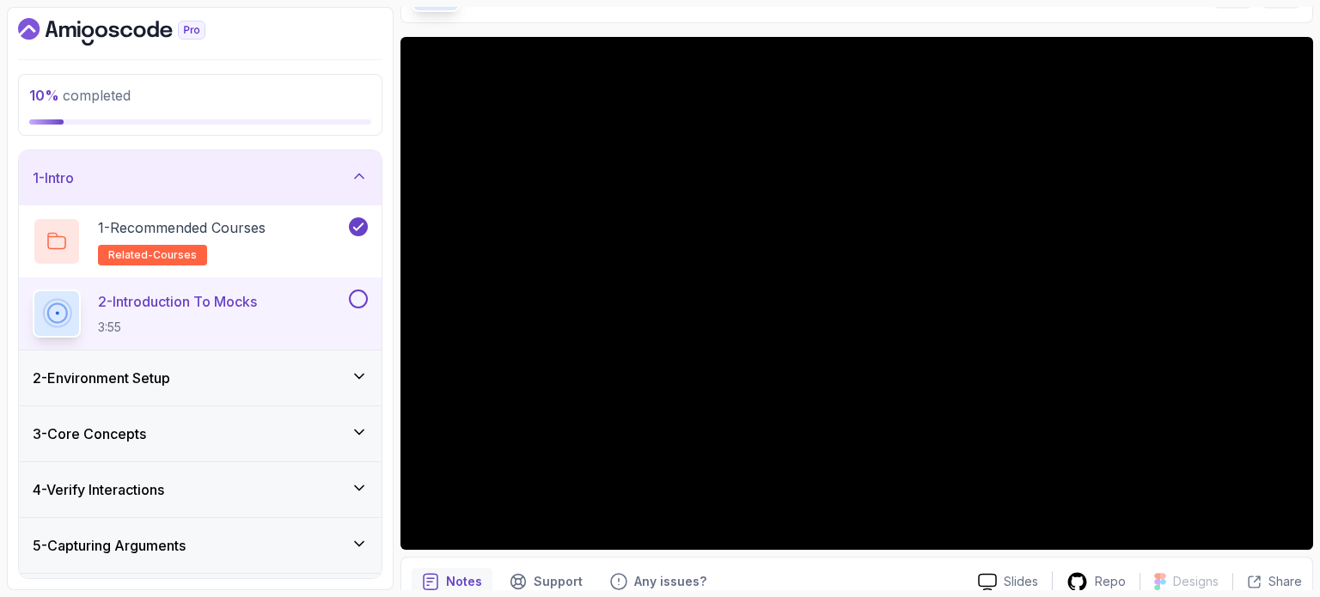
click at [358, 299] on button at bounding box center [358, 299] width 19 height 19
click at [290, 384] on div "2 - Environment Setup" at bounding box center [200, 378] width 335 height 21
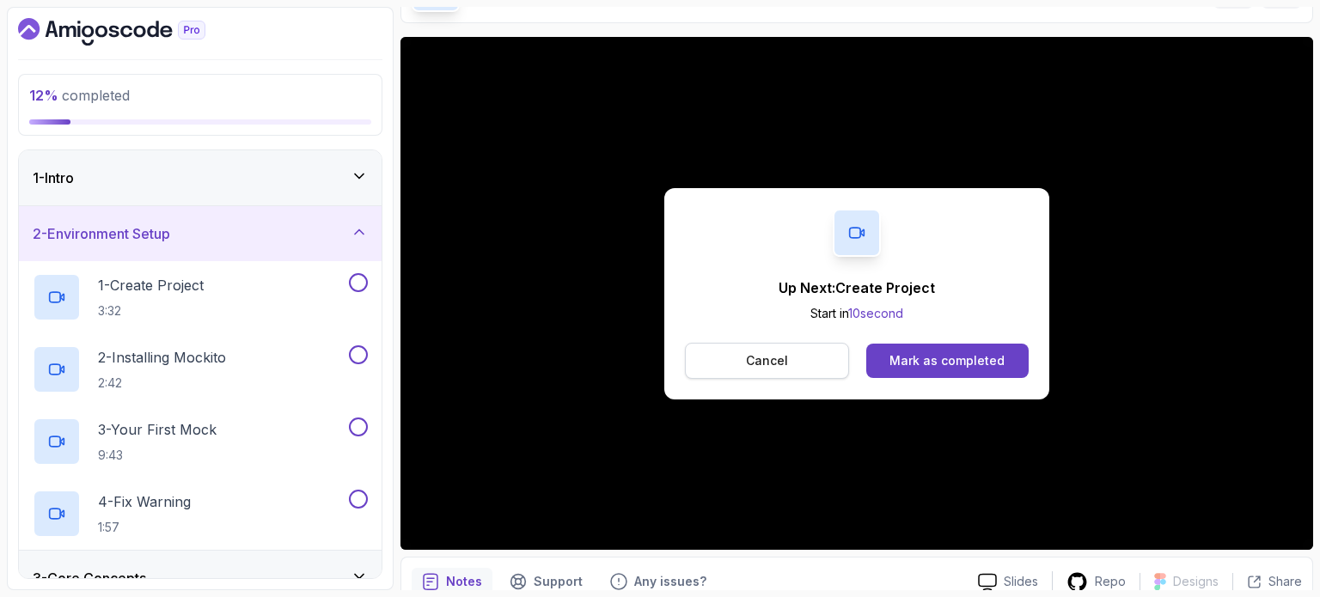
click at [767, 361] on p "Cancel" at bounding box center [767, 360] width 42 height 17
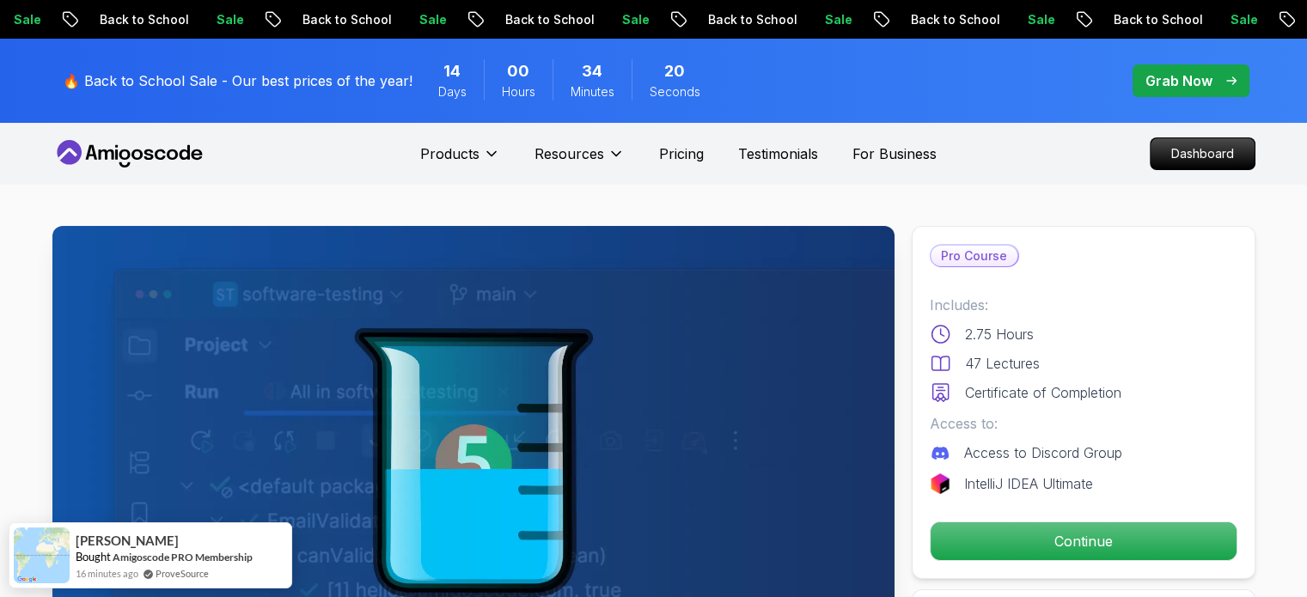
click at [141, 159] on icon at bounding box center [129, 154] width 155 height 28
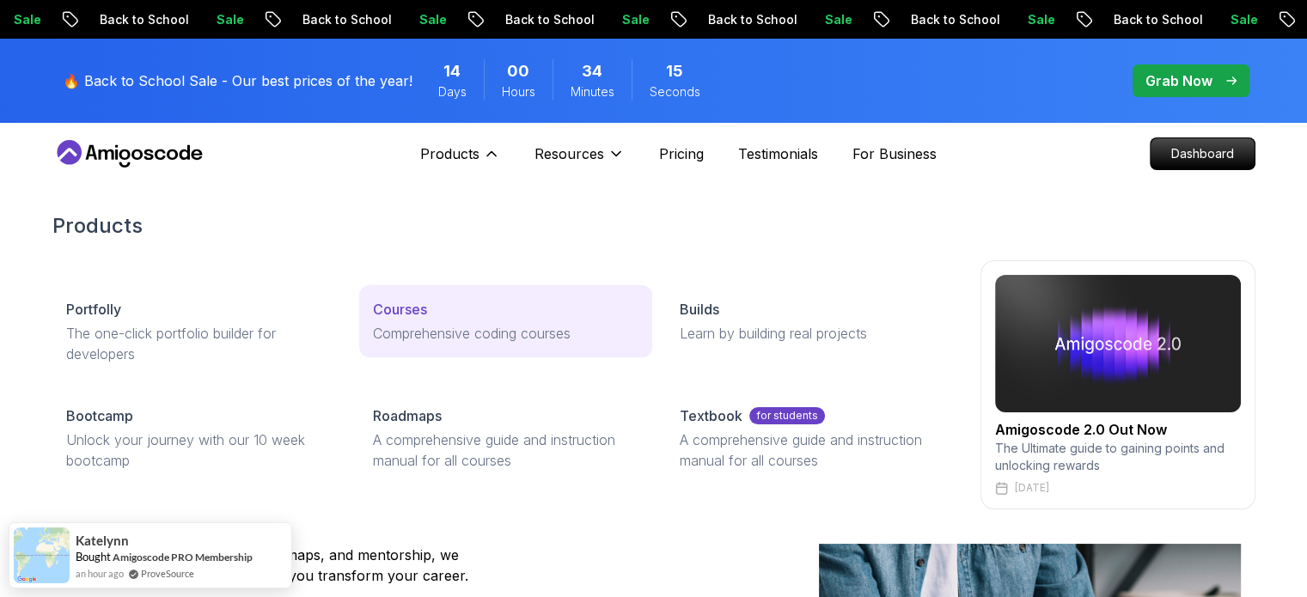
click at [487, 329] on p "Comprehensive coding courses" at bounding box center [506, 333] width 266 height 21
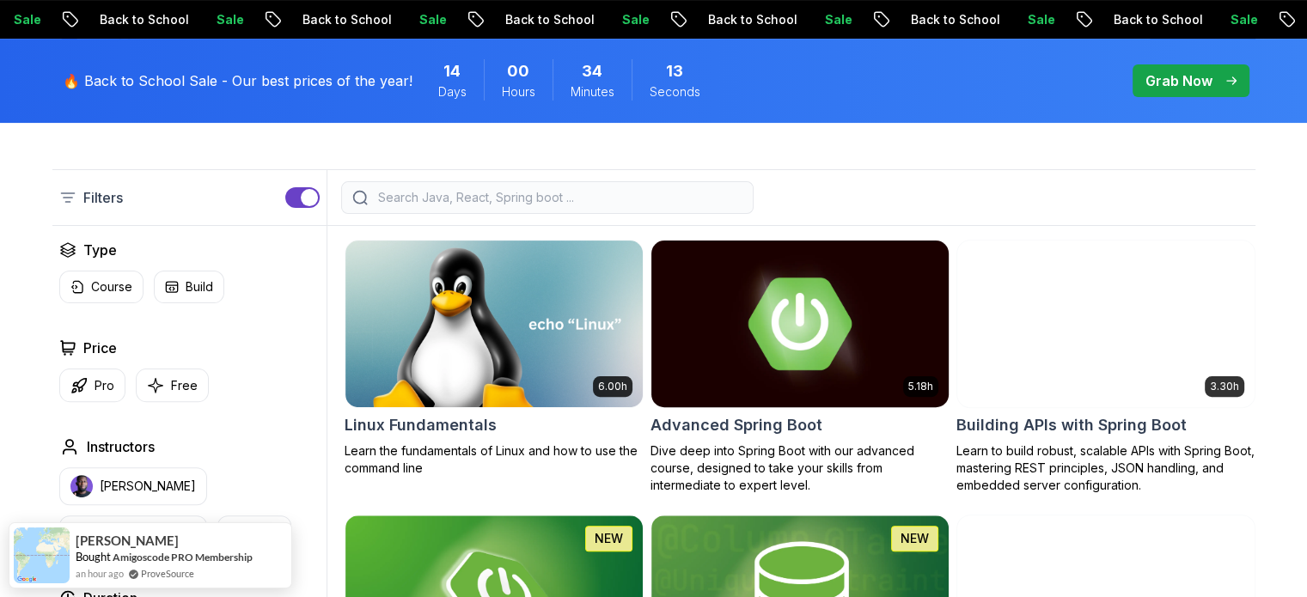
scroll to position [430, 0]
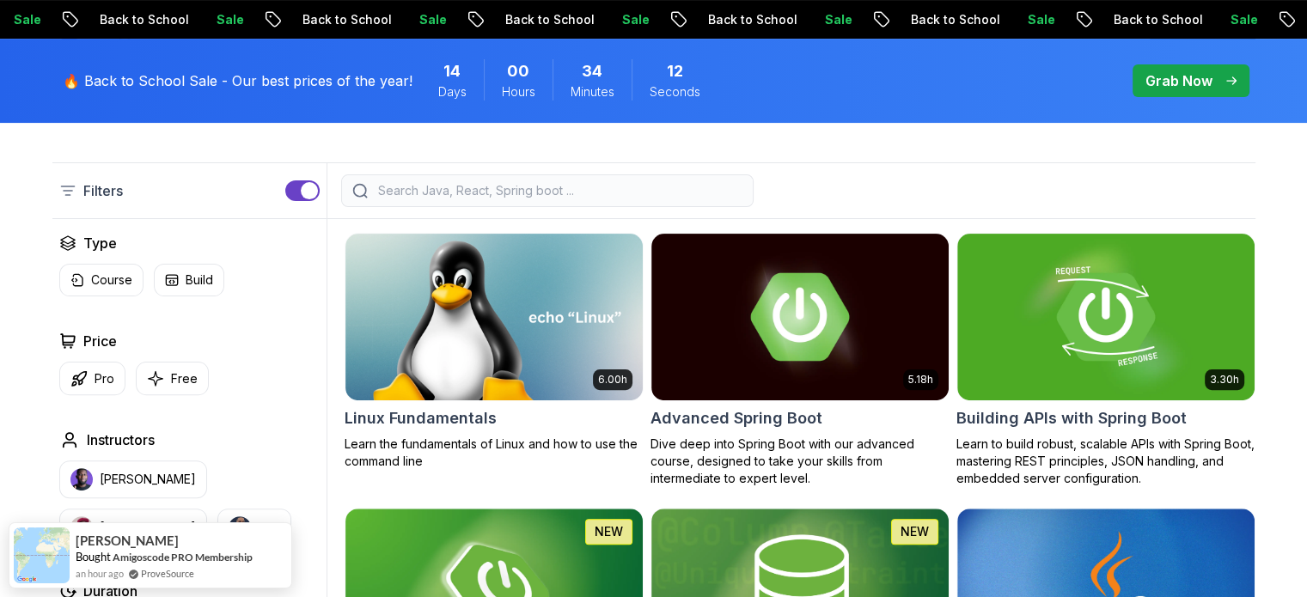
click at [537, 208] on div "Filters" at bounding box center [653, 190] width 1203 height 57
click at [526, 193] on input "search" at bounding box center [559, 190] width 368 height 17
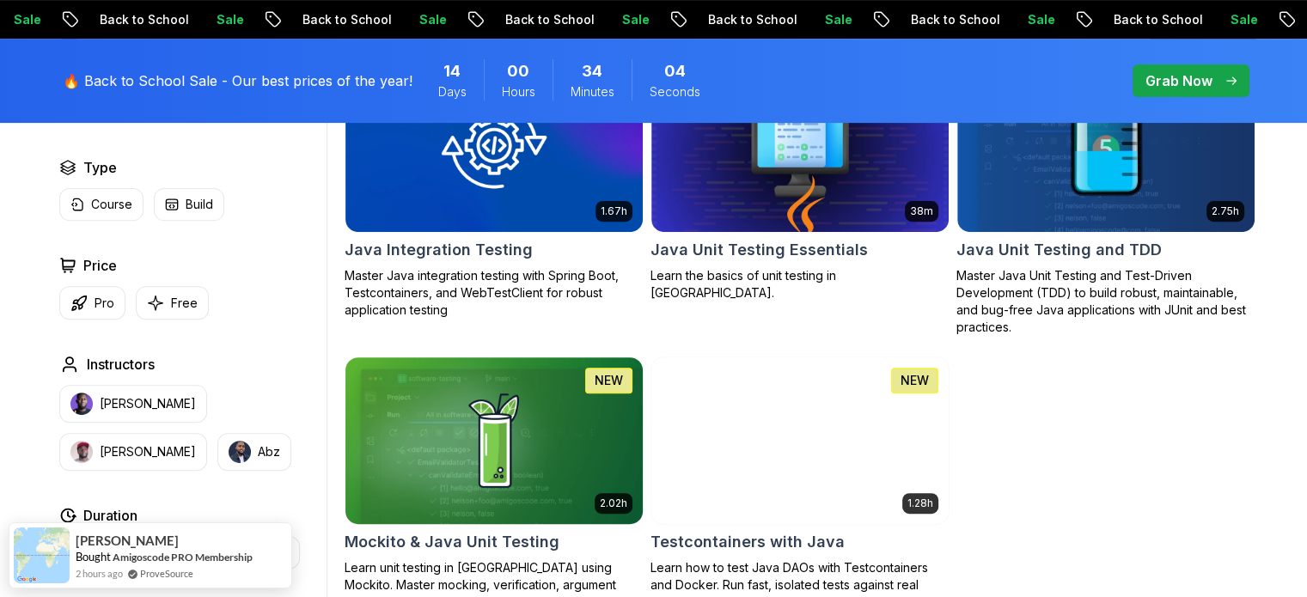
scroll to position [602, 0]
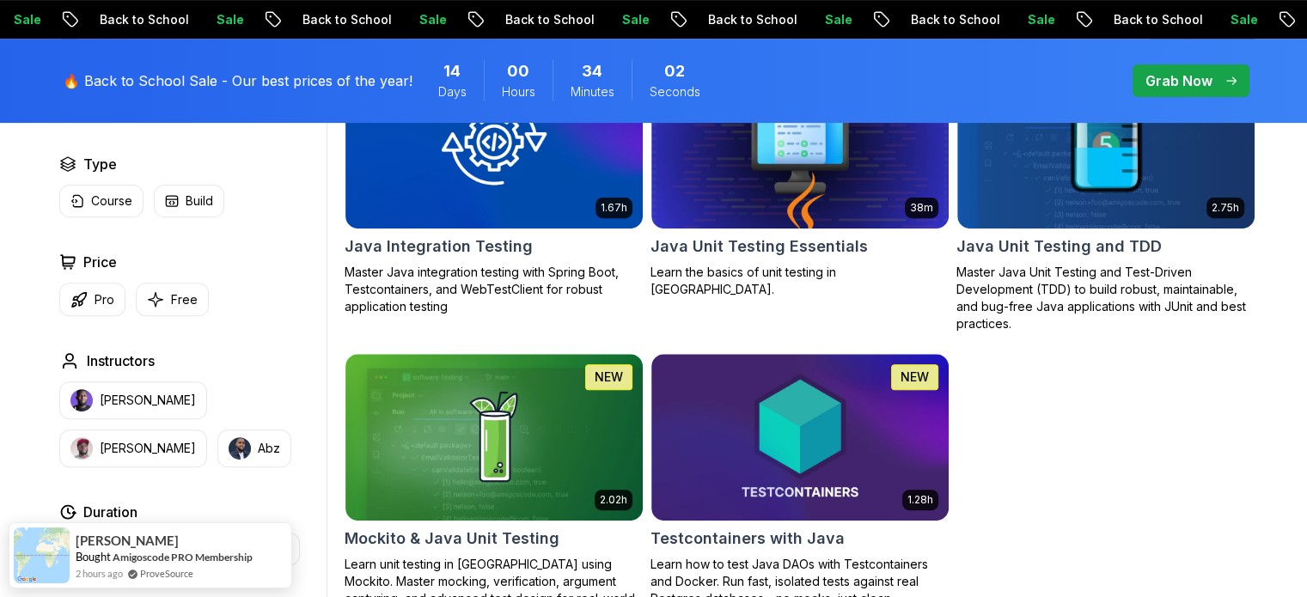
type input "test"
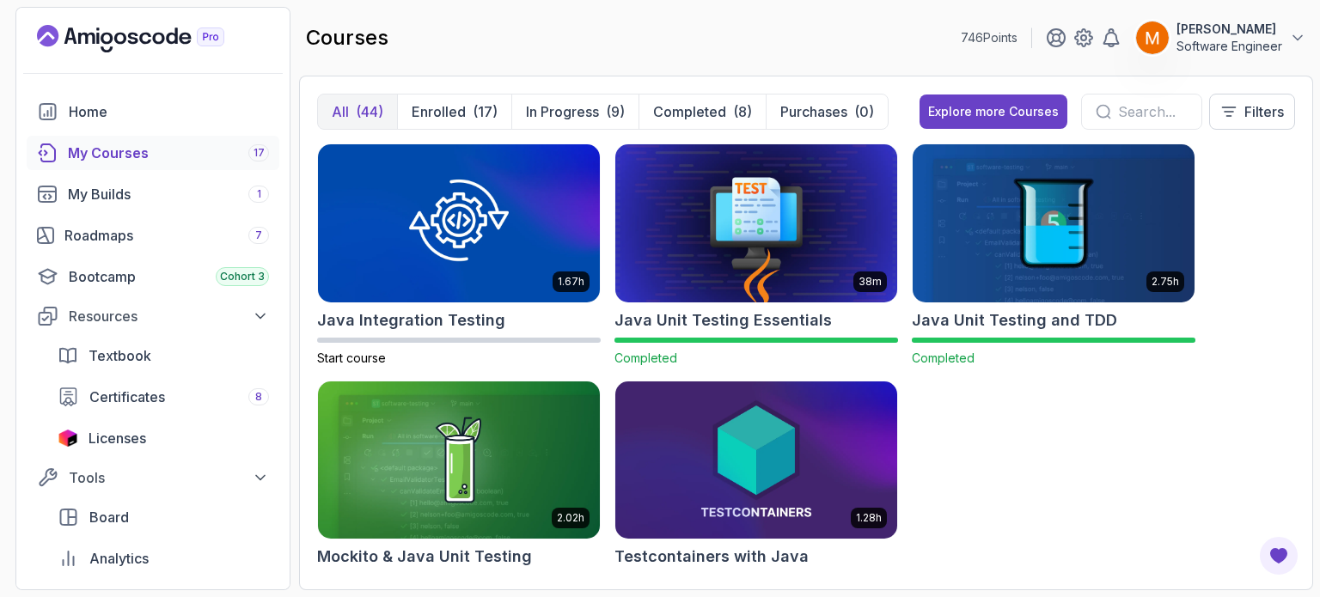
drag, startPoint x: 457, startPoint y: 324, endPoint x: 1080, endPoint y: 501, distance: 647.0
click at [1080, 501] on div "1.67h Java Integration Testing Start course 38m Java Unit Testing Essentials Co…" at bounding box center [806, 358] width 978 height 429
drag, startPoint x: 471, startPoint y: 311, endPoint x: 966, endPoint y: 422, distance: 507.4
click at [966, 422] on div "1.67h Java Integration Testing Start course 38m Java Unit Testing Essentials Co…" at bounding box center [806, 358] width 978 height 429
